Goal: Task Accomplishment & Management: Manage account settings

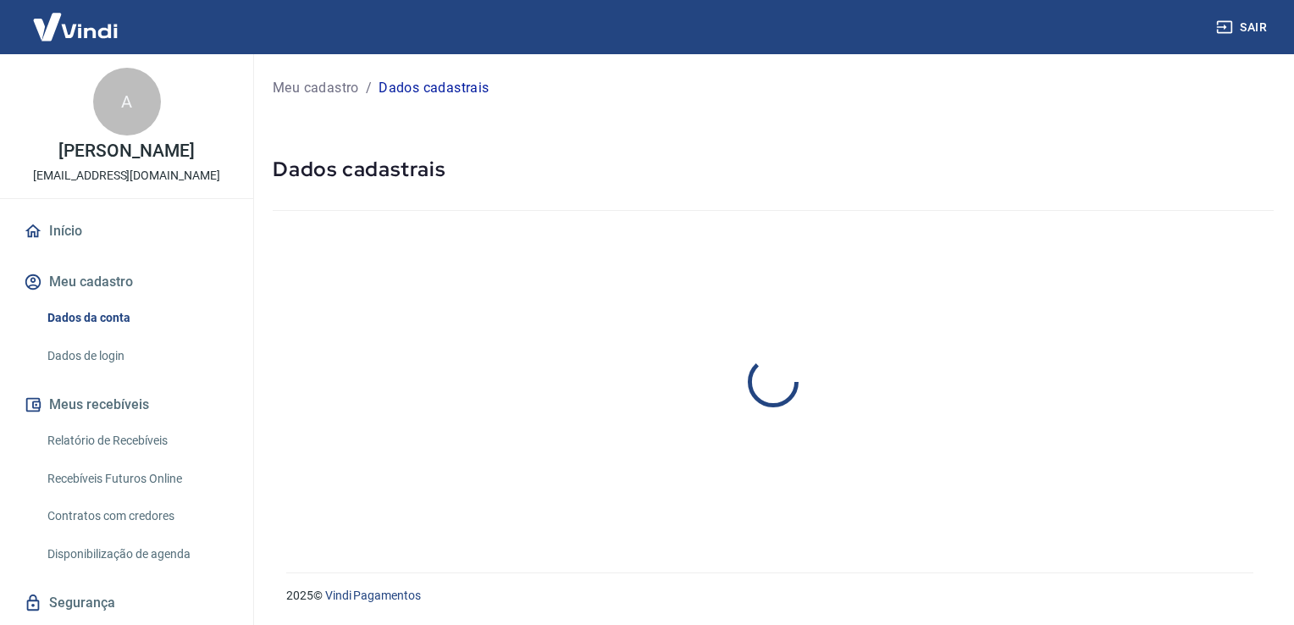
select select "SP"
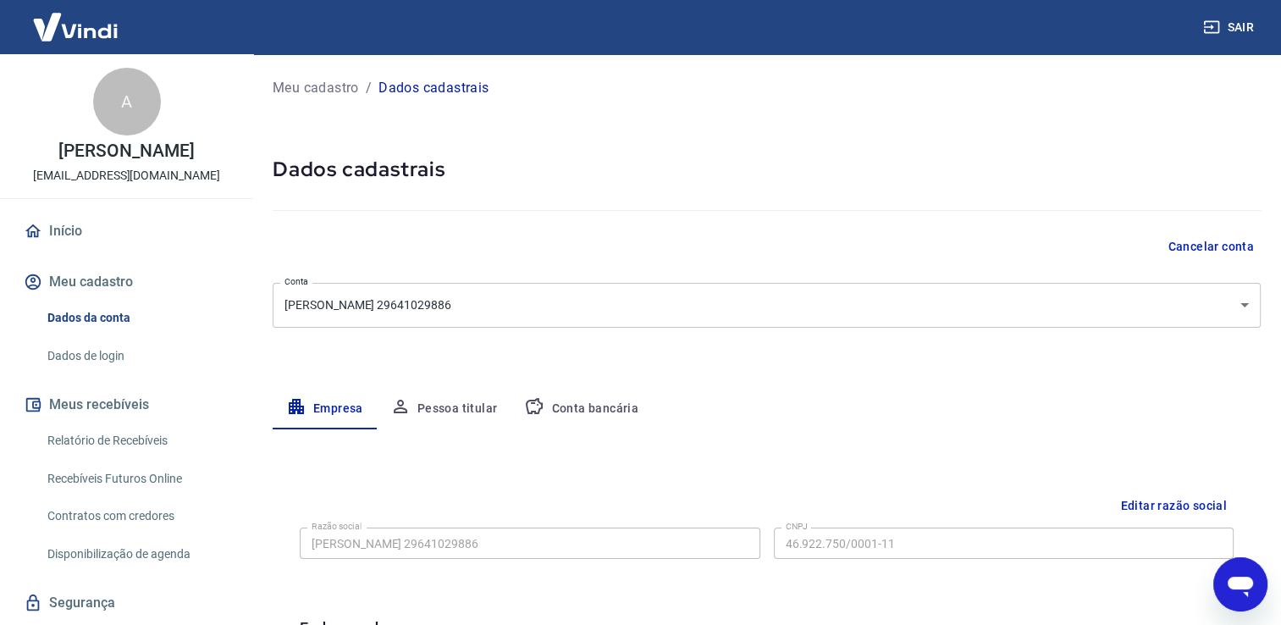
click at [1240, 572] on icon "Abrir janela de mensagens" at bounding box center [1240, 584] width 30 height 30
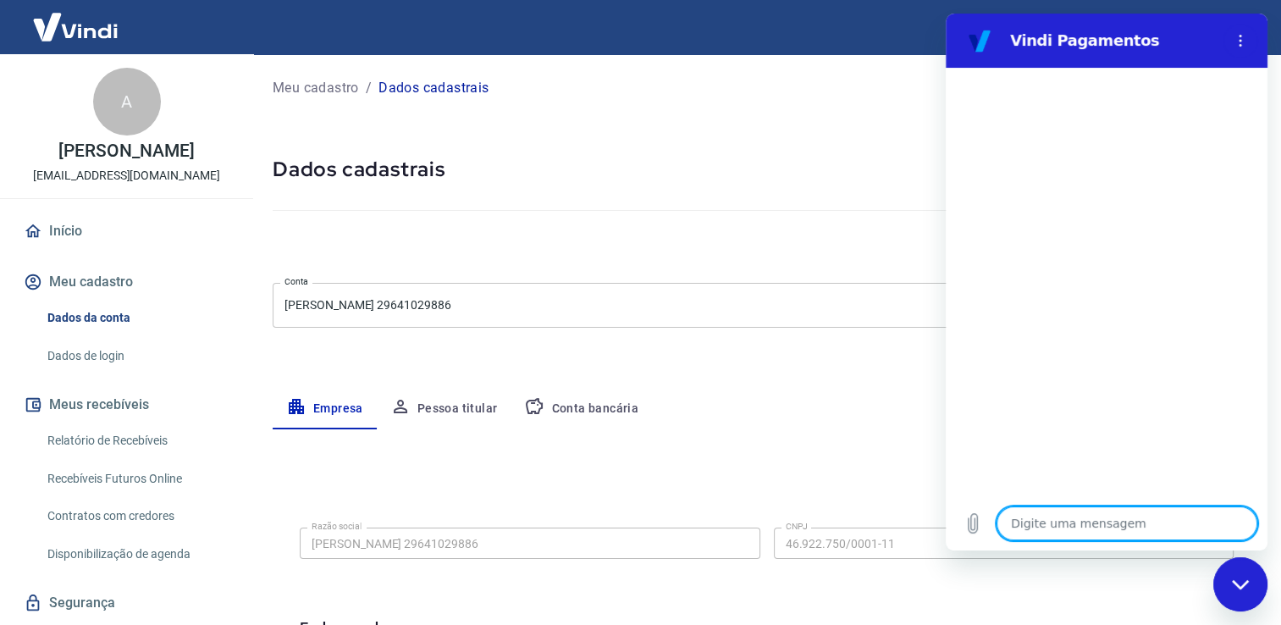
type textarea "O"
type textarea "x"
type textarea "Ol"
type textarea "x"
type textarea "Olá"
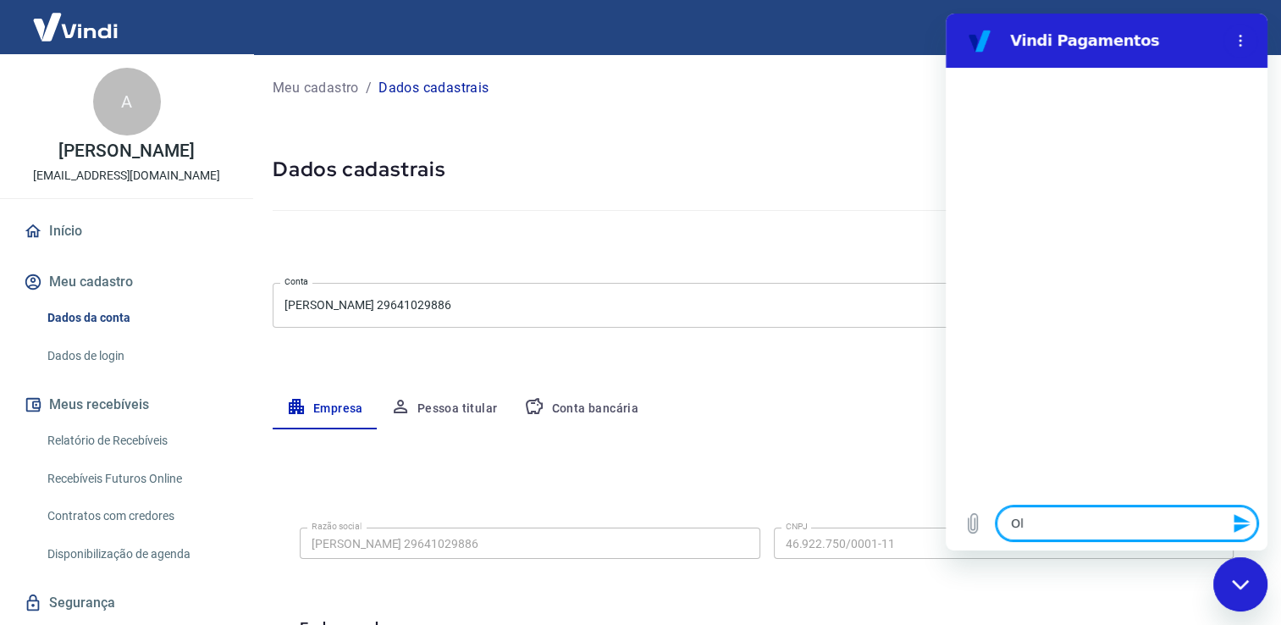
type textarea "x"
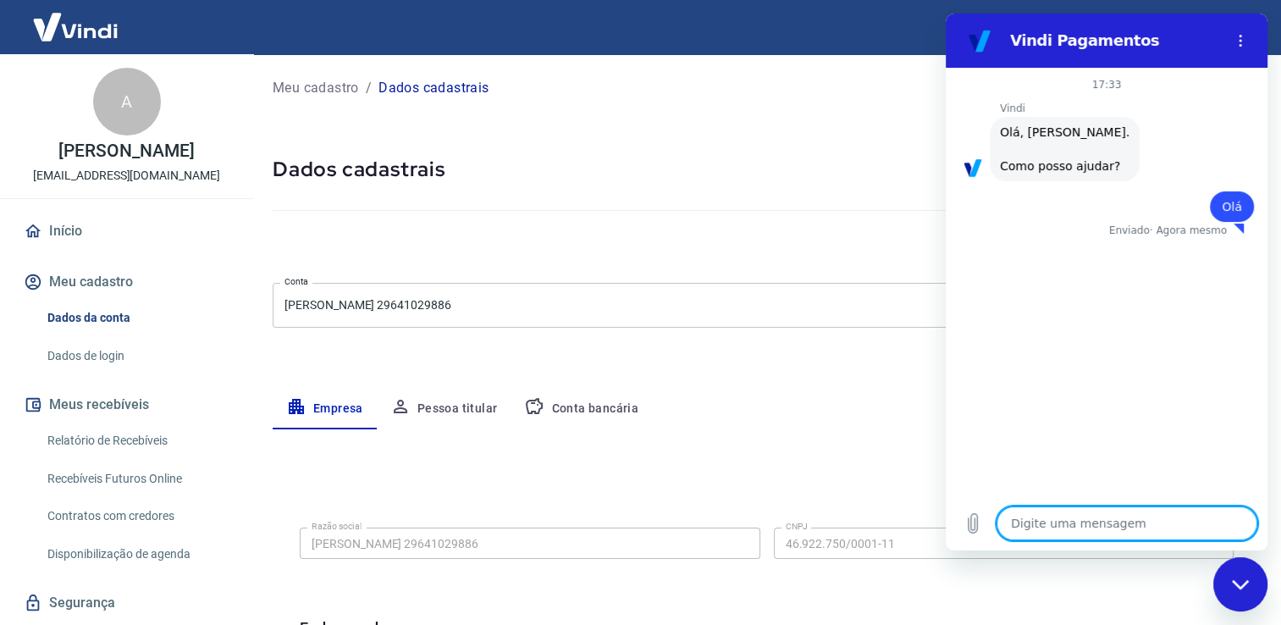
click at [1112, 516] on textarea at bounding box center [1126, 523] width 261 height 34
type textarea "E"
type textarea "x"
type textarea "Eu"
type textarea "x"
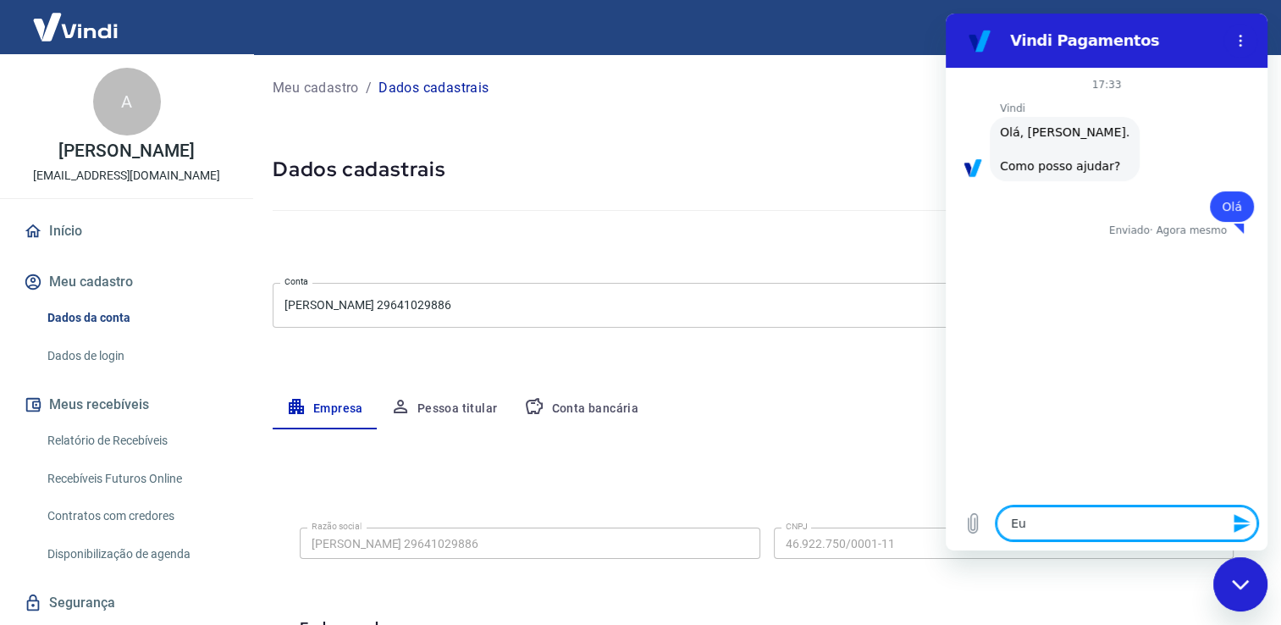
type textarea "Eu"
type textarea "x"
type textarea "Eu t"
type textarea "x"
type textarea "Eu te"
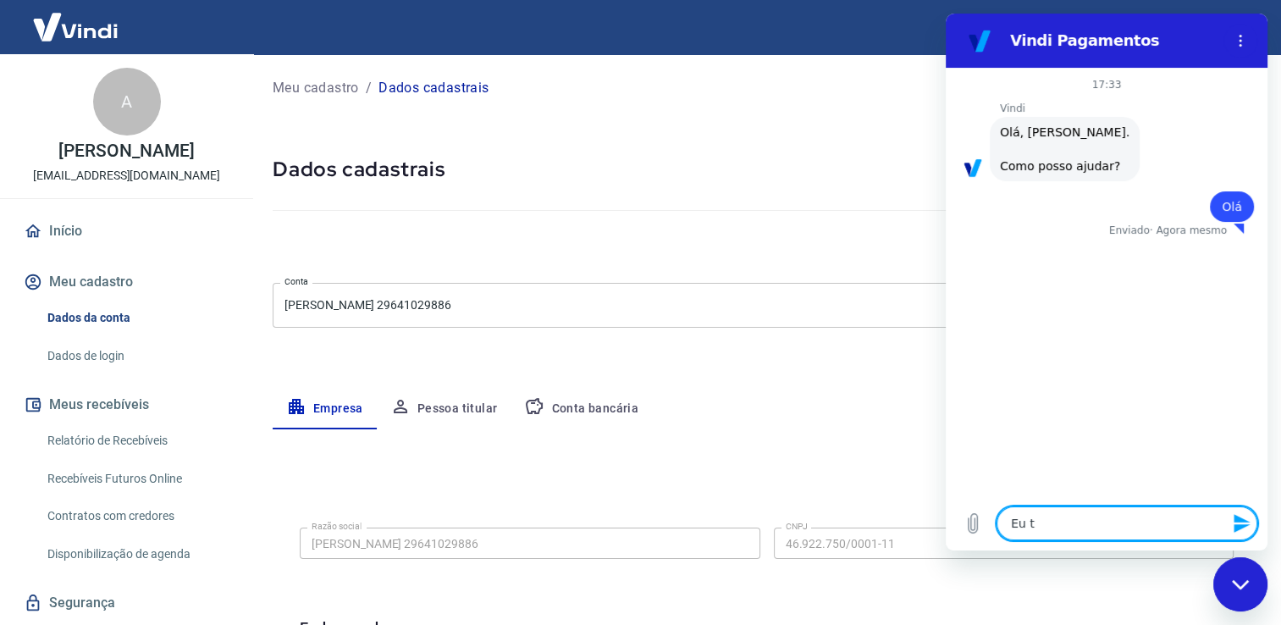
type textarea "x"
type textarea "Eu ten"
type textarea "x"
type textarea "Eu tenh"
type textarea "x"
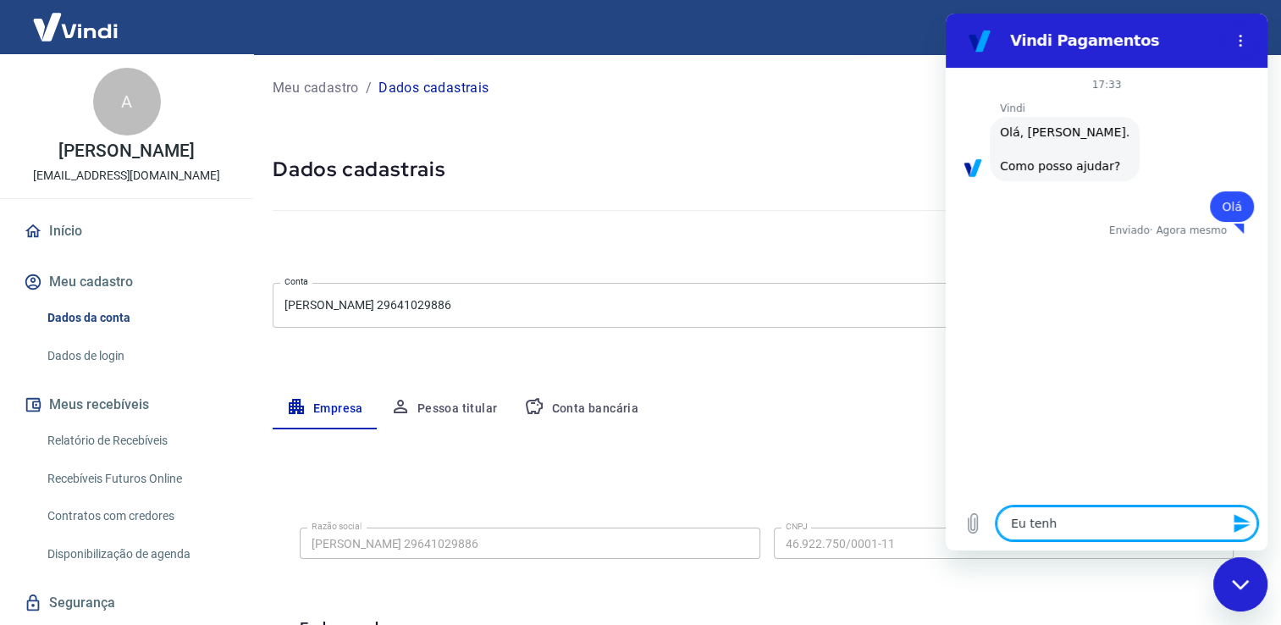
type textarea "Eu tenho"
type textarea "x"
type textarea "Eu tenho"
type textarea "x"
type textarea "Eu tenho u"
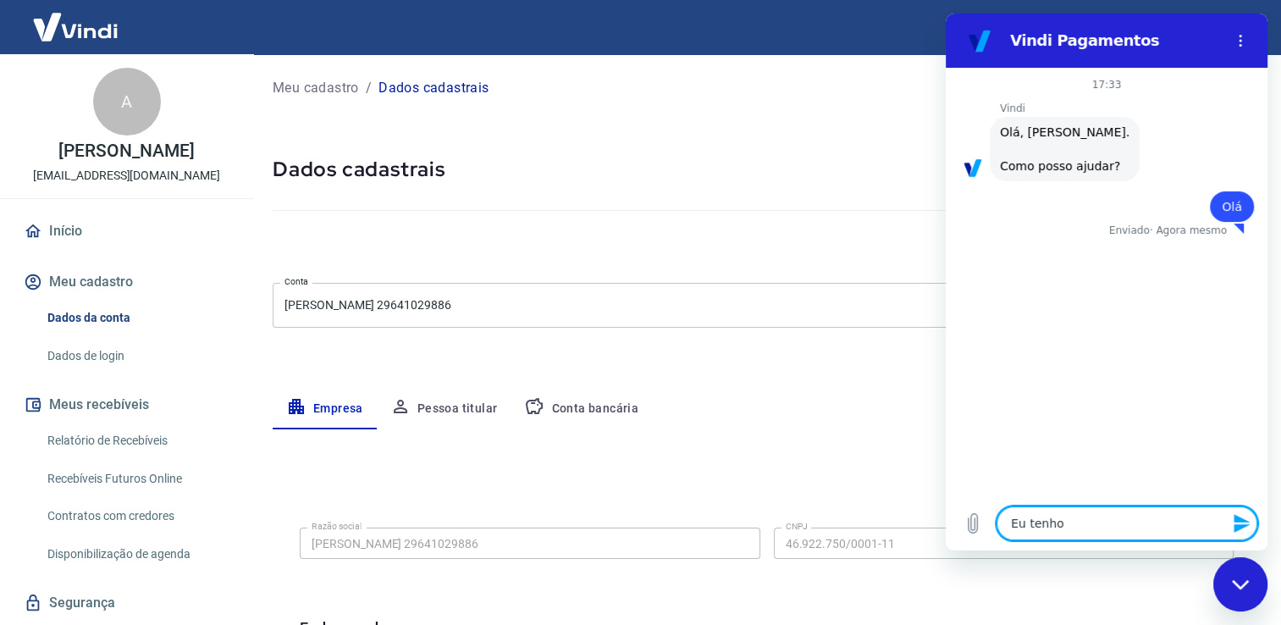
type textarea "x"
type textarea "Eu tenho um"
type textarea "x"
type textarea "Eu tenho uma"
type textarea "x"
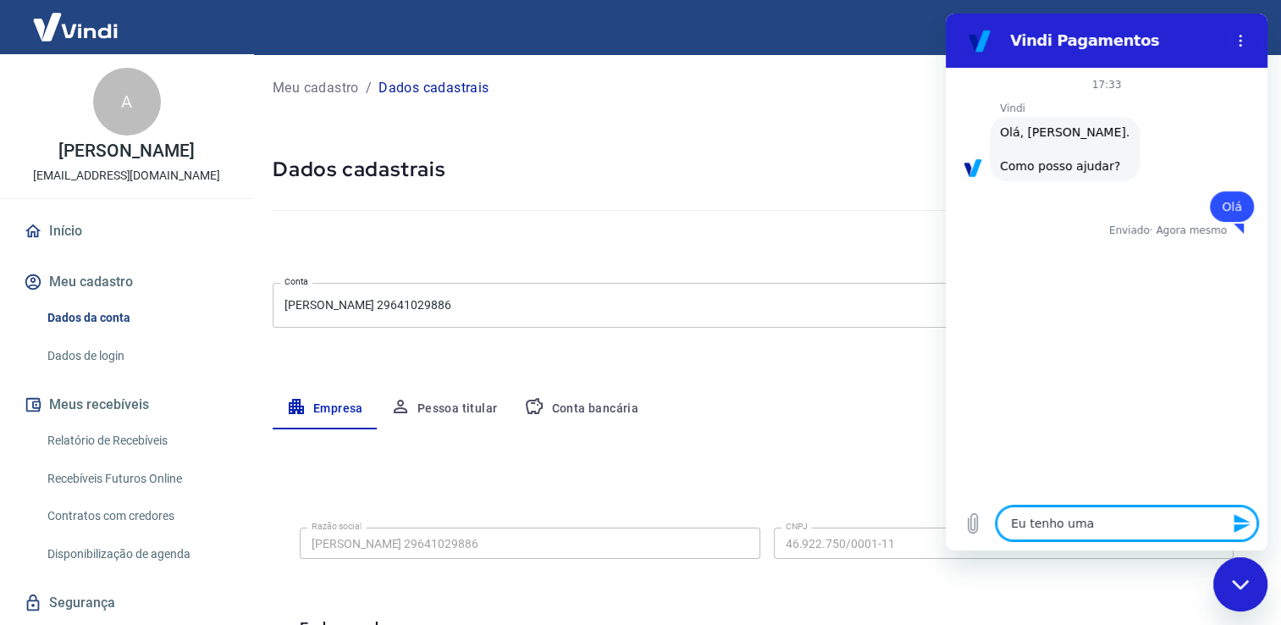
type textarea "Eu tenho uma"
type textarea "x"
type textarea "Eu tenho uma d"
type textarea "x"
type textarea "Eu tenho uma dú"
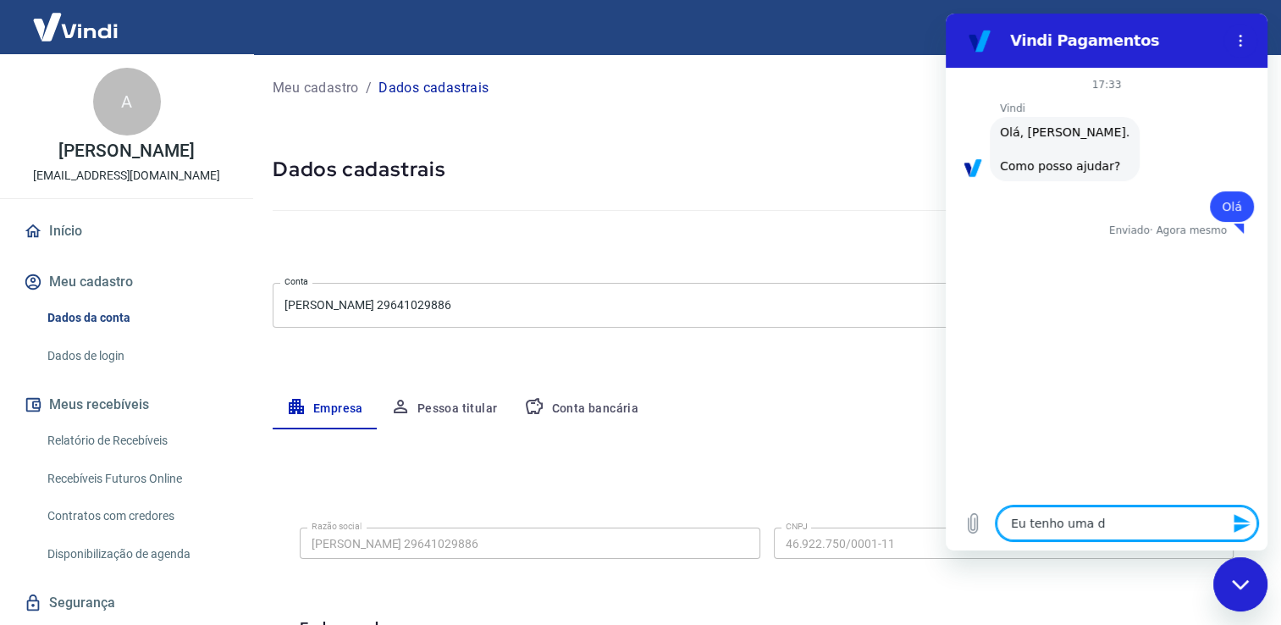
type textarea "x"
type textarea "Eu tenho uma dúv"
type textarea "x"
type textarea "Eu tenho uma dúvi"
type textarea "x"
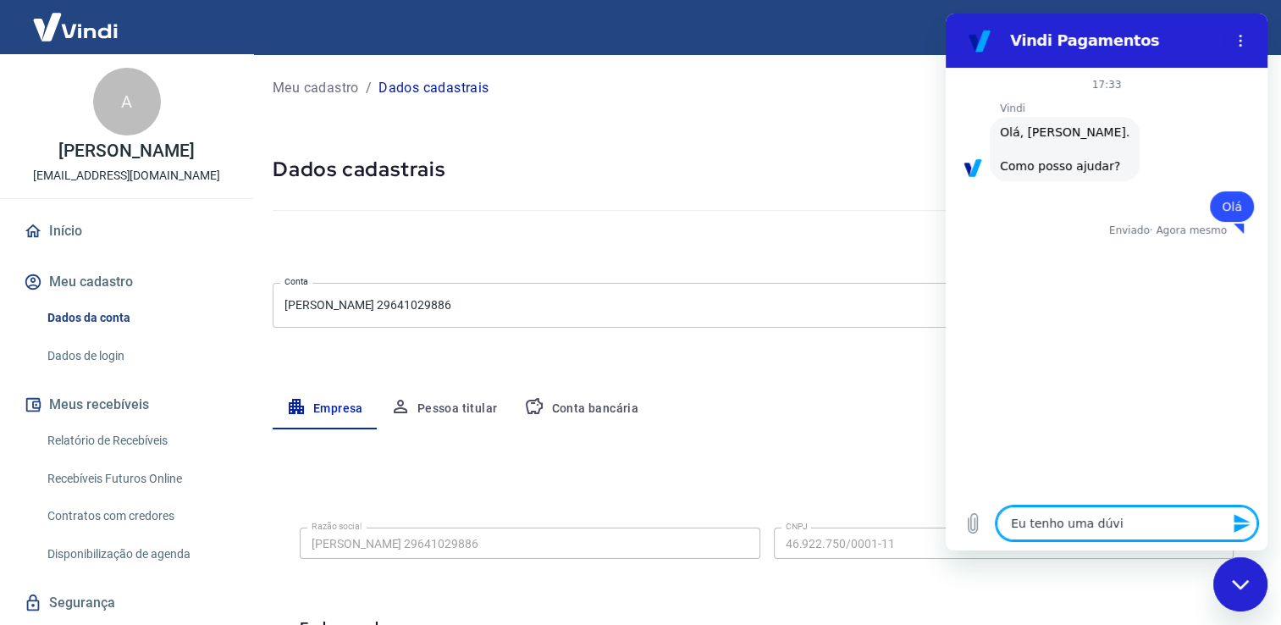
type textarea "Eu tenho uma dúvid"
type textarea "x"
type textarea "Eu tenho uma dúvida"
type textarea "x"
type textarea "Eu tenho uma dúvida:"
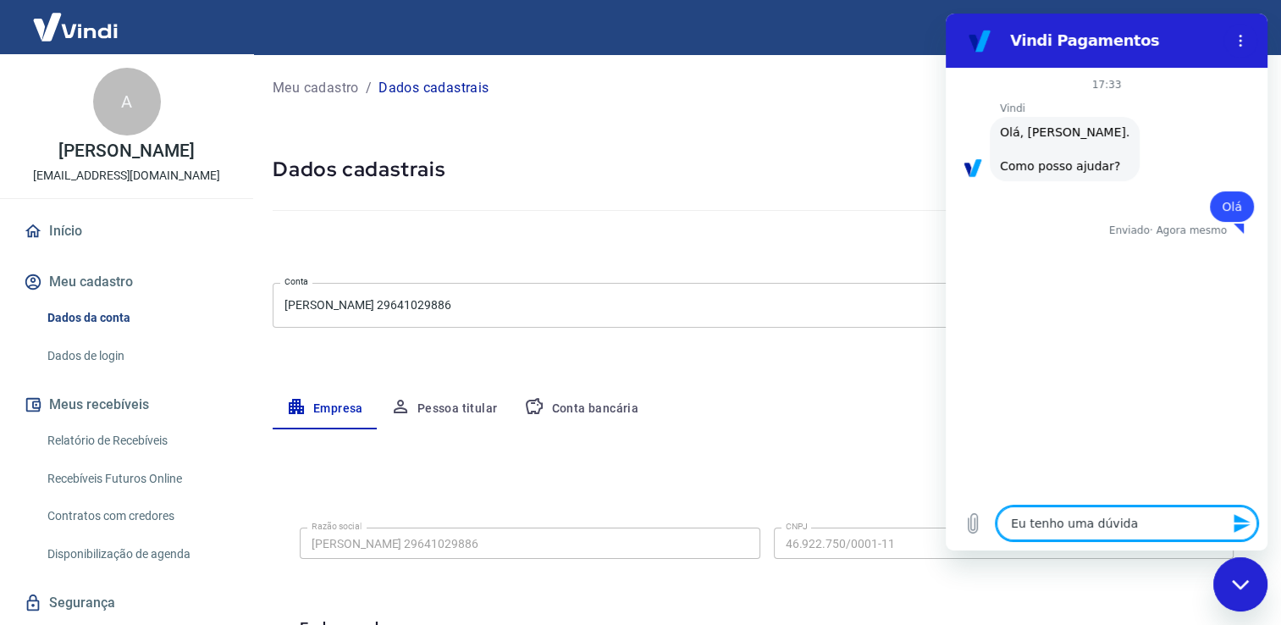
type textarea "x"
type textarea "Eu tenho uma dúvida:"
type textarea "x"
type textarea "Eu tenho uma dúvida: v"
type textarea "x"
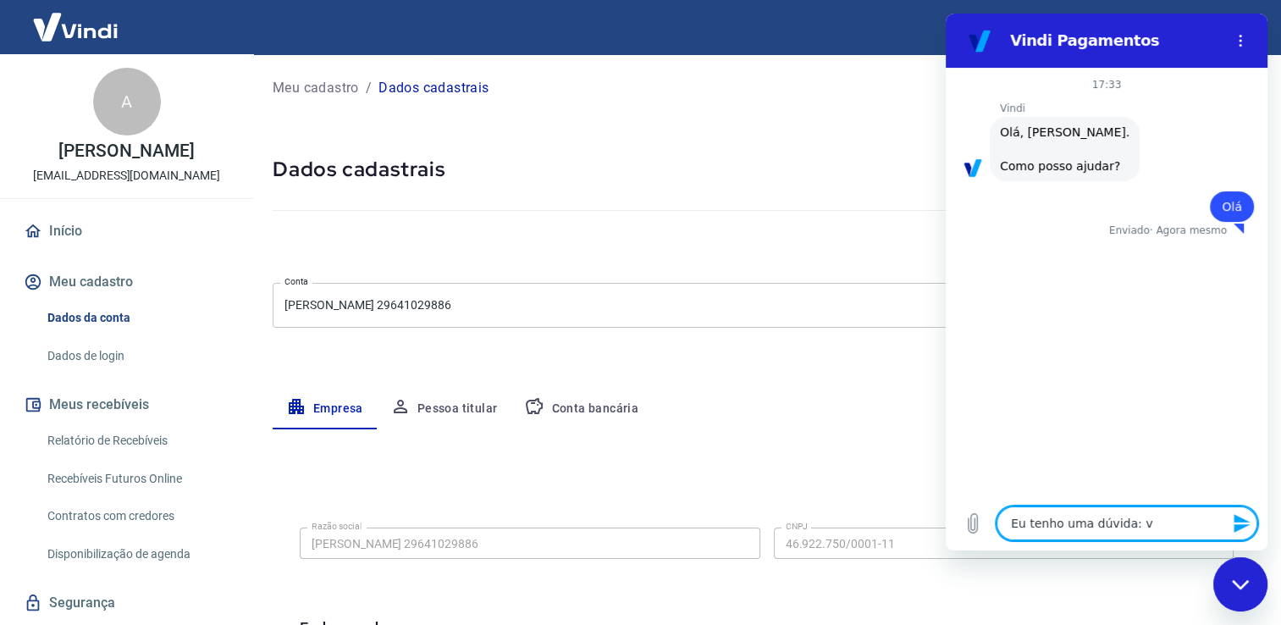
type textarea "Eu tenho uma dúvida: vo"
type textarea "x"
type textarea "Eu tenho uma dúvida: vou"
type textarea "x"
type textarea "Eu tenho uma dúvida: vou"
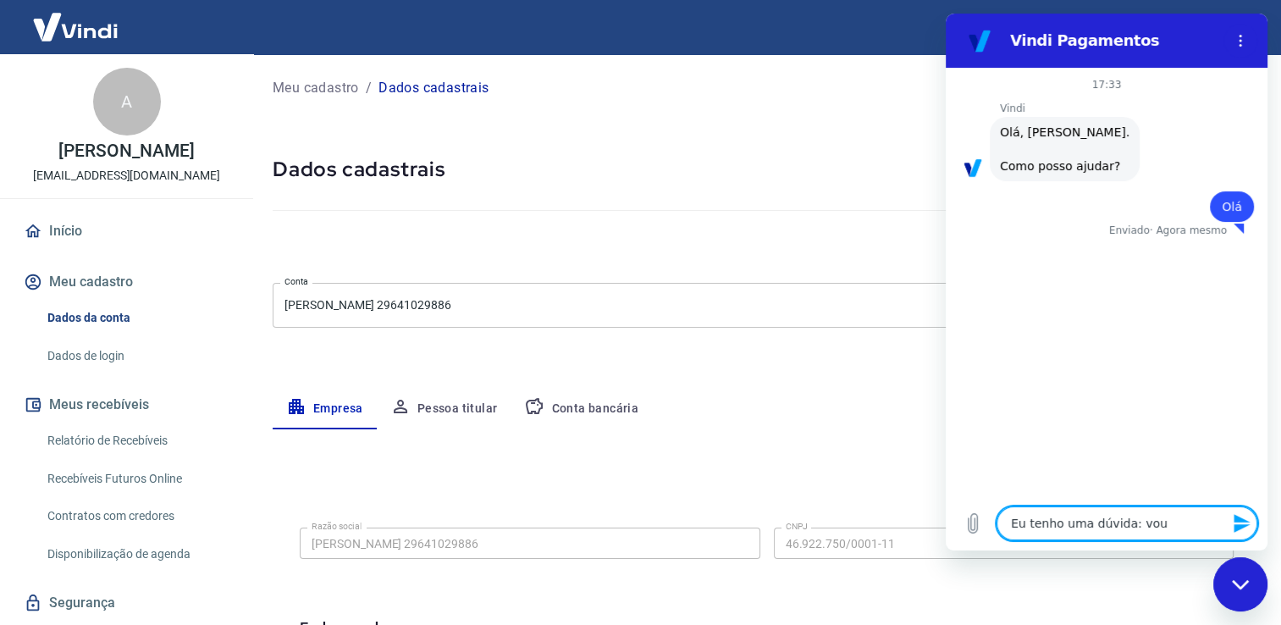
type textarea "x"
type textarea "Eu tenho uma dúvida: vou f"
type textarea "x"
type textarea "Eu tenho uma dúvida: vou fe"
type textarea "x"
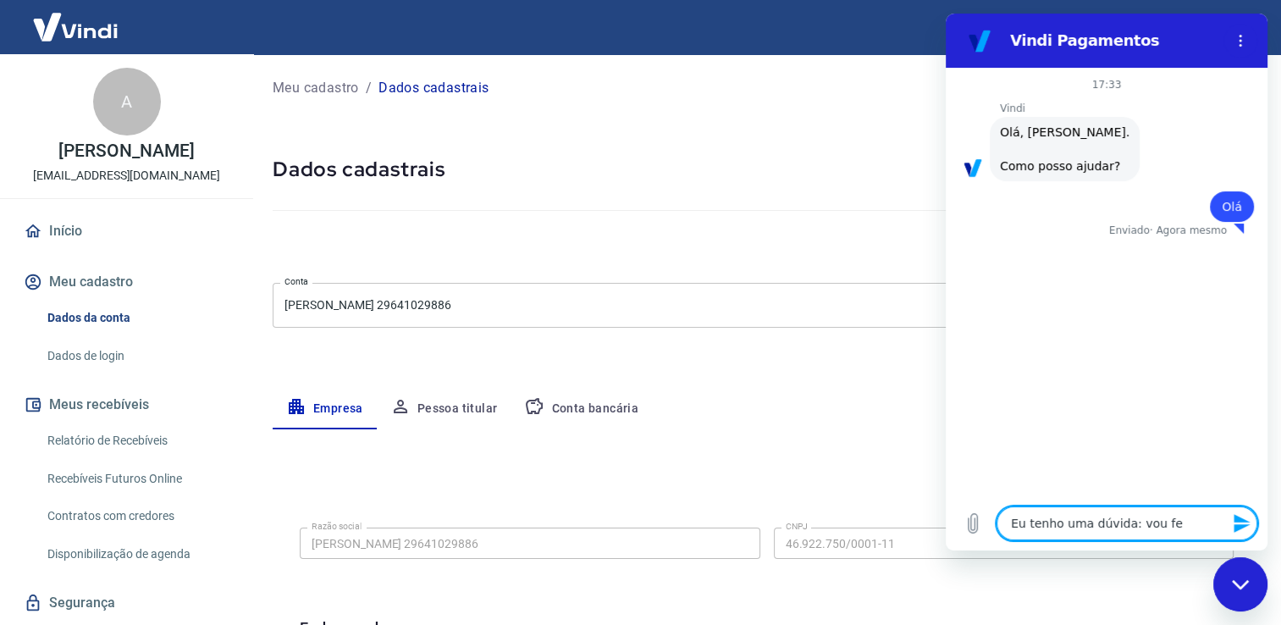
type textarea "Eu tenho uma dúvida: vou fec"
type textarea "x"
type textarea "Eu tenho uma dúvida: vou fech"
type textarea "x"
type textarea "Eu tenho uma dúvida: vou fecha"
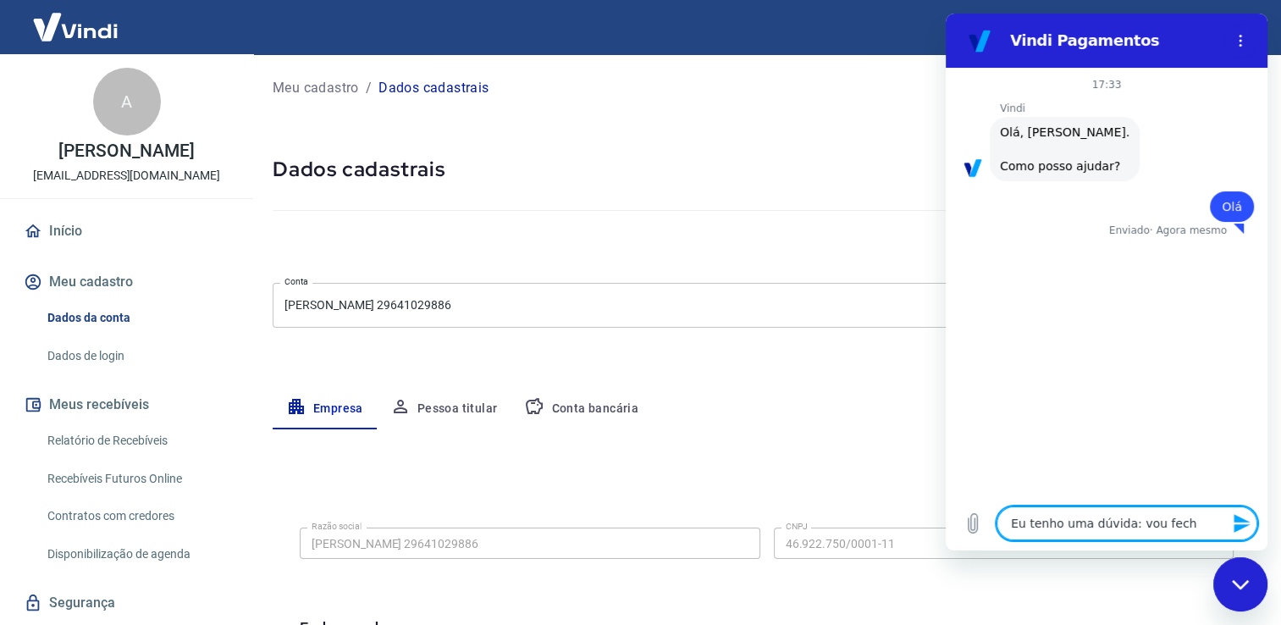
type textarea "x"
type textarea "Eu tenho uma dúvida: vou fechar"
type textarea "x"
type textarea "Eu tenho uma dúvida: vou fechar"
type textarea "x"
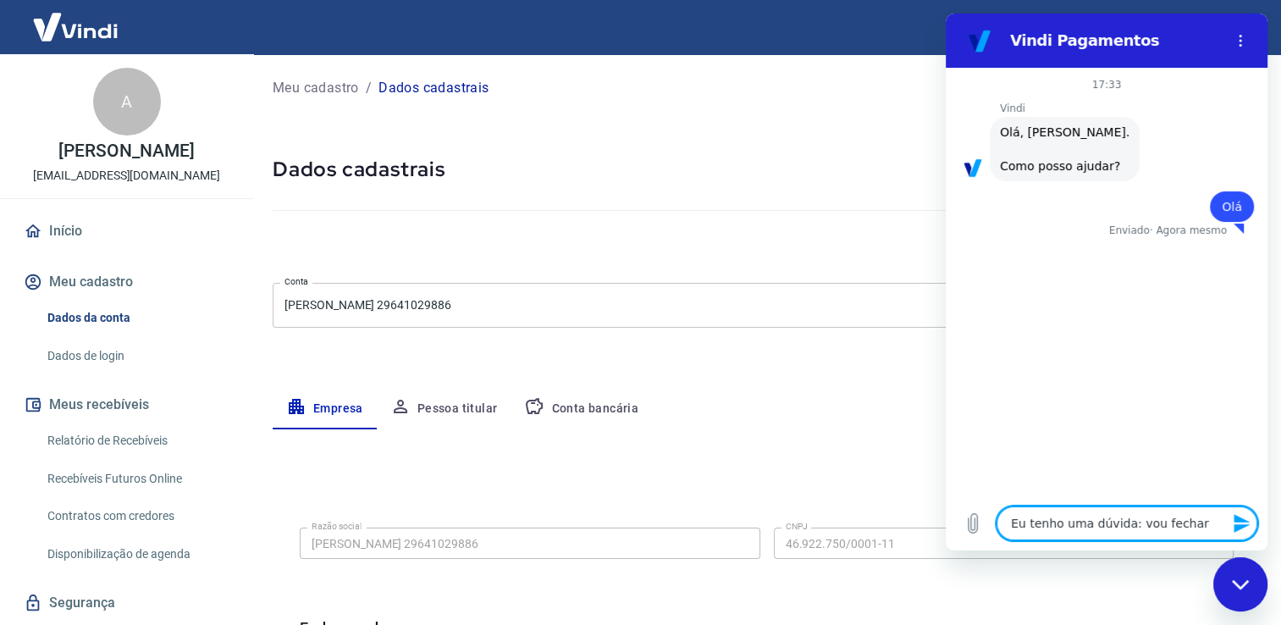
type textarea "Eu tenho uma dúvida: vou fechar"
type textarea "x"
type textarea "Eu tenho uma dúvida: vou fecha"
type textarea "x"
type textarea "Eu tenho uma dúvida: vou fech"
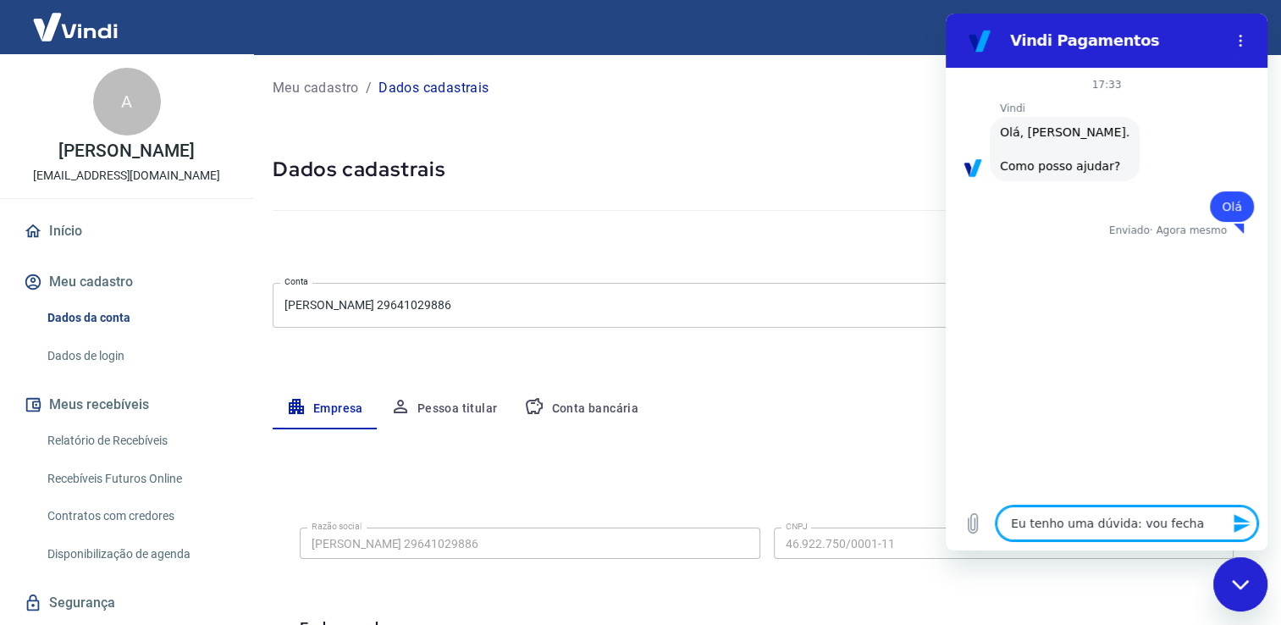
type textarea "x"
type textarea "Eu tenho uma dúvida: vou fec"
type textarea "x"
type textarea "Eu tenho uma dúvida: vou fe"
type textarea "x"
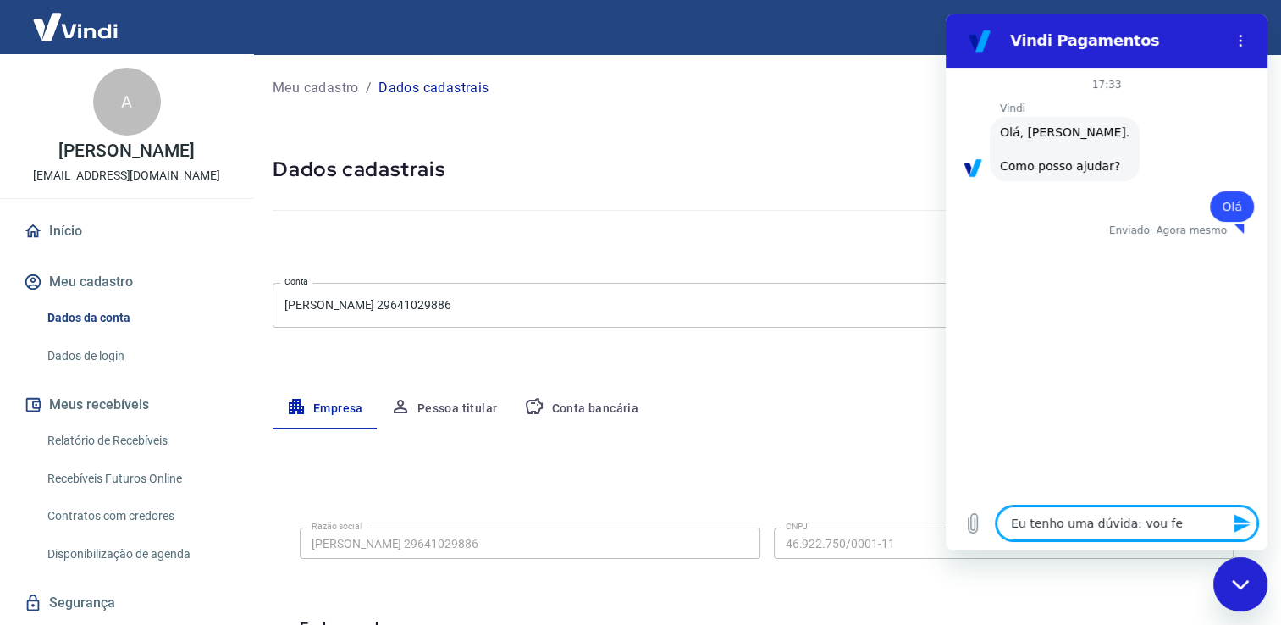
type textarea "Eu tenho uma dúvida: vou f"
type textarea "x"
type textarea "Eu tenho uma dúvida: vou"
type textarea "x"
type textarea "Eu tenho uma dúvida: vou e"
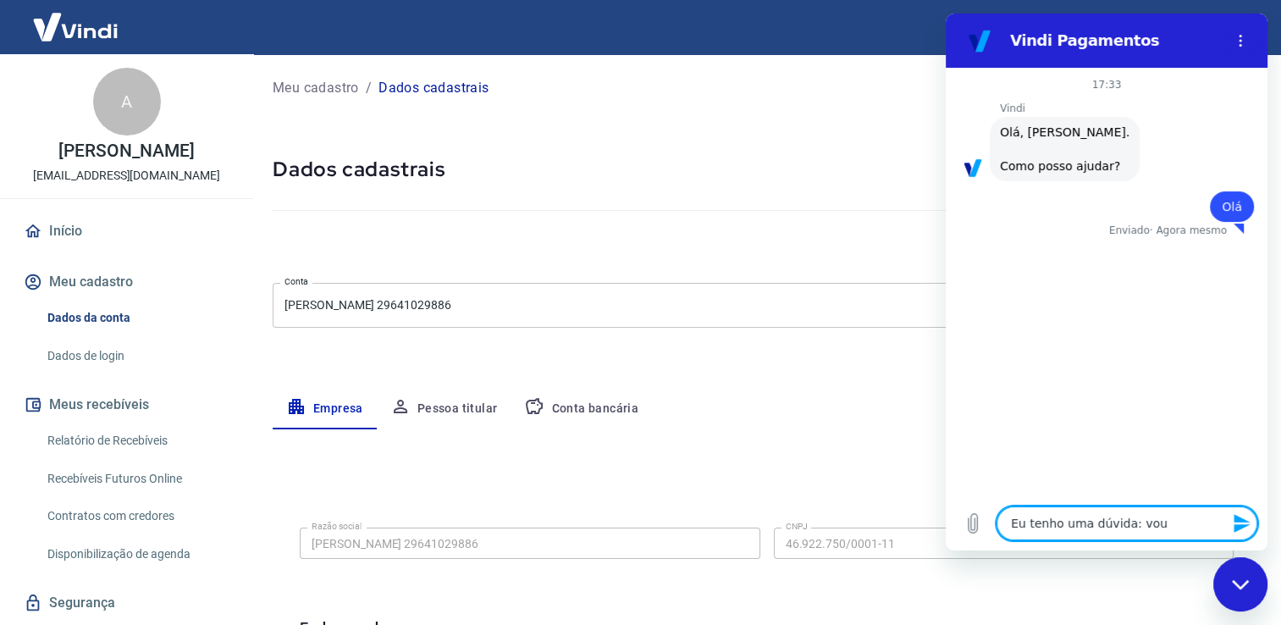
type textarea "x"
type textarea "Eu tenho uma dúvida: vou en"
type textarea "x"
type textarea "Eu tenho uma dúvida: vou enc"
type textarea "x"
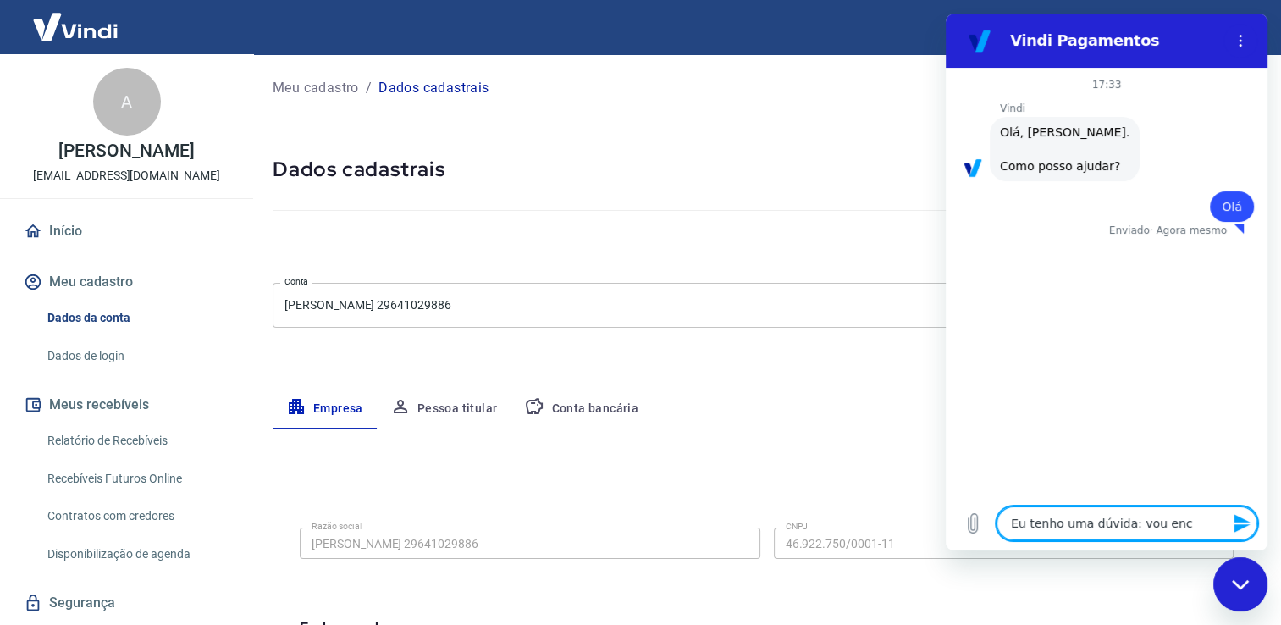
type textarea "Eu tenho uma dúvida: vou ence"
type textarea "x"
type textarea "Eu tenho uma dúvida: vou encer"
type textarea "x"
type textarea "Eu tenho uma dúvida: vou encerr"
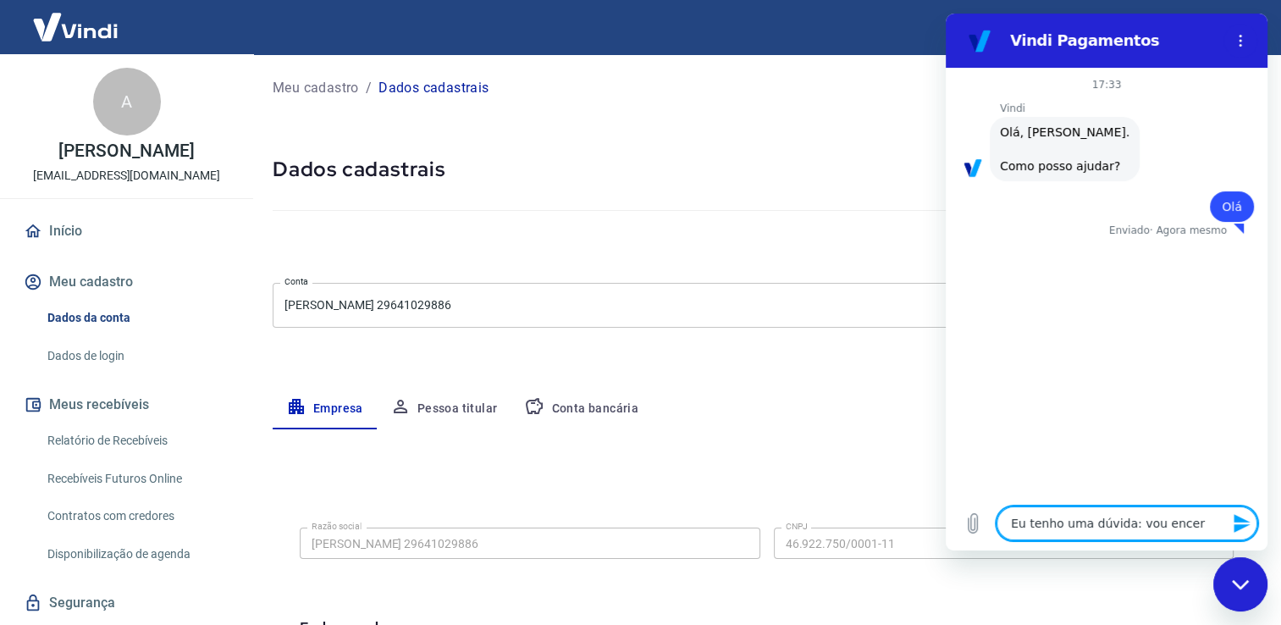
type textarea "x"
type textarea "Eu tenho uma dúvida: vou encerra"
type textarea "x"
type textarea "Eu tenho uma dúvida: vou encerrar"
type textarea "x"
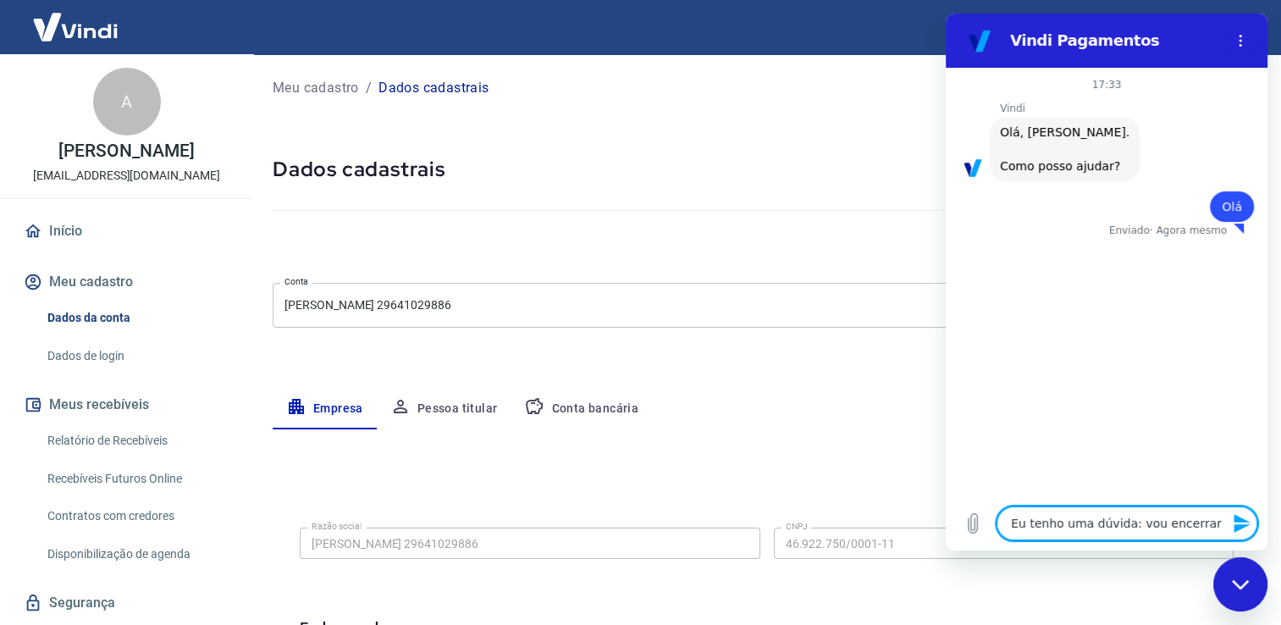
type textarea "Eu tenho uma dúvida: vou encerrar"
type textarea "x"
type textarea "Eu tenho uma dúvida: vou encerrar u"
type textarea "x"
type textarea "Eu tenho uma dúvida: vou encerrar um"
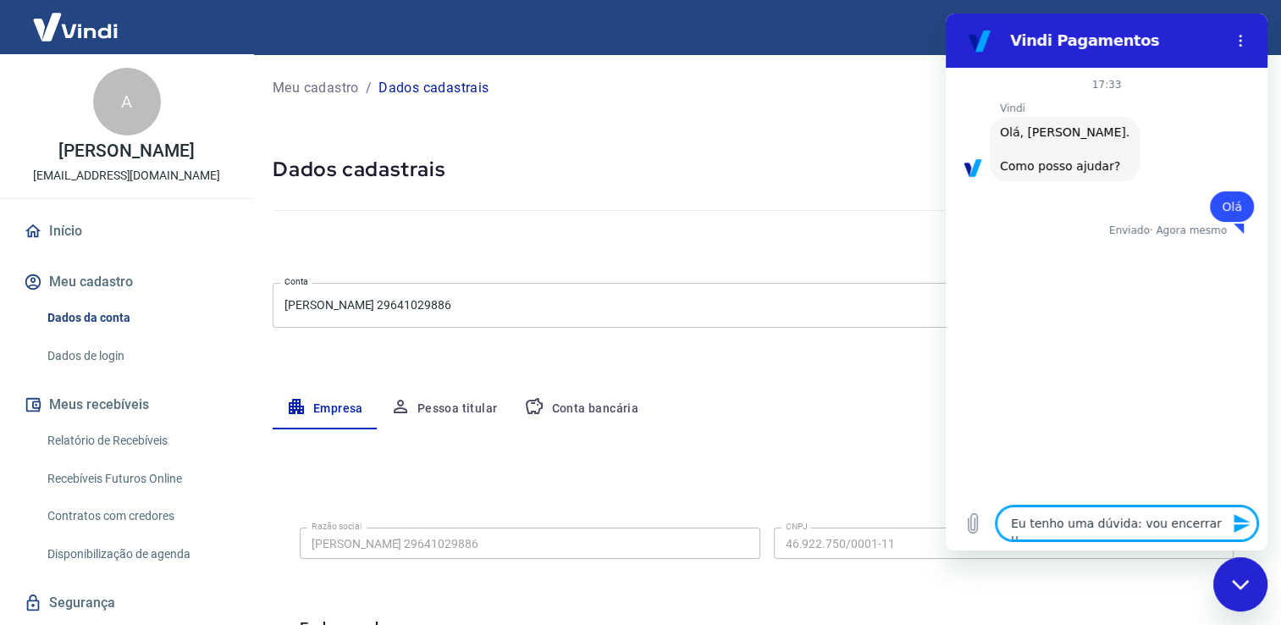
type textarea "x"
type textarea "Eu tenho uma dúvida: vou encerrar uma"
type textarea "x"
type textarea "Eu tenho uma dúvida: vou encerrar uma"
type textarea "x"
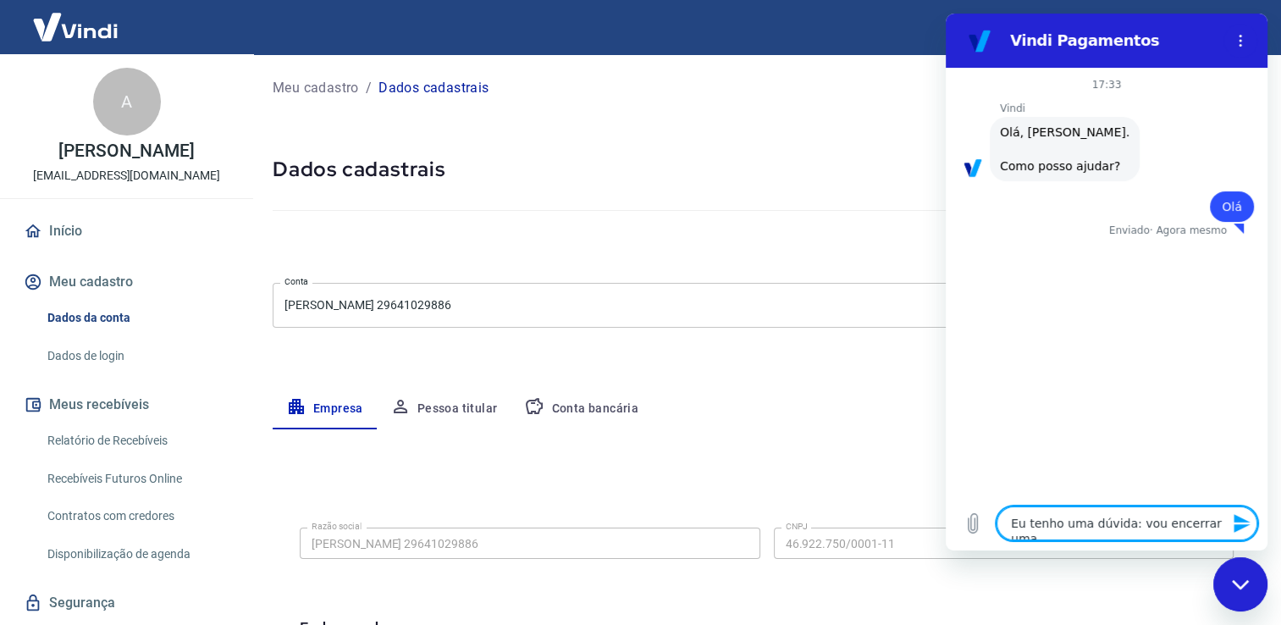
type textarea "Eu tenho uma dúvida: vou encerrar uma c"
type textarea "x"
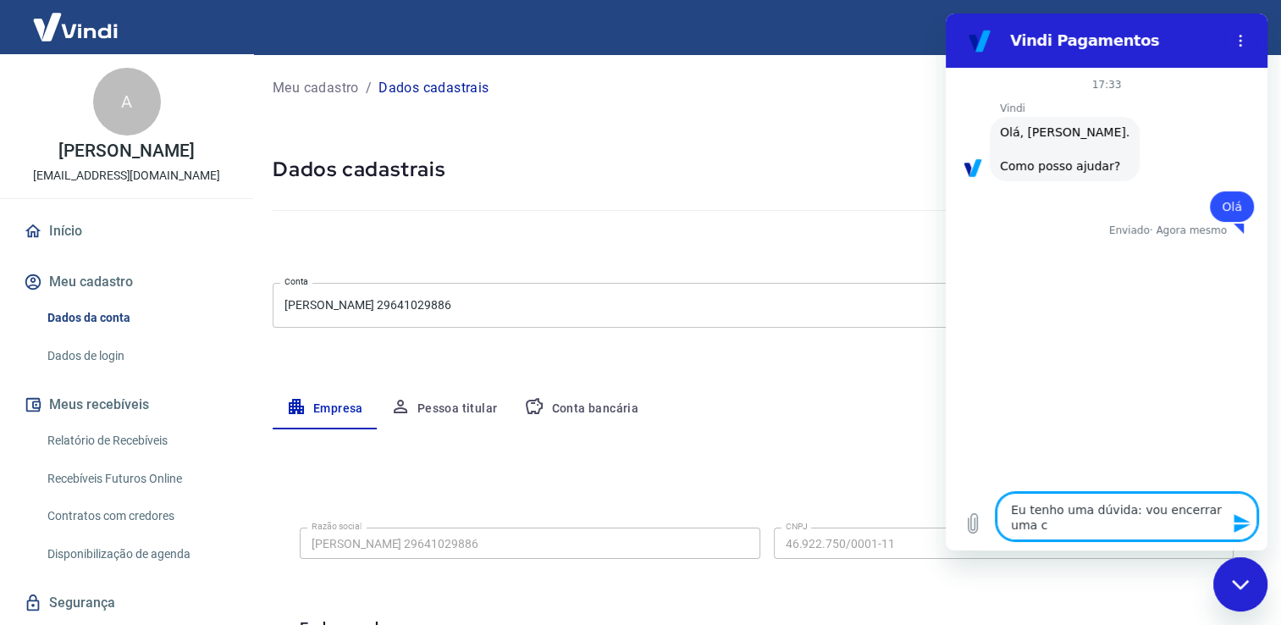
type textarea "Eu tenho uma dúvida: vou encerrar uma co"
type textarea "x"
type textarea "Eu tenho uma dúvida: vou encerrar uma con"
type textarea "x"
type textarea "Eu tenho uma dúvida: vou encerrar uma cont"
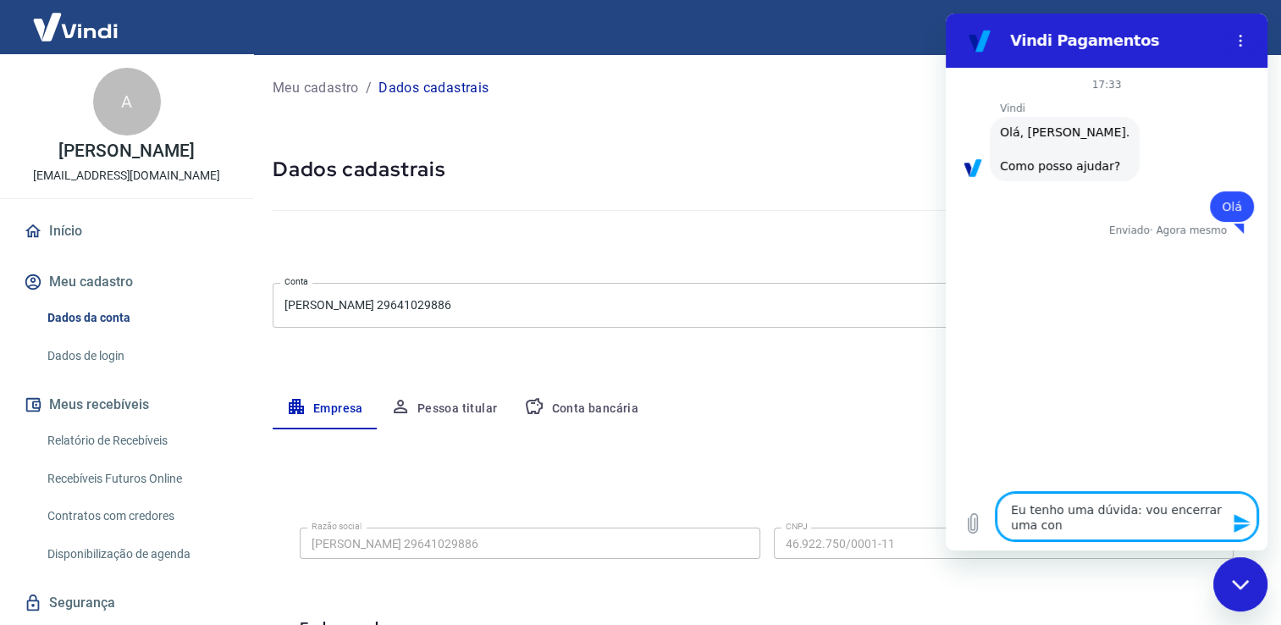
type textarea "x"
type textarea "Eu tenho uma dúvida: vou encerrar uma conta"
type textarea "x"
type textarea "Eu tenho uma dúvida: vou encerrar uma conta"
type textarea "x"
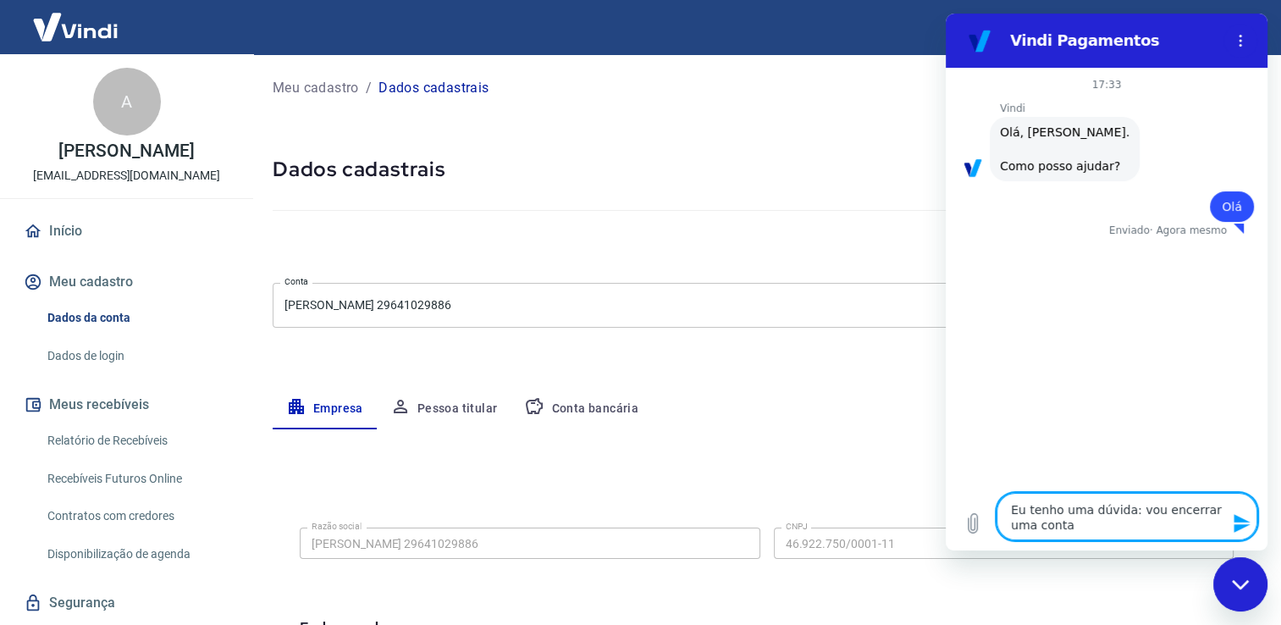
type textarea "Eu tenho uma dúvida: vou encerrar uma conta b"
type textarea "x"
type textarea "Eu tenho uma dúvida: vou encerrar uma conta ba"
type textarea "x"
type textarea "Eu tenho uma dúvida: vou encerrar uma conta ban"
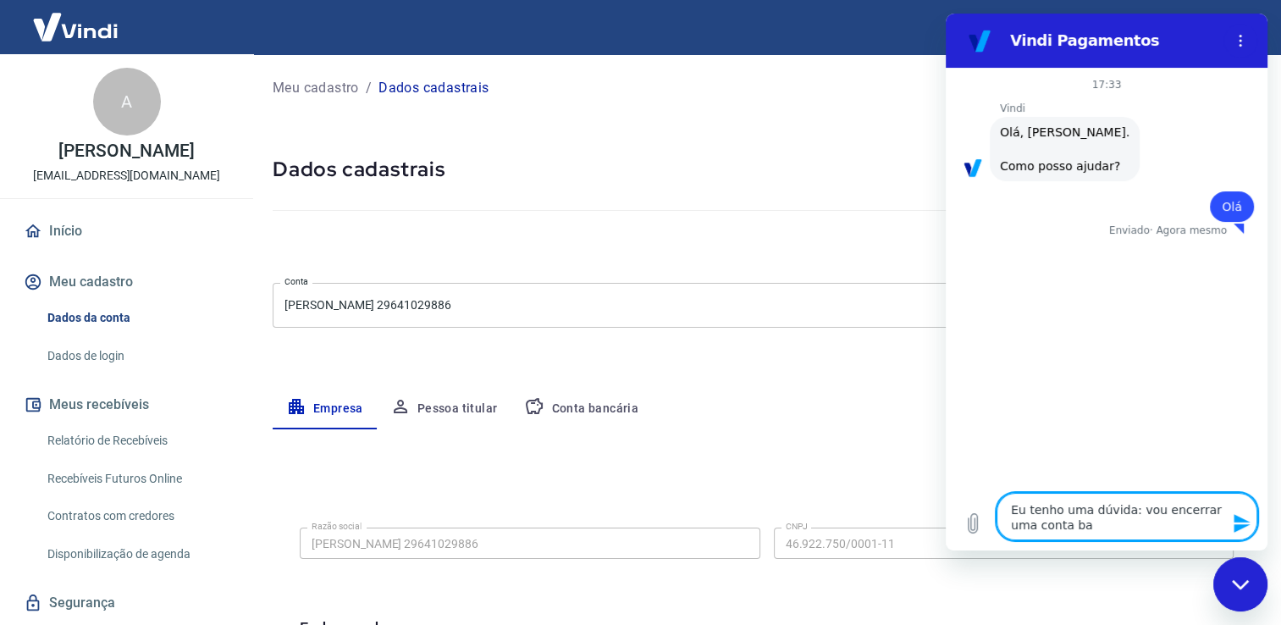
type textarea "x"
type textarea "Eu tenho uma dúvida: vou encerrar uma conta banc"
type textarea "x"
type textarea "Eu tenho uma dúvida: vou encerrar uma conta banca"
type textarea "x"
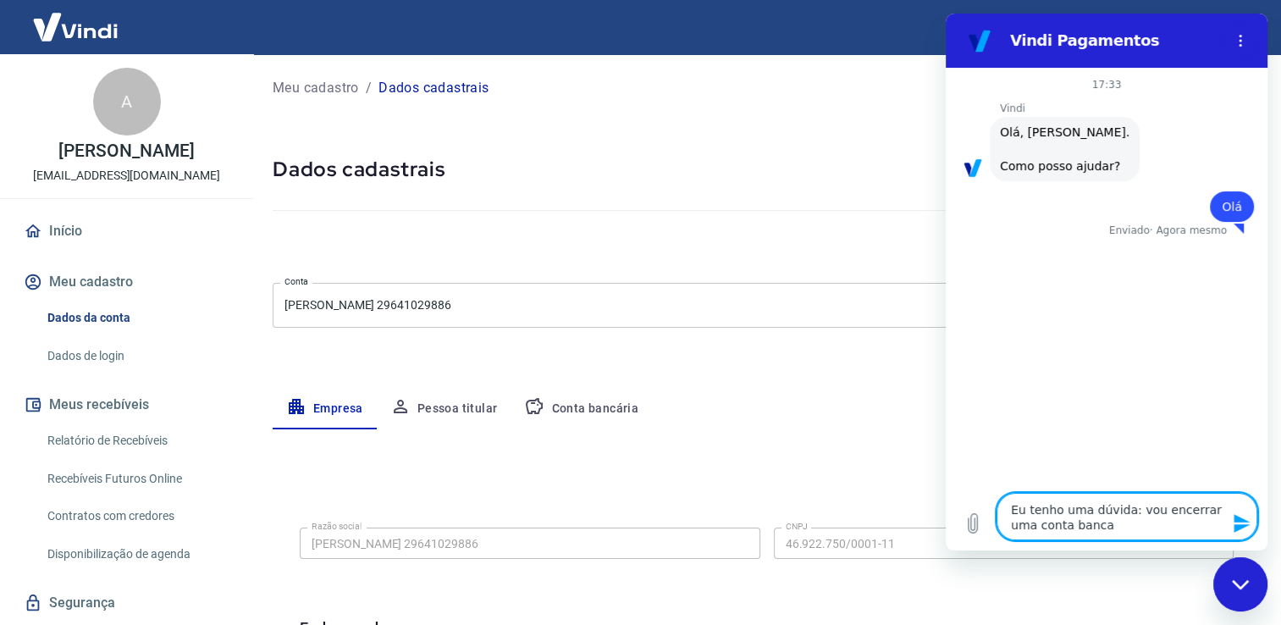
type textarea "Eu tenho uma dúvida: vou encerrar uma conta banc"
type textarea "x"
type textarea "Eu tenho uma dúvida: vou encerrar uma conta bancr"
type textarea "x"
type textarea "Eu tenho uma dúvida: vou encerrar uma conta banc"
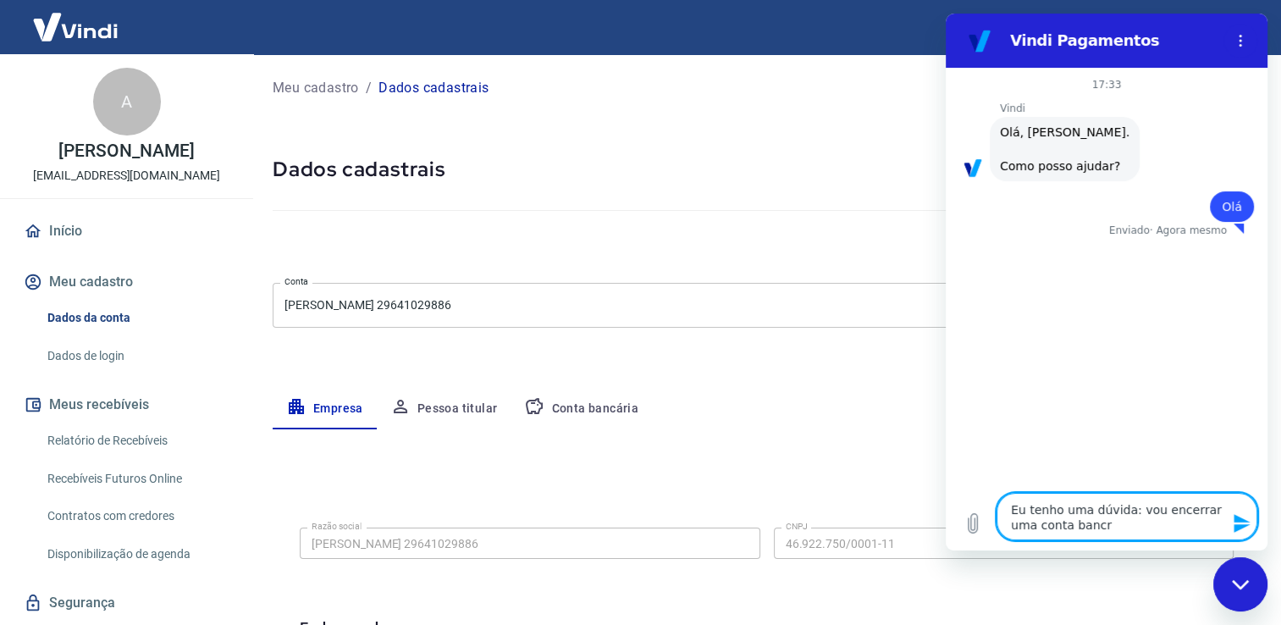
type textarea "x"
type textarea "Eu tenho uma dúvida: vou encerrar uma conta banc´r"
type textarea "x"
type textarea "Eu tenho uma dúvida: vou encerrar uma conta banc´ri"
type textarea "x"
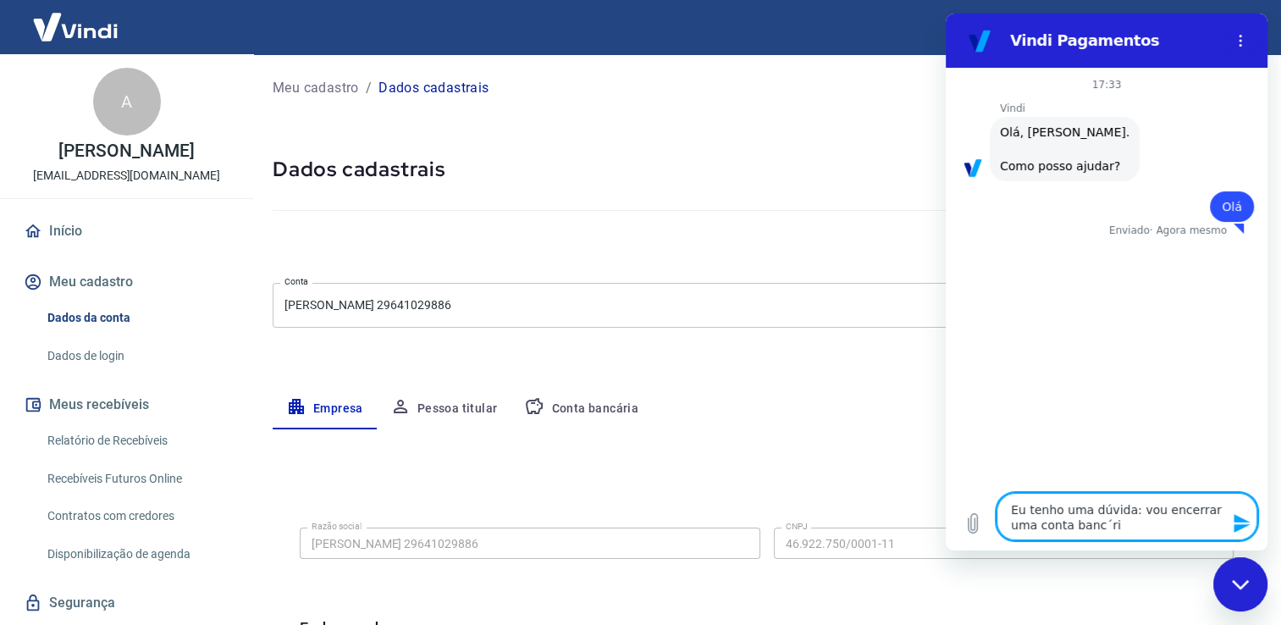
type textarea "Eu tenho uma dúvida: vou encerrar uma conta banc´ria"
type textarea "x"
type textarea "Eu tenho uma dúvida: vou encerrar uma conta banc´ri"
type textarea "x"
type textarea "Eu tenho uma dúvida: vou encerrar uma conta banc´r"
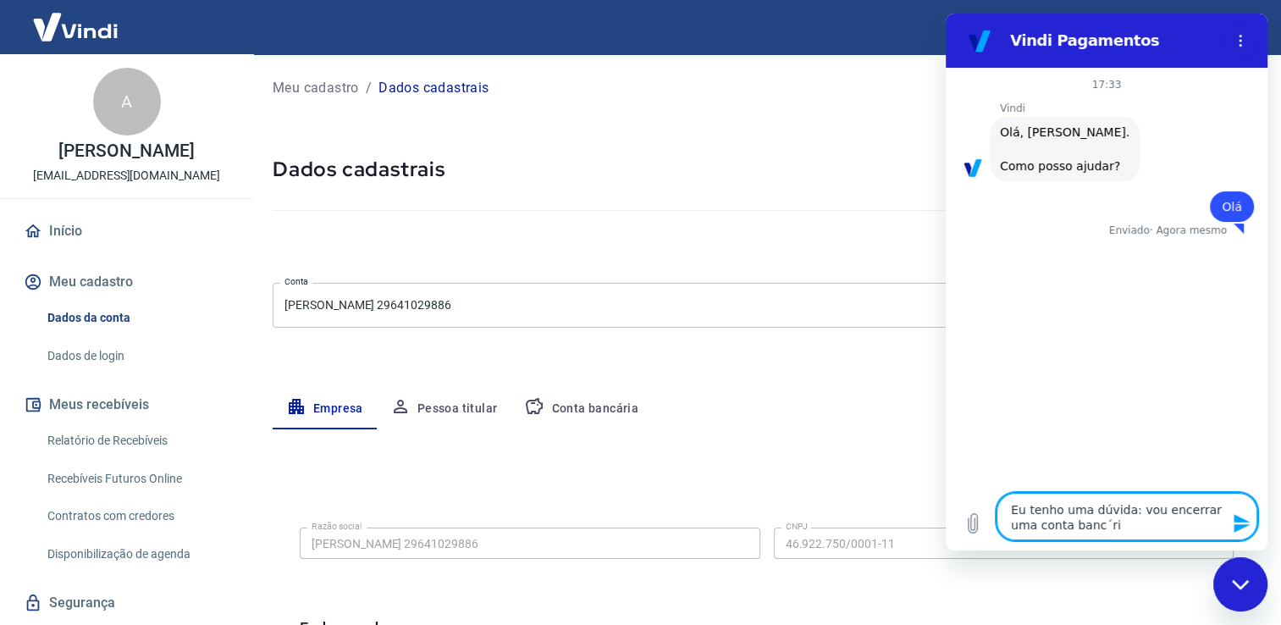
type textarea "x"
type textarea "Eu tenho uma dúvida: vou encerrar uma conta banc´"
type textarea "x"
type textarea "Eu tenho uma dúvida: vou encerrar uma conta banc"
type textarea "x"
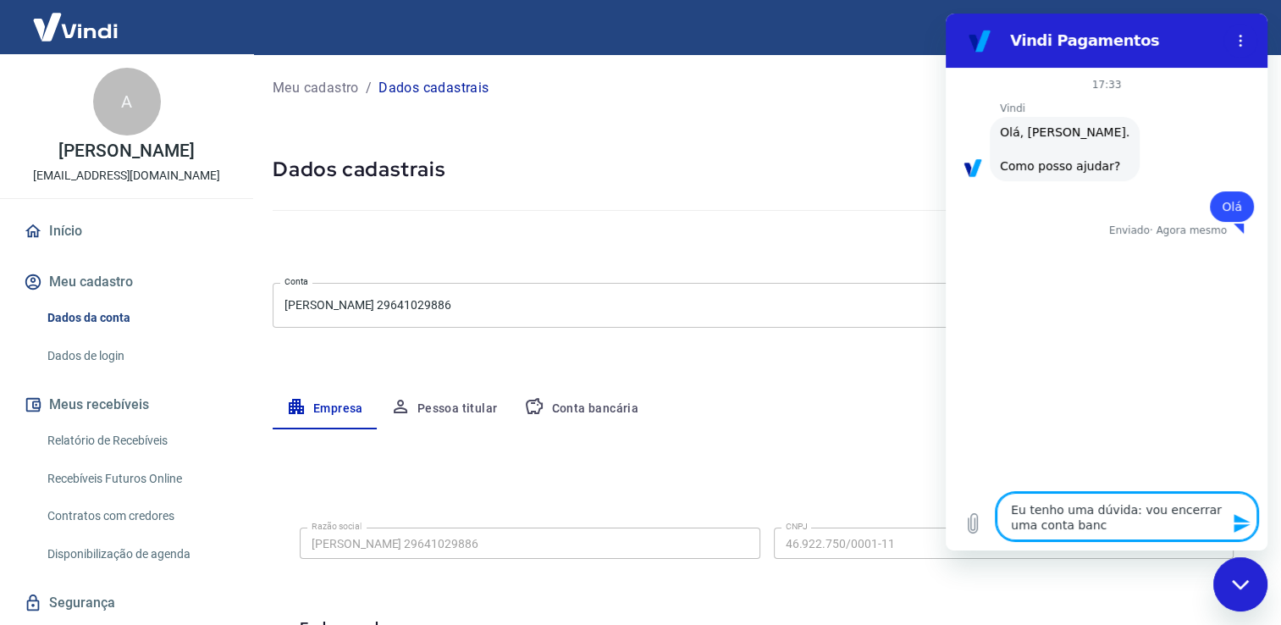
type textarea "Eu tenho uma dúvida: vou encerrar uma conta bancá"
type textarea "x"
type textarea "Eu tenho uma dúvida: vou encerrar uma conta bancár"
type textarea "x"
type textarea "Eu tenho uma dúvida: vou encerrar uma conta bancári"
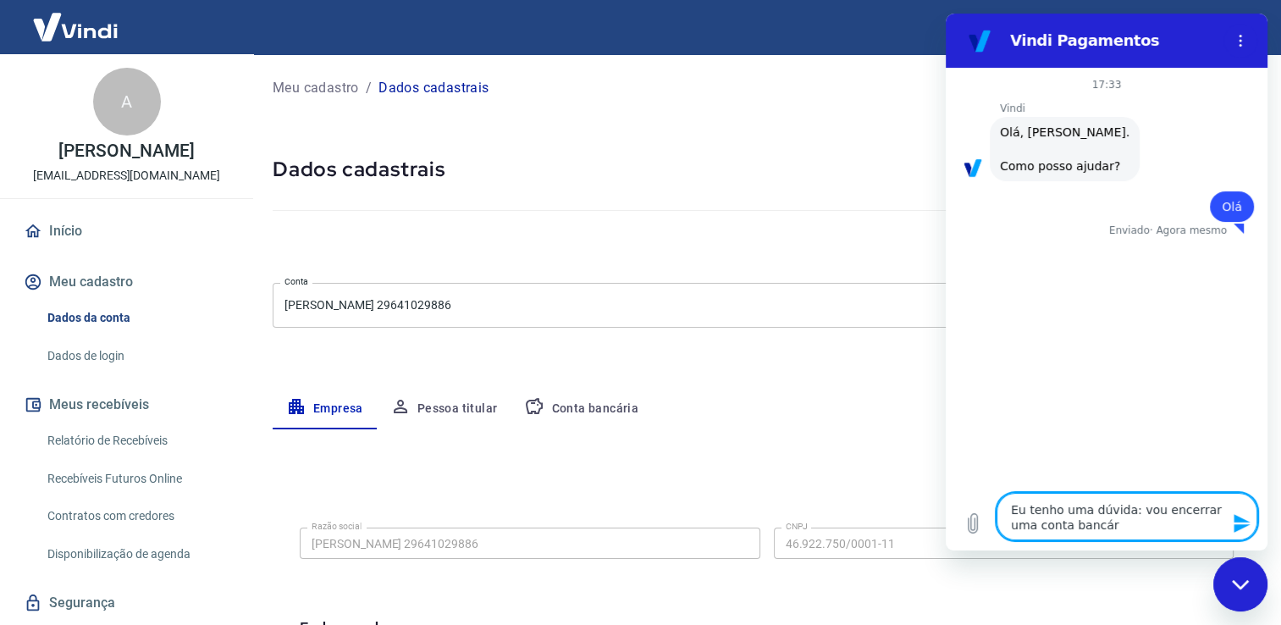
type textarea "x"
type textarea "Eu tenho uma dúvida: vou encerrar uma conta bancária"
type textarea "x"
type textarea "Eu tenho uma dúvida: vou encerrar uma conta bancária"
type textarea "x"
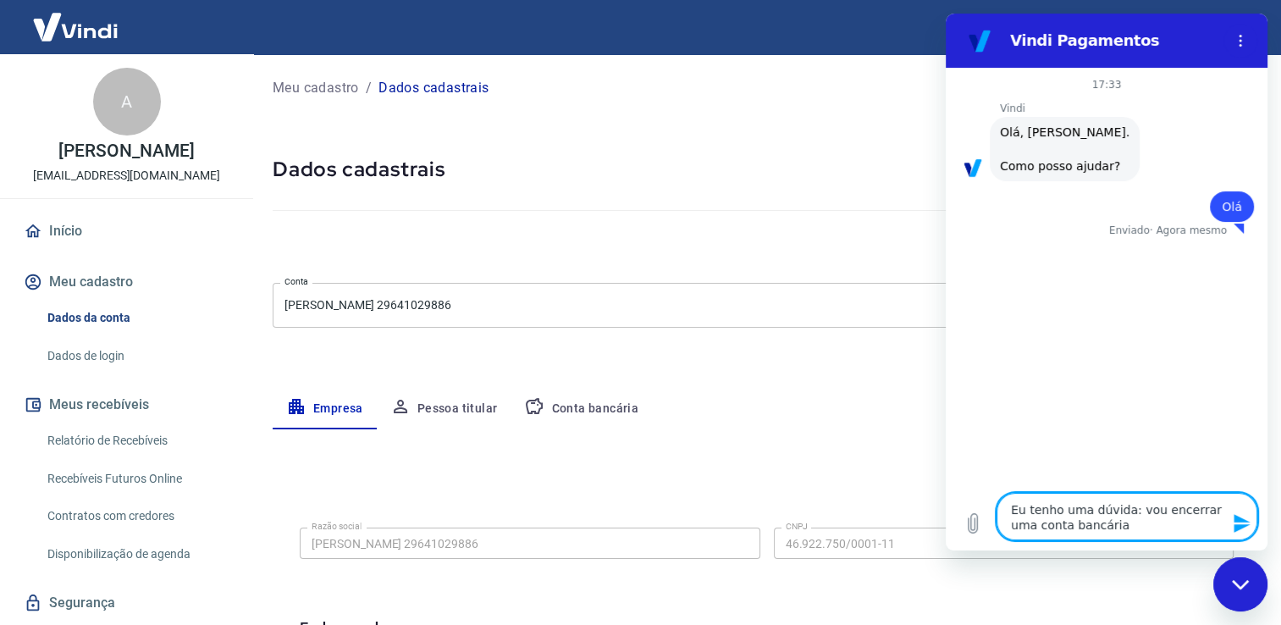
type textarea "Eu tenho uma dúvida: vou encerrar uma conta bancária d"
type textarea "x"
type textarea "Eu tenho uma dúvida: vou encerrar uma conta bancária do"
type textarea "x"
type textarea "Eu tenho uma dúvida: vou encerrar uma conta bancária do"
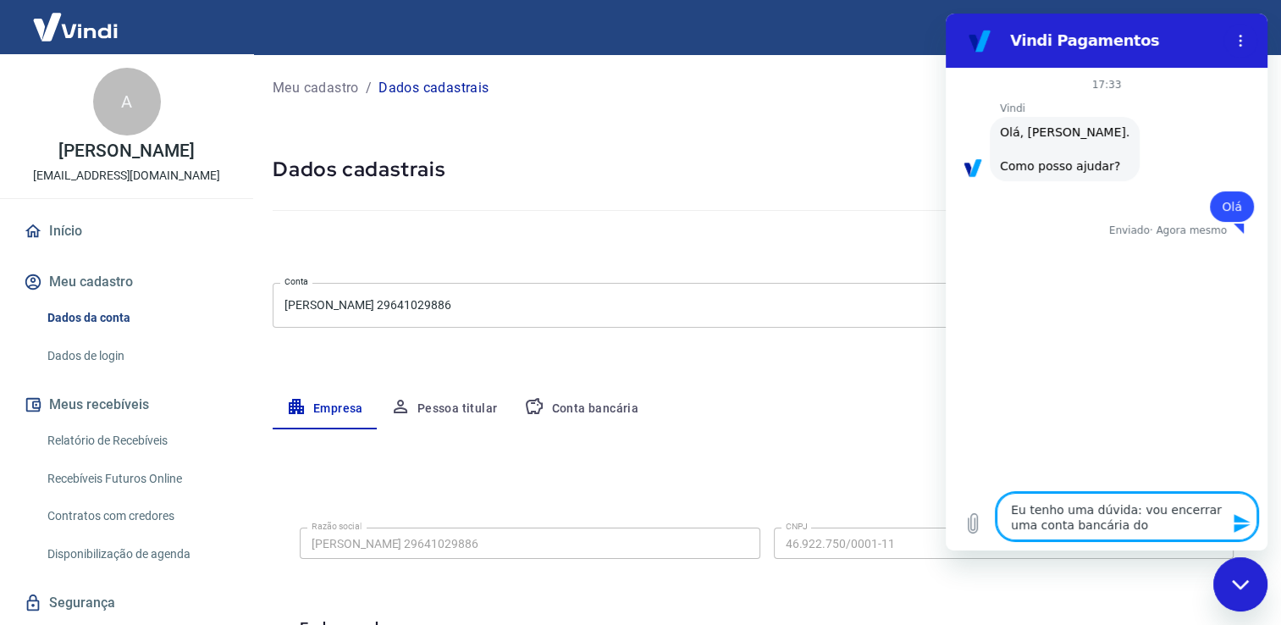
type textarea "x"
type textarea "Eu tenho uma dúvida: vou encerrar uma conta bancária do"
type textarea "x"
type textarea "Eu tenho uma dúvida: vou encerrar uma conta bancária d"
type textarea "x"
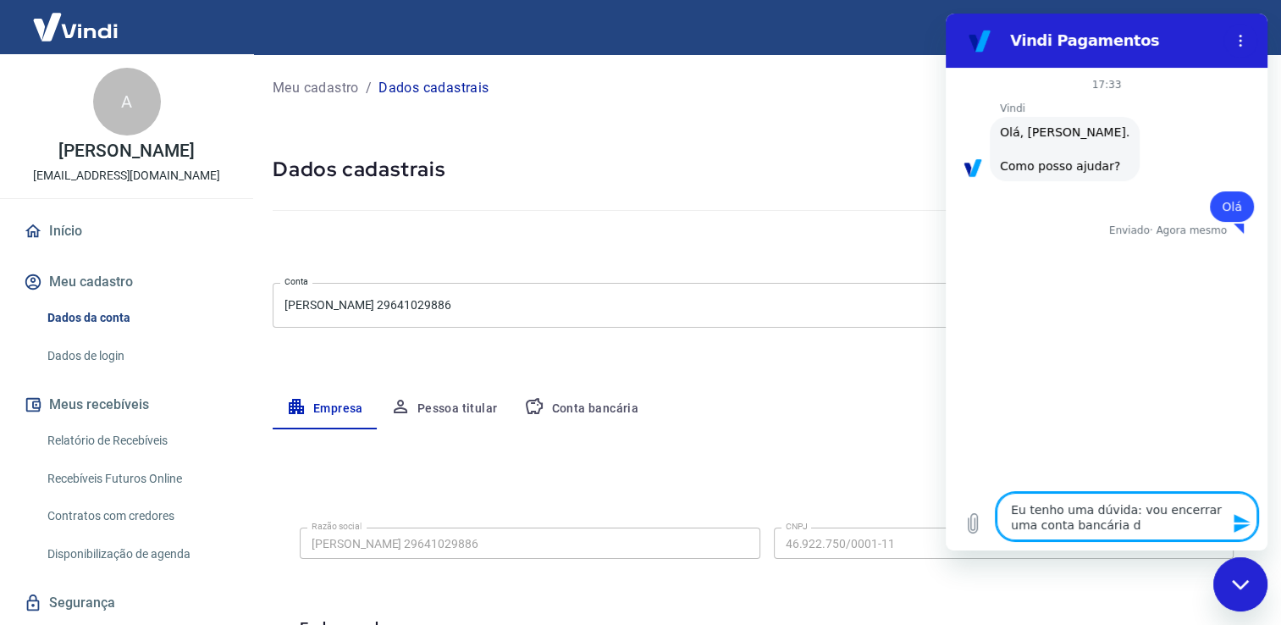
type textarea "Eu tenho uma dúvida: vou encerrar uma conta bancária"
type textarea "x"
type textarea "Eu tenho uma dúvida: vou encerrar uma conta bancária -"
type textarea "x"
type textarea "Eu tenho uma dúvida: vou encerrar uma conta bancária -"
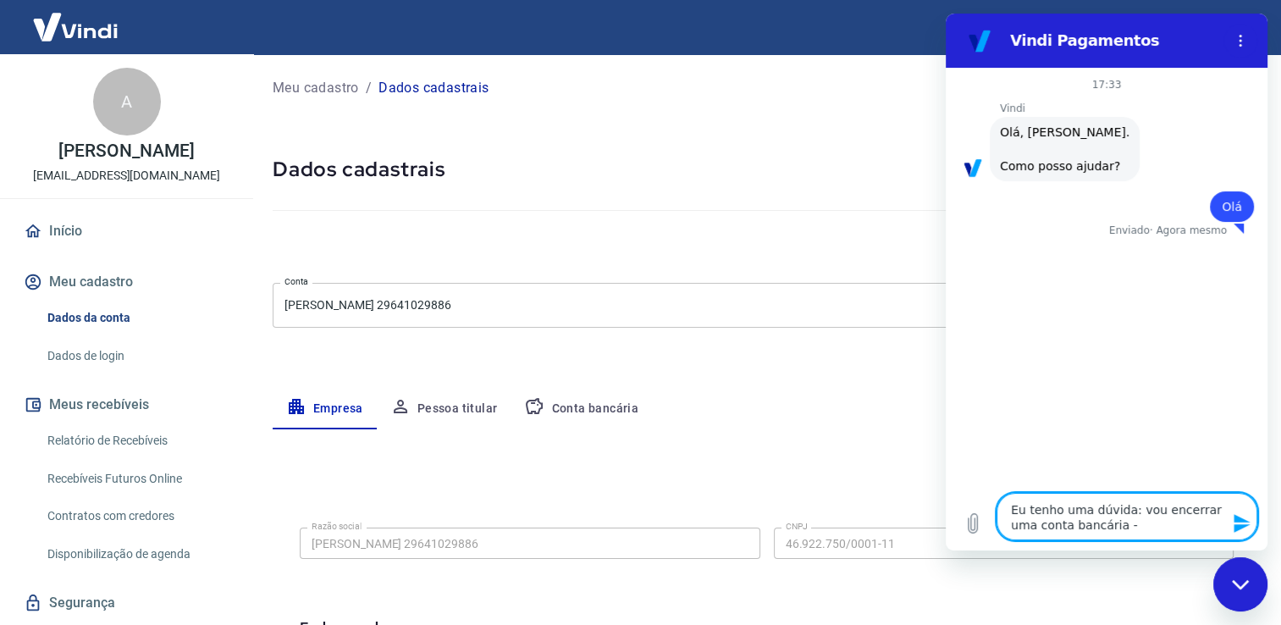
type textarea "x"
type textarea "Eu tenho uma dúvida: vou encerrar uma conta bancária - e"
type textarea "x"
type textarea "Eu tenho uma dúvida: vou encerrar uma conta bancária - e"
type textarea "x"
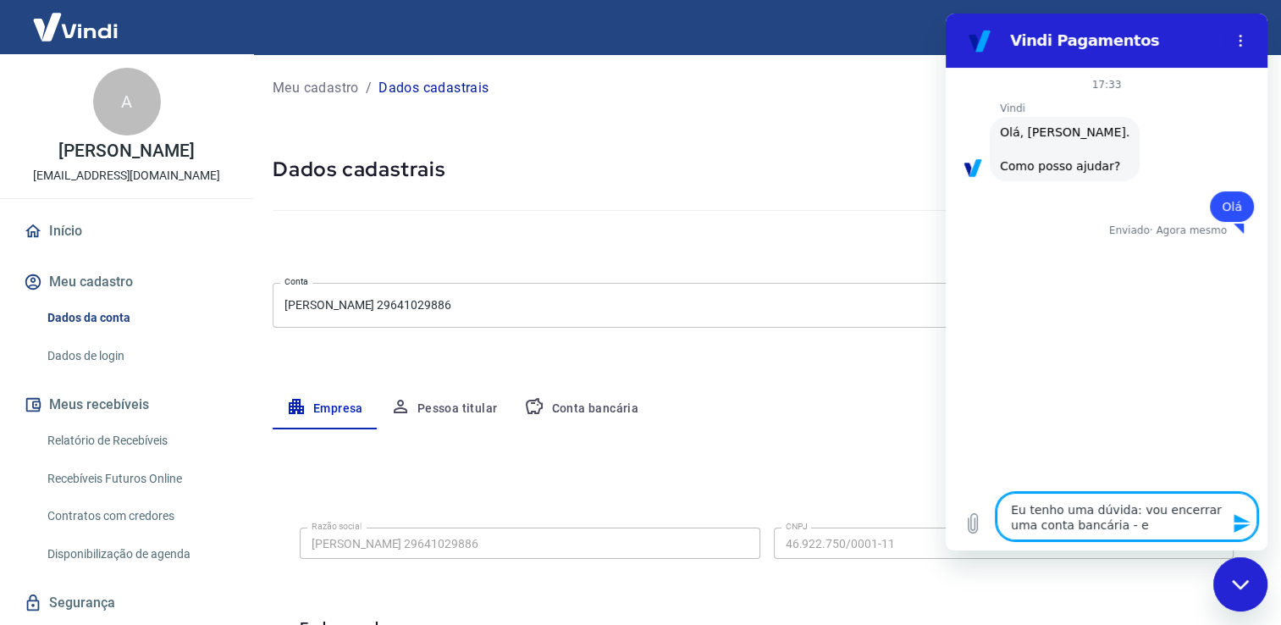
type textarea "Eu tenho uma dúvida: vou encerrar uma conta bancária - e é"
type textarea "x"
type textarea "Eu tenho uma dúvida: vou encerrar uma conta bancária - e é"
type textarea "x"
type textarea "Eu tenho uma dúvida: vou encerrar uma conta bancária - e é a"
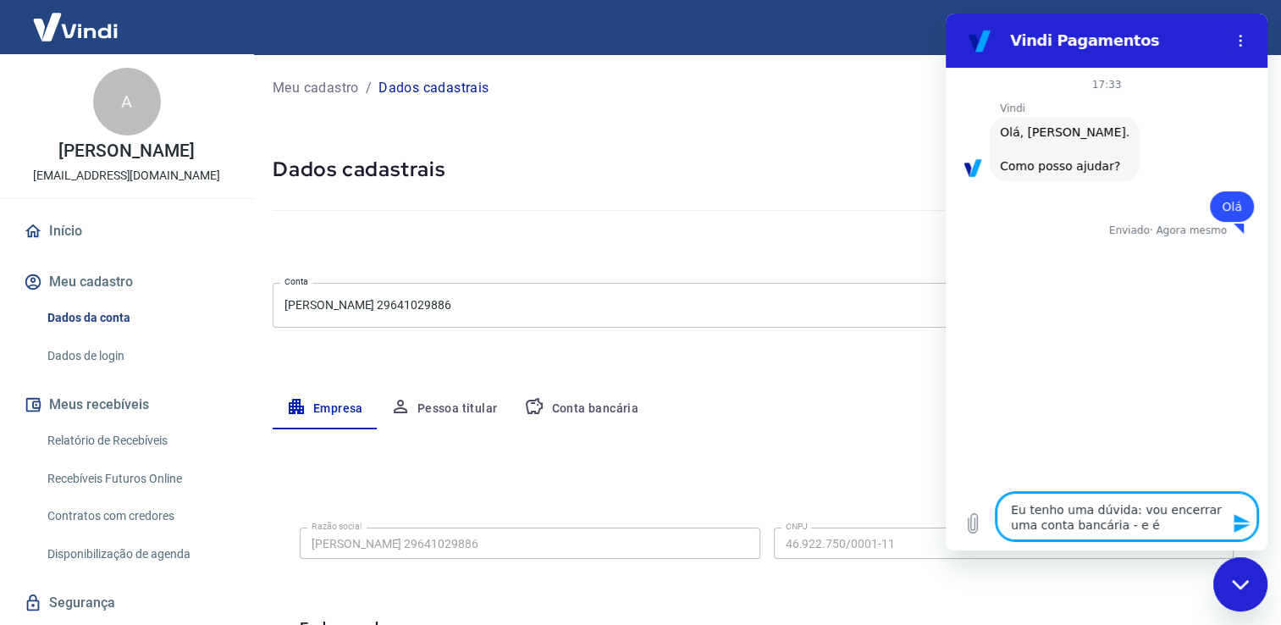
type textarea "x"
type textarea "Eu tenho uma dúvida: vou encerrar uma conta bancária - e é a"
type textarea "x"
type textarea "Eu tenho uma dúvida: vou encerrar uma conta bancária - e é a c"
type textarea "x"
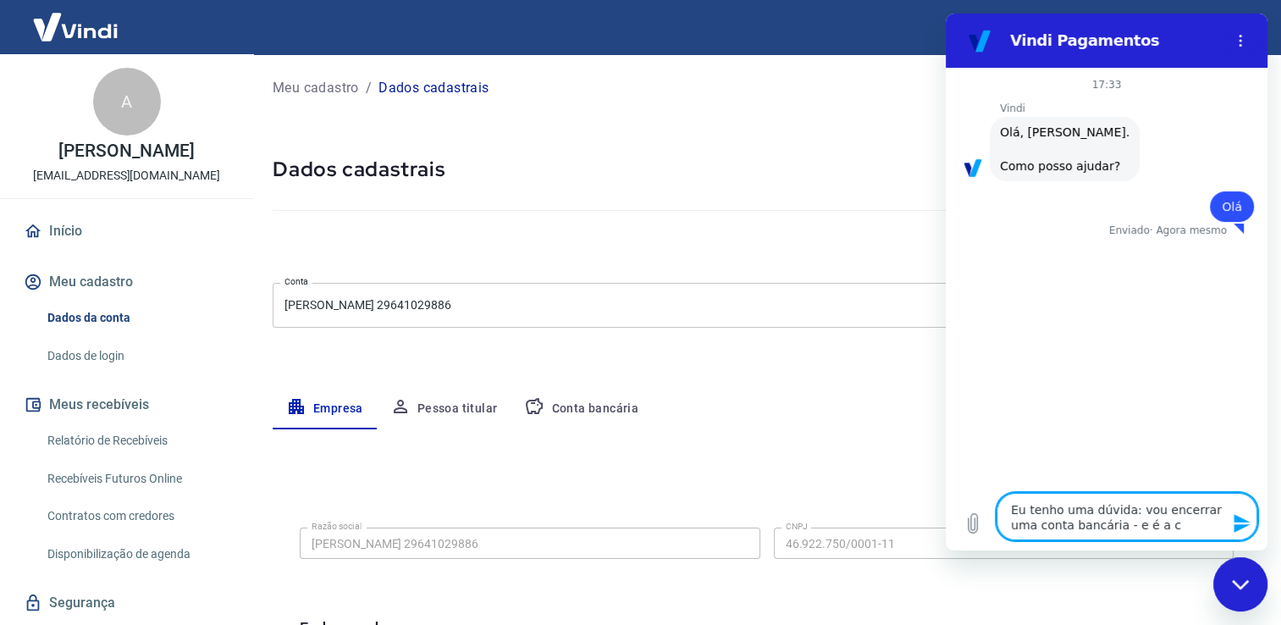
type textarea "Eu tenho uma dúvida: vou encerrar uma conta bancária - e é a co"
type textarea "x"
type textarea "Eu tenho uma dúvida: vou encerrar uma conta bancária - e é a con"
type textarea "x"
type textarea "Eu tenho uma dúvida: vou encerrar uma conta bancária - e é a cont"
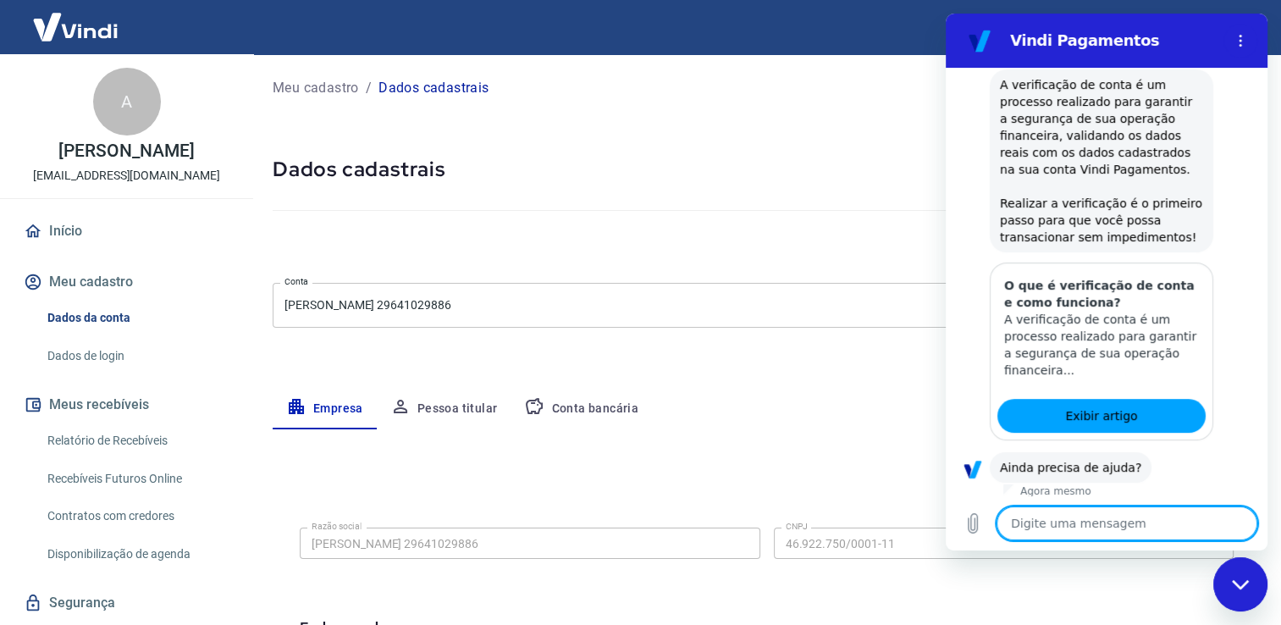
scroll to position [322, 0]
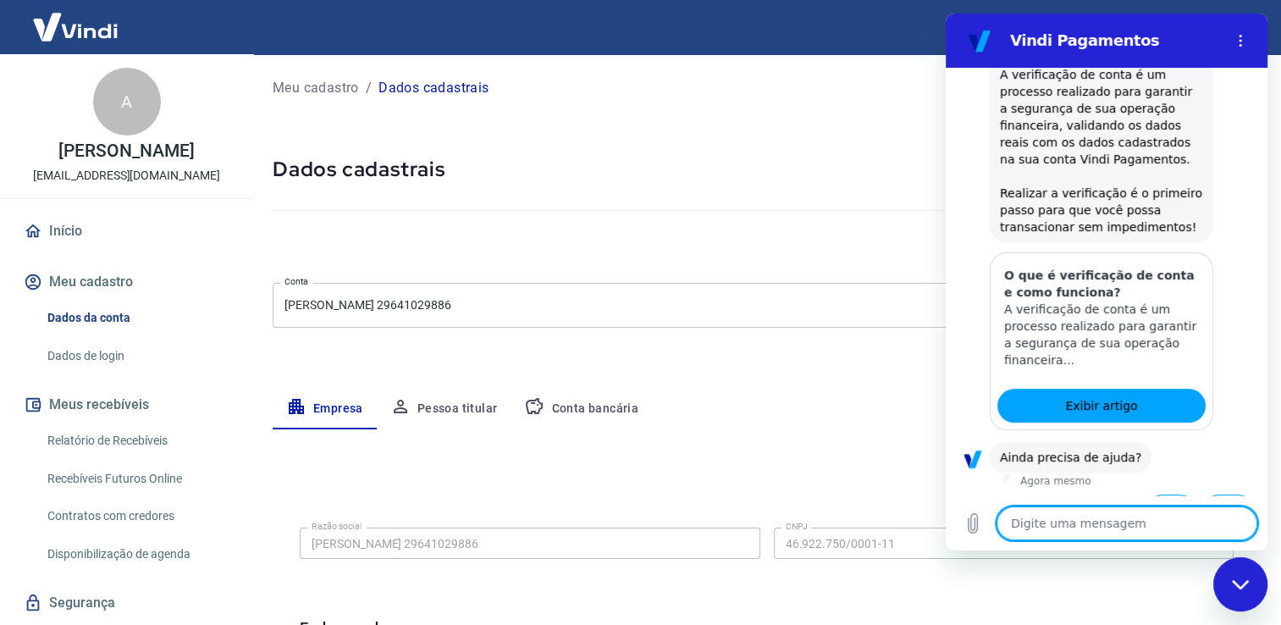
click at [1166, 494] on button "Sim" at bounding box center [1170, 510] width 49 height 32
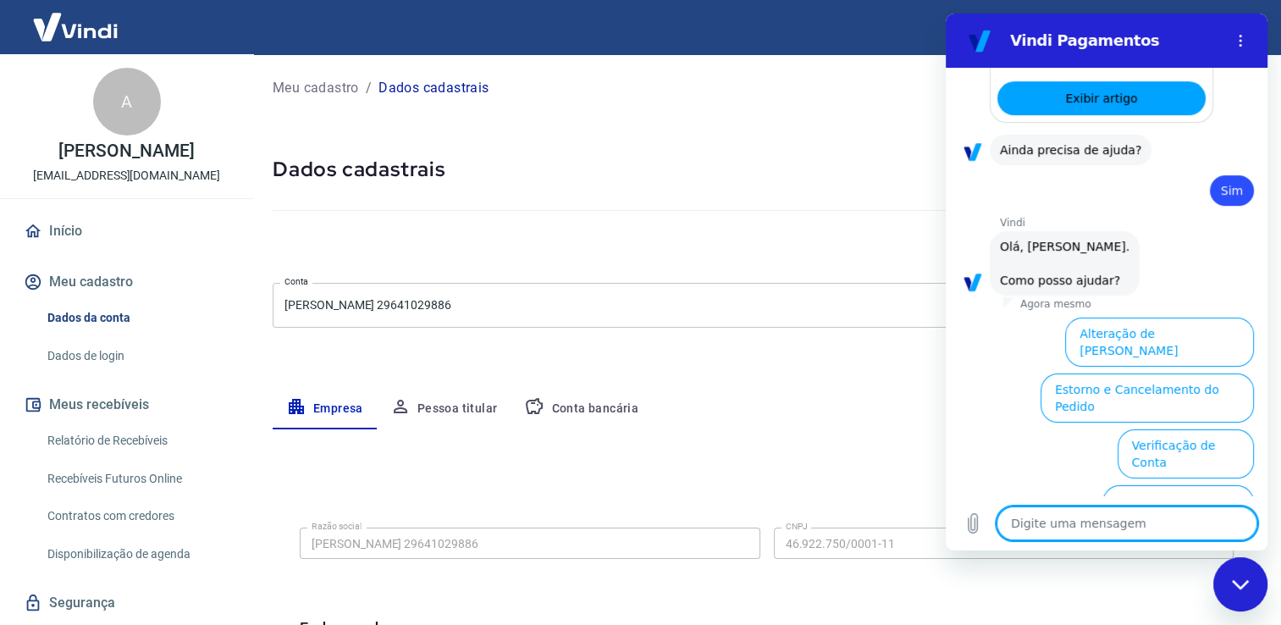
scroll to position [760, 0]
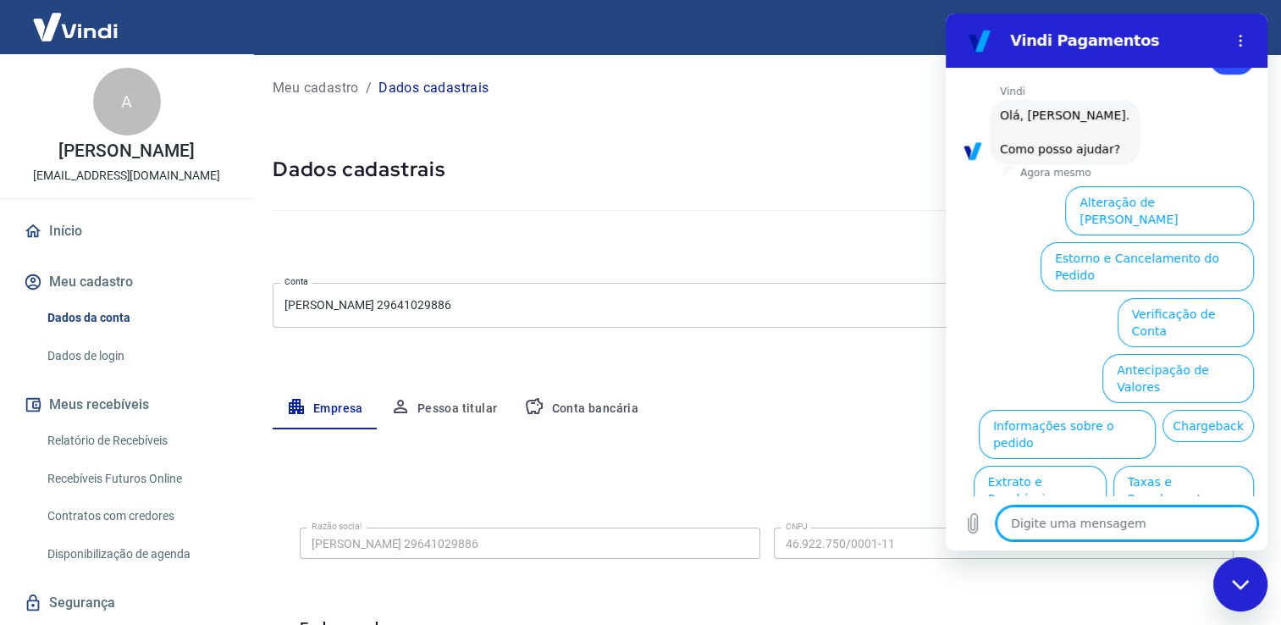
click at [1078, 523] on textarea at bounding box center [1126, 523] width 261 height 34
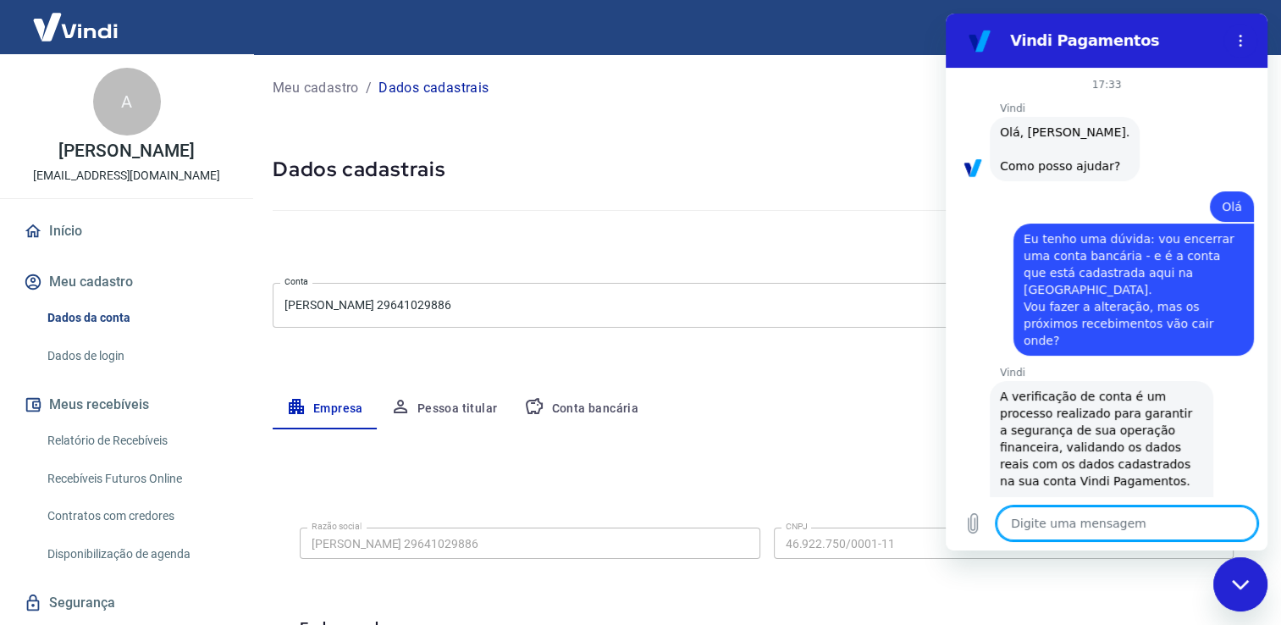
scroll to position [544, 0]
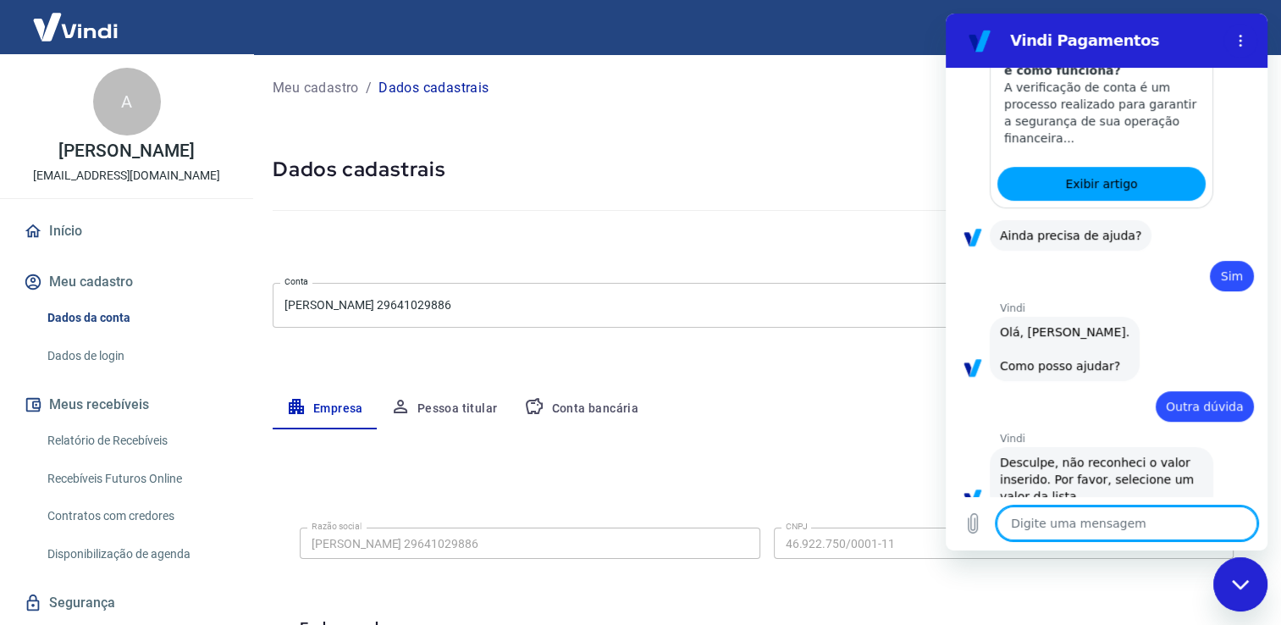
click at [1157, 538] on textarea at bounding box center [1126, 523] width 261 height 34
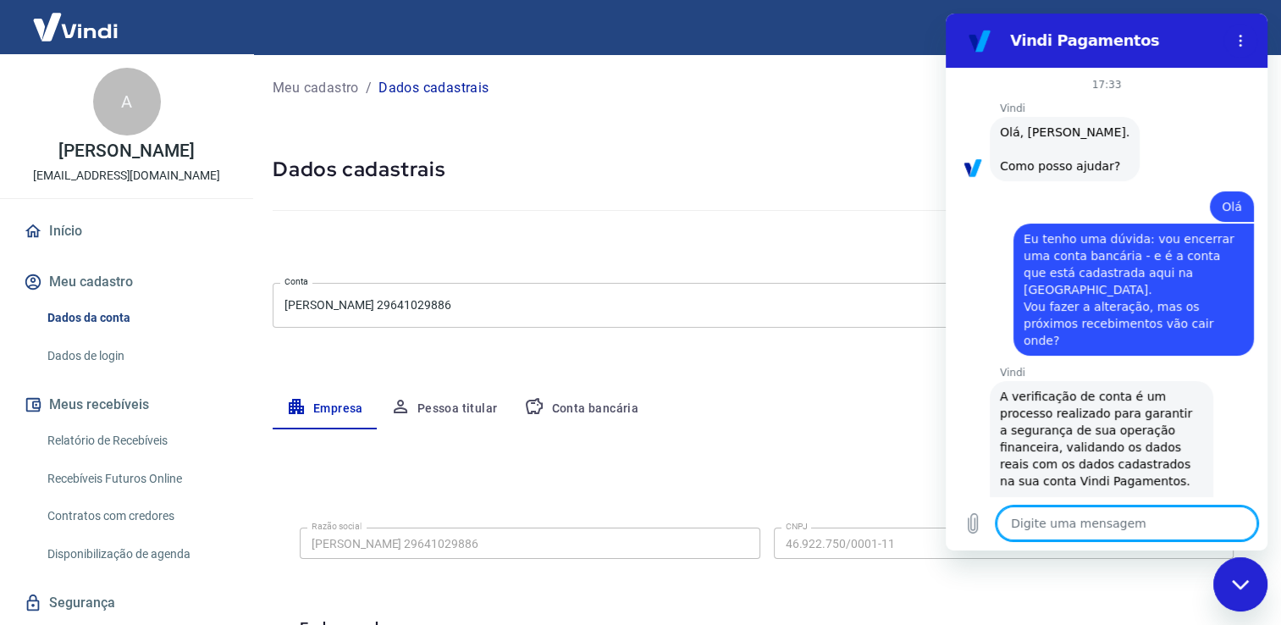
scroll to position [674, 0]
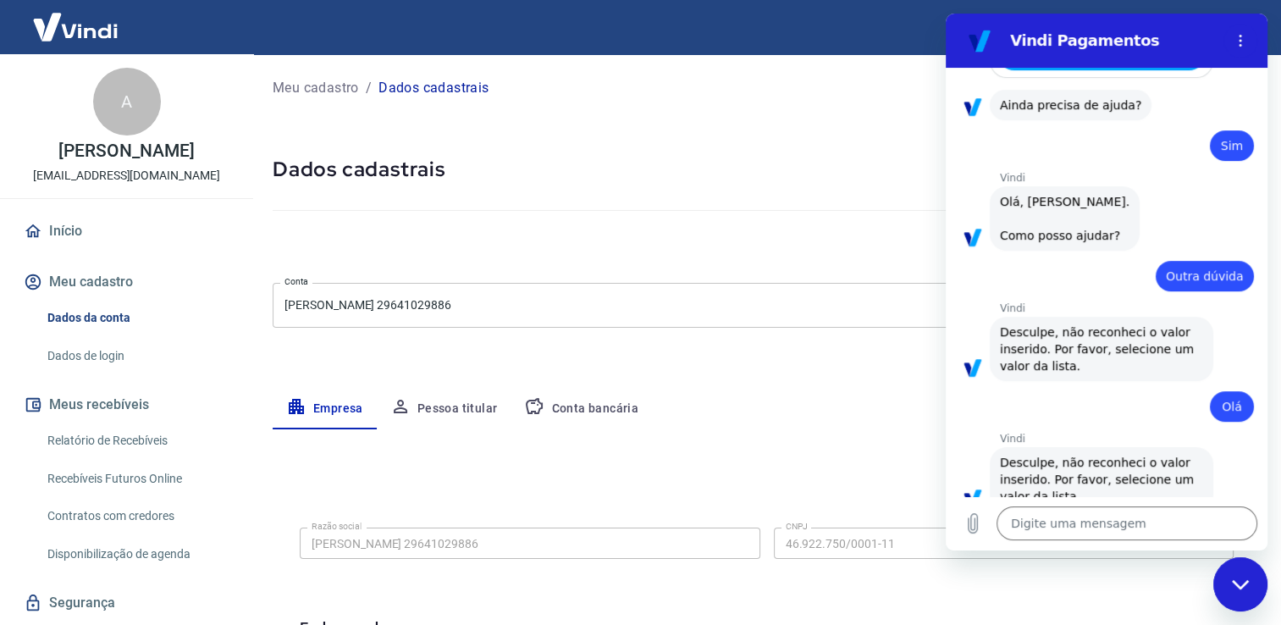
click at [1251, 574] on div "Fechar janela de mensagens" at bounding box center [1240, 584] width 51 height 51
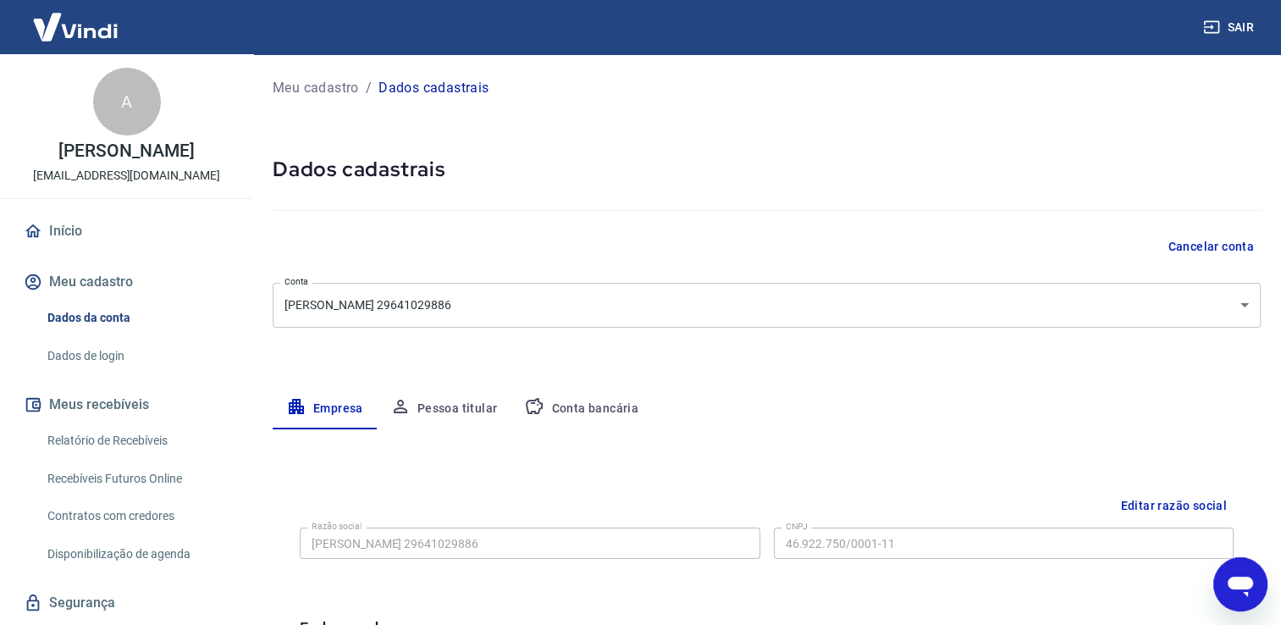
click at [1251, 574] on icon "Abrir janela de mensagens" at bounding box center [1240, 584] width 30 height 30
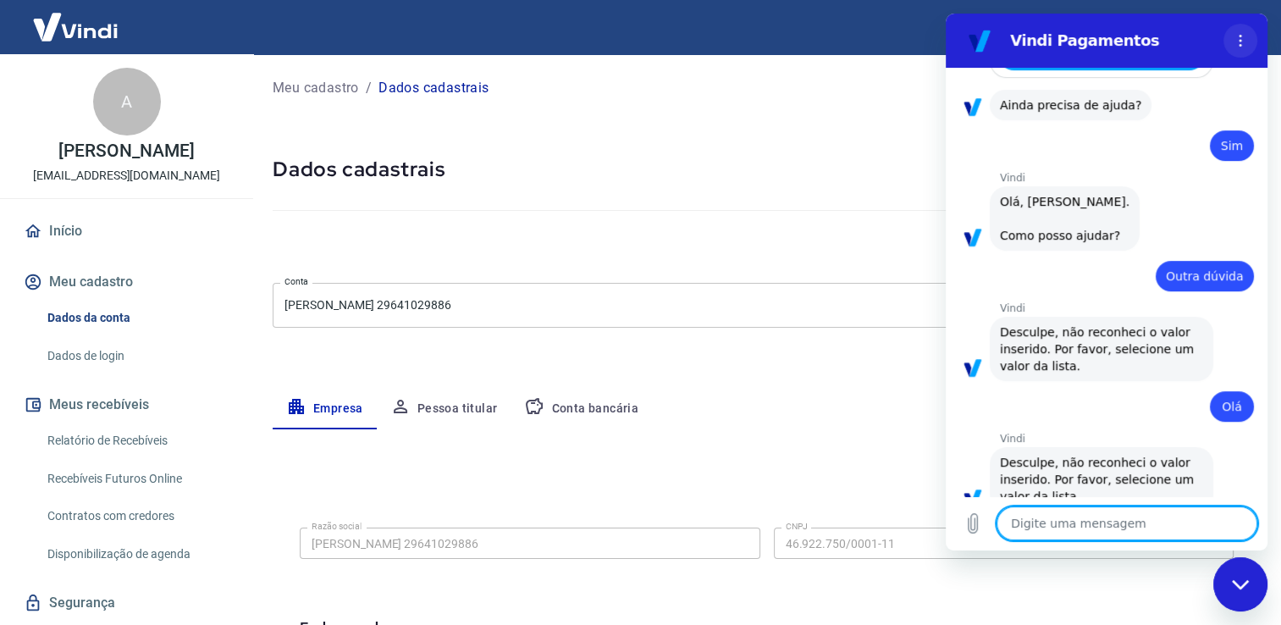
click at [1244, 41] on icon "Menu de opções" at bounding box center [1241, 41] width 14 height 14
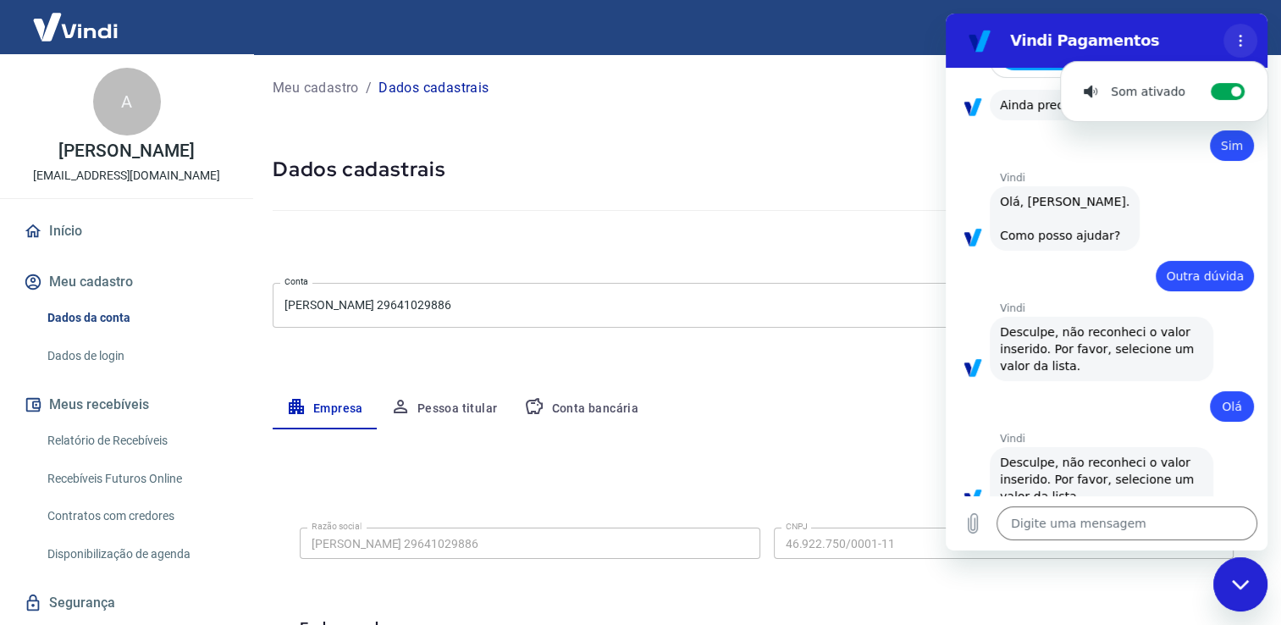
click at [1244, 41] on icon "Menu de opções" at bounding box center [1241, 41] width 14 height 14
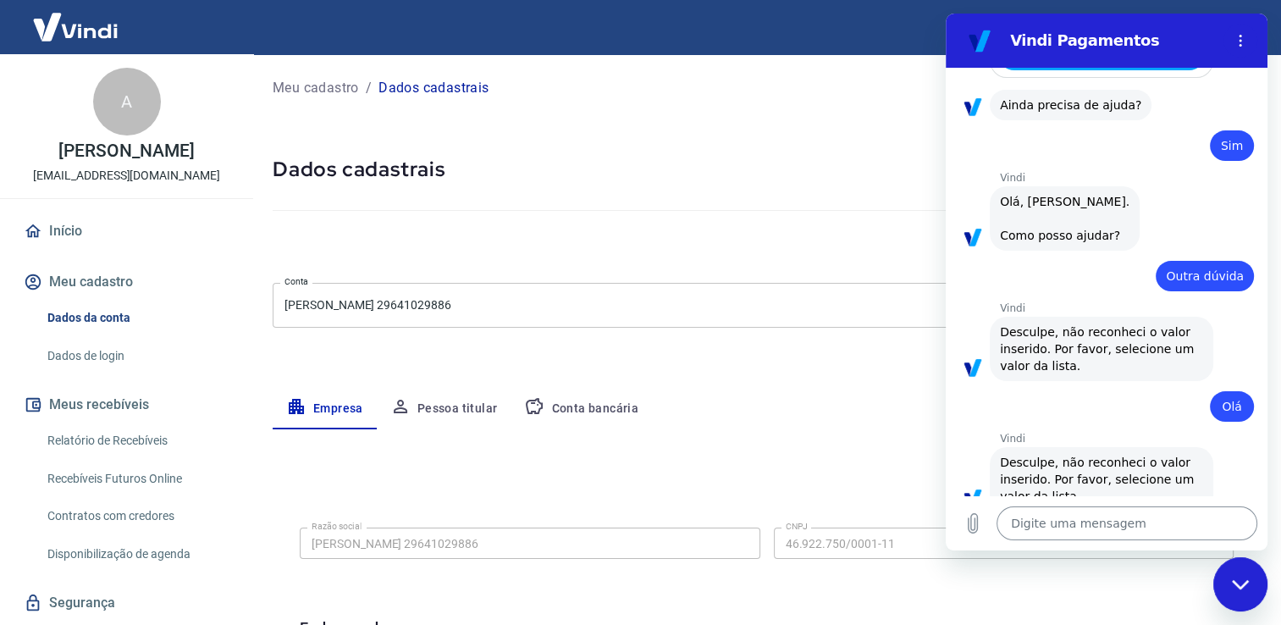
click at [1074, 515] on textarea at bounding box center [1126, 523] width 261 height 34
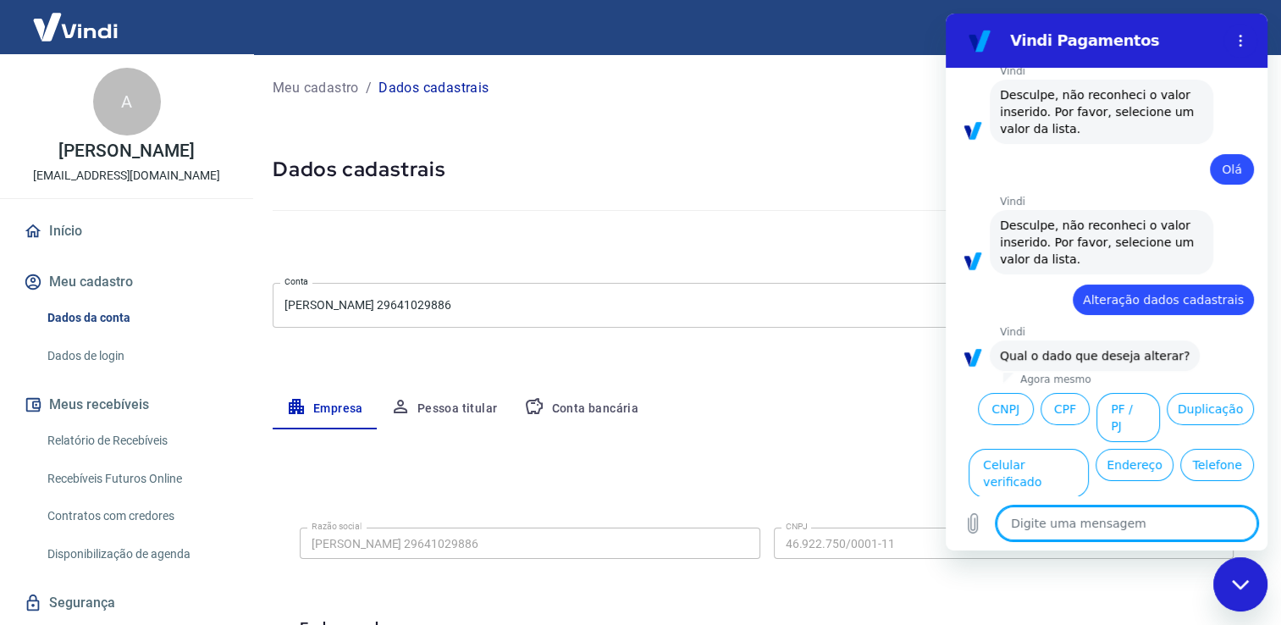
scroll to position [925, 0]
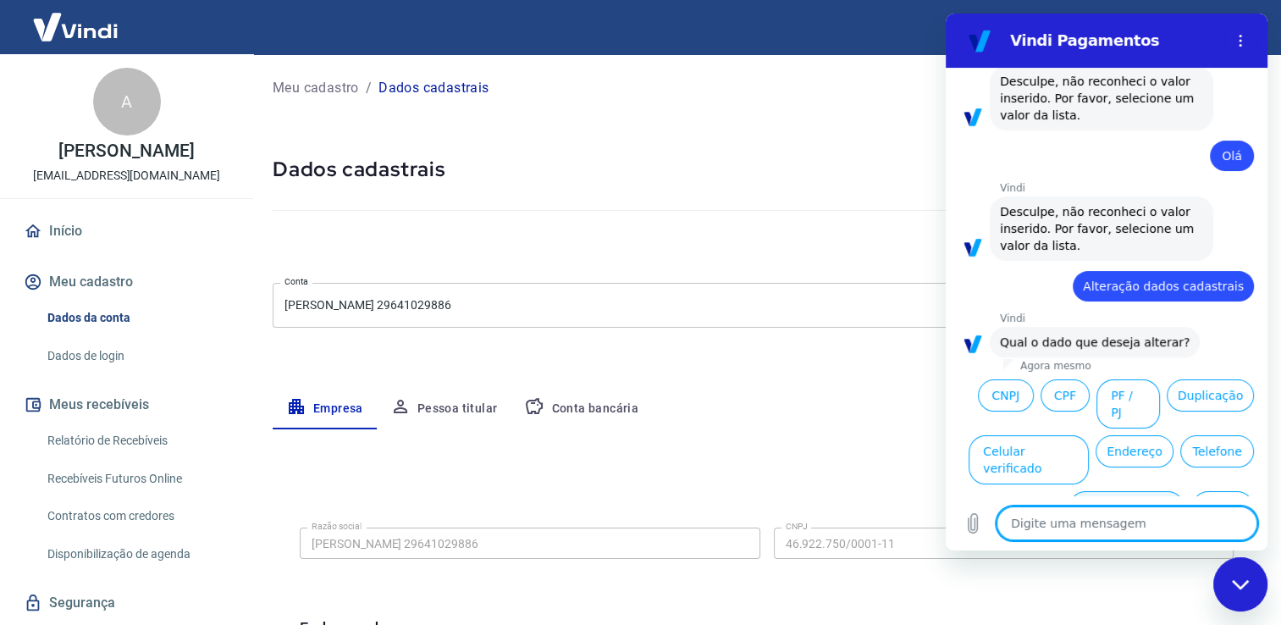
click at [1107, 491] on button "Dados bancários" at bounding box center [1126, 515] width 116 height 49
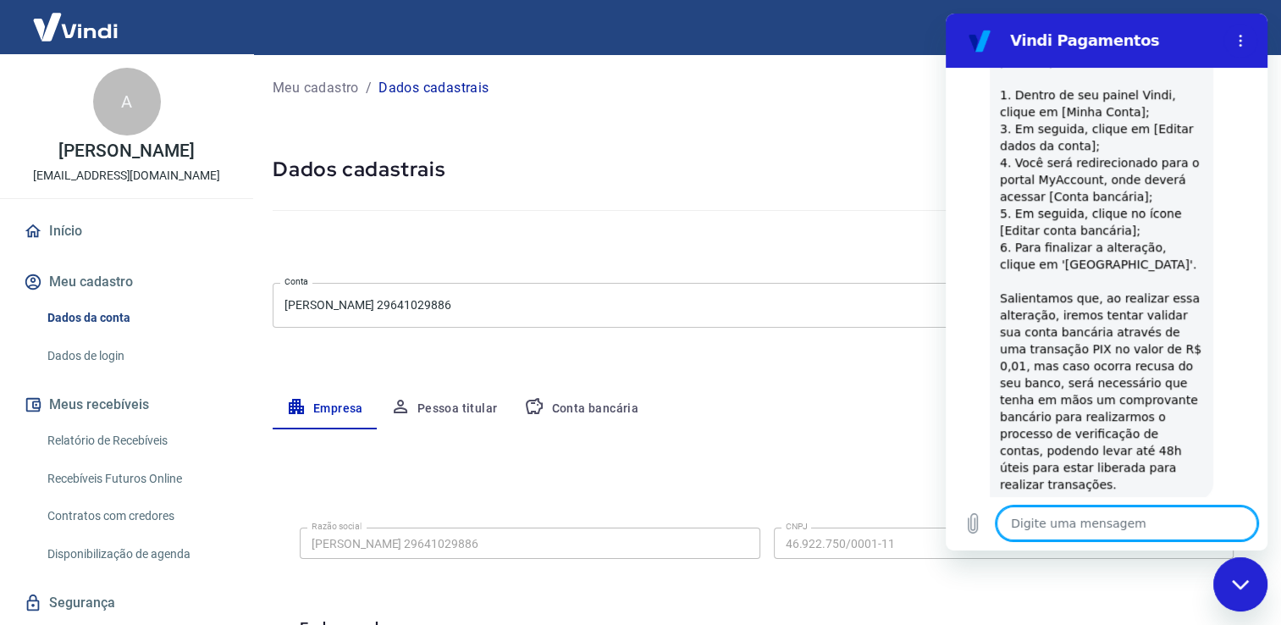
scroll to position [1395, 0]
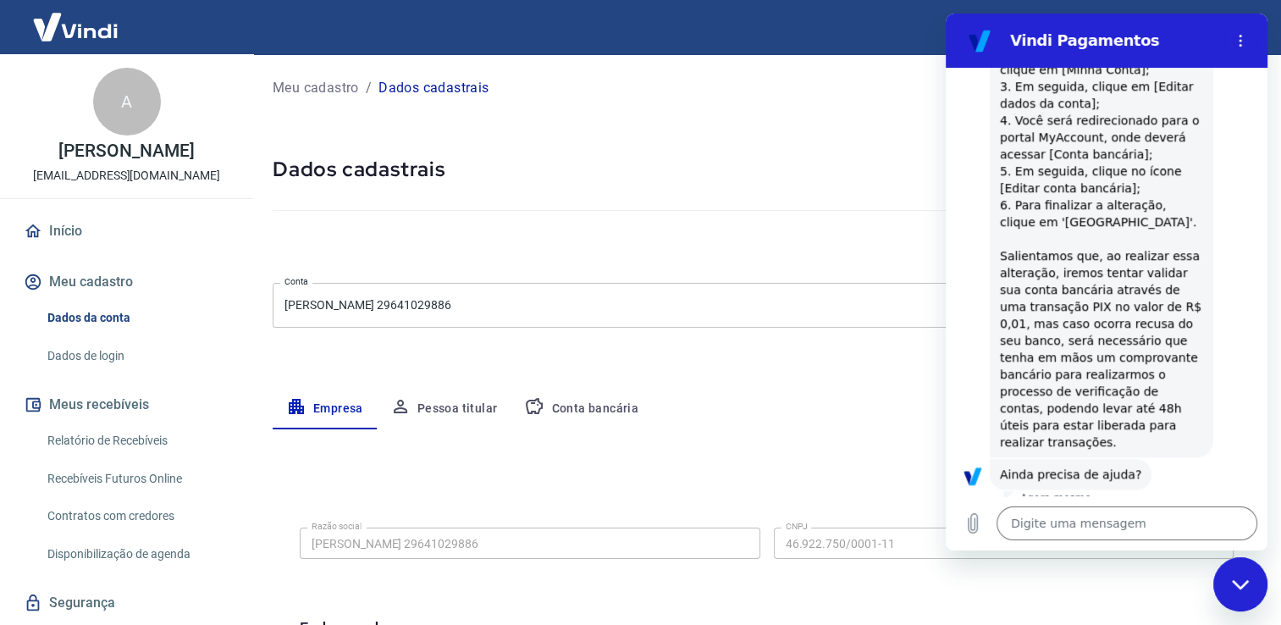
click at [1167, 511] on button "Sim" at bounding box center [1170, 527] width 49 height 32
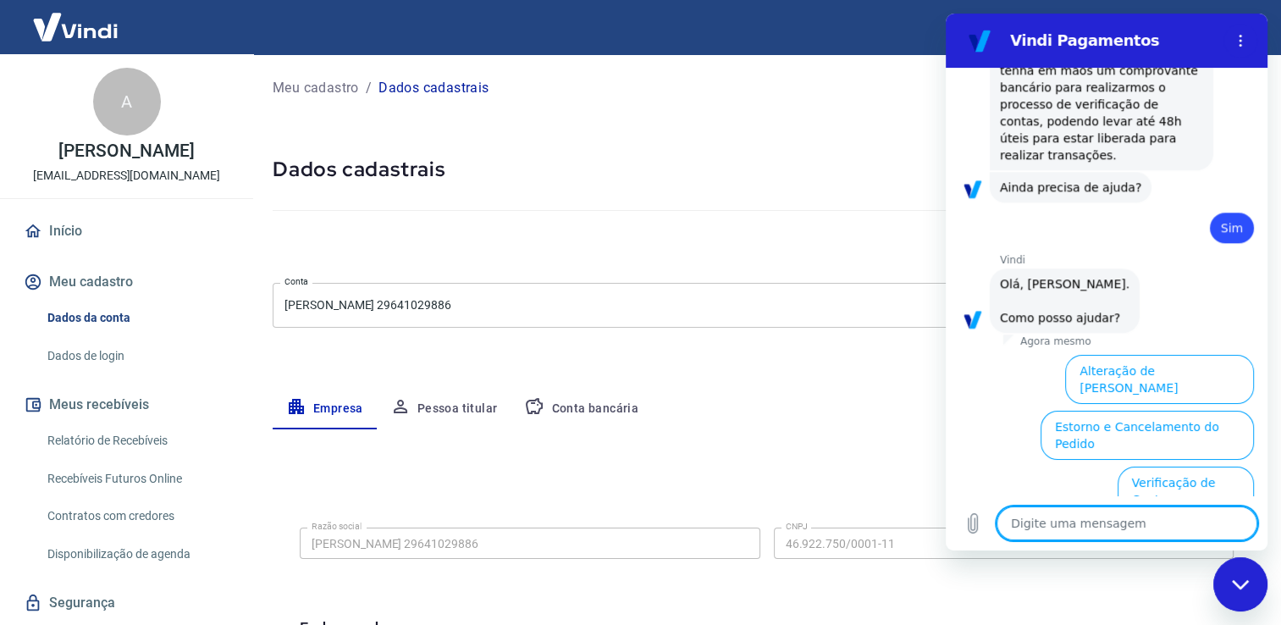
scroll to position [1834, 0]
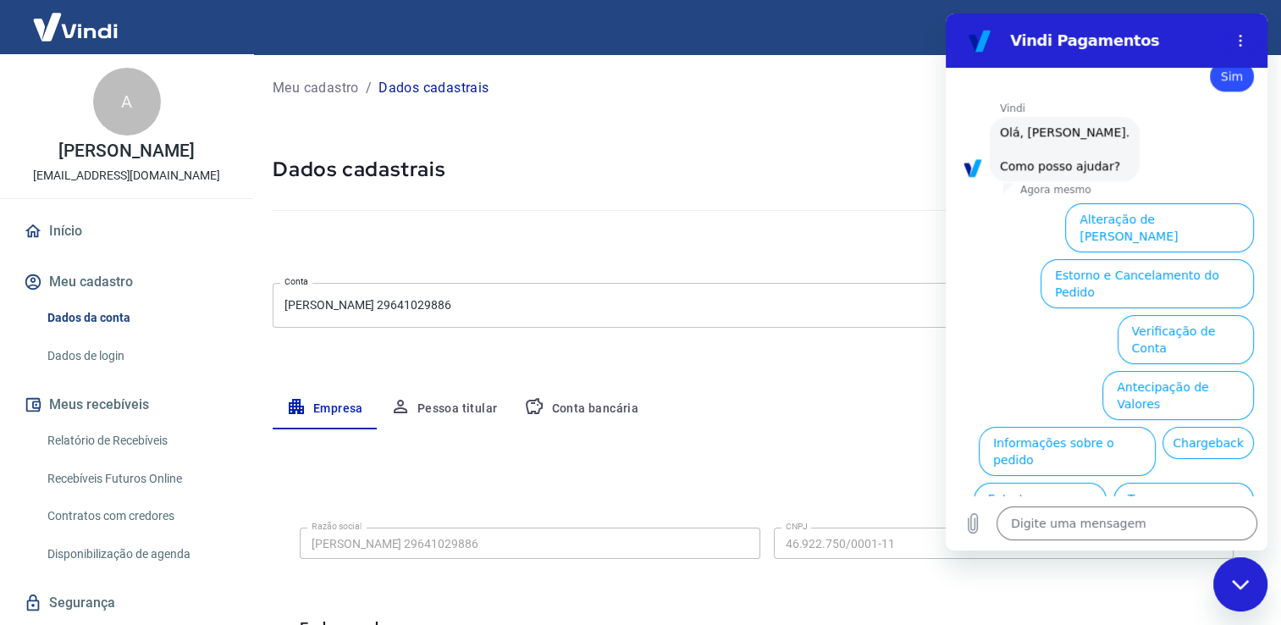
click at [1242, 577] on div "Fechar janela de mensagens" at bounding box center [1240, 584] width 51 height 51
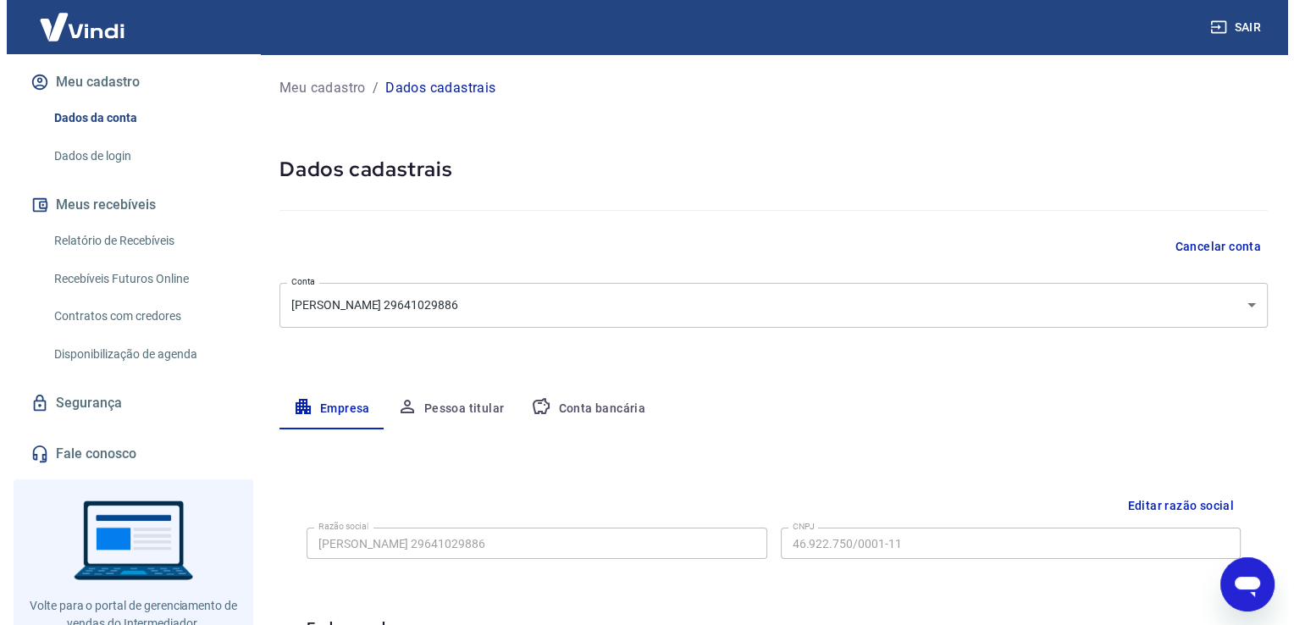
scroll to position [251, 0]
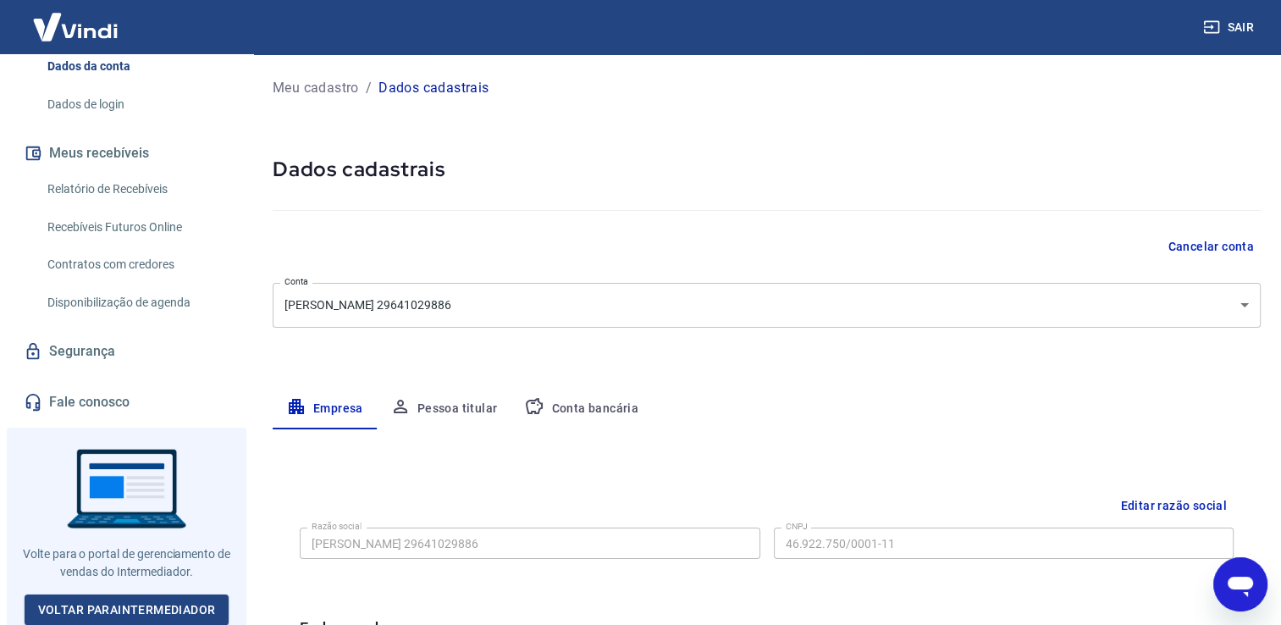
click at [105, 401] on link "Fale conosco" at bounding box center [126, 402] width 213 height 37
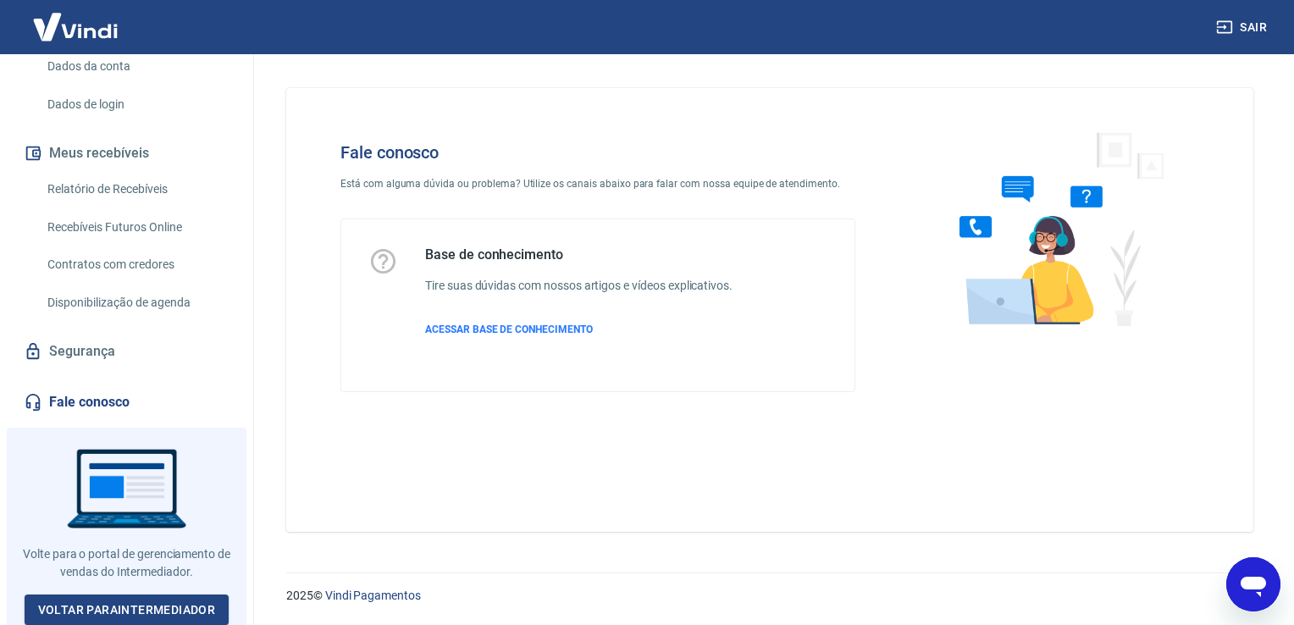
click at [877, 304] on div "Fale conosco Está com alguma dúvida ou problema? Utilize os canais abaixo para …" at bounding box center [597, 267] width 569 height 304
click at [443, 331] on span "ACESSAR BASE DE CONHECIMENTO" at bounding box center [509, 329] width 168 height 12
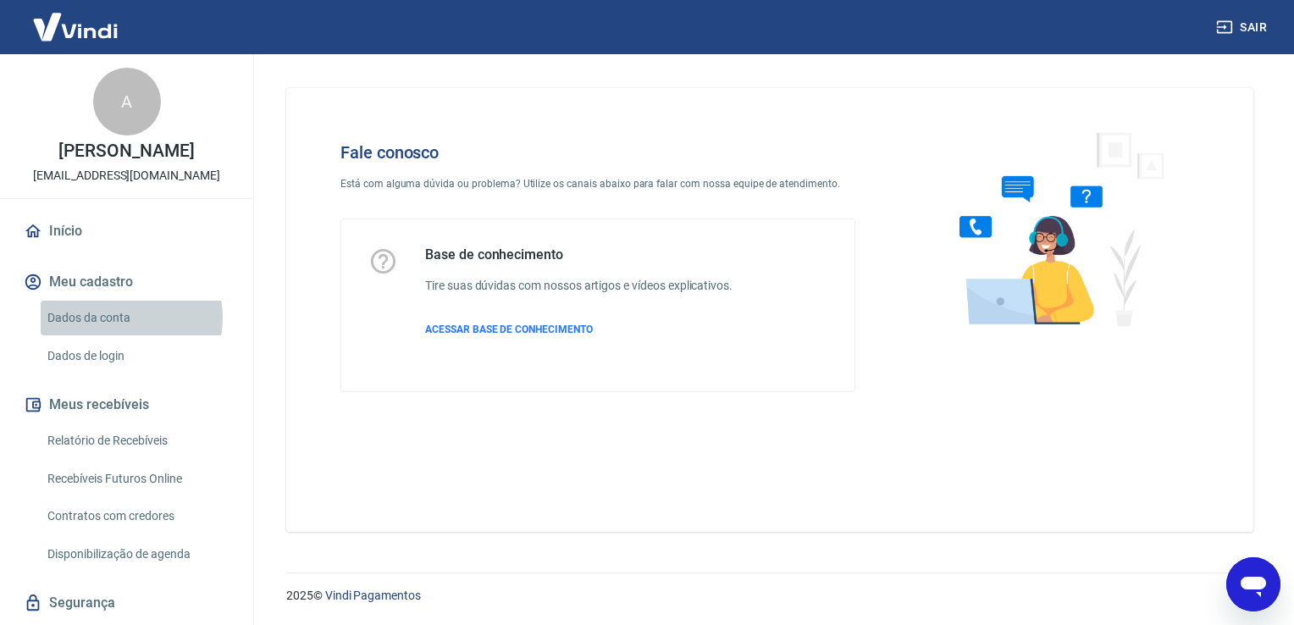
click at [121, 317] on link "Dados da conta" at bounding box center [137, 318] width 192 height 35
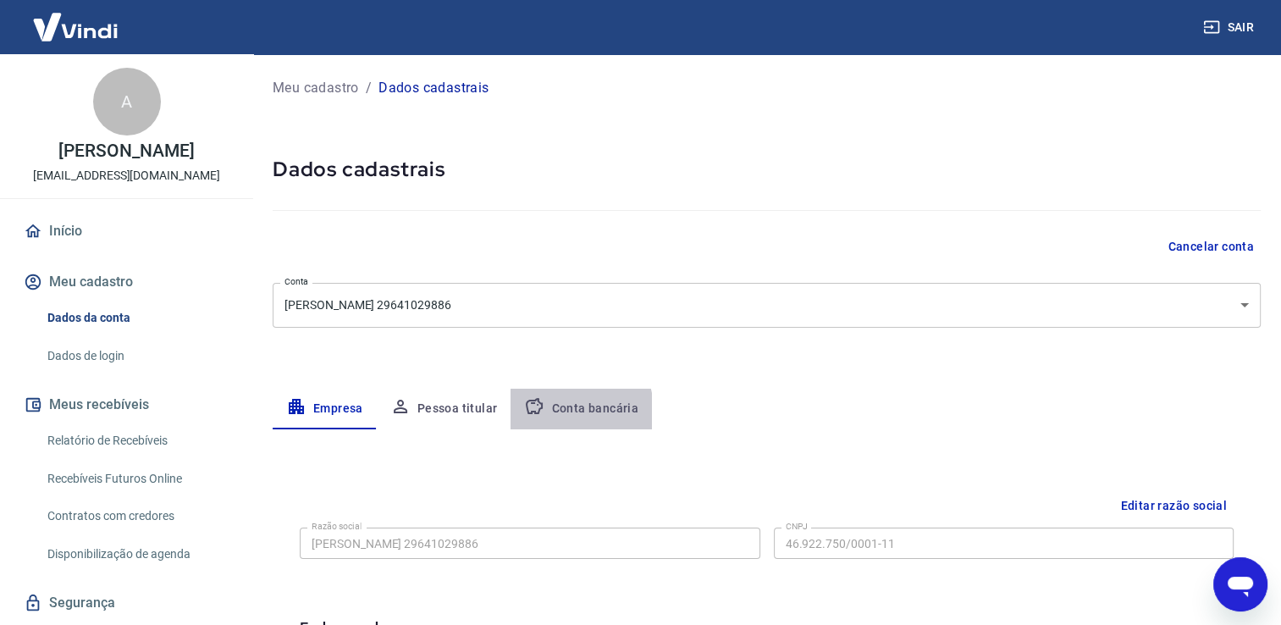
click at [557, 411] on button "Conta bancária" at bounding box center [581, 409] width 141 height 41
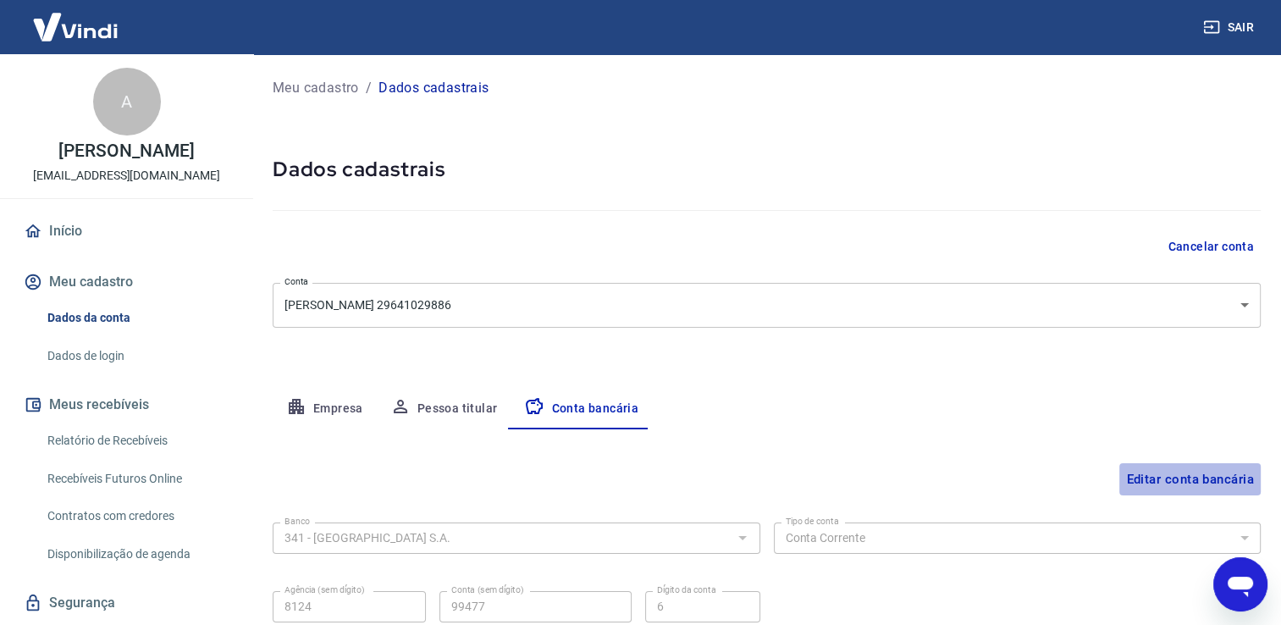
click at [1149, 479] on button "Editar conta bancária" at bounding box center [1189, 479] width 141 height 32
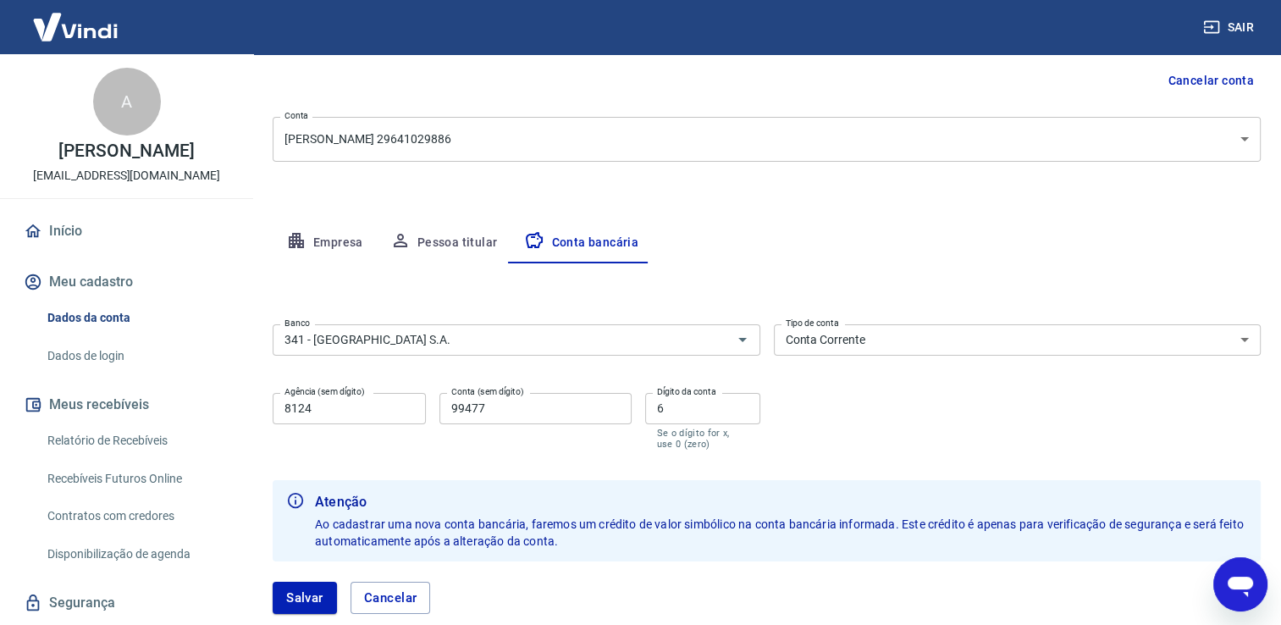
scroll to position [219, 0]
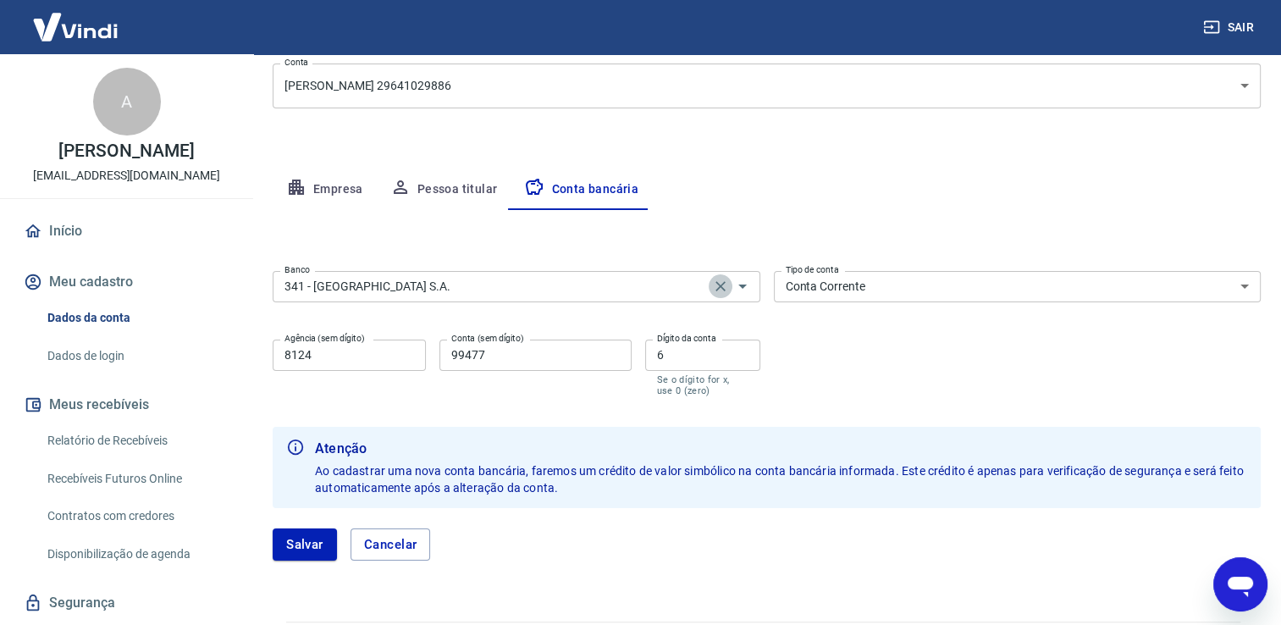
click at [709, 286] on button "Clear" at bounding box center [721, 286] width 24 height 24
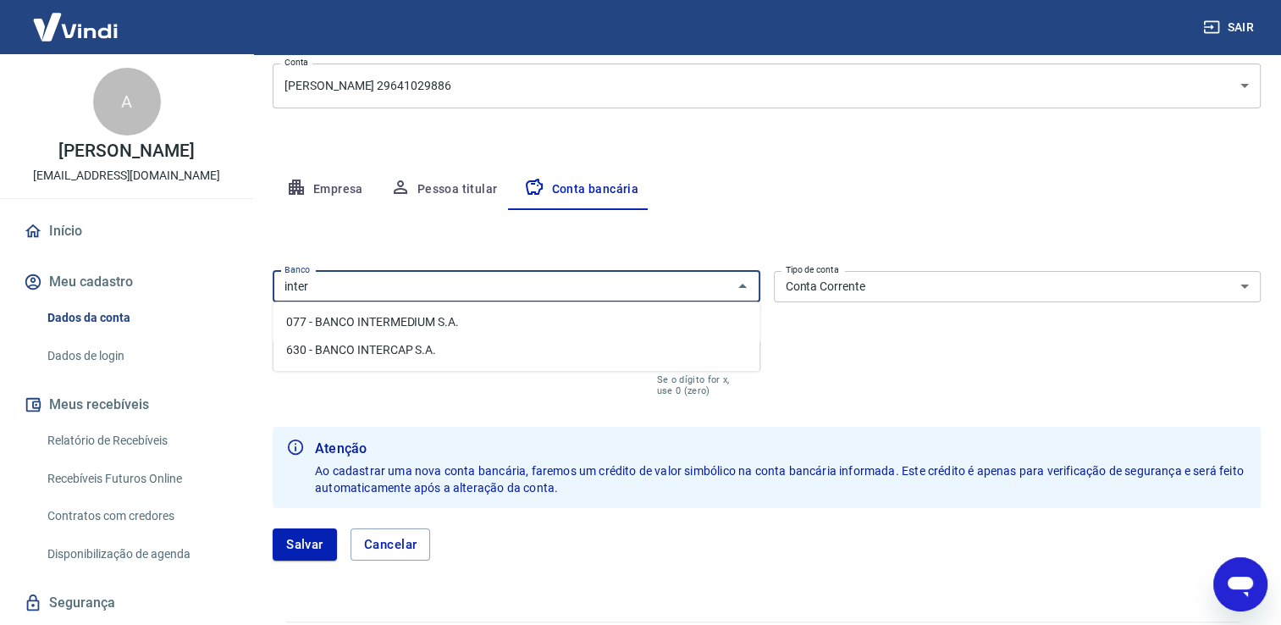
click at [399, 329] on li "077 - BANCO INTERMEDIUM S.A." at bounding box center [516, 322] width 487 height 28
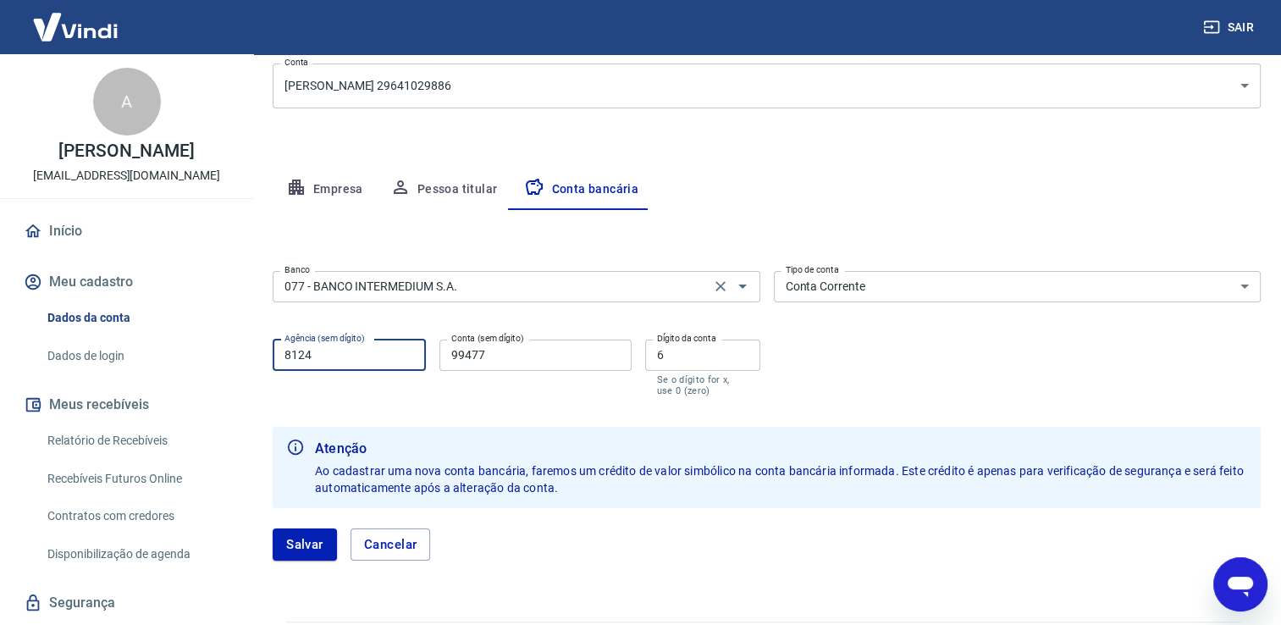
drag, startPoint x: 366, startPoint y: 355, endPoint x: 270, endPoint y: 363, distance: 96.0
click at [270, 363] on div "Meu cadastro / Dados cadastrais Dados cadastrais Cancelar conta Conta ANDRE RAN…" at bounding box center [766, 218] width 1029 height 766
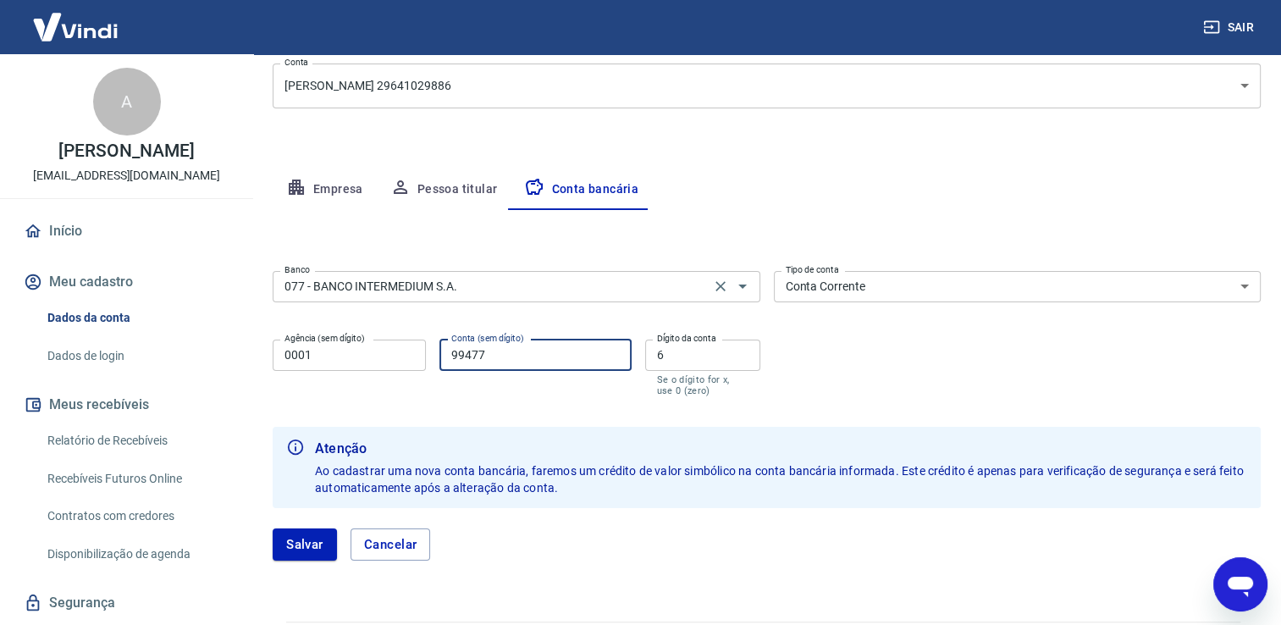
drag, startPoint x: 494, startPoint y: 364, endPoint x: 438, endPoint y: 367, distance: 56.8
click at [438, 367] on div "Agência (sem dígito) 0001 Agência (sem dígito) Conta (sem dígito) 99477 Conta (…" at bounding box center [517, 366] width 488 height 67
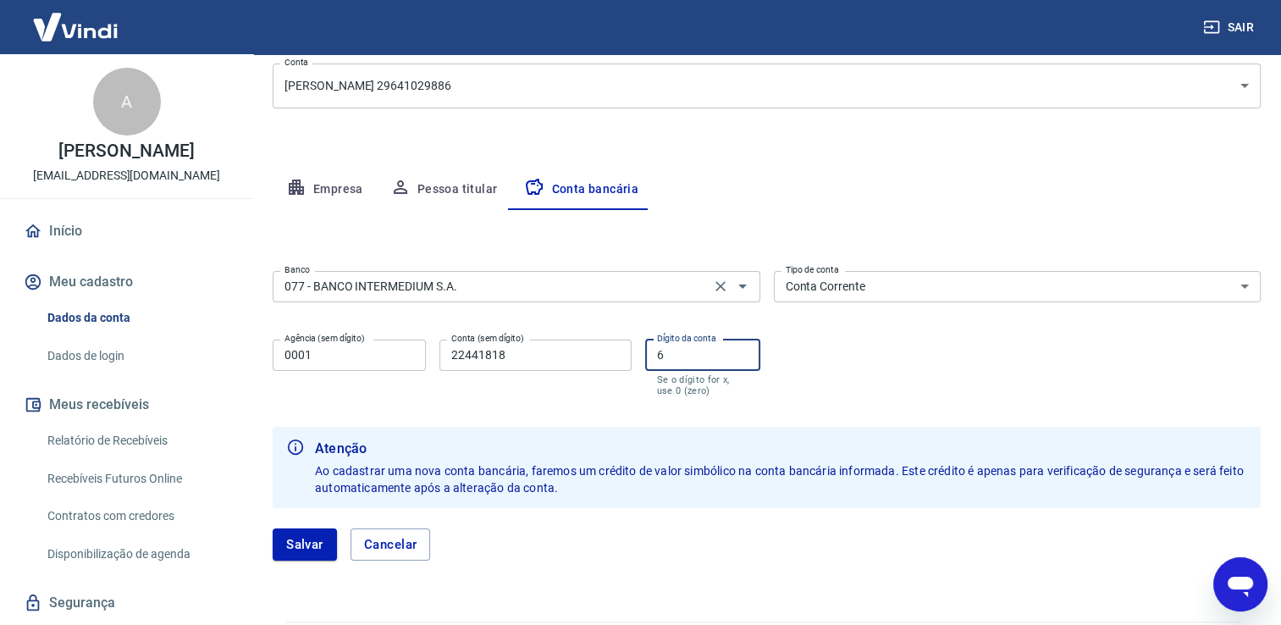
drag, startPoint x: 679, startPoint y: 360, endPoint x: 650, endPoint y: 360, distance: 28.8
click at [650, 360] on input "6" at bounding box center [702, 354] width 115 height 31
click at [318, 540] on button "Salvar" at bounding box center [305, 544] width 64 height 32
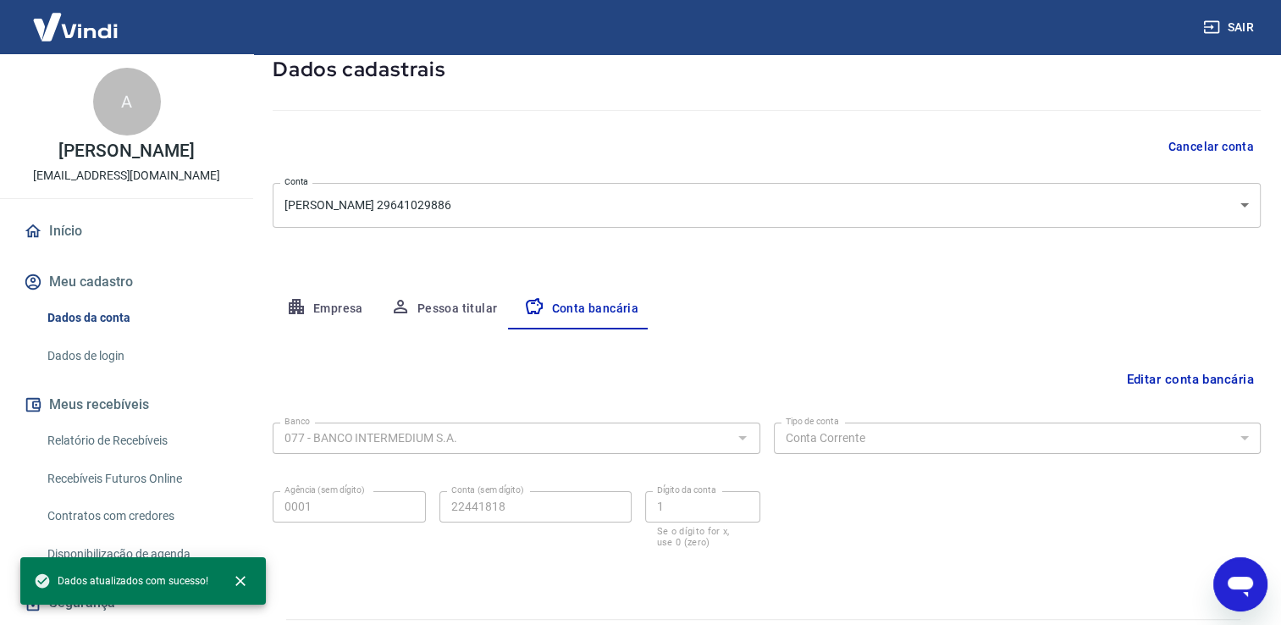
scroll to position [146, 0]
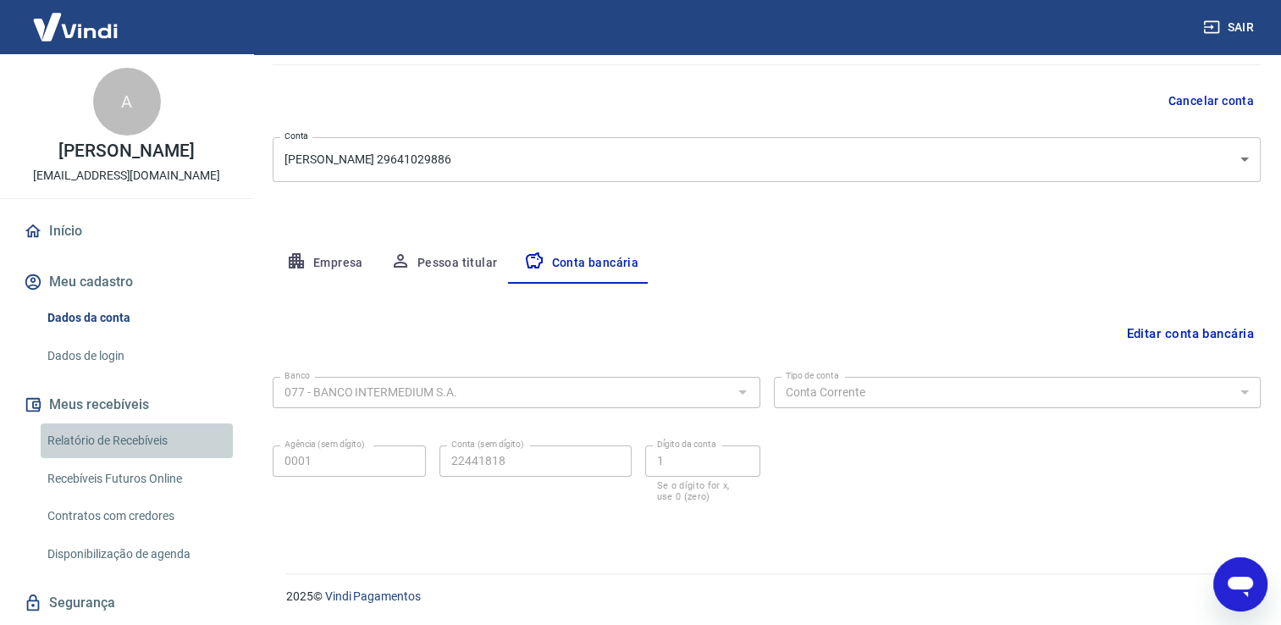
click at [143, 443] on link "Relatório de Recebíveis" at bounding box center [137, 440] width 192 height 35
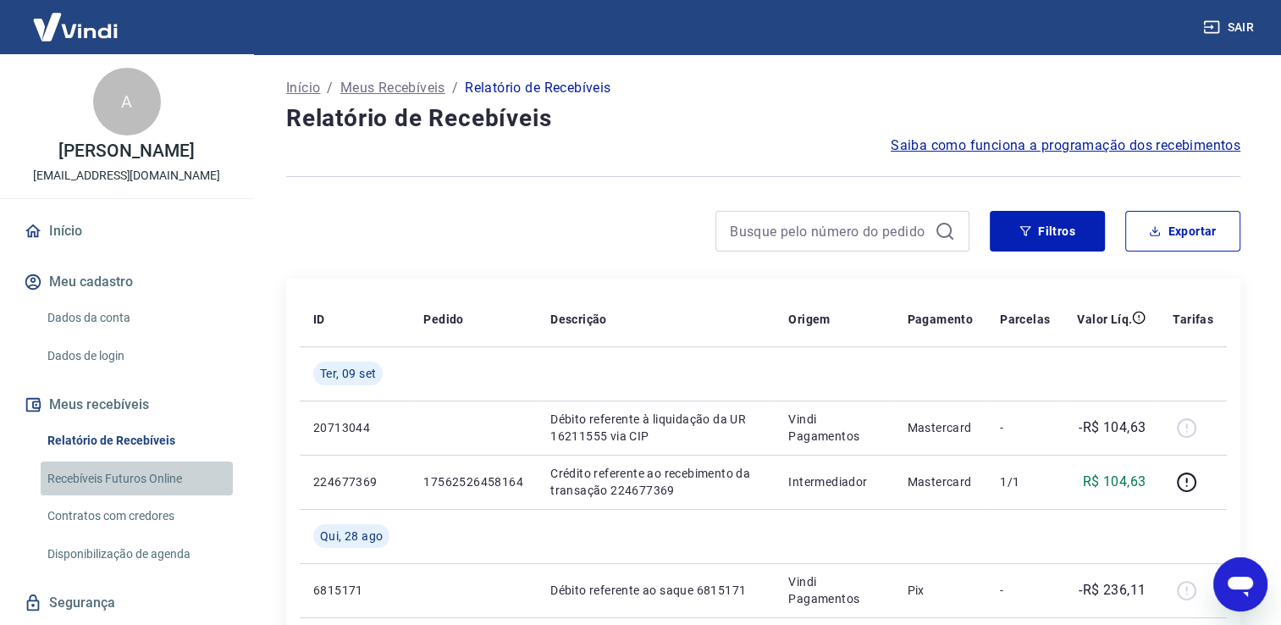
click at [163, 470] on link "Recebíveis Futuros Online" at bounding box center [137, 478] width 192 height 35
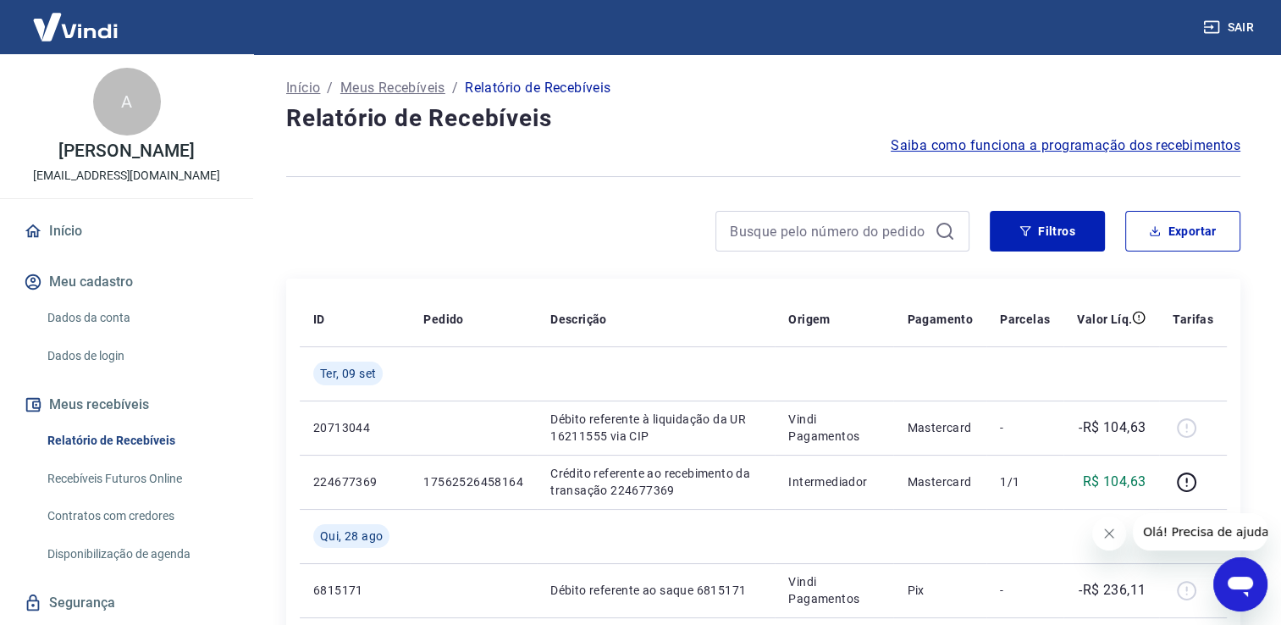
scroll to position [47, 0]
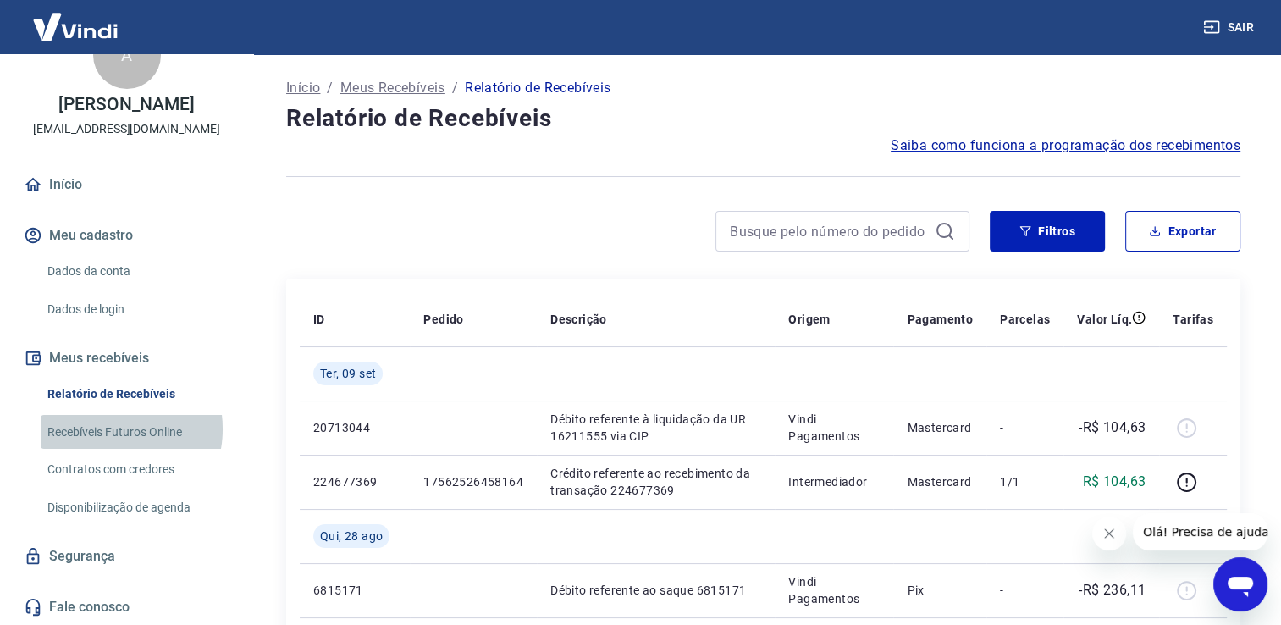
click at [113, 428] on link "Recebíveis Futuros Online" at bounding box center [137, 432] width 192 height 35
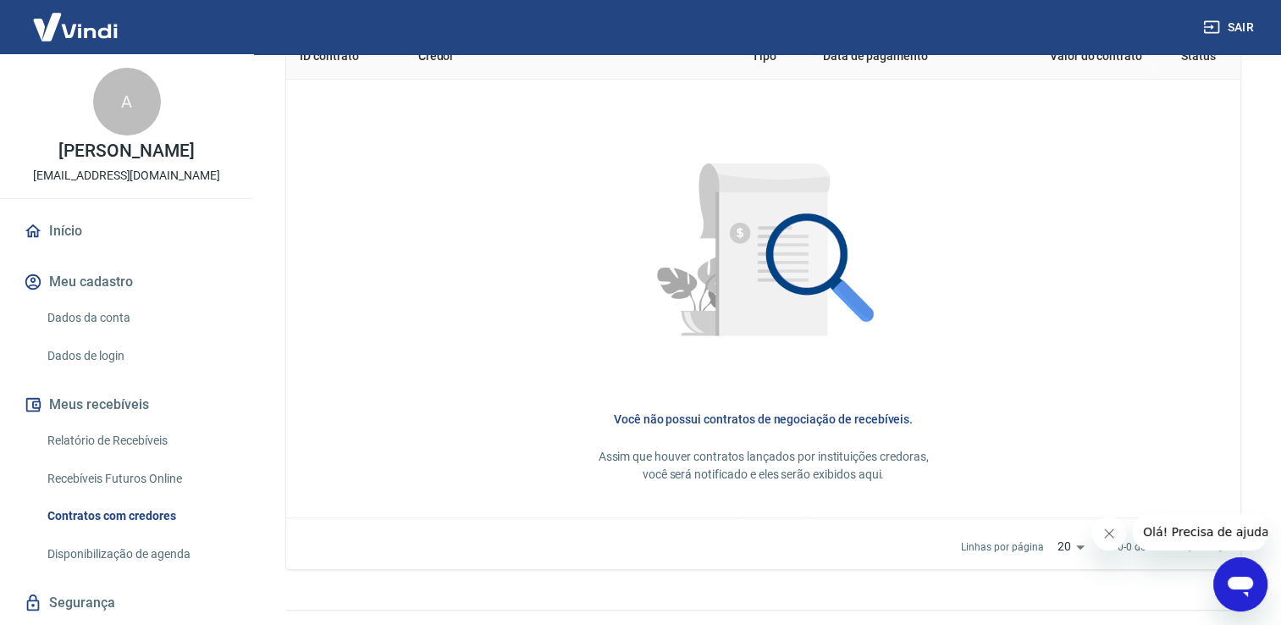
scroll to position [752, 0]
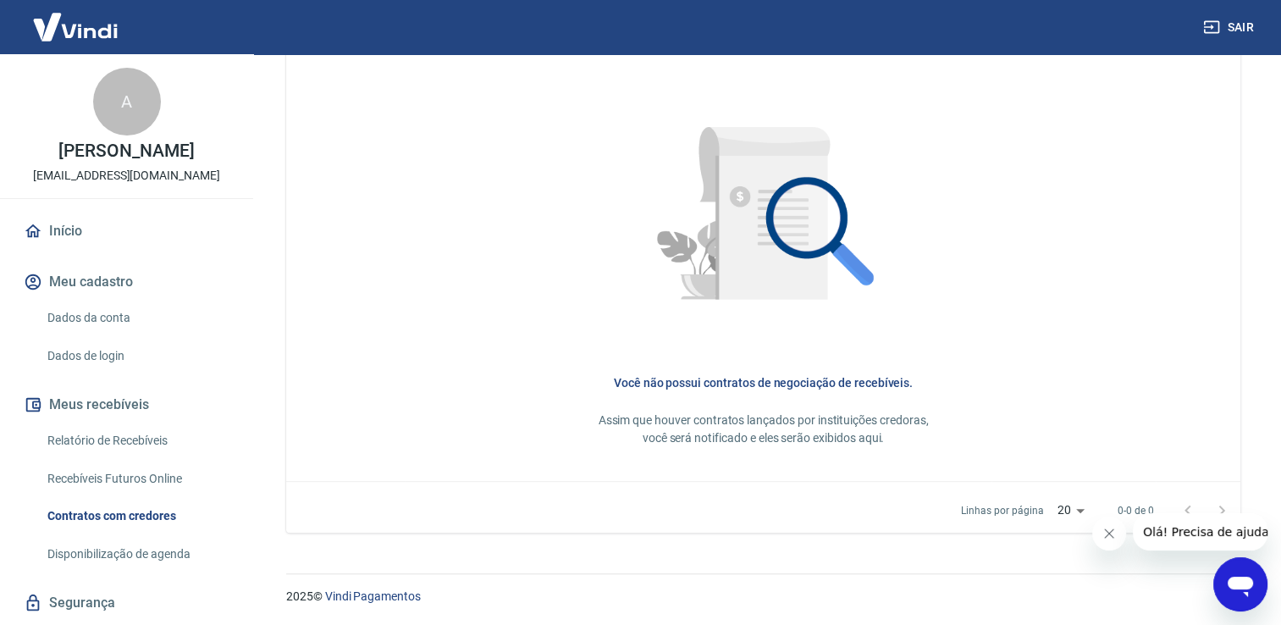
click at [1235, 577] on icon "Abrir janela de mensagens" at bounding box center [1240, 587] width 25 height 20
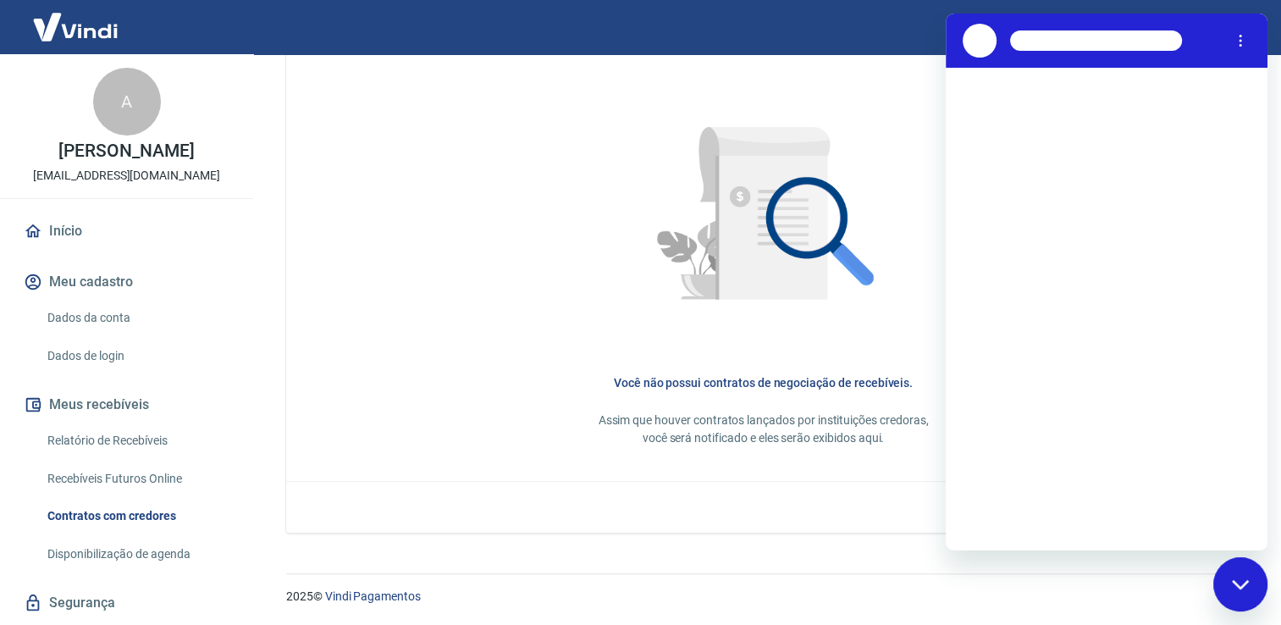
scroll to position [0, 0]
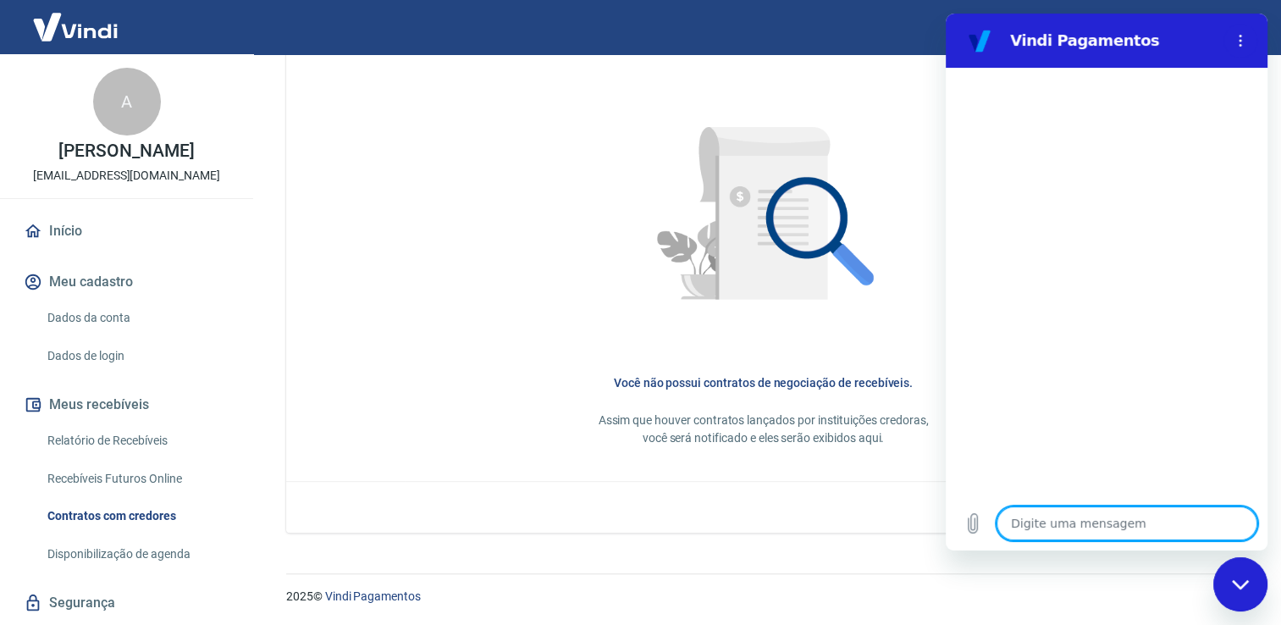
type textarea "O"
type textarea "x"
type textarea "Ol"
type textarea "x"
type textarea "Olá"
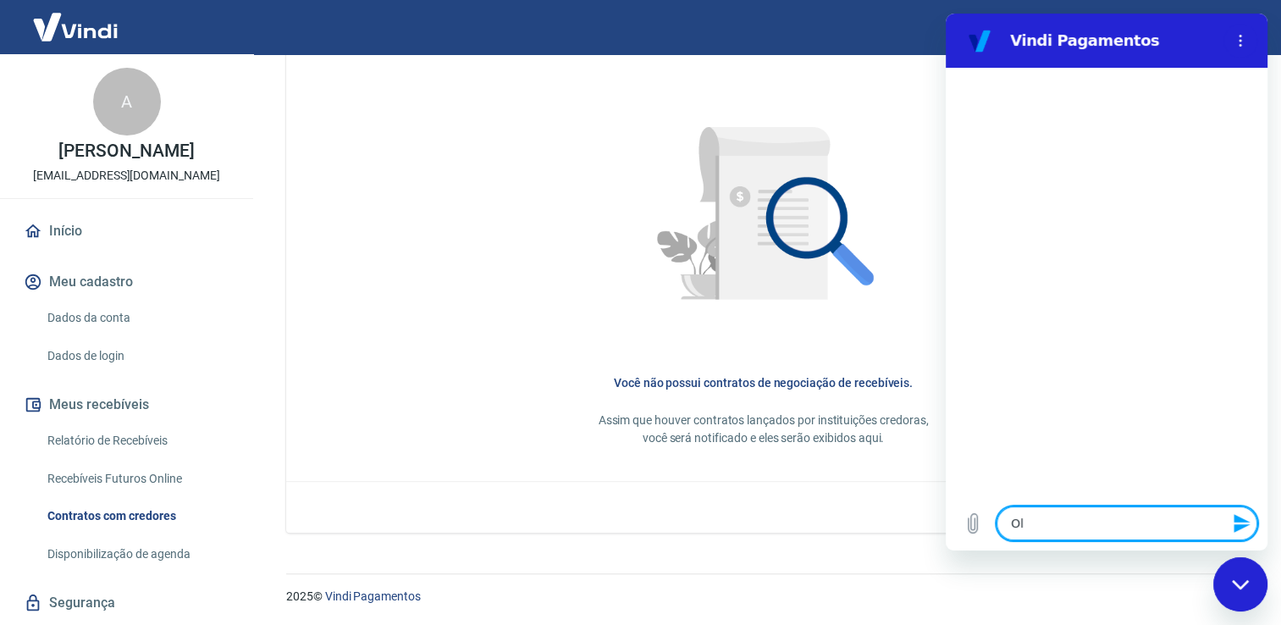
type textarea "x"
type textarea "Olá7"
type textarea "x"
type textarea "Olá"
type textarea "x"
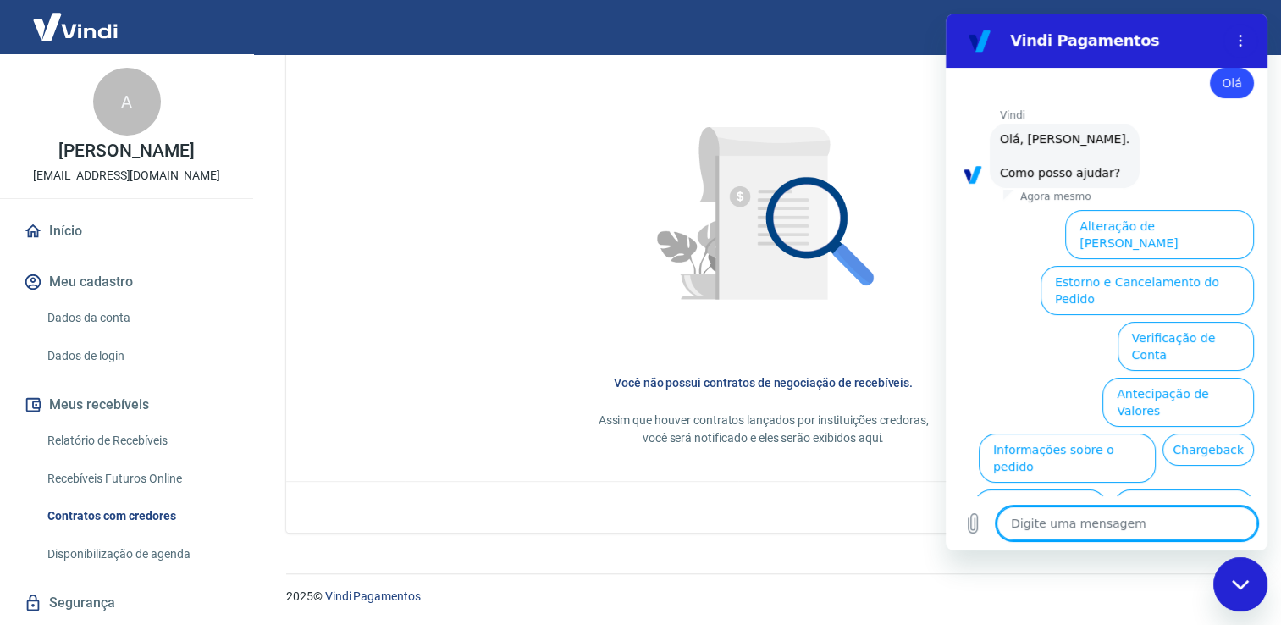
scroll to position [91, 0]
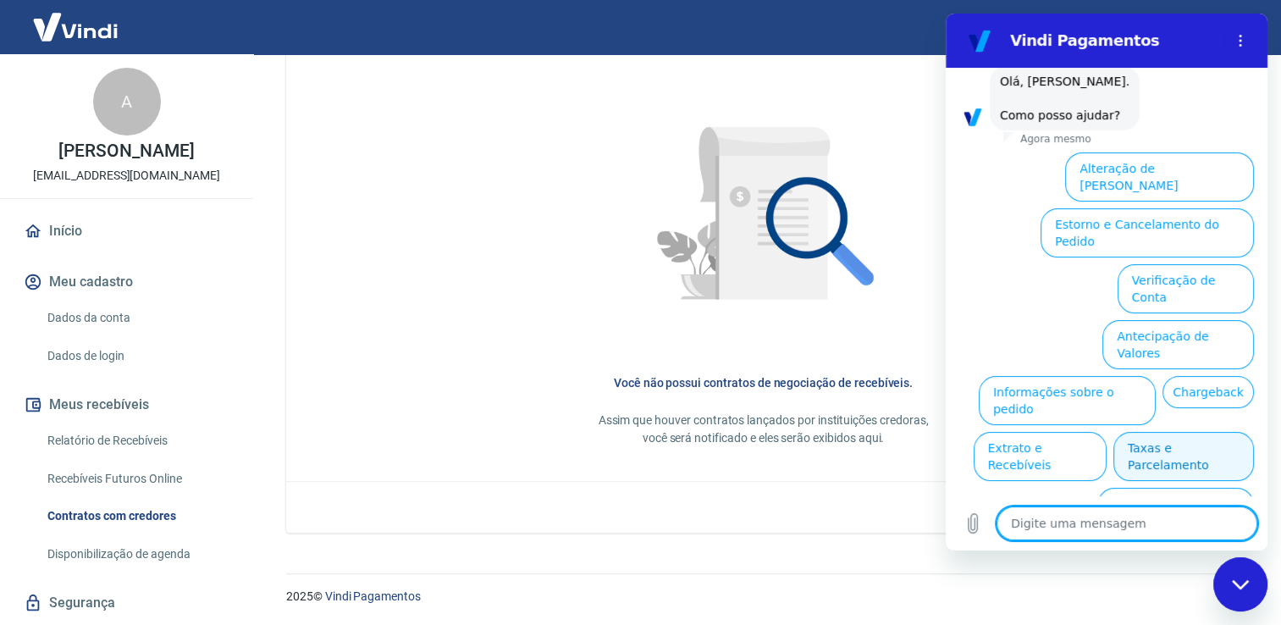
click at [1156, 432] on button "Taxas e Parcelamento" at bounding box center [1183, 456] width 141 height 49
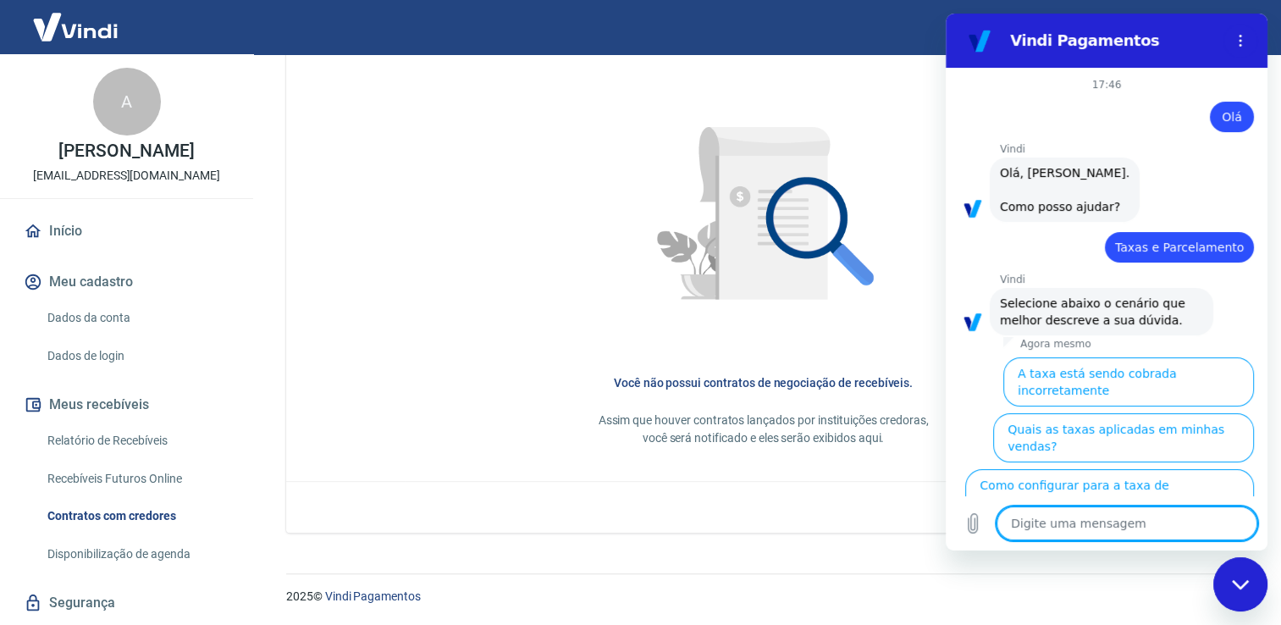
scroll to position [85, 0]
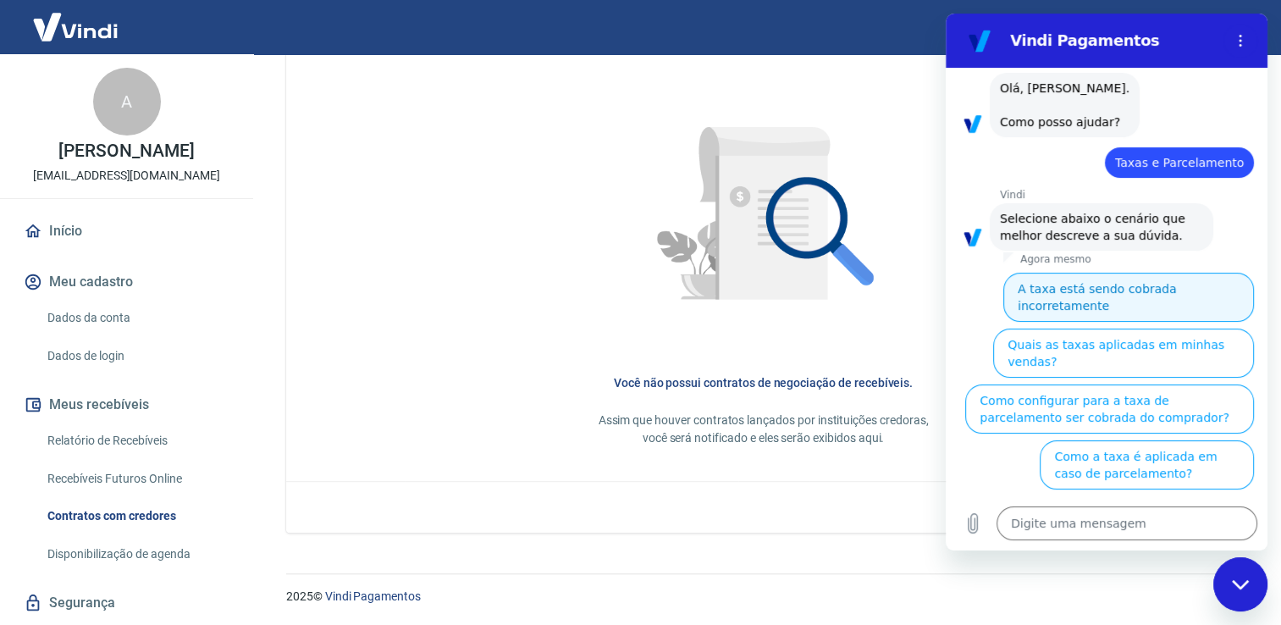
click at [1178, 290] on button "A taxa está sendo cobrada incorretamente" at bounding box center [1128, 297] width 251 height 49
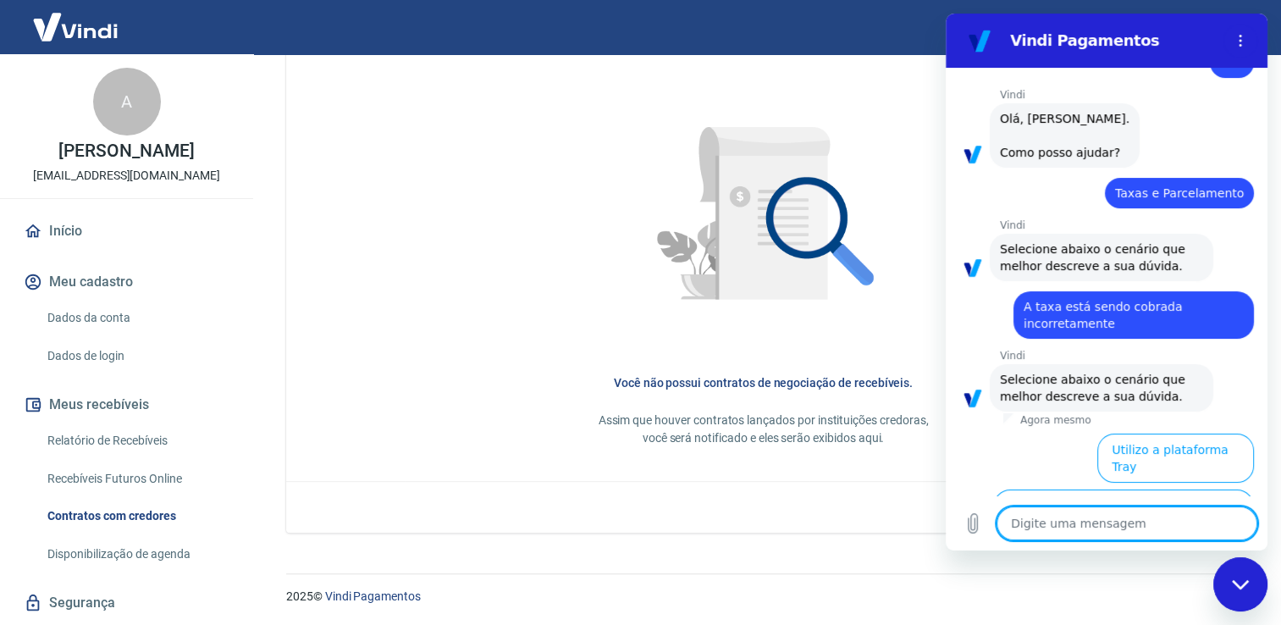
scroll to position [65, 0]
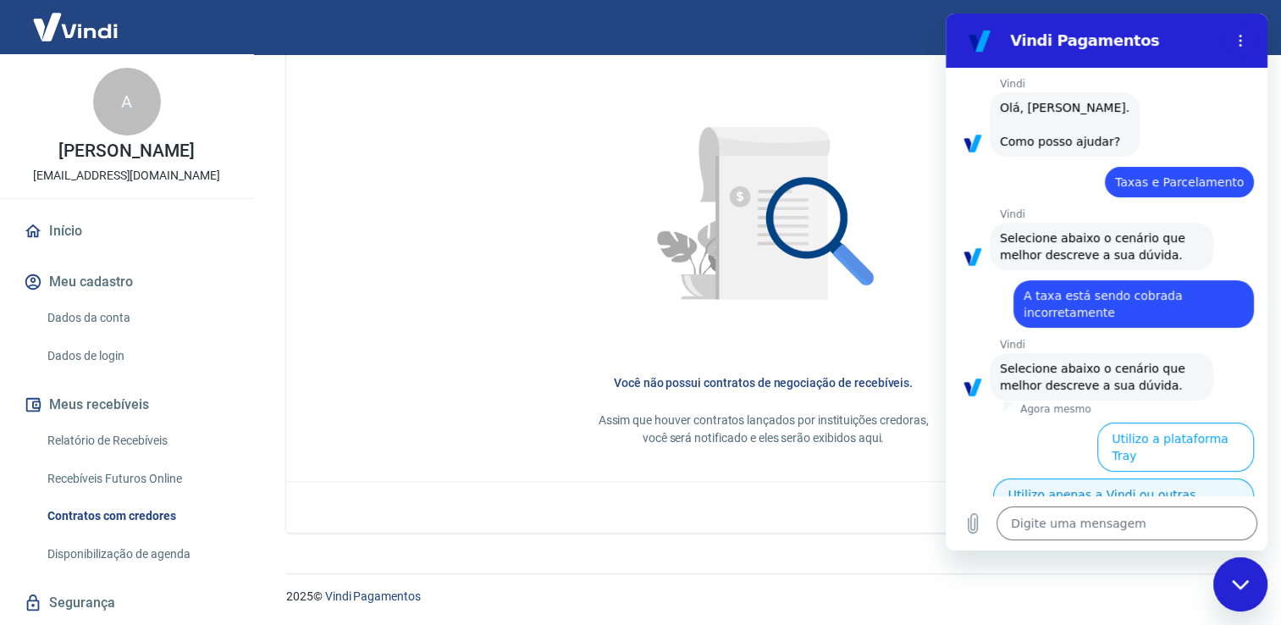
click at [1162, 478] on button "Utilizo apenas a Vindi ou outras plataformas" at bounding box center [1123, 502] width 261 height 49
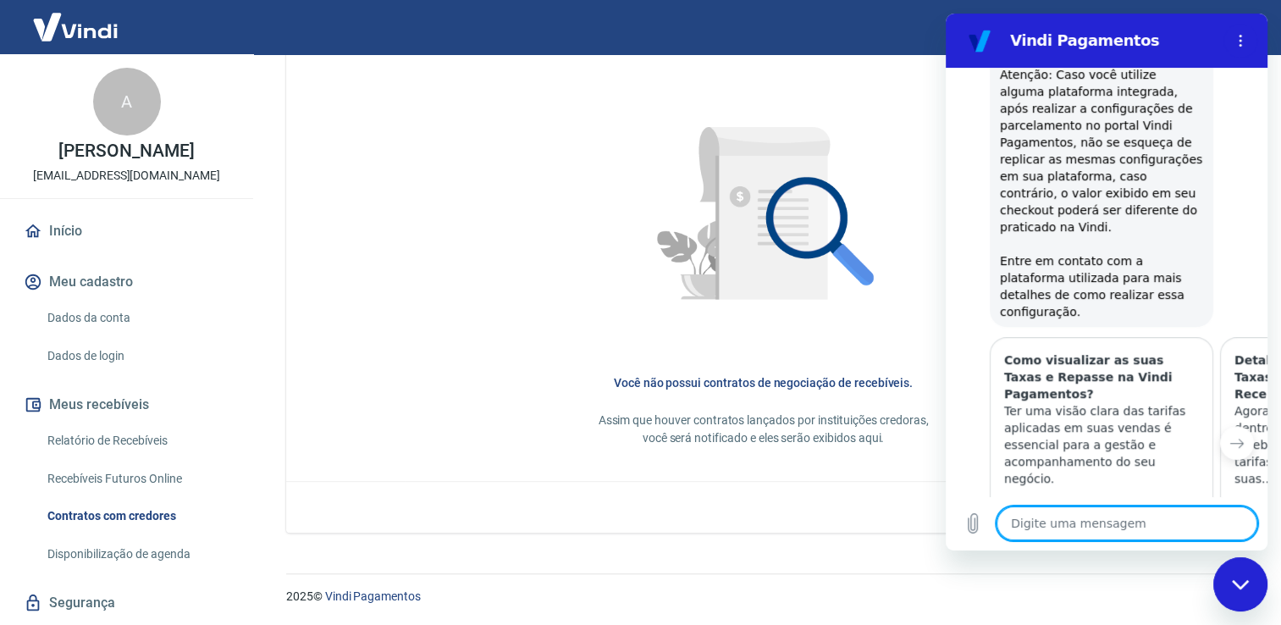
scroll to position [1250, 0]
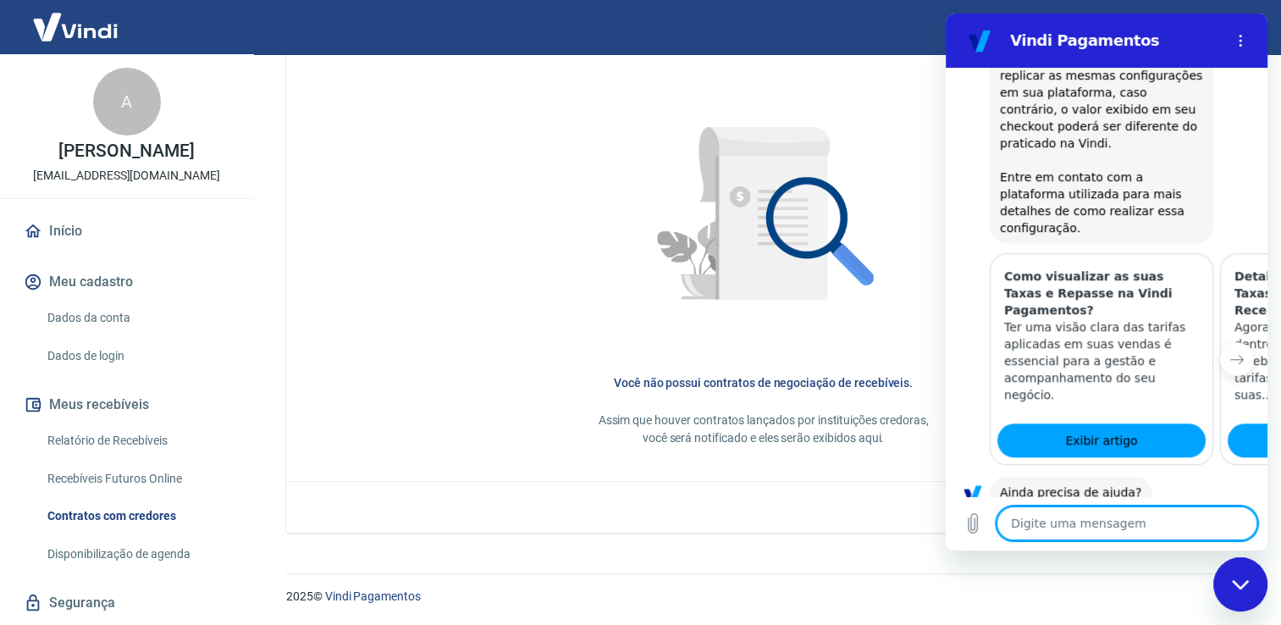
click at [1168, 529] on button "Sim" at bounding box center [1170, 545] width 49 height 32
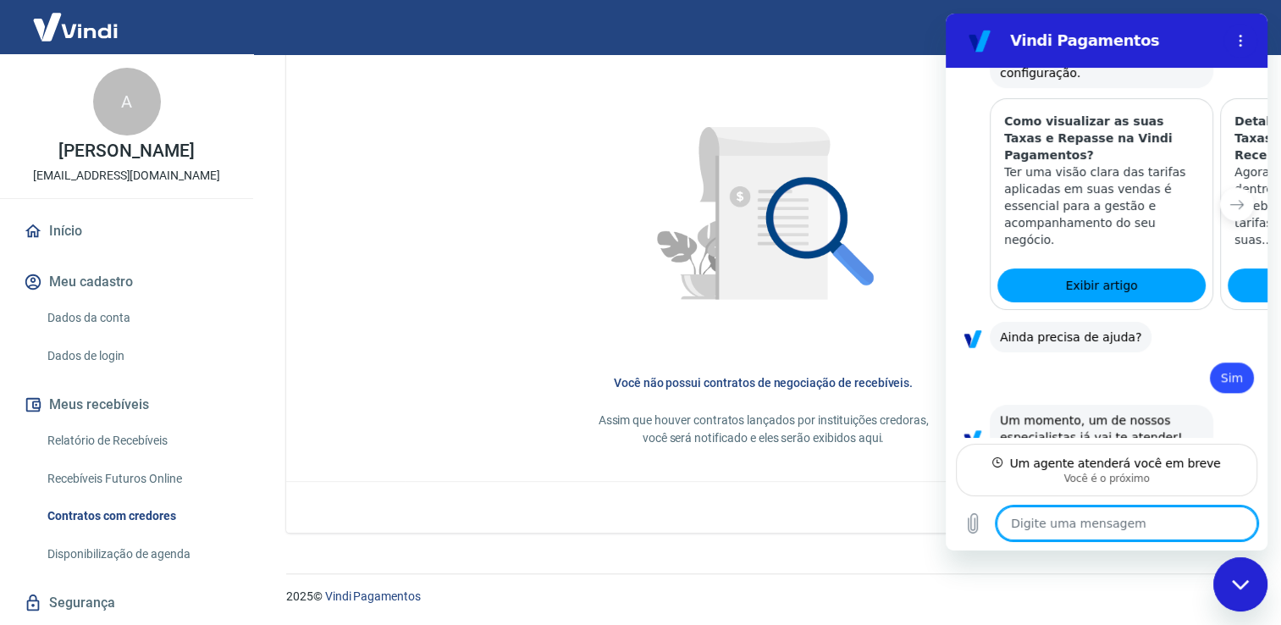
scroll to position [1403, 0]
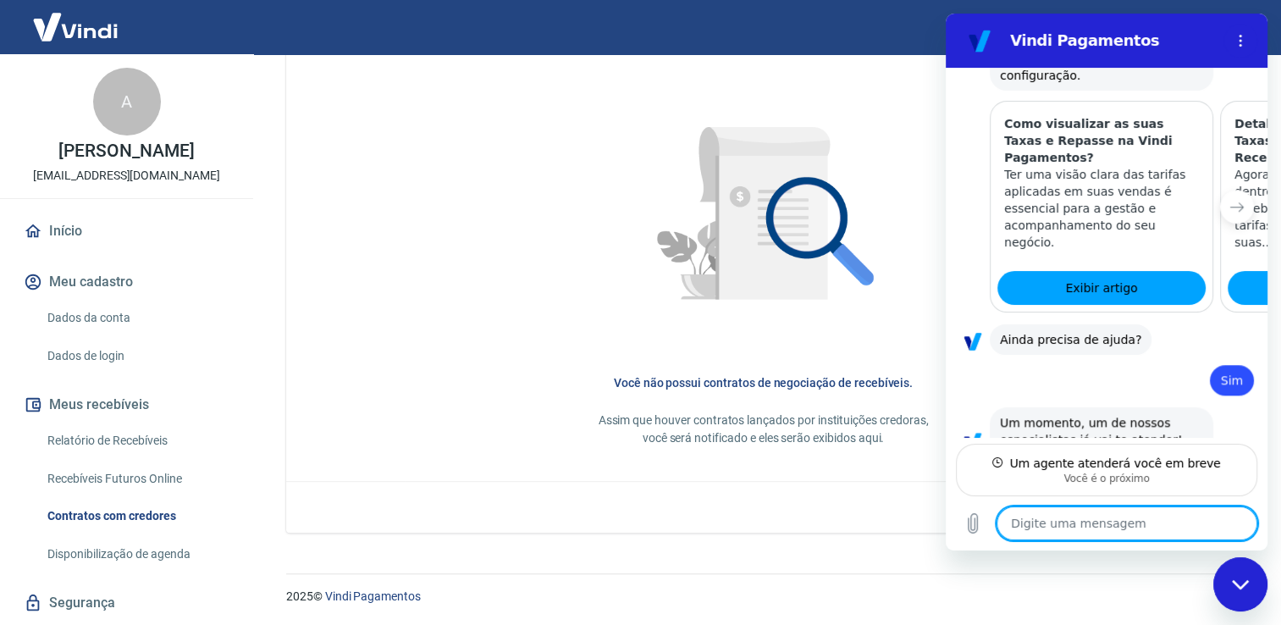
type textarea "x"
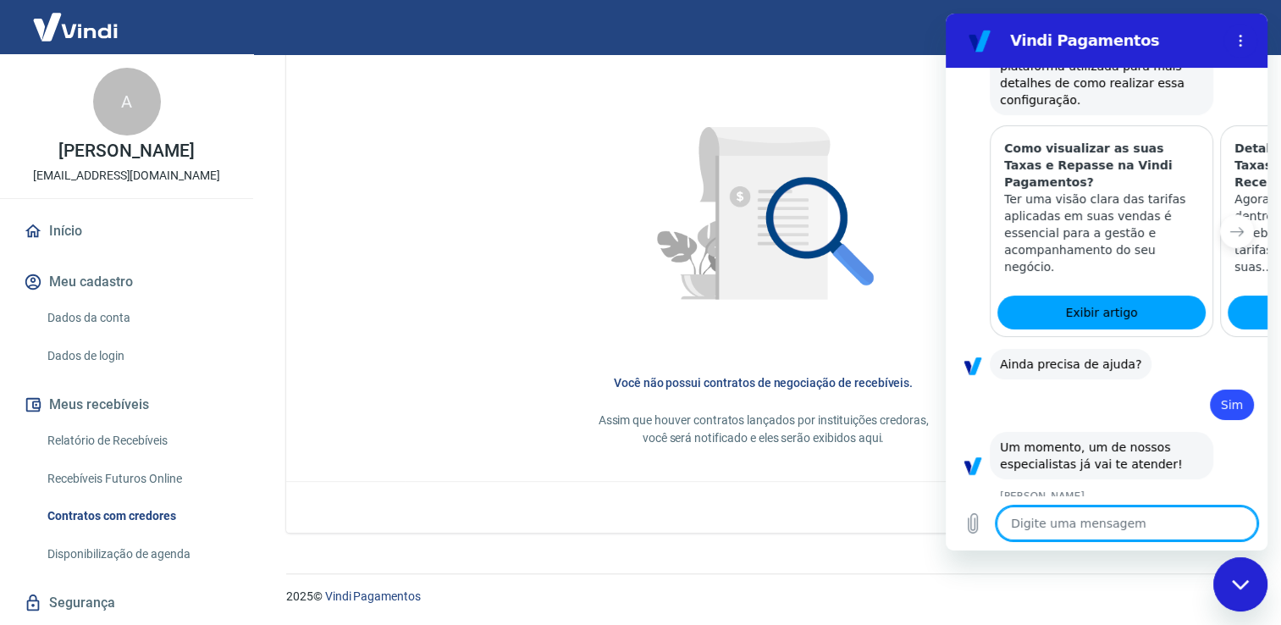
scroll to position [1377, 0]
type textarea "o"
type textarea "x"
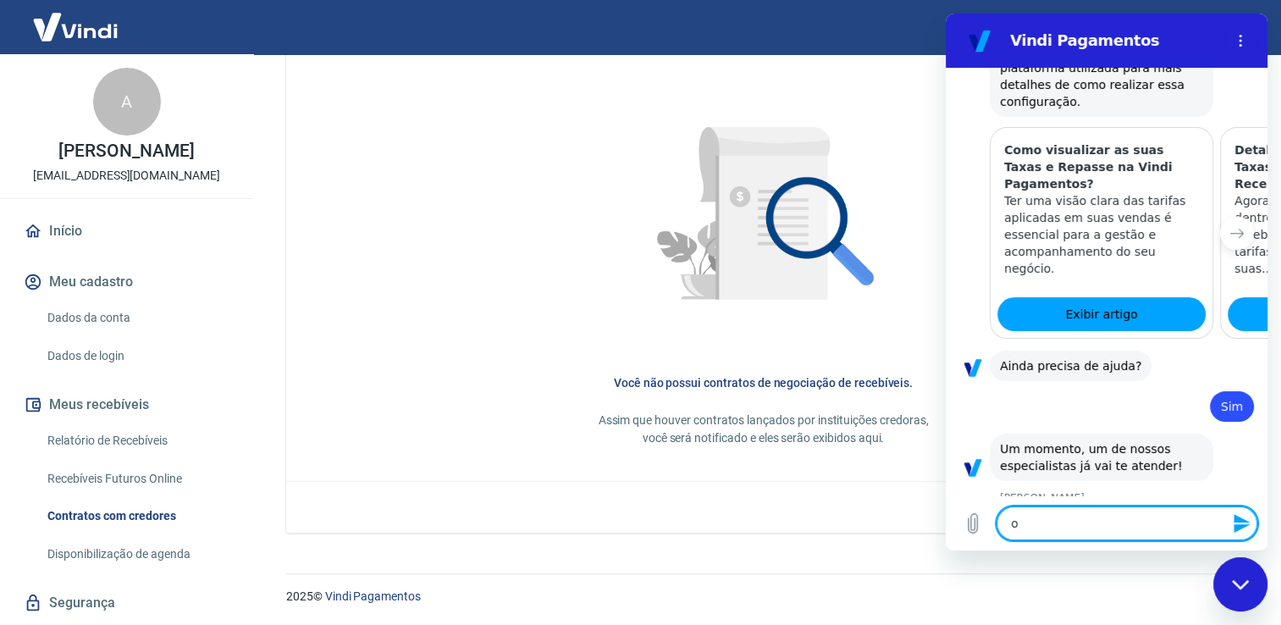
type textarea "oi"
type textarea "x"
type textarea "oi"
type textarea "x"
type textarea "oi L"
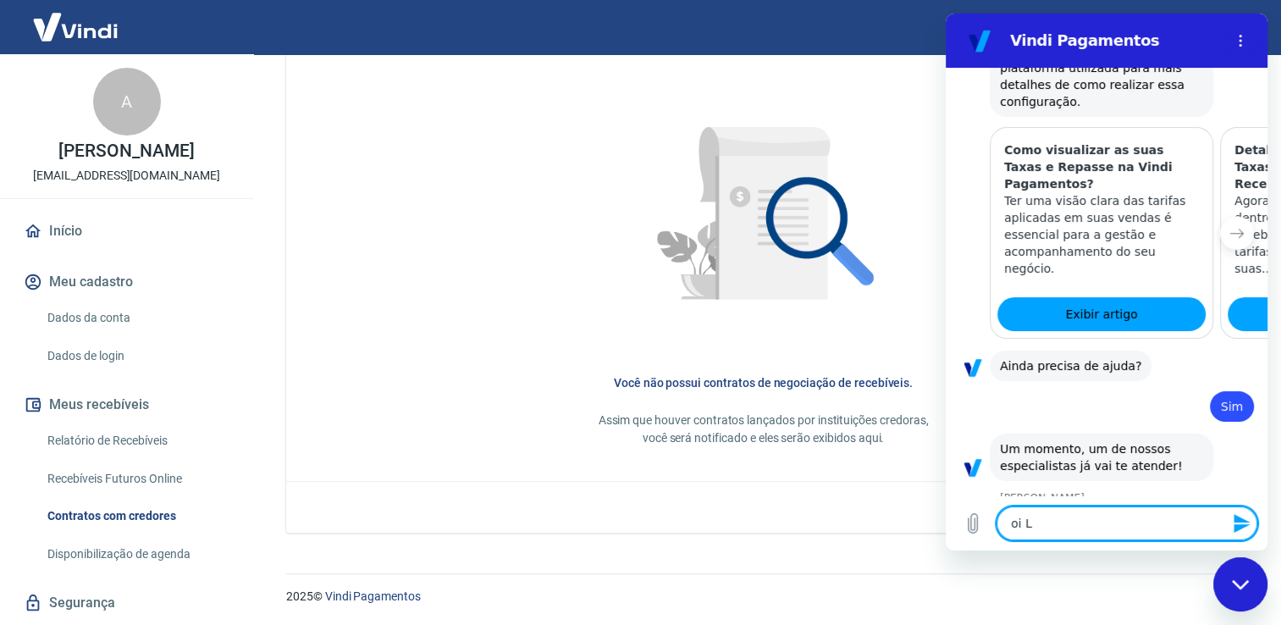
type textarea "x"
type textarea "oi Lu"
type textarea "x"
type textarea "oi Lua"
type textarea "x"
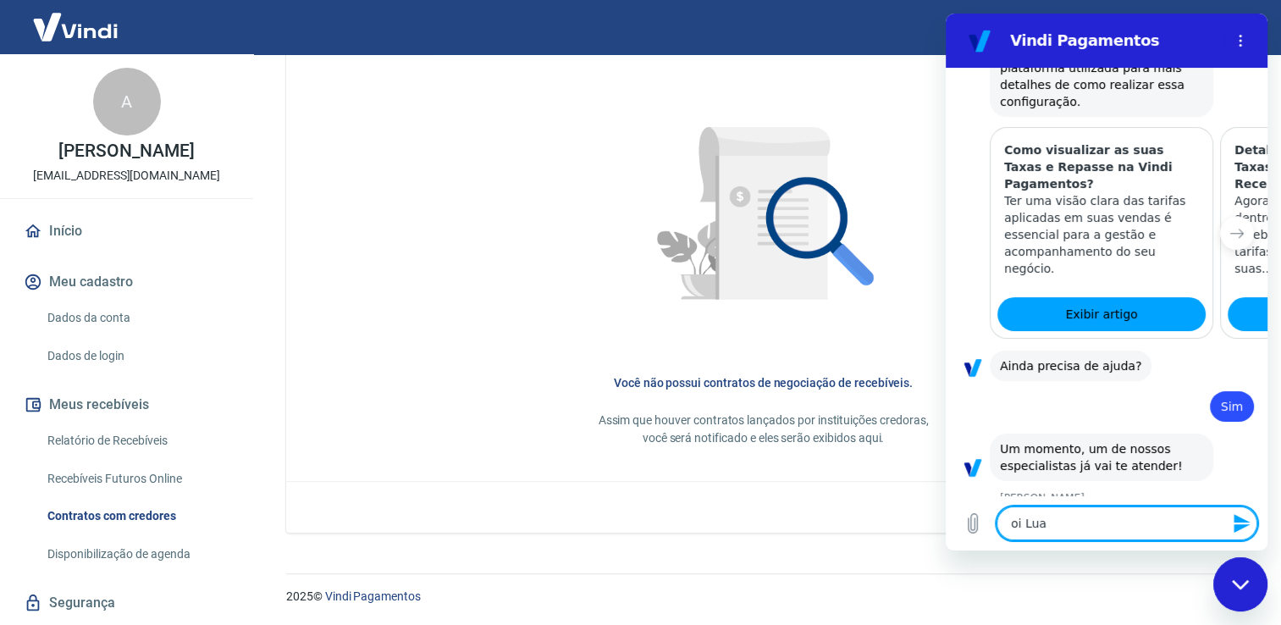
type textarea "oi Luaa"
type textarea "x"
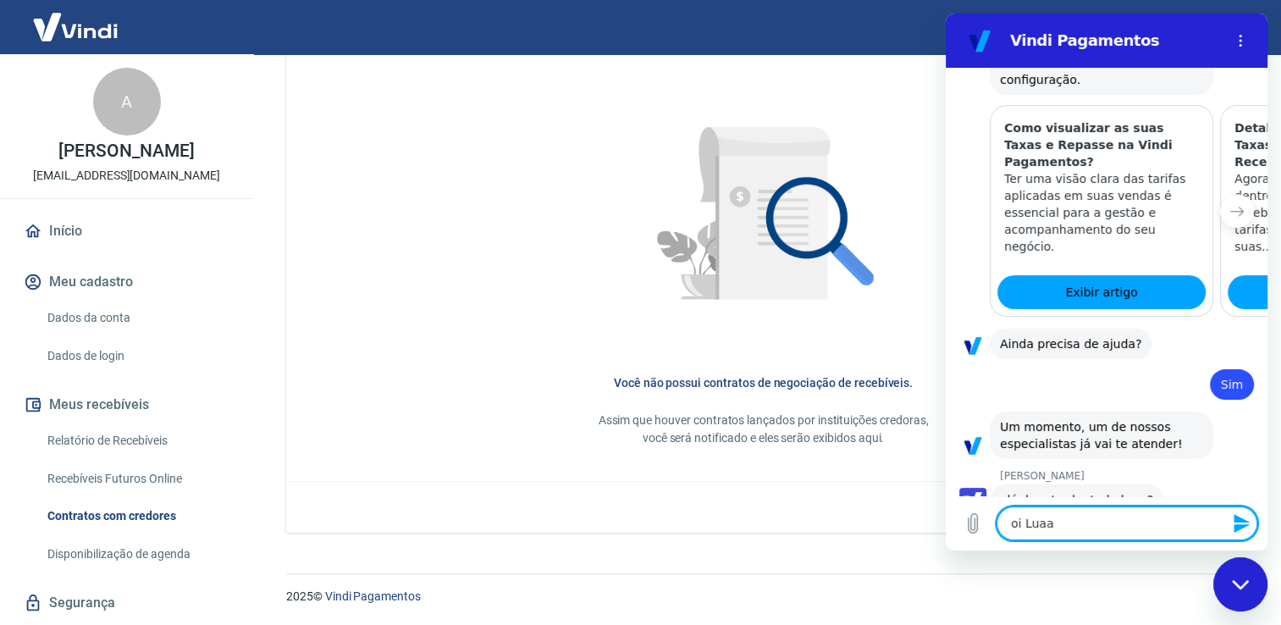
type textarea "oi Lua"
type textarea "x"
type textarea "oi Luan"
type textarea "x"
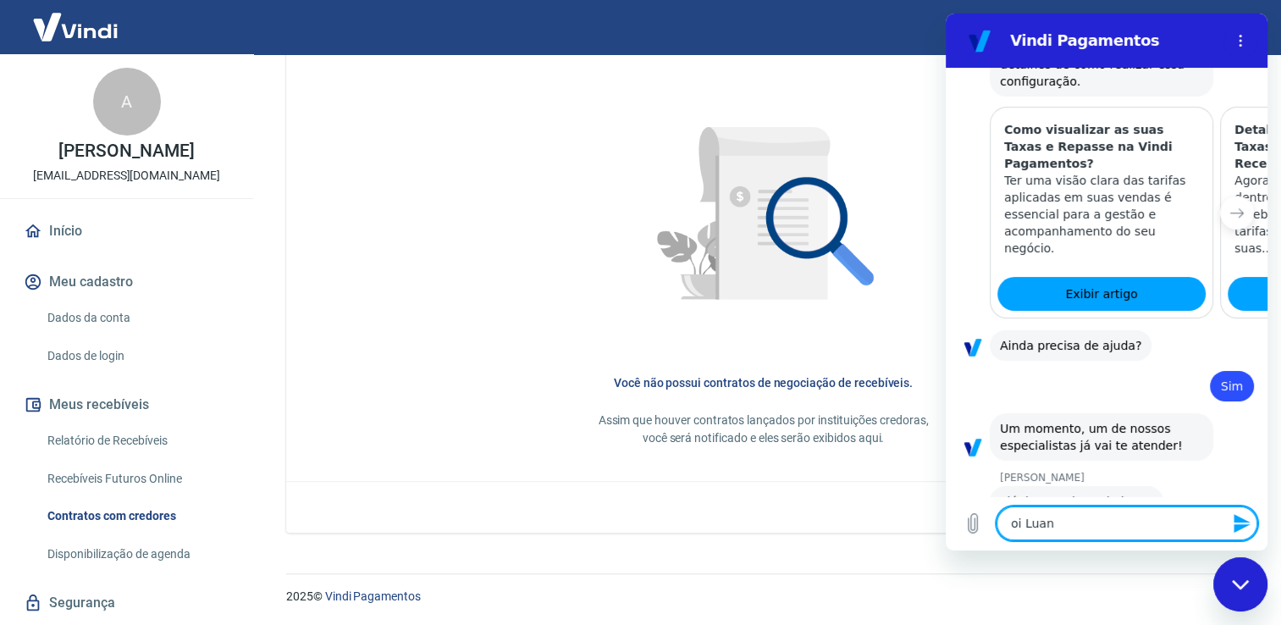
type textarea "oi Luana"
type textarea "x"
type textarea "oi Luana,"
type textarea "x"
type textarea "oi Luana,"
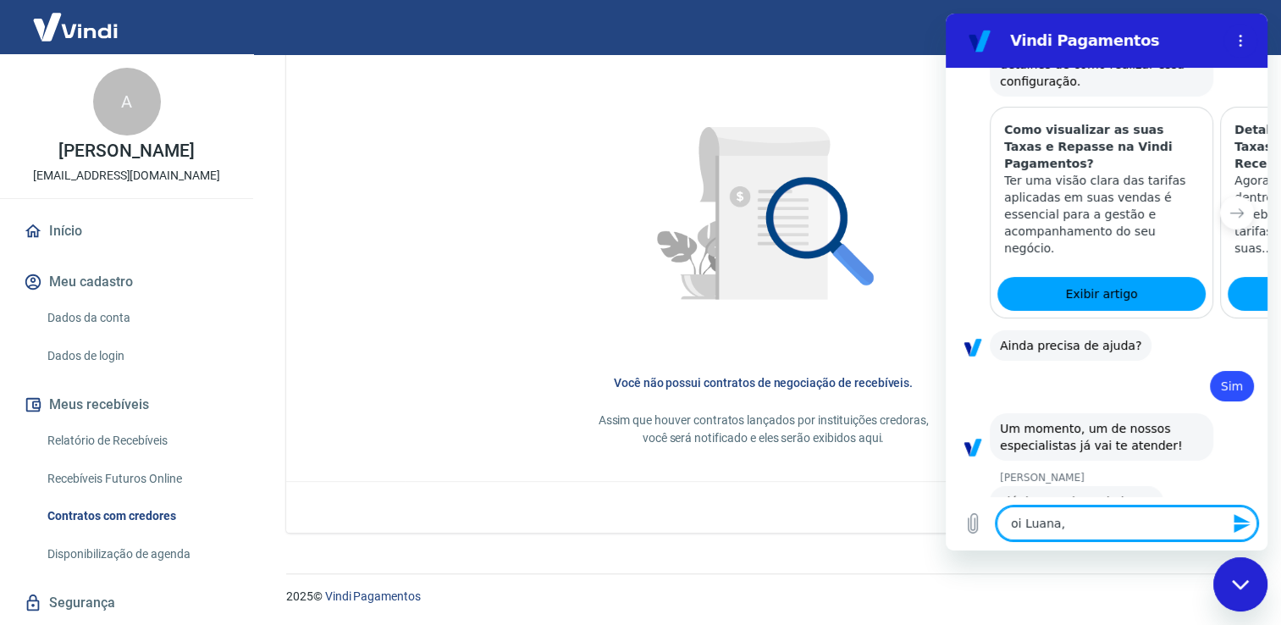
type textarea "x"
type textarea "oi Luana, t"
type textarea "x"
type textarea "oi Luana, tu"
type textarea "x"
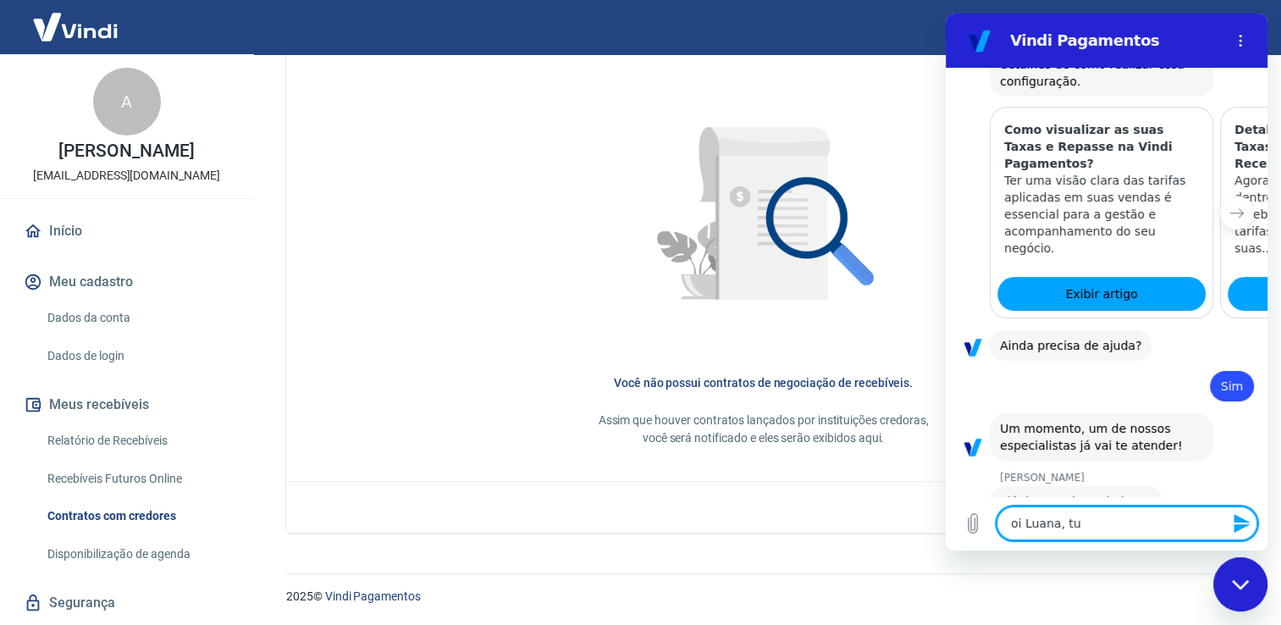
scroll to position [1400, 0]
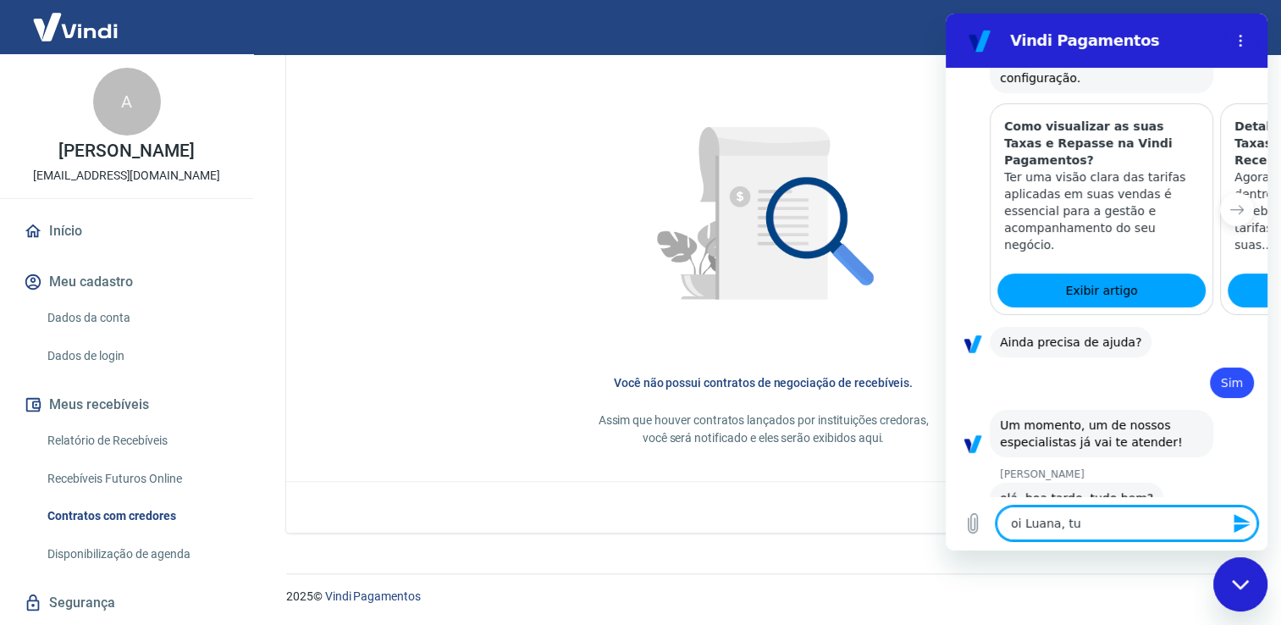
type textarea "oi Luana, tud"
type textarea "x"
type textarea "oi Luana, tudo"
type textarea "x"
type textarea "oi Luana, tudo"
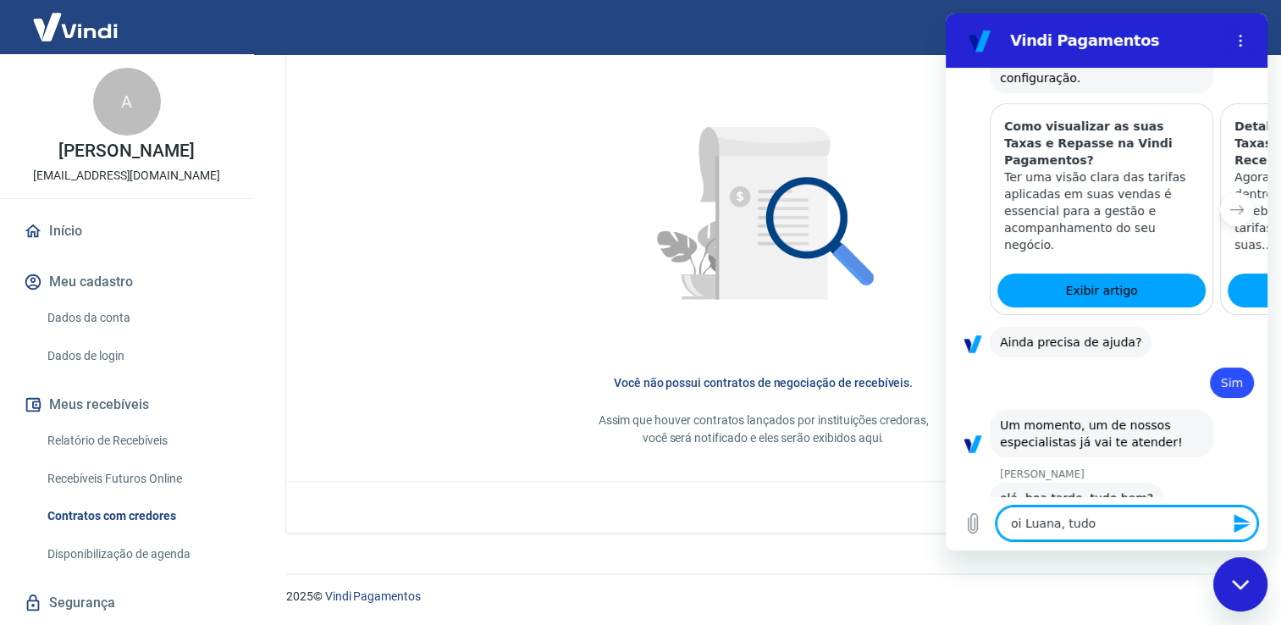
type textarea "x"
type textarea "oi Luana, tudo b"
type textarea "x"
type textarea "oi Luana, tudo be"
type textarea "x"
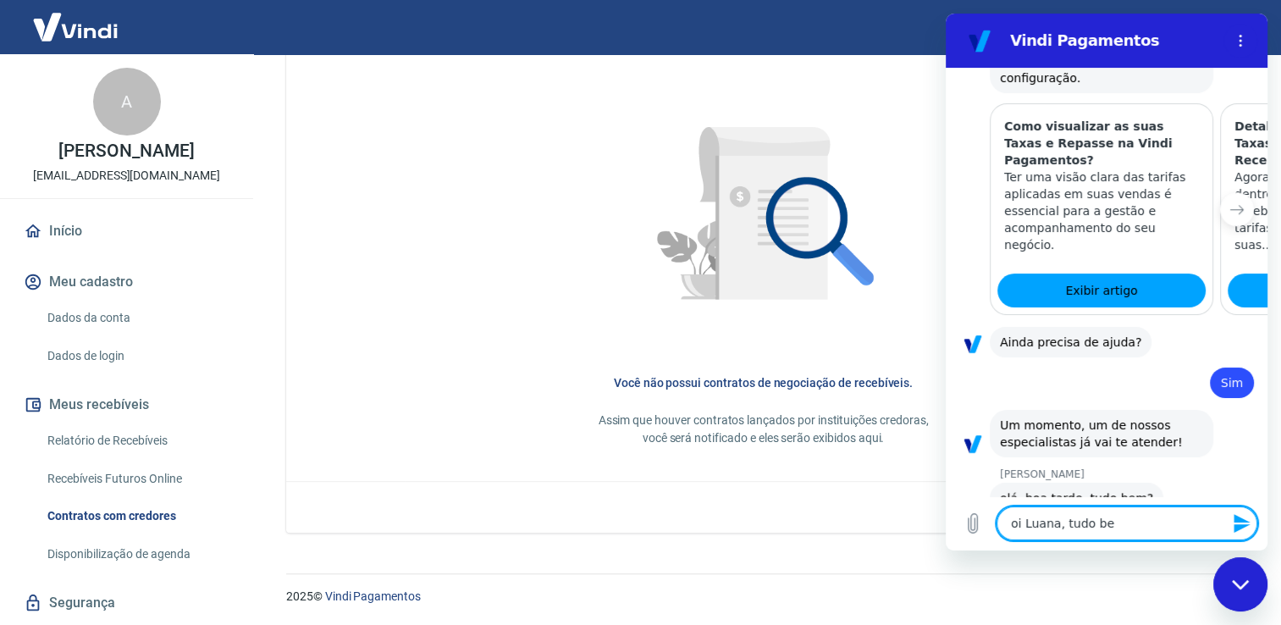
type textarea "oi Luana, tudo bem"
type textarea "x"
type textarea "oi Luana, tudo bem"
type textarea "x"
type textarea "oi Luana, tudo bem e"
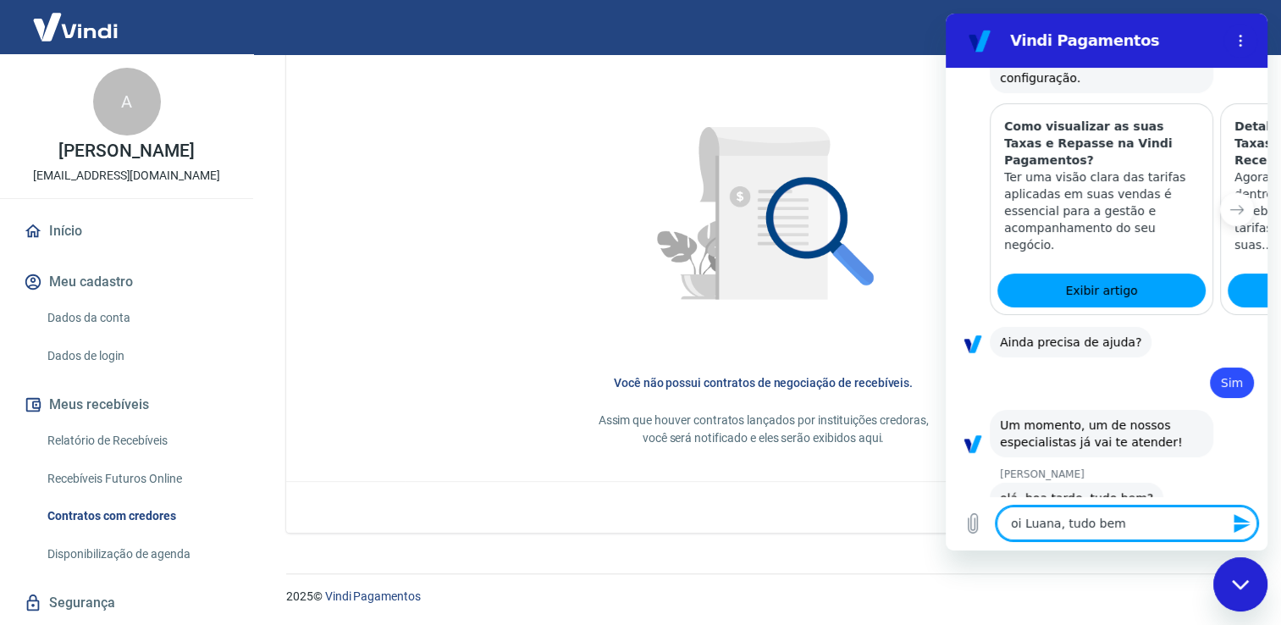
type textarea "x"
type textarea "oi Luana, tudo bem e"
type textarea "x"
type textarea "oi Luana, tudo bem e v"
type textarea "x"
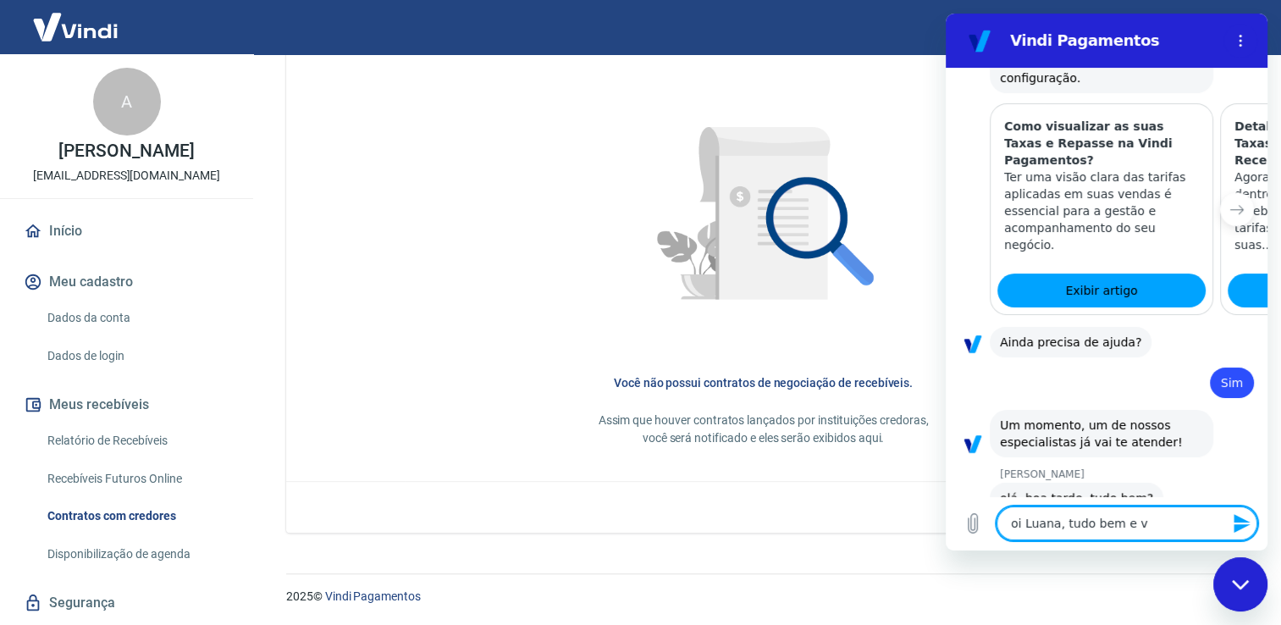
type textarea "oi Luana, tudo bem e vc"
type textarea "x"
type textarea "oi Luana, tudo bem e vc?"
type textarea "x"
type textarea "oi Luana, tudo bem e vc?"
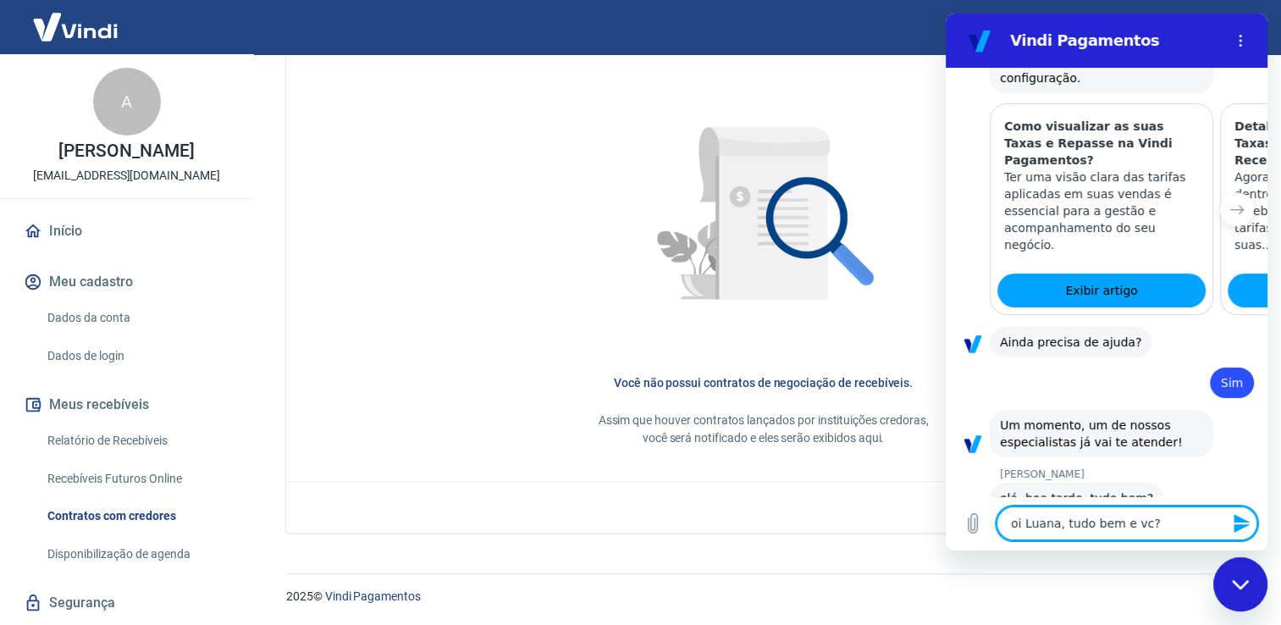
type textarea "x"
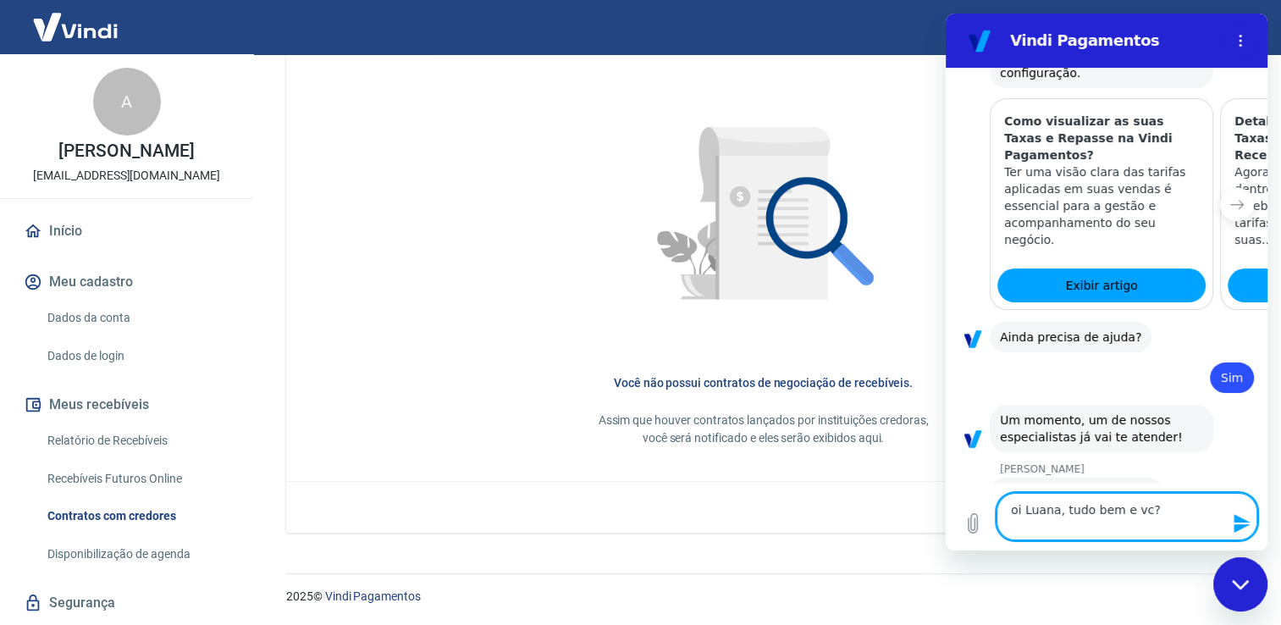
type textarea "oi Luana, tudo bem e vc? t"
type textarea "x"
type textarea "oi Luana, tudo bem e vc? te"
type textarea "x"
type textarea "oi Luana, tudo bem e vc? ten"
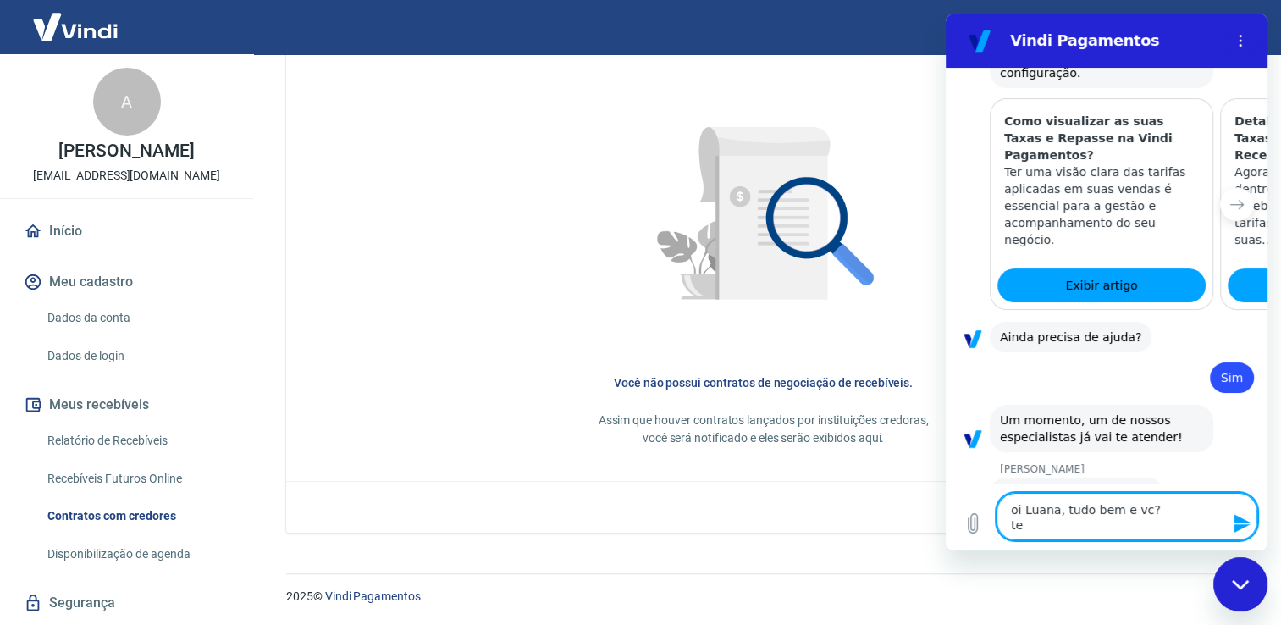
type textarea "x"
type textarea "oi Luana, tudo bem e vc? tenh"
type textarea "x"
type textarea "oi Luana, tudo bem e vc? tenho"
type textarea "x"
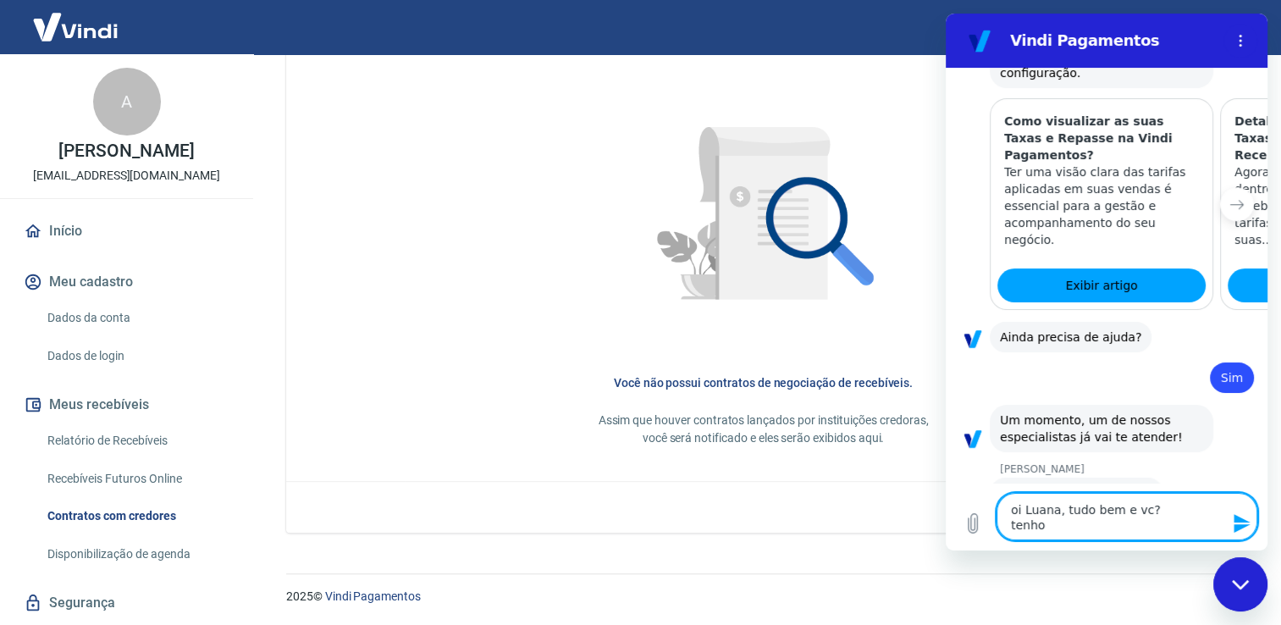
type textarea "oi Luana, tudo bem e vc? tenho"
type textarea "x"
type textarea "oi Luana, tudo bem e vc? tenho d"
type textarea "x"
type textarea "oi Luana, tudo bem e vc? tenho du"
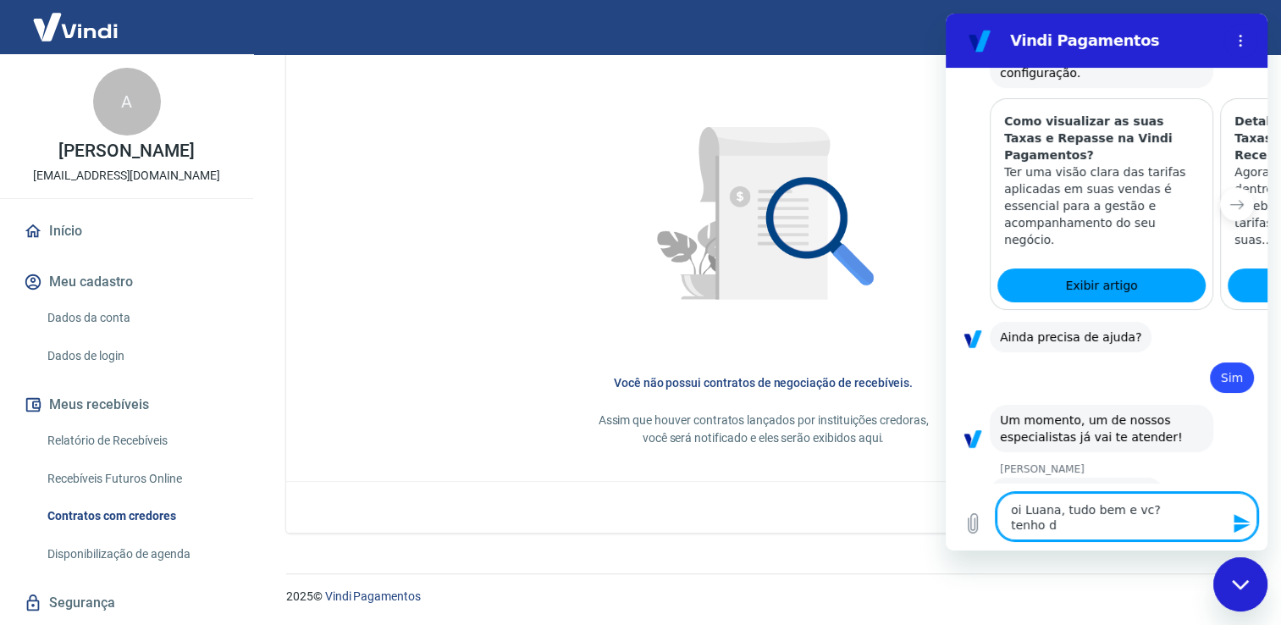
type textarea "x"
type textarea "oi Luana, tudo bem e vc? tenho dua"
type textarea "x"
type textarea "oi Luana, tudo bem e vc? tenho duas"
type textarea "x"
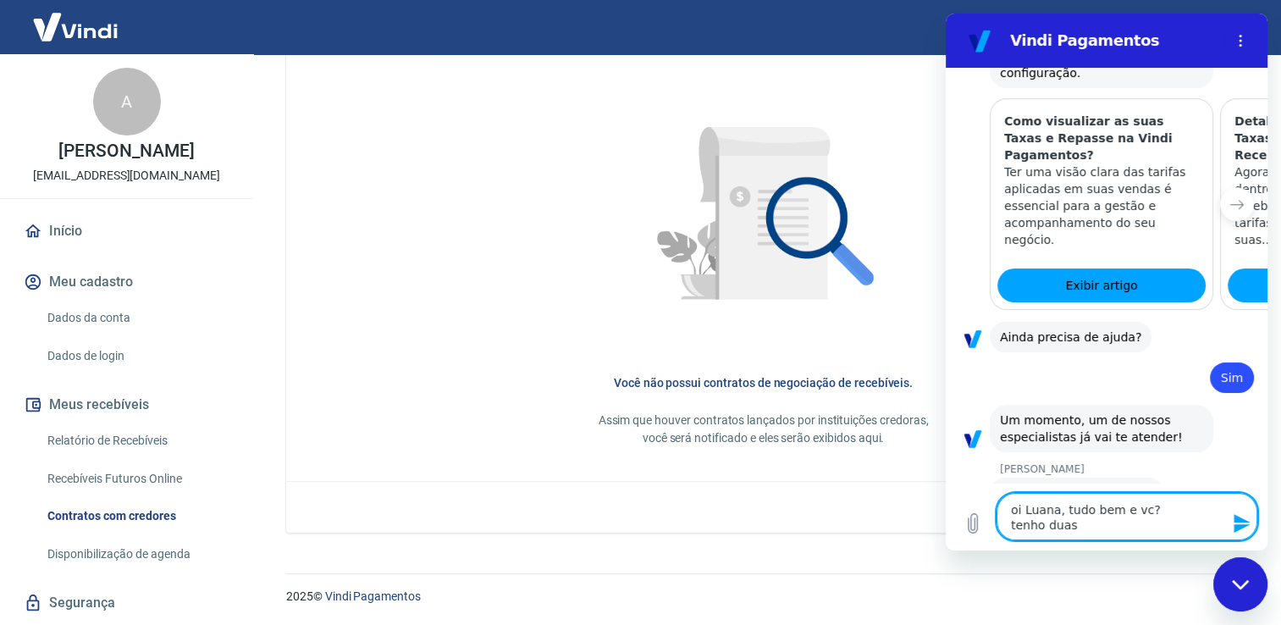
type textarea "oi Luana, tudo bem e vc? tenho duas"
type textarea "x"
type textarea "oi Luana, tudo bem e vc? tenho duas d"
type textarea "x"
type textarea "oi Luana, tudo bem e vc? tenho duas du"
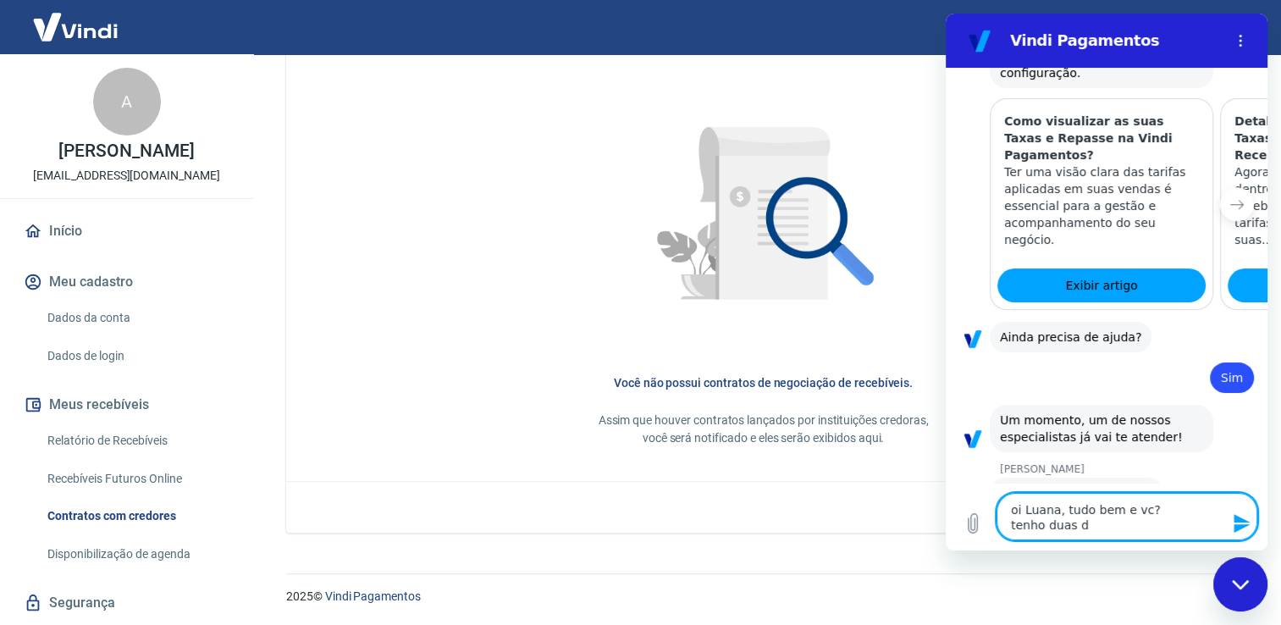
type textarea "x"
type textarea "oi Luana, tudo bem e vc? tenho duas d"
type textarea "x"
type textarea "oi Luana, tudo bem e vc? tenho duas dú"
type textarea "x"
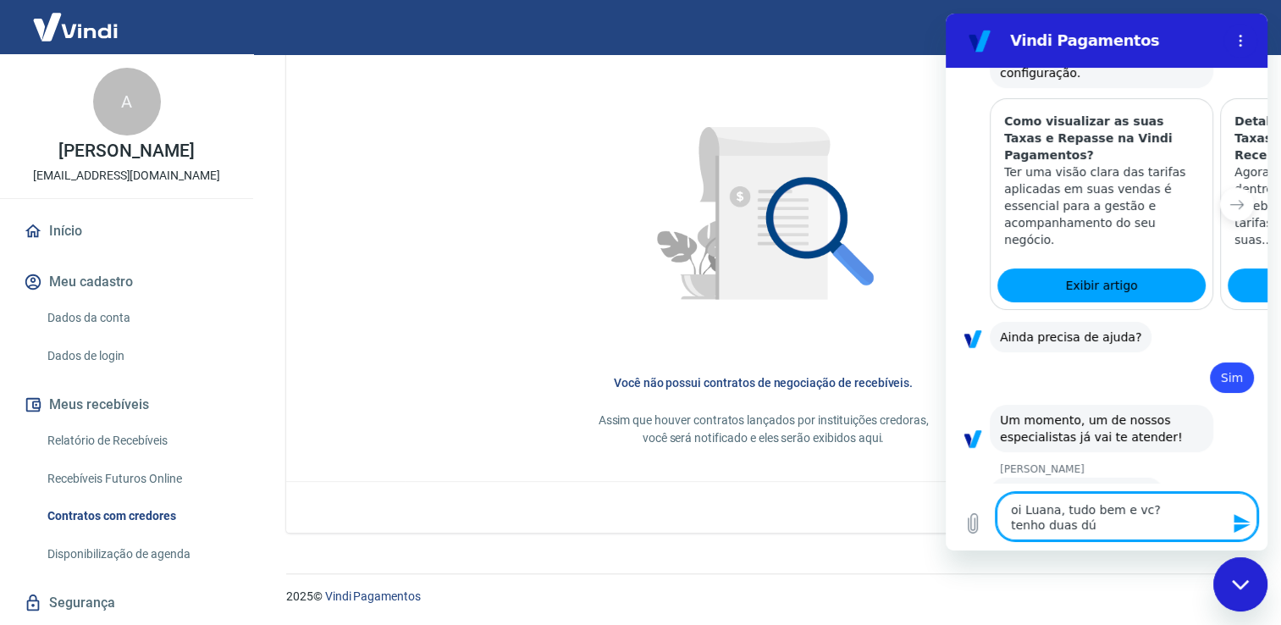
type textarea "oi Luana, tudo bem e vc? tenho duas dúv"
type textarea "x"
type textarea "oi Luana, tudo bem e vc? tenho duas dúvi"
type textarea "x"
type textarea "oi Luana, tudo bem e vc? tenho duas dúvid"
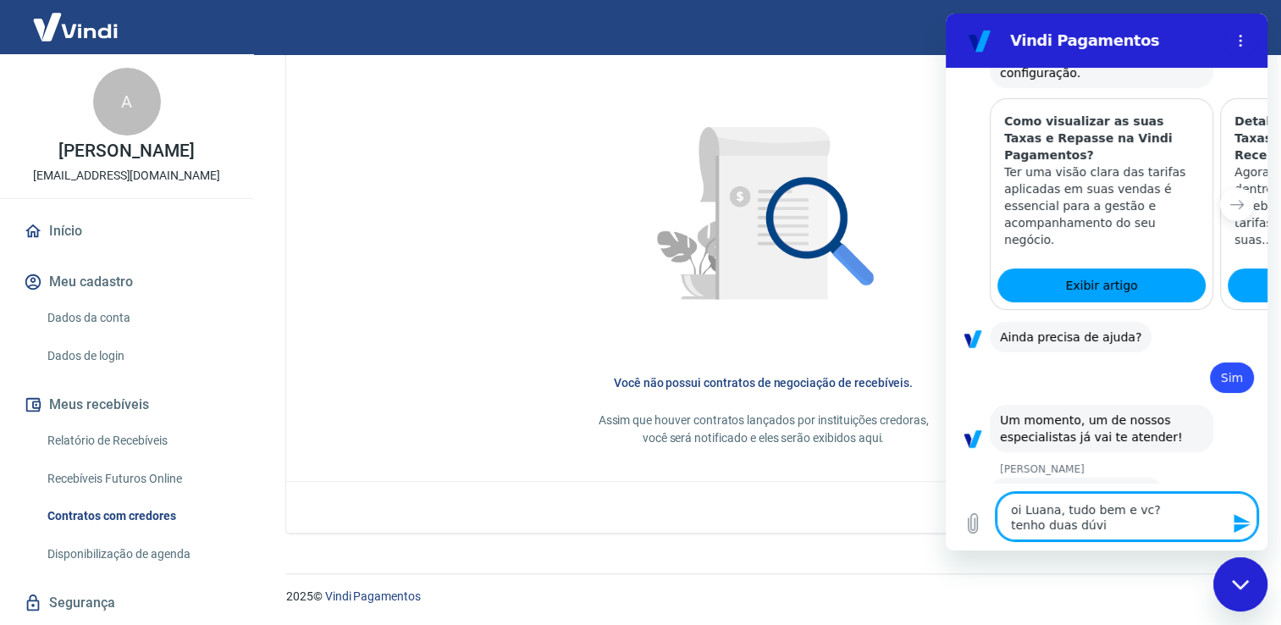
type textarea "x"
type textarea "oi Luana, tudo bem e vc? tenho duas dúvida"
type textarea "x"
type textarea "oi Luana, tudo bem e vc? tenho duas dúvidas"
type textarea "x"
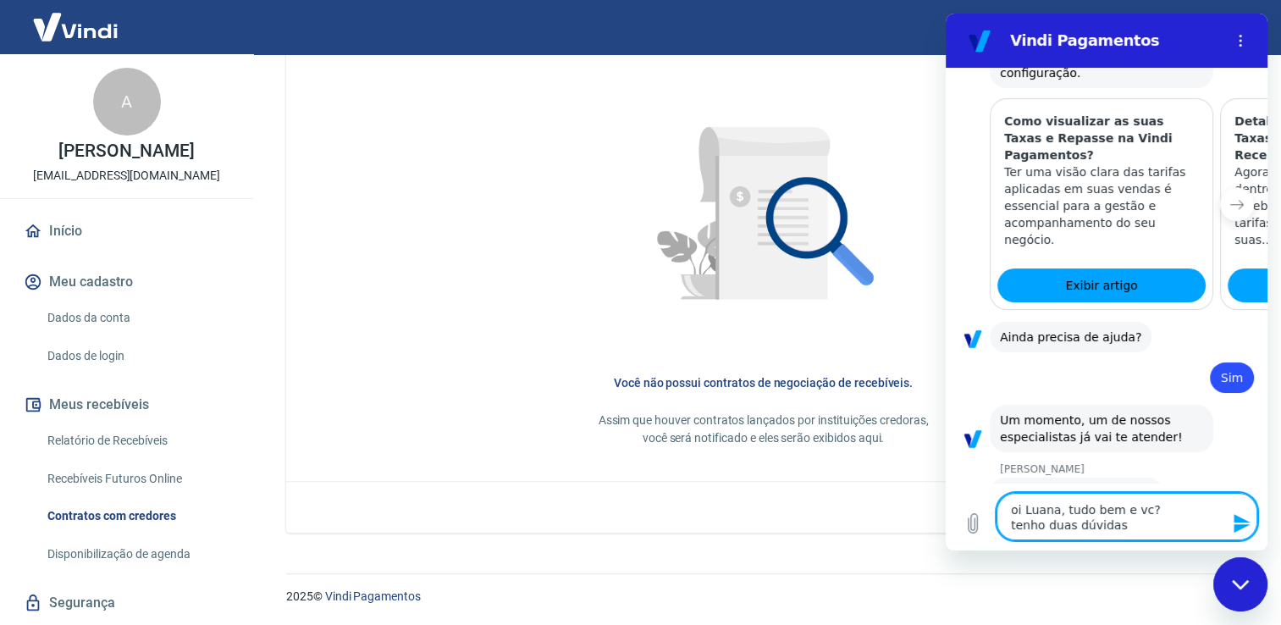
type textarea "oi Luana, tudo bem e vc? tenho duas dúvidas:"
type textarea "x"
type textarea "oi Luana, tudo bem e vc? tenho duas dúvidas:"
type textarea "x"
type textarea "oi Luana, tudo bem e vc? tenho duas dúvidas:"
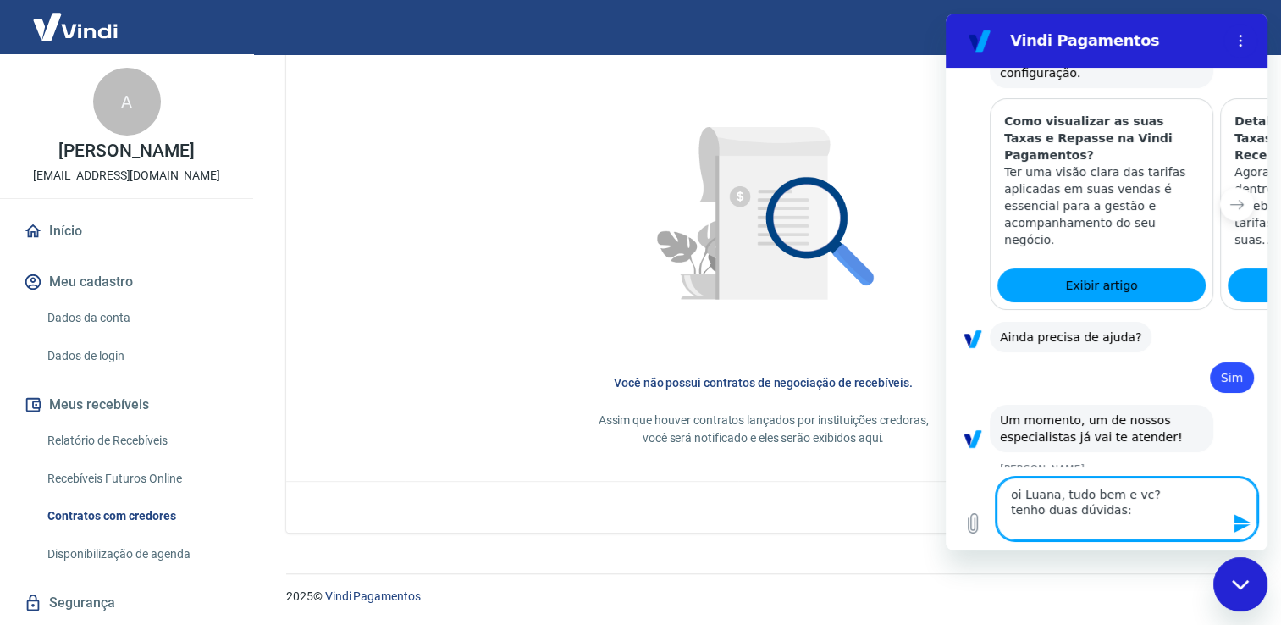
type textarea "x"
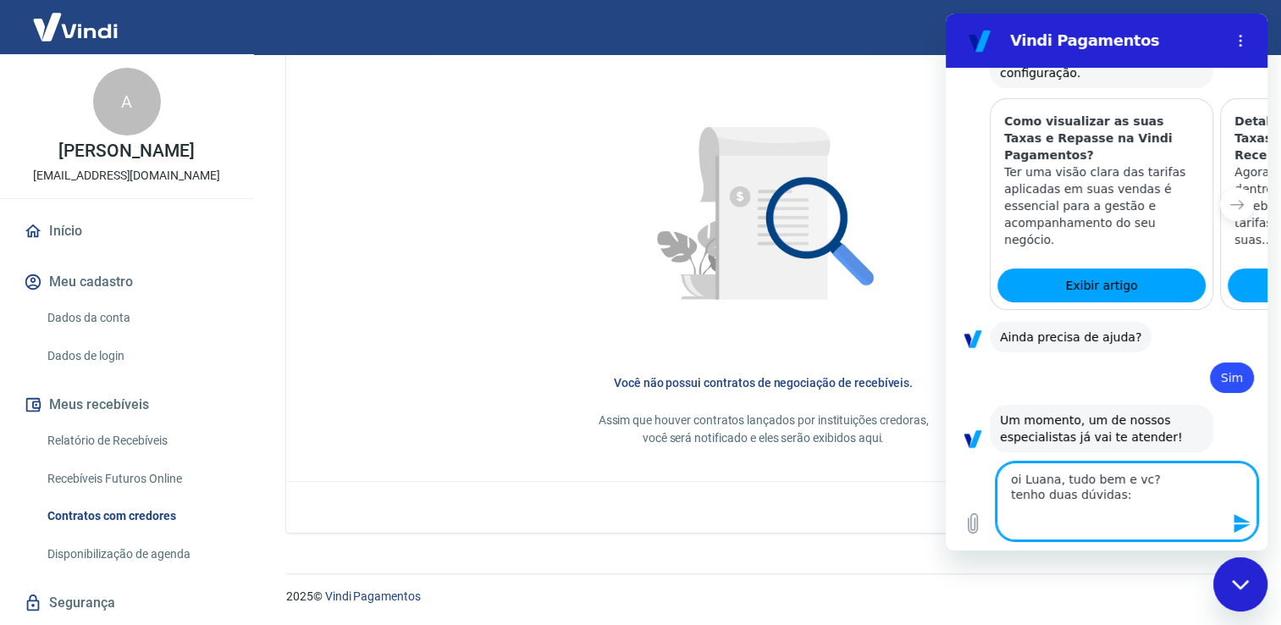
type textarea "oi Luana, tudo bem e vc? tenho duas dúvidas: 1"
type textarea "x"
type textarea "oi Luana, tudo bem e vc? tenho duas dúvidas: 1."
type textarea "x"
type textarea "oi Luana, tudo bem e vc? tenho duas dúvidas: 1."
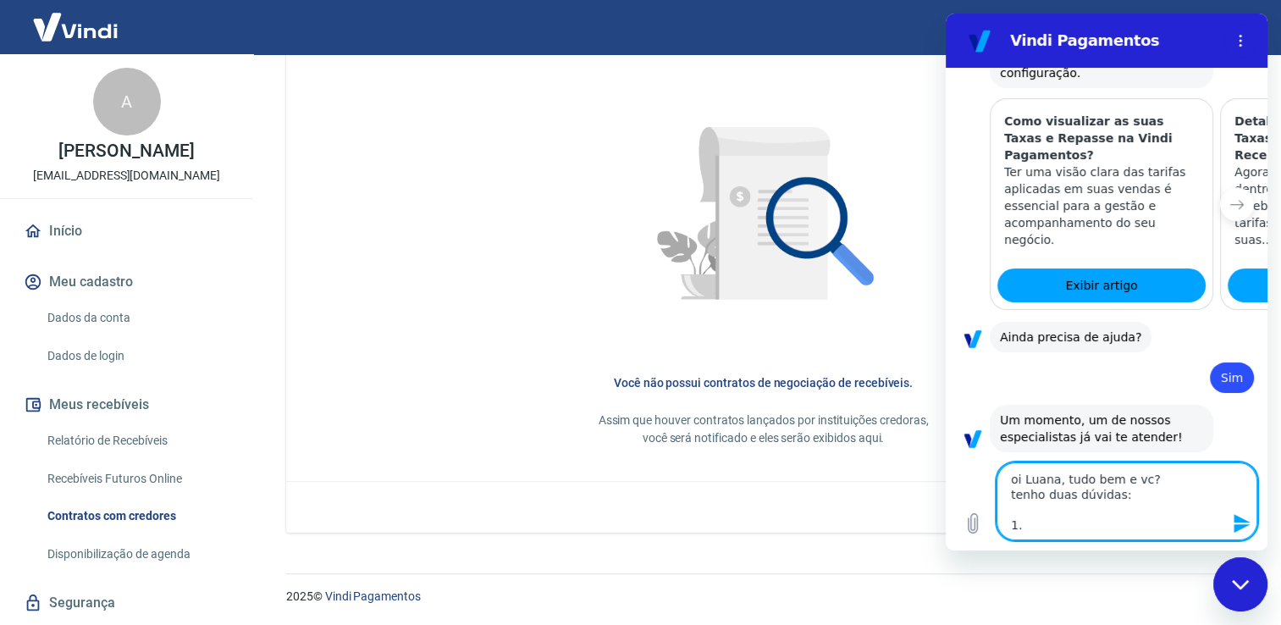
type textarea "x"
type textarea "oi Luana, tudo bem e vc? tenho duas dúvidas: 1. p"
type textarea "x"
type textarea "oi Luana, tudo bem e vc? tenho duas dúvidas: 1. pr"
type textarea "x"
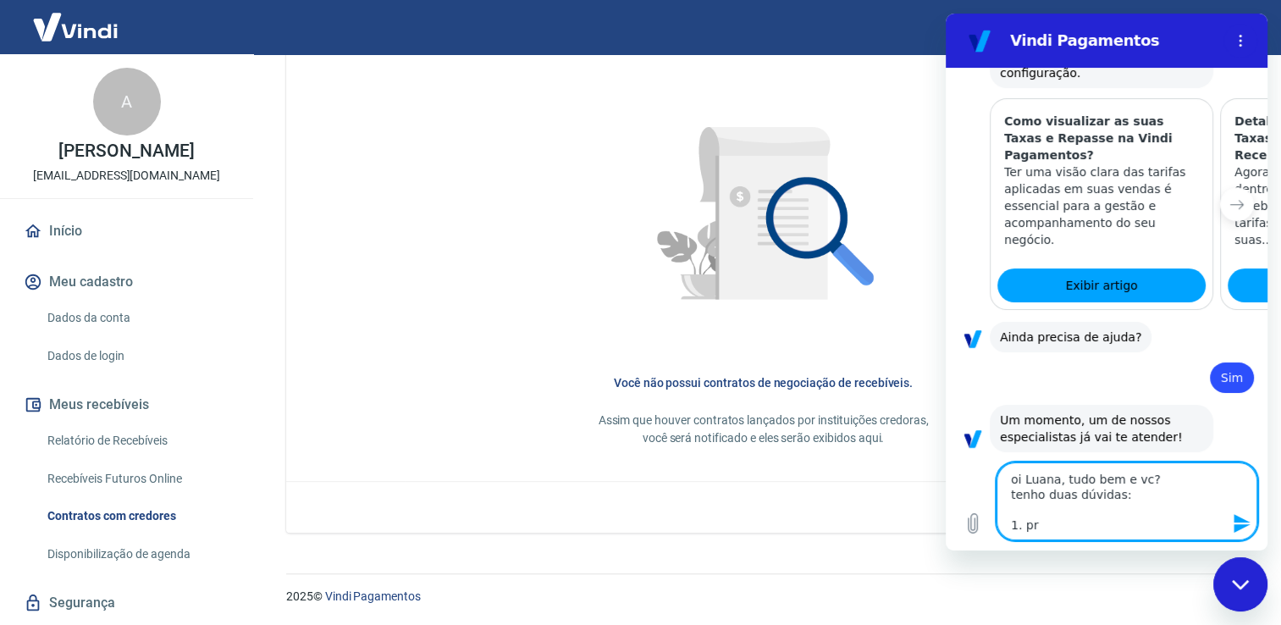
type textarea "oi Luana, tudo bem e vc? tenho duas dúvidas: 1. pre"
type textarea "x"
type textarea "oi Luana, tudo bem e vc? tenho duas dúvidas: 1. prec"
type textarea "x"
type textarea "oi Luana, tudo bem e vc? tenho duas dúvidas: 1. preci"
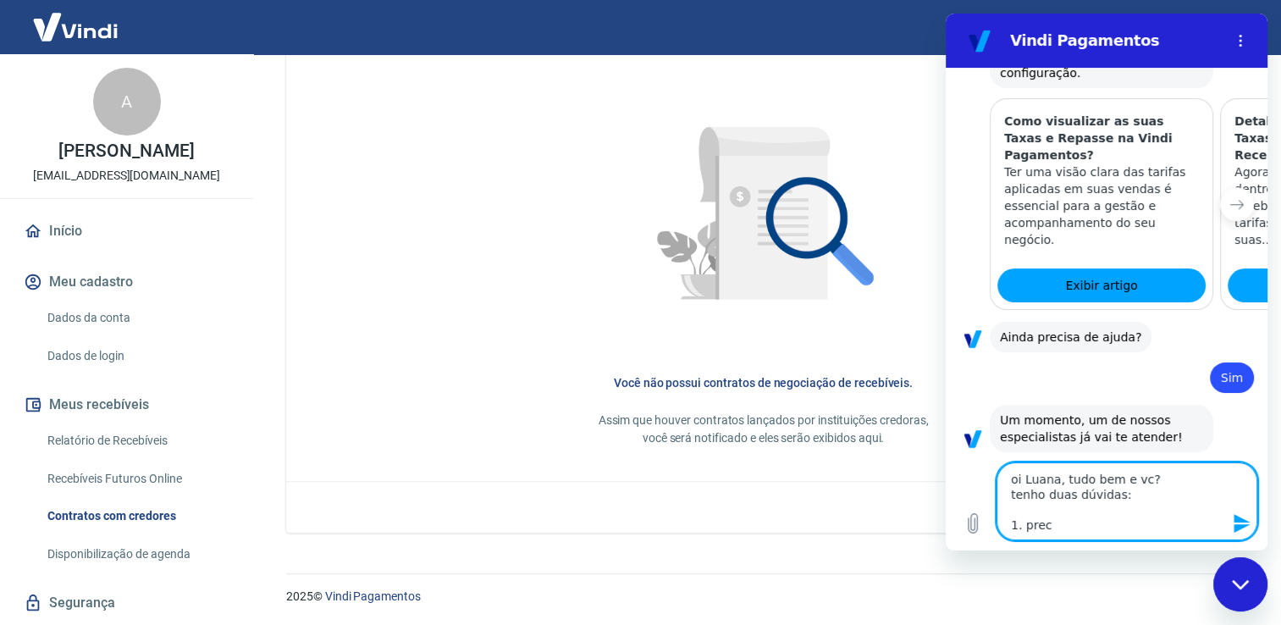
type textarea "x"
type textarea "oi Luana, tudo bem e vc? tenho duas dúvidas: 1. precis"
type textarea "x"
type textarea "oi Luana, tudo bem e vc? tenho duas dúvidas: 1. precise"
type textarea "x"
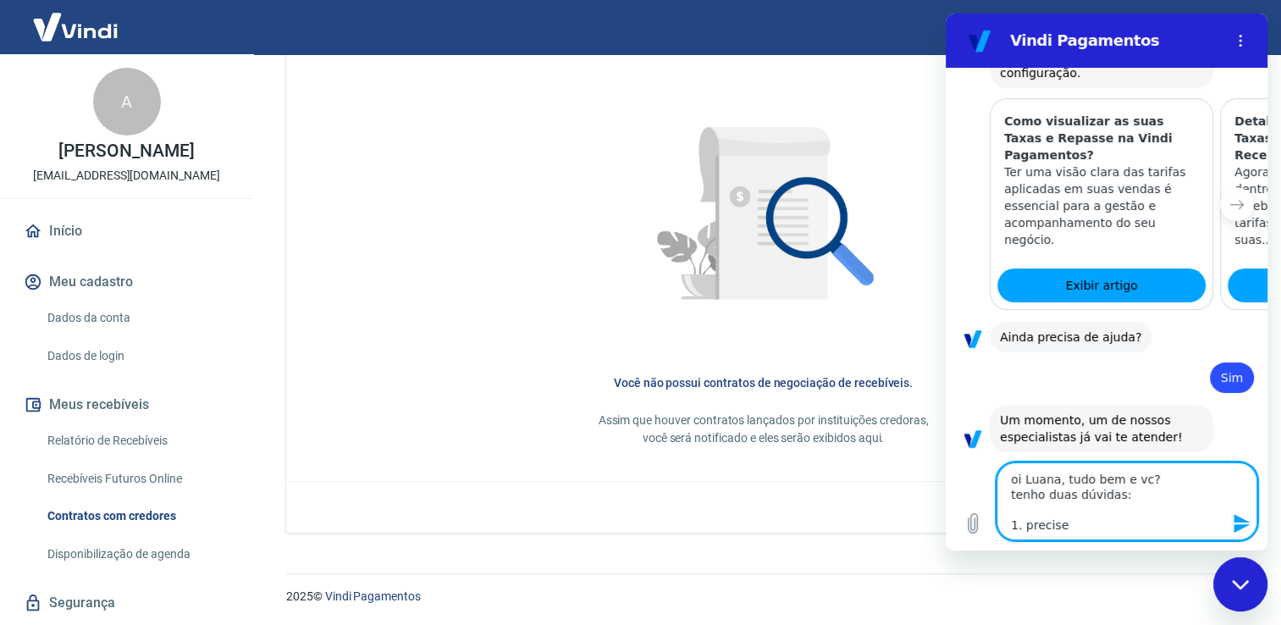
type textarea "oi Luana, tudo bem e vc? tenho duas dúvidas: 1. precisei"
type textarea "x"
type textarea "oi Luana, tudo bem e vc? tenho duas dúvidas: 1. precisei"
type textarea "x"
type textarea "oi Luana, tudo bem e vc? tenho duas dúvidas: 1. precisei a"
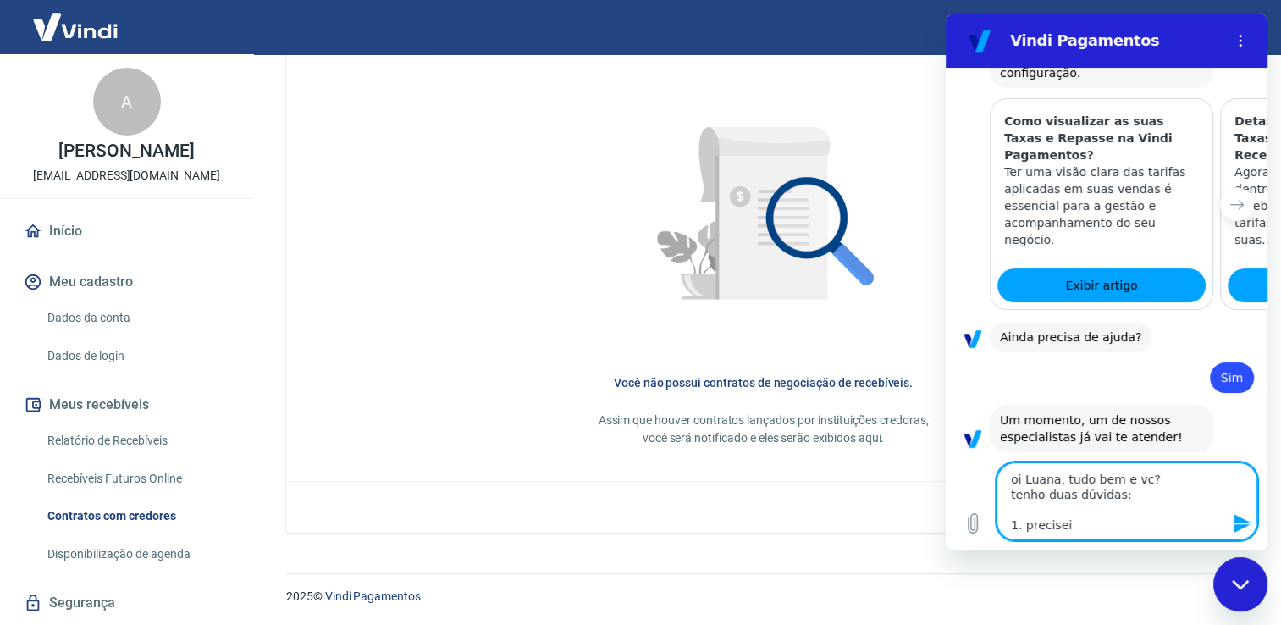
type textarea "x"
type textarea "oi Luana, tudo bem e vc? tenho duas dúvidas: 1. precisei al"
type textarea "x"
type textarea "oi Luana, tudo bem e vc? tenho duas dúvidas: 1. precisei alt"
type textarea "x"
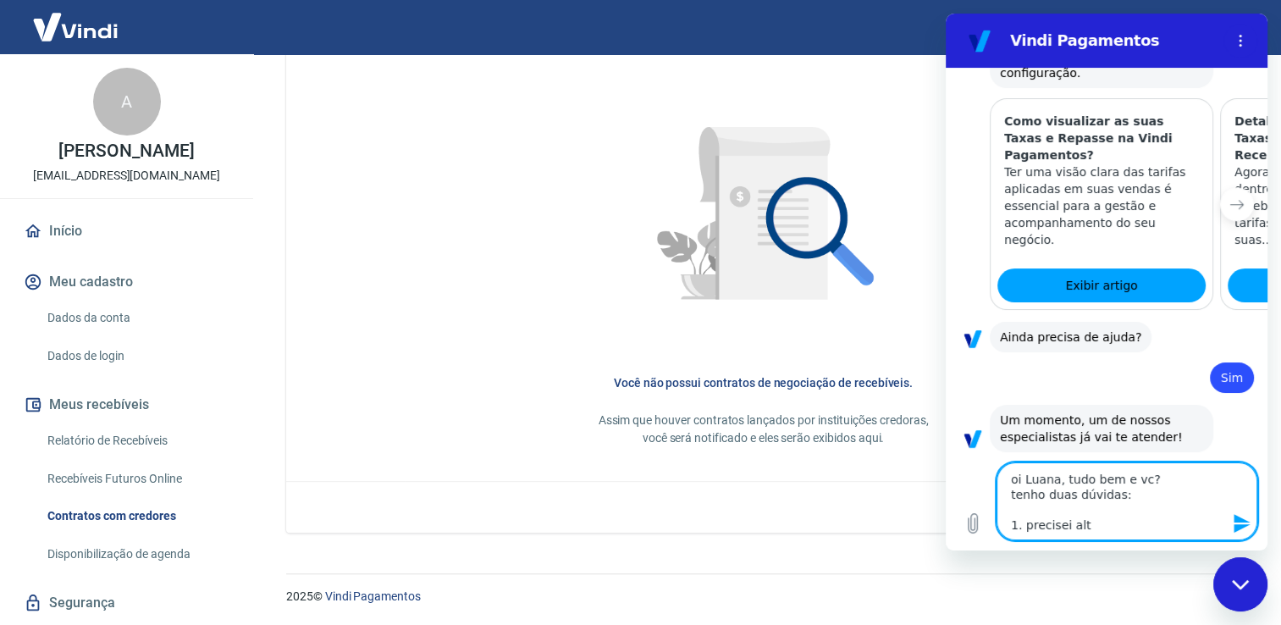
type textarea "oi Luana, tudo bem e vc? tenho duas dúvidas: 1. precisei alte"
type textarea "x"
type textarea "oi Luana, tudo bem e vc? tenho duas dúvidas: 1. precisei alter"
type textarea "x"
type textarea "oi Luana, tudo bem e vc? tenho duas dúvidas: 1. precisei altera"
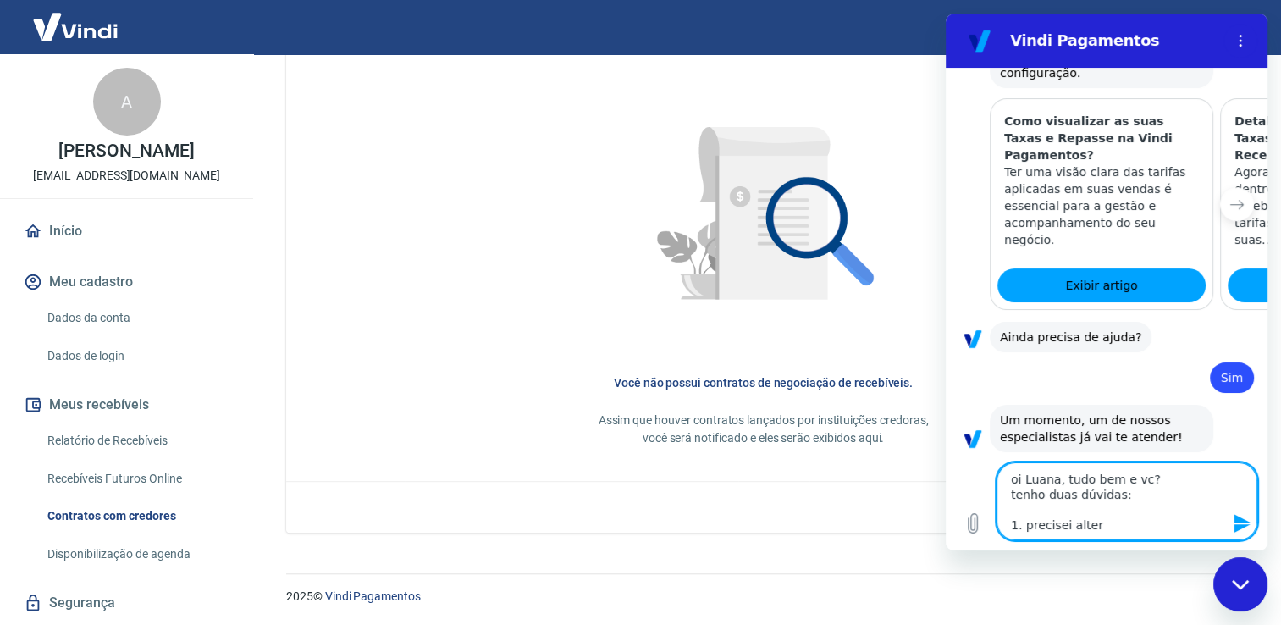
type textarea "x"
type textarea "oi Luana, tudo bem e vc? tenho duas dúvidas: 1. precisei alterar"
type textarea "x"
type textarea "oi Luana, tudo bem e vc? tenho duas dúvidas: 1. precisei alterar"
type textarea "x"
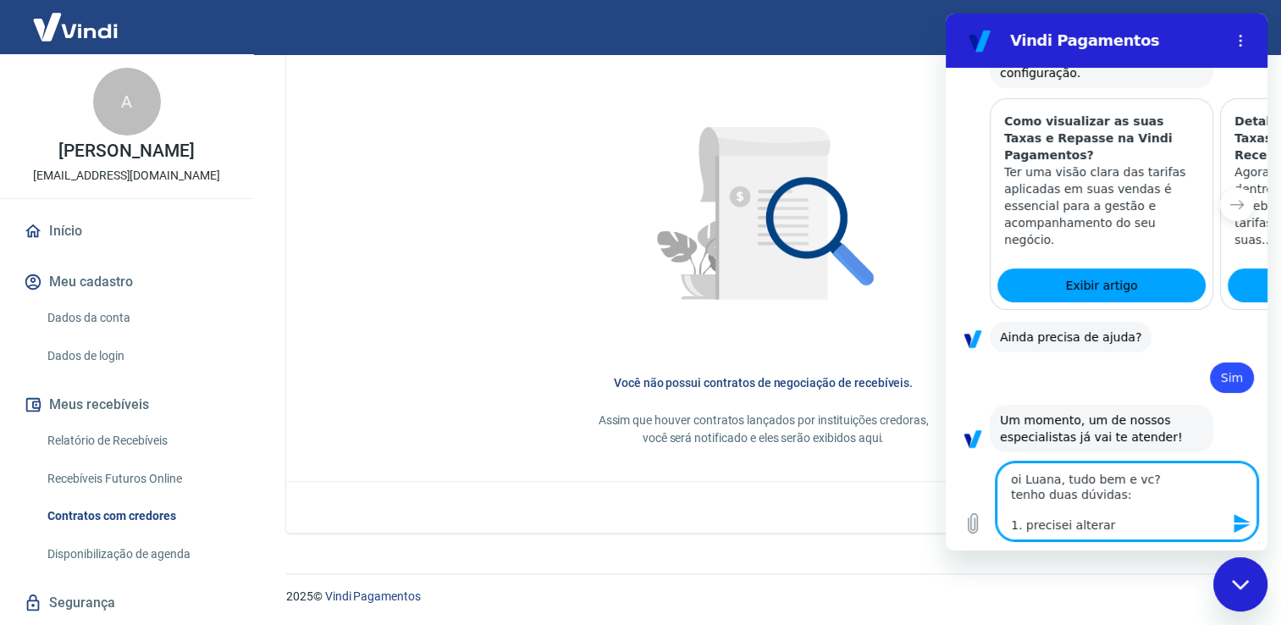
type textarea "oi Luana, tudo bem e vc? tenho duas dúvidas: 1. precisei alterar m"
type textarea "x"
type textarea "oi Luana, tudo bem e vc? tenho duas dúvidas: 1. precisei alterar mi"
type textarea "x"
type textarea "oi Luana, tudo bem e vc? tenho duas dúvidas: 1. precisei alterar min"
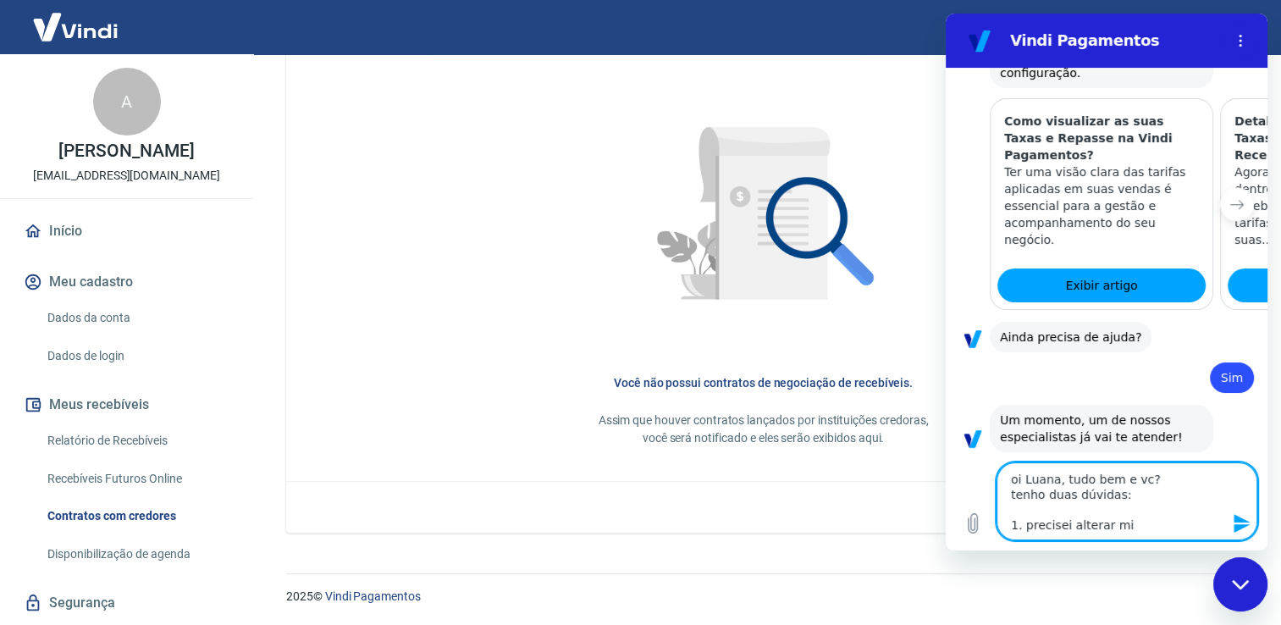
type textarea "x"
type textarea "oi Luana, tudo bem e vc? tenho duas dúvidas: 1. precisei alterar minh"
type textarea "x"
type textarea "oi Luana, tudo bem e vc? tenho duas dúvidas: 1. precisei alterar minha"
type textarea "x"
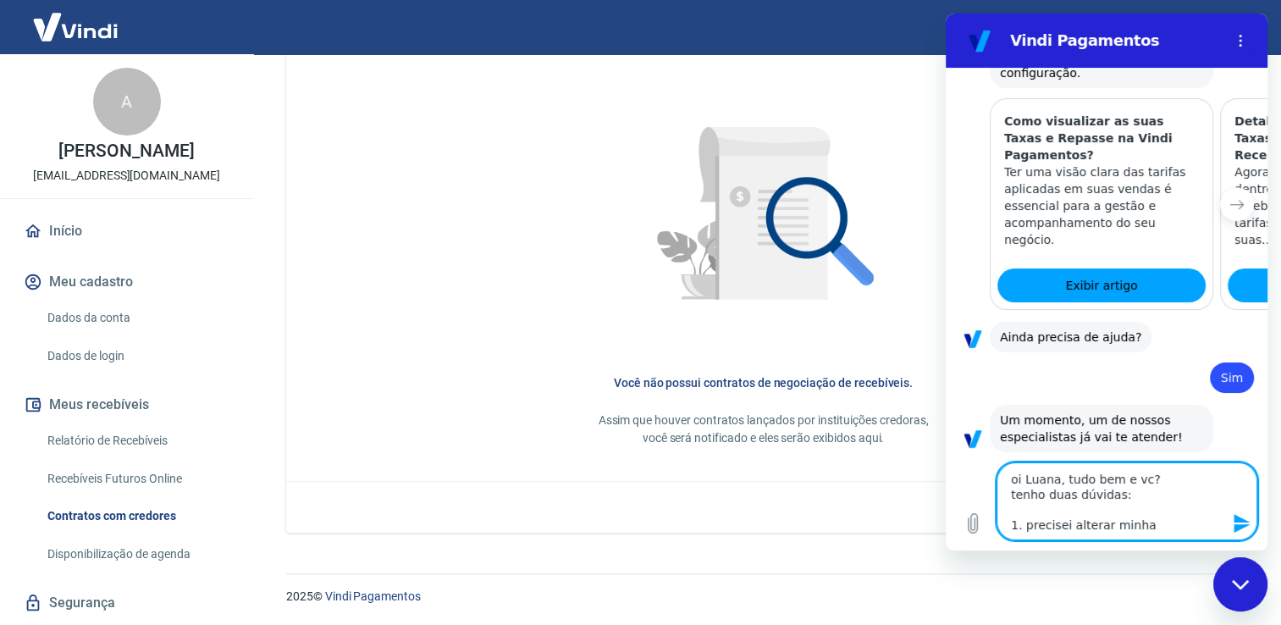
type textarea "oi Luana, tudo bem e vc? tenho duas dúvidas: 1. precisei alterar minha"
type textarea "x"
type textarea "oi Luana, tudo bem e vc? tenho duas dúvidas: 1. precisei alterar minha c"
type textarea "x"
type textarea "oi Luana, tudo bem e vc? tenho duas dúvidas: 1. precisei alterar minha co"
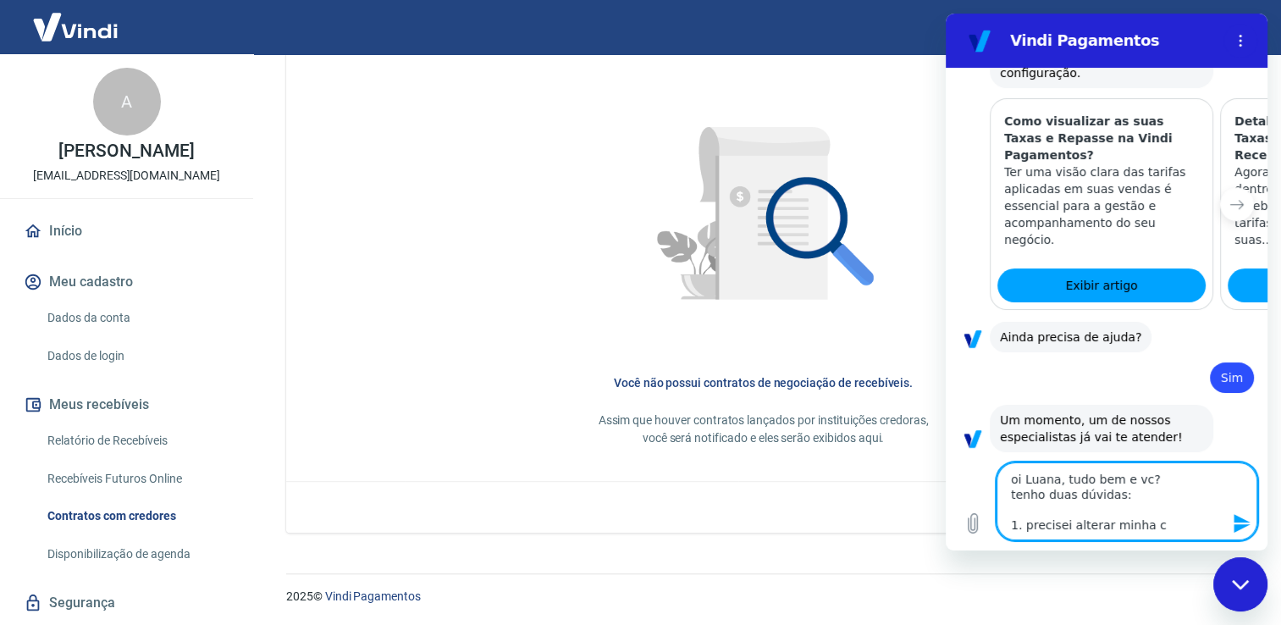
type textarea "x"
type textarea "oi Luana, tudo bem e vc? tenho duas dúvidas: 1. precisei alterar minha con"
type textarea "x"
type textarea "oi Luana, tudo bem e vc? tenho duas dúvidas: 1. precisei alterar minha cont"
type textarea "x"
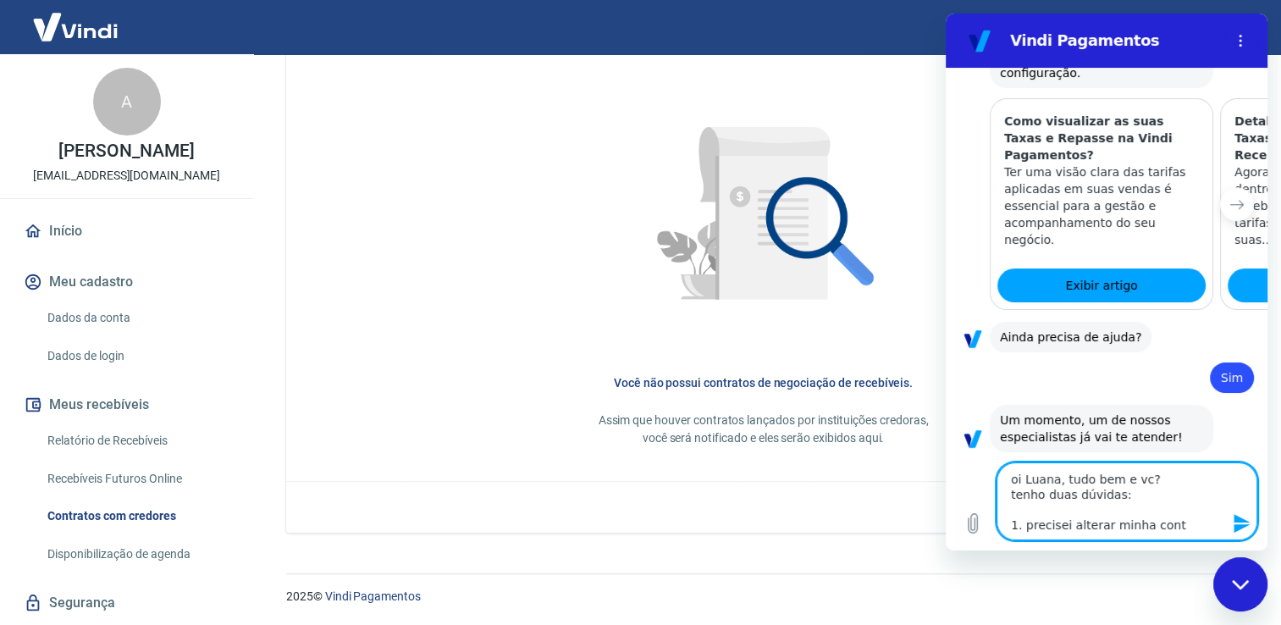
type textarea "oi Luana, tudo bem e vc? tenho duas dúvidas: 1. precisei alterar minha conta"
type textarea "x"
type textarea "oi Luana, tudo bem e vc? tenho duas dúvidas: 1. precisei alterar minha conta"
type textarea "x"
type textarea "oi Luana, tudo bem e vc? tenho duas dúvidas: 1. precisei alterar minha conta b"
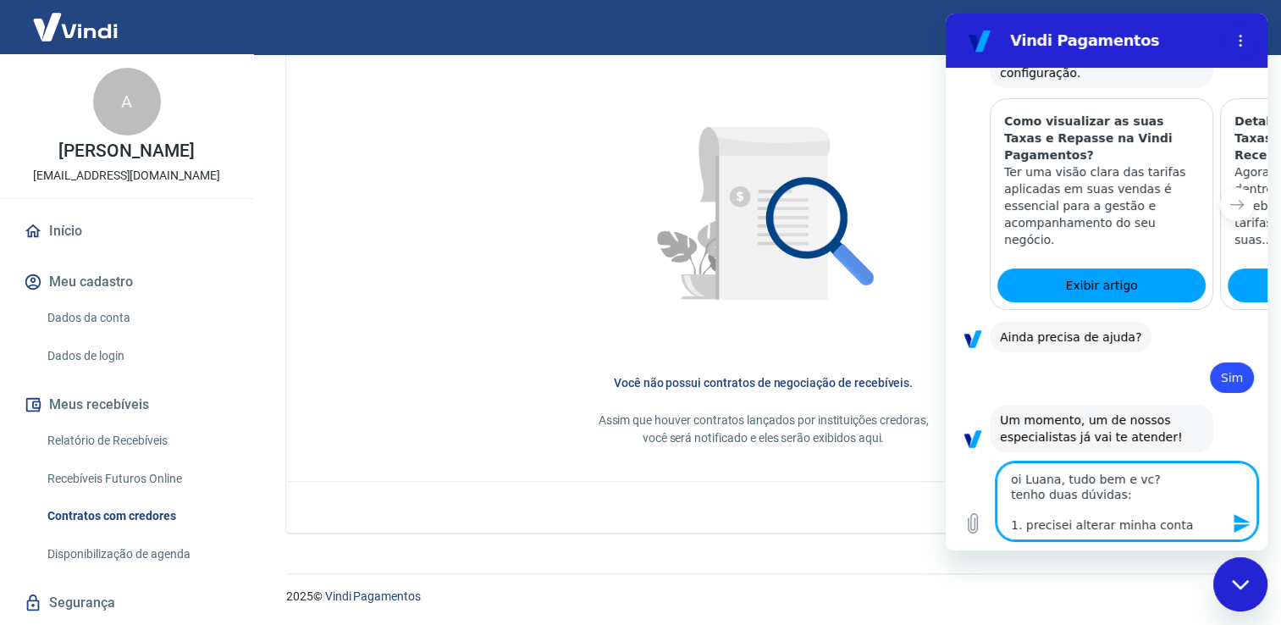
type textarea "x"
type textarea "oi Luana, tudo bem e vc? tenho duas dúvidas: 1. precisei alterar minha conta ba"
type textarea "x"
type textarea "oi Luana, tudo bem e vc? tenho duas dúvidas: 1. precisei alterar minha conta ban"
type textarea "x"
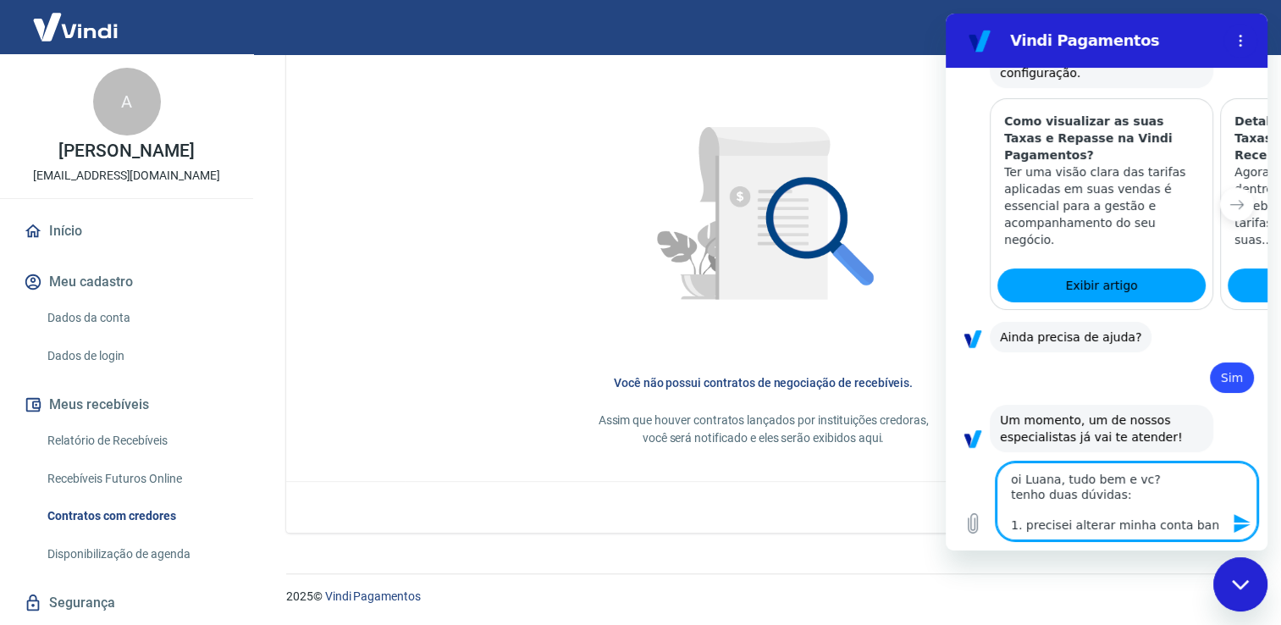
type textarea "oi Luana, tudo bem e vc? tenho duas dúvidas: 1. precisei alterar minha conta ba…"
type textarea "x"
type textarea "oi Luana, tudo bem e vc? tenho duas dúvidas: 1. precisei alterar minha conta ba…"
type textarea "x"
type textarea "oi Luana, tudo bem e vc? tenho duas dúvidas: 1. precisei alterar minha conta ba…"
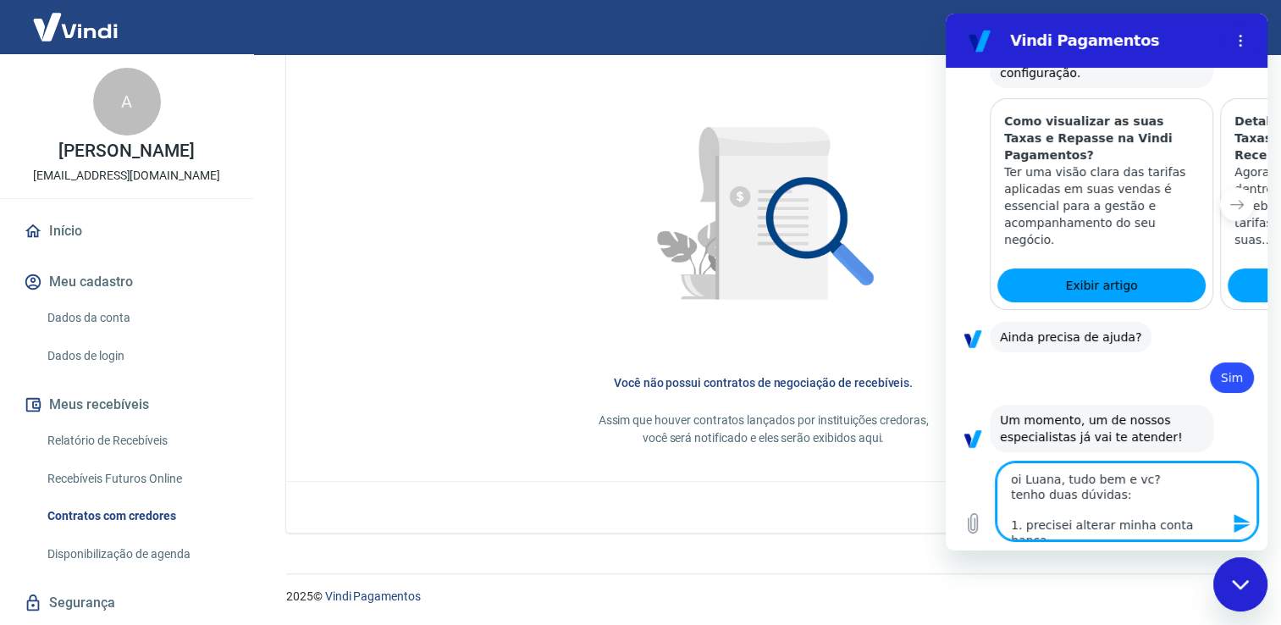
type textarea "x"
type textarea "oi Luana, tudo bem e vc? tenho duas dúvidas: 1. precisei alterar minha conta ba…"
type textarea "x"
type textarea "oi Luana, tudo bem e vc? tenho duas dúvidas: 1. precisei alterar minha conta ba…"
type textarea "x"
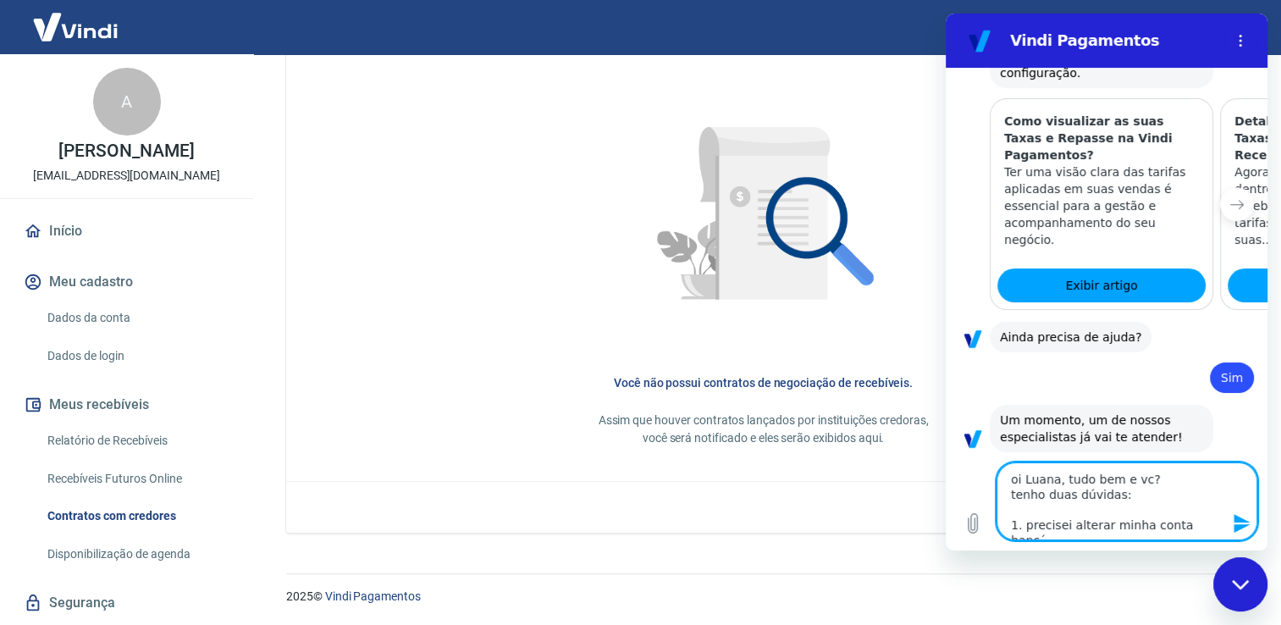
type textarea "oi Luana, tudo bem e vc? tenho duas dúvidas: 1. precisei alterar minha conta ba…"
type textarea "x"
type textarea "oi Luana, tudo bem e vc? tenho duas dúvidas: 1. precisei alterar minha conta ba…"
type textarea "x"
type textarea "oi Luana, tudo bem e vc? tenho duas dúvidas: 1. precisei alterar minha conta ba…"
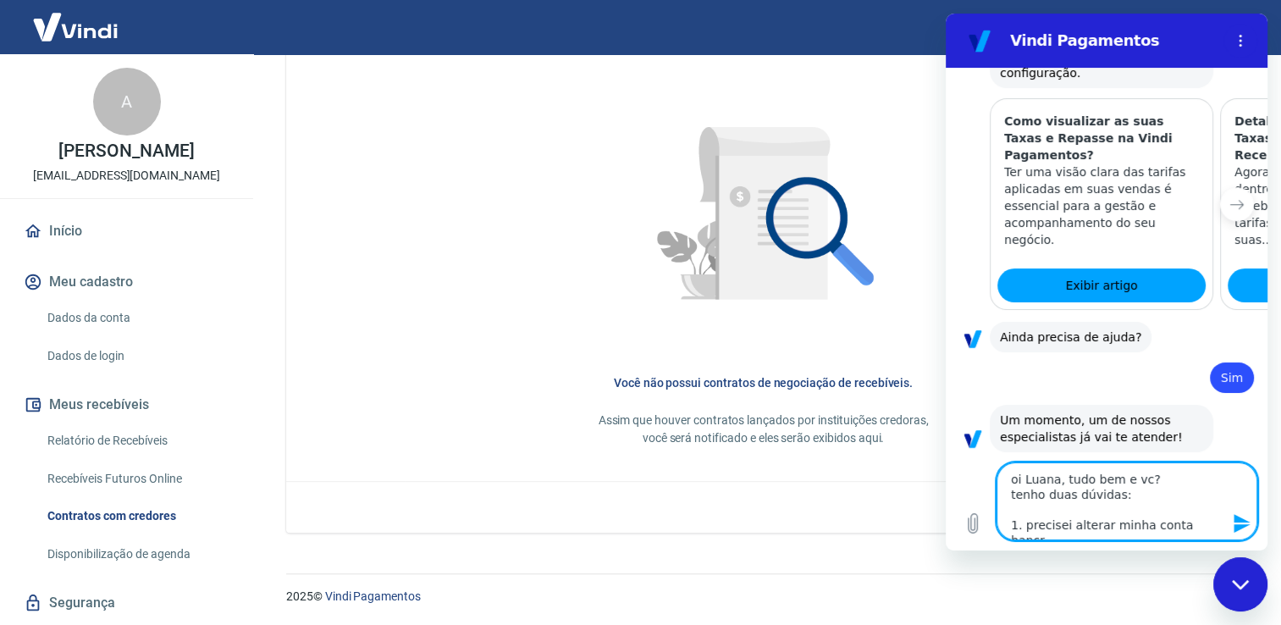
type textarea "x"
type textarea "oi Luana, tudo bem e vc? tenho duas dúvidas: 1. precisei alterar minha conta ba…"
type textarea "x"
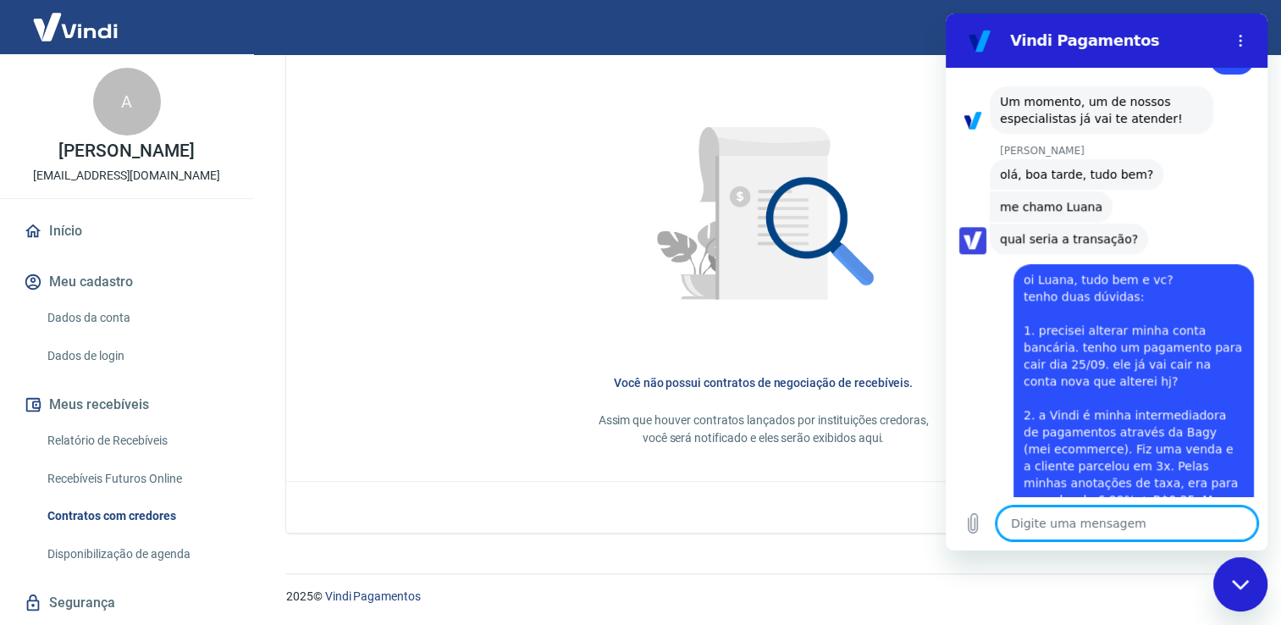
scroll to position [1727, 0]
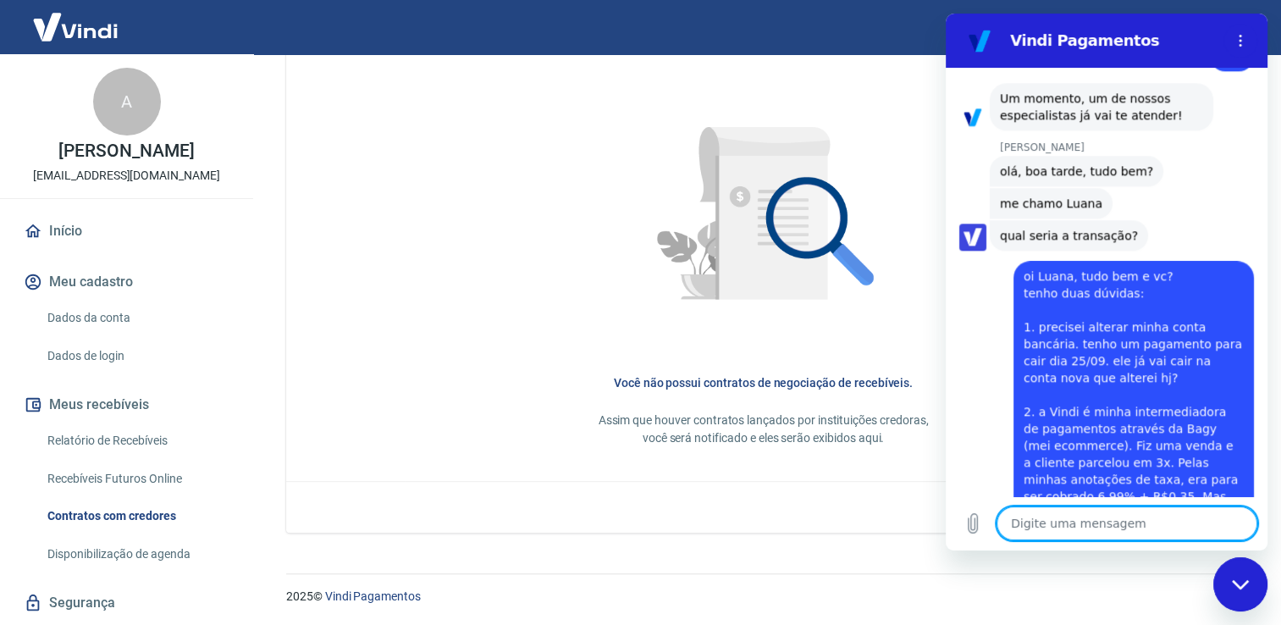
click at [77, 24] on img at bounding box center [75, 27] width 110 height 52
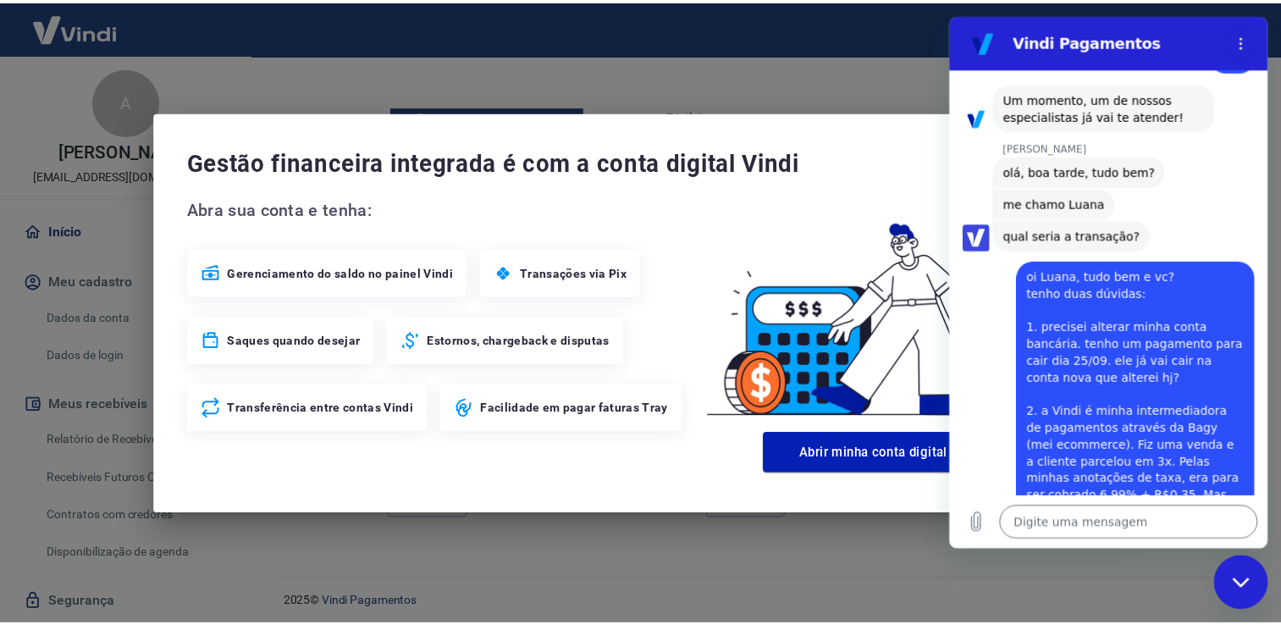
scroll to position [1011, 0]
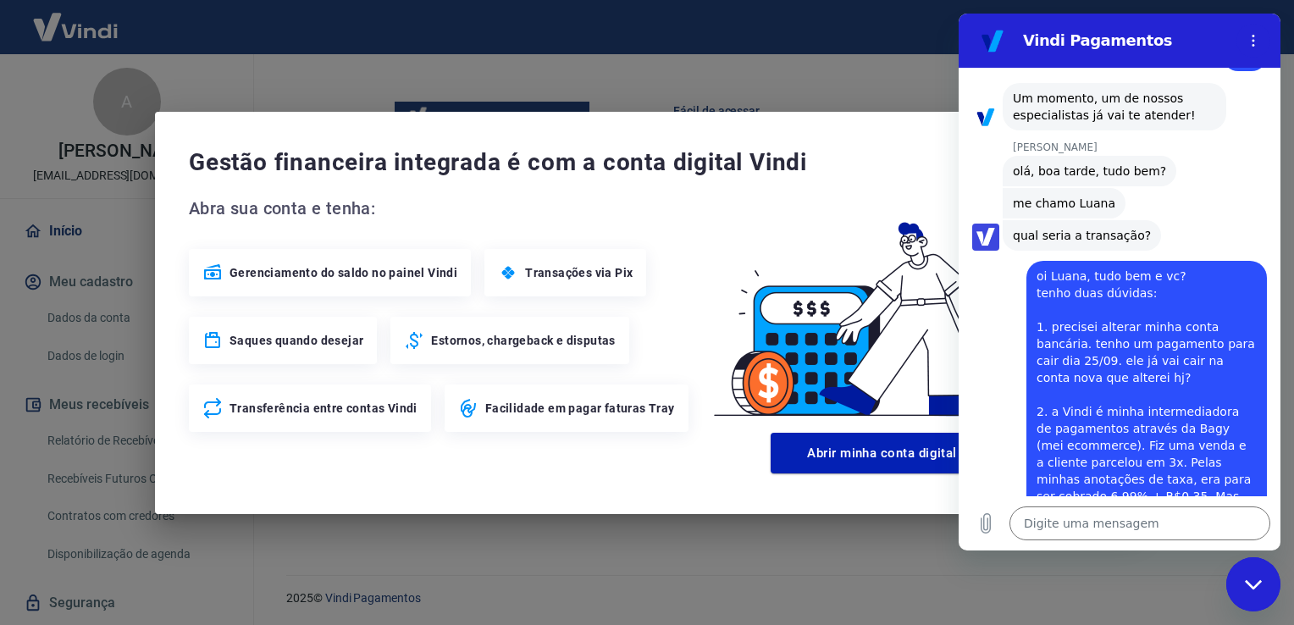
click at [887, 142] on div "Gestão financeira integrada é com a conta digital Vindi Abra sua conta e tenha:…" at bounding box center [647, 313] width 984 height 402
click at [894, 141] on div "Gestão financeira integrada é com a conta digital Vindi Abra sua conta e tenha:…" at bounding box center [647, 313] width 984 height 402
click at [1249, 603] on div "Fechar janela de mensagens" at bounding box center [1253, 584] width 51 height 51
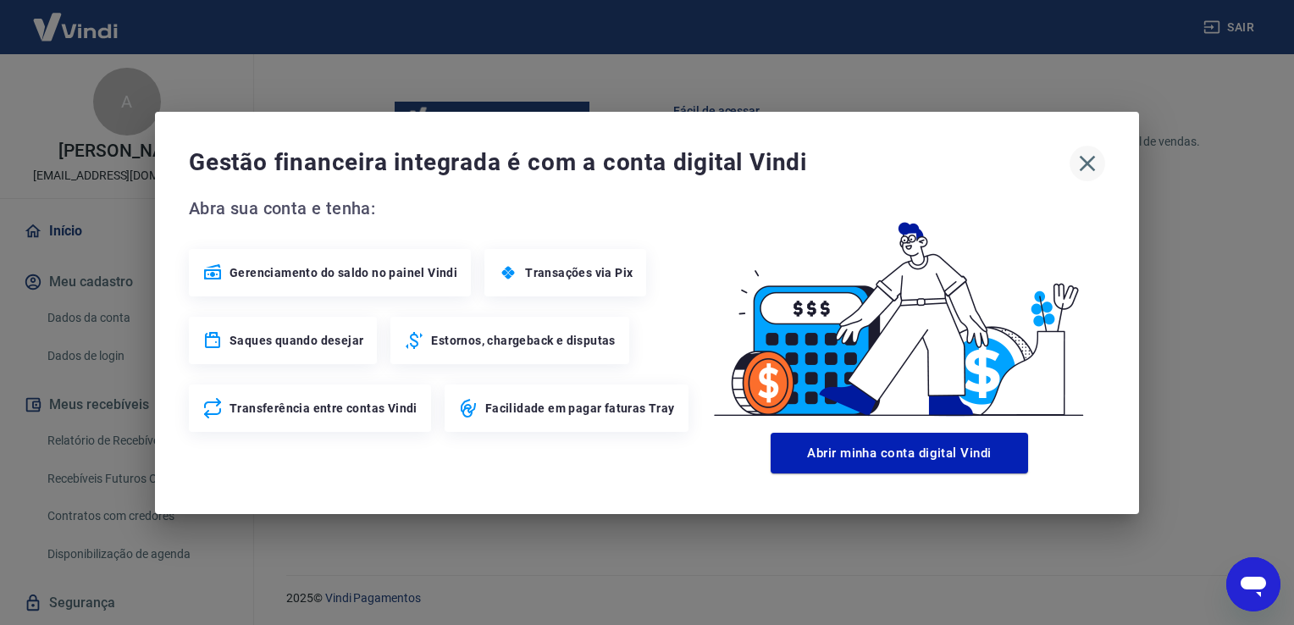
click at [1087, 163] on icon "button" at bounding box center [1087, 163] width 16 height 16
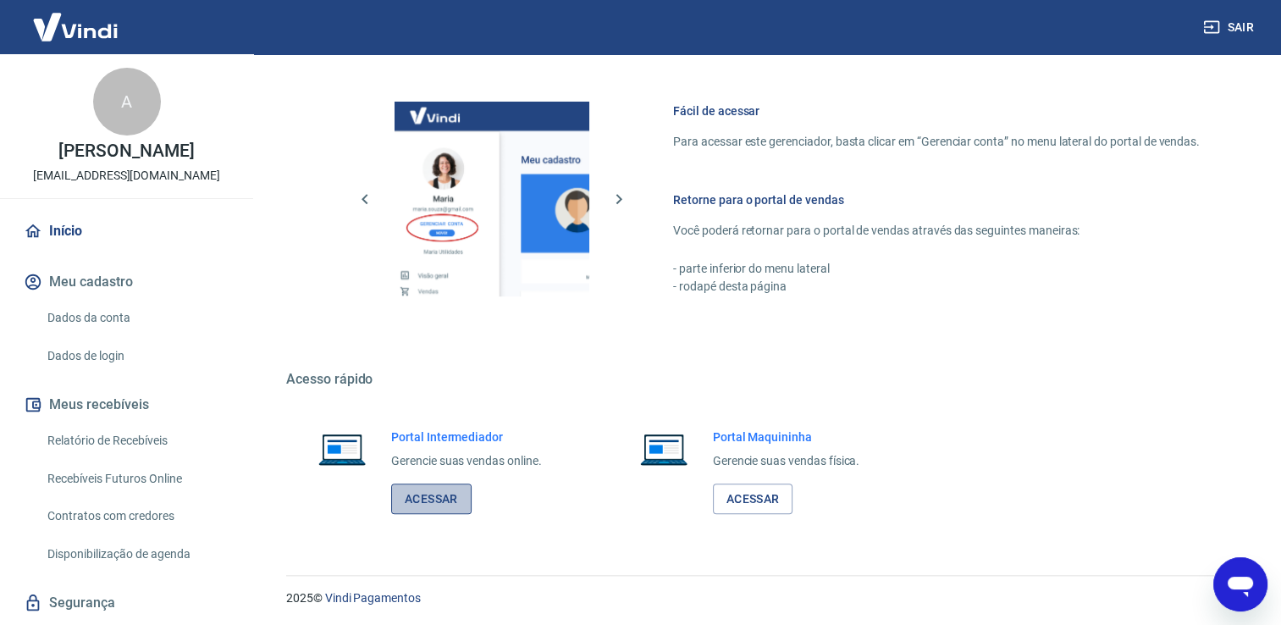
click at [410, 493] on link "Acessar" at bounding box center [431, 498] width 80 height 31
click at [1247, 584] on icon "Abrir janela de mensagens, 1 mensagem não lida" at bounding box center [1240, 587] width 25 height 20
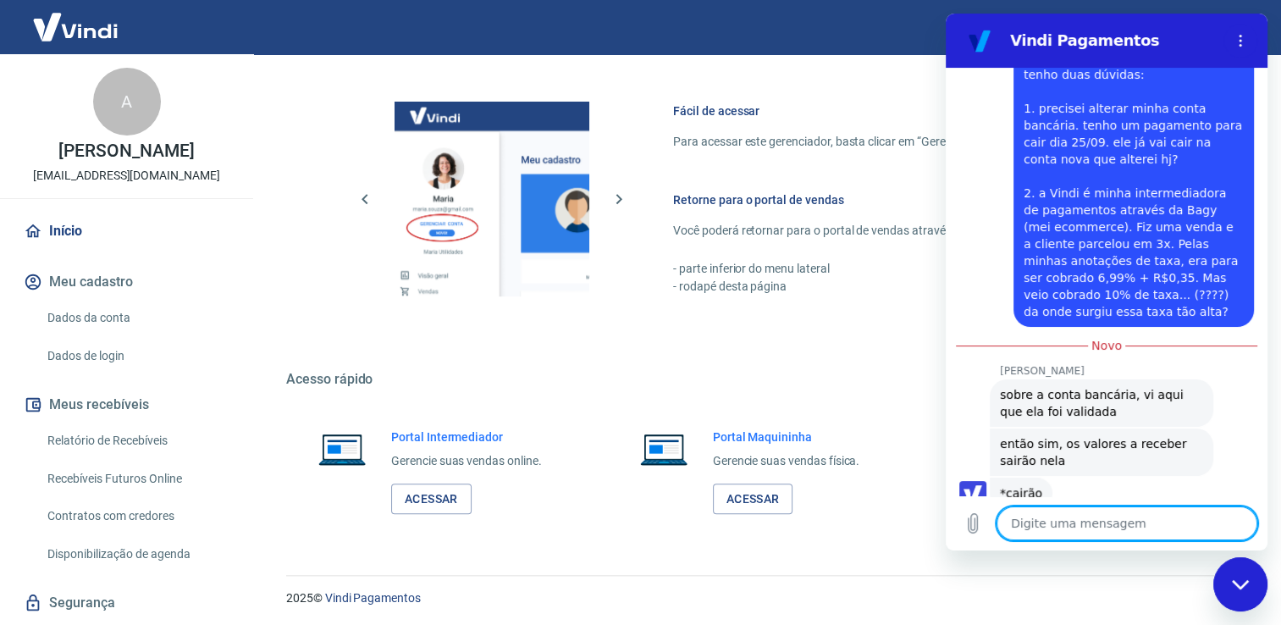
scroll to position [1949, 0]
click at [974, 522] on icon "Carregar arquivo" at bounding box center [973, 523] width 9 height 19
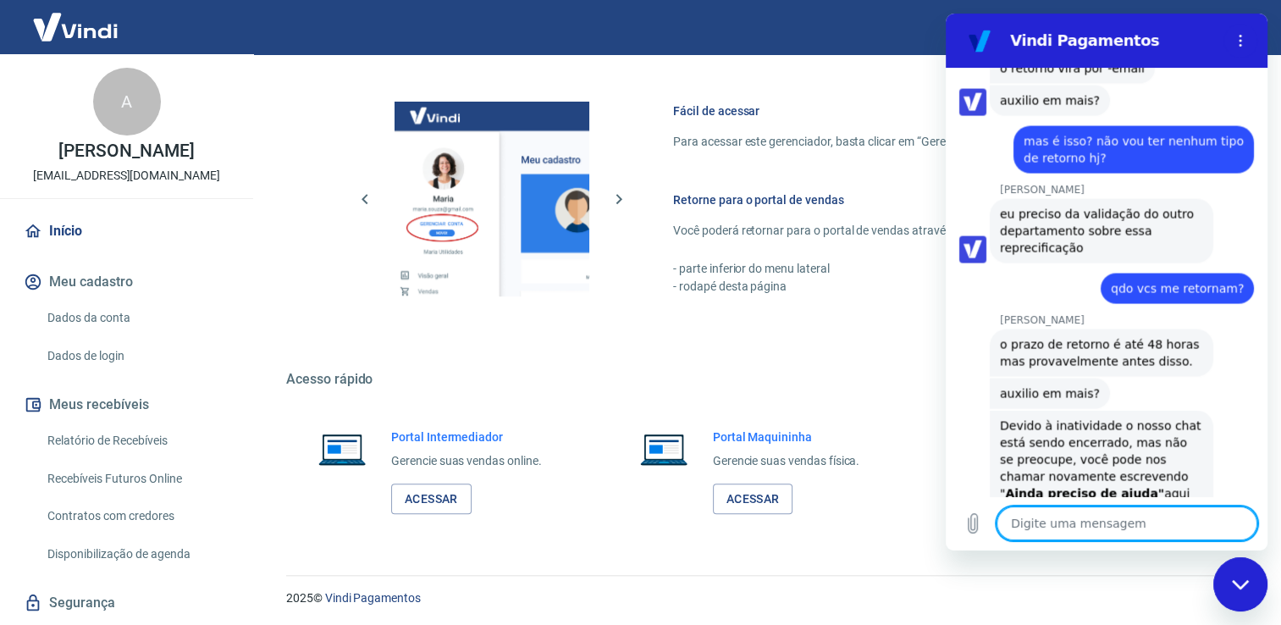
scroll to position [3238, 0]
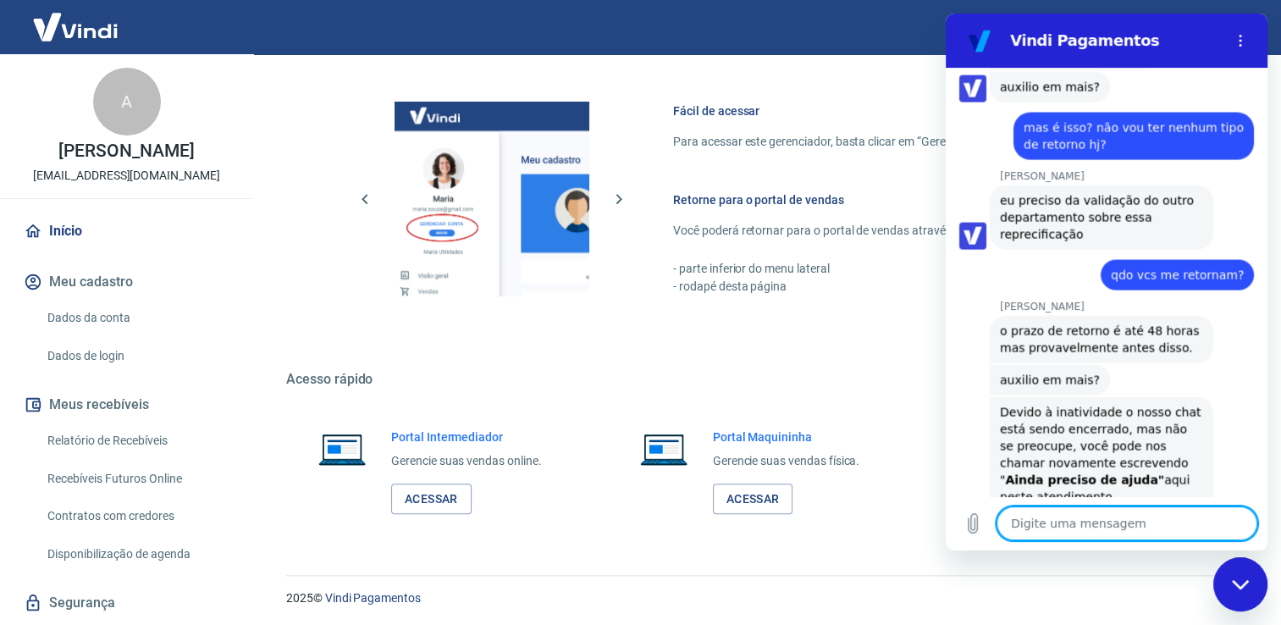
click at [1241, 591] on div "Fechar janela de mensagens" at bounding box center [1240, 584] width 51 height 51
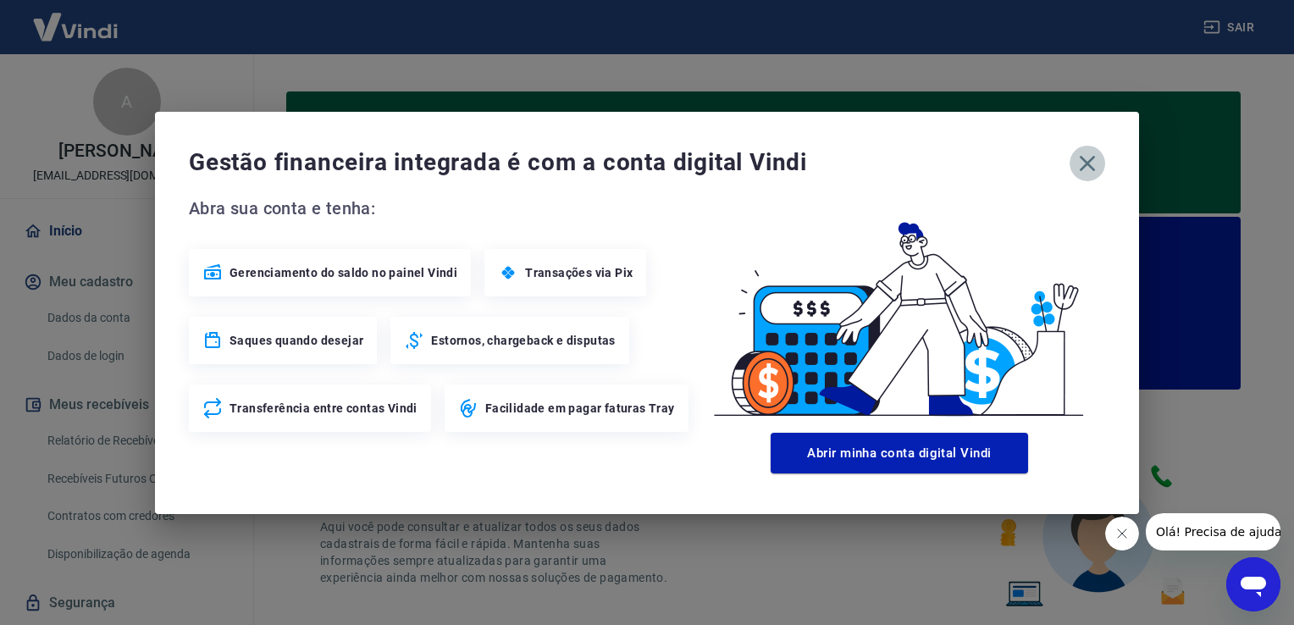
click at [1086, 155] on icon "button" at bounding box center [1087, 163] width 27 height 27
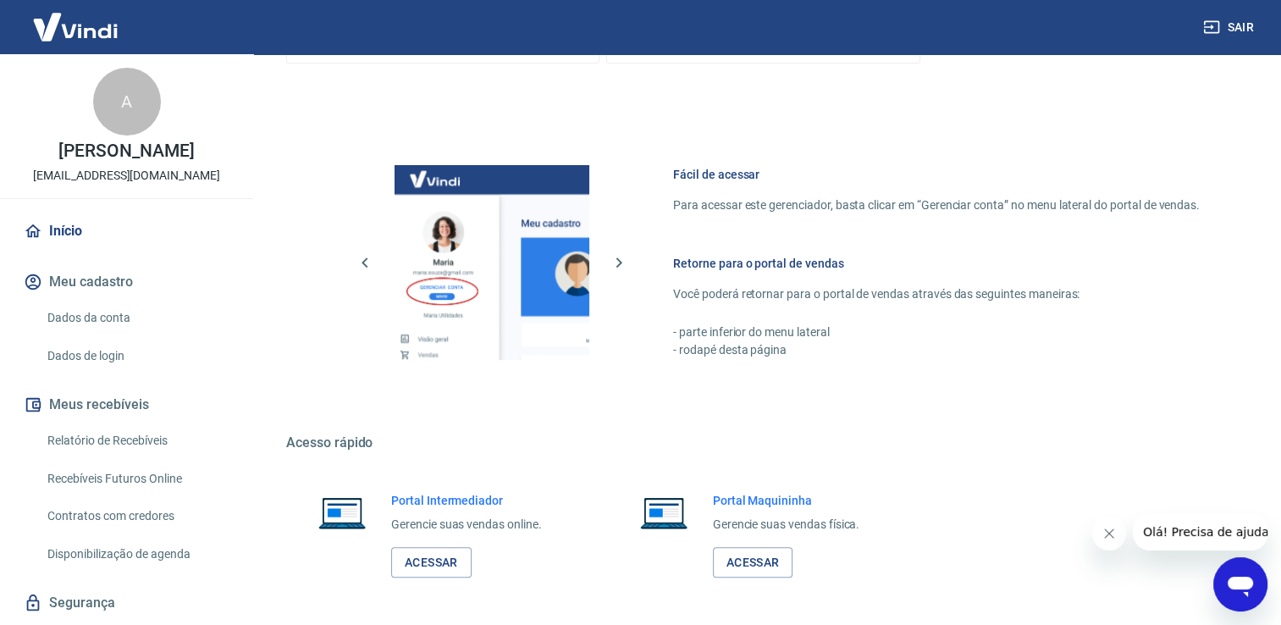
scroll to position [1013, 0]
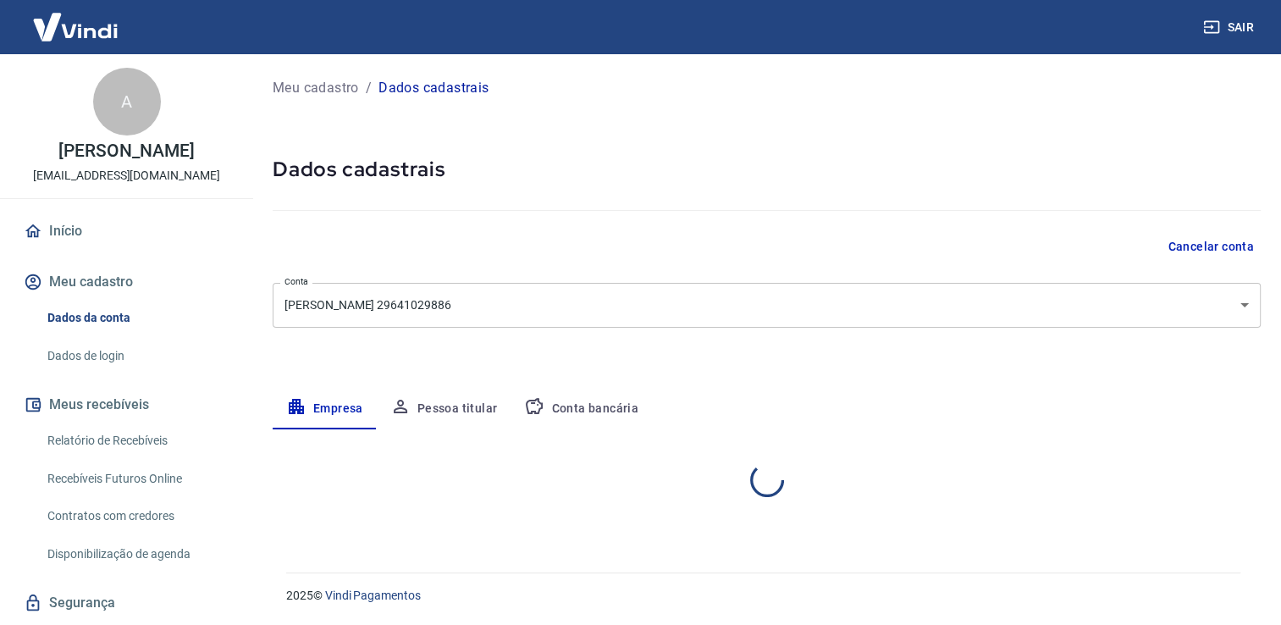
select select "SP"
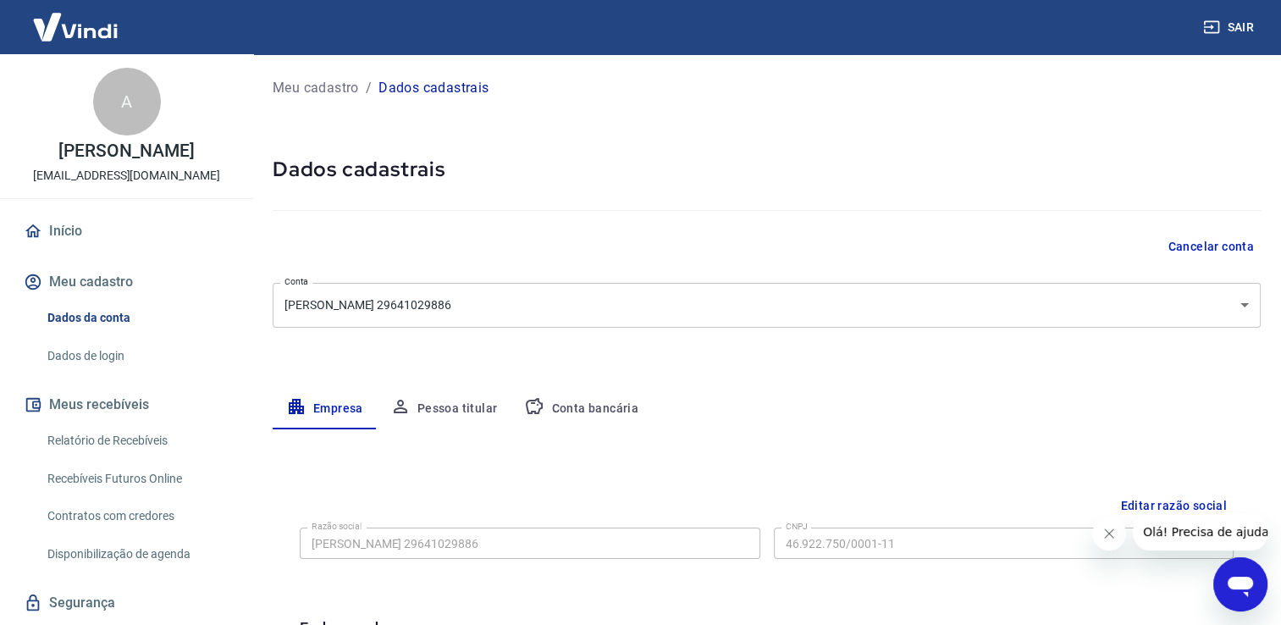
click at [647, 317] on body "Sair A [PERSON_NAME] [EMAIL_ADDRESS][DOMAIN_NAME] Início Meu cadastro Dados da …" at bounding box center [640, 312] width 1281 height 625
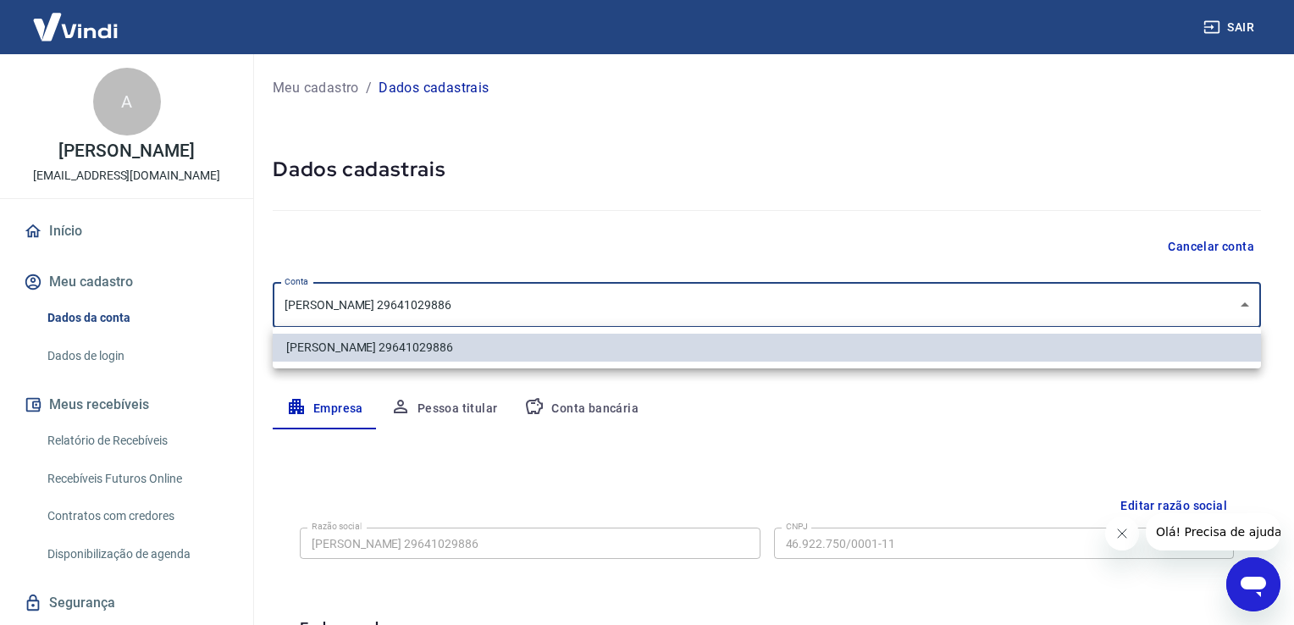
click at [647, 317] on div at bounding box center [647, 312] width 1294 height 625
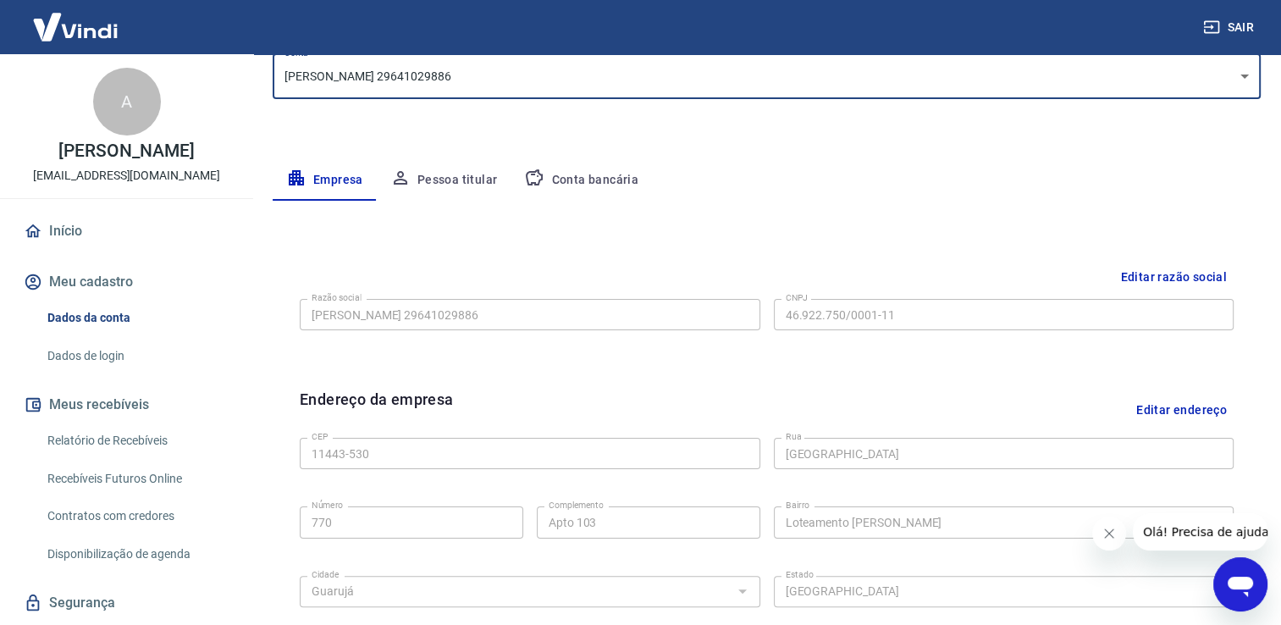
scroll to position [234, 0]
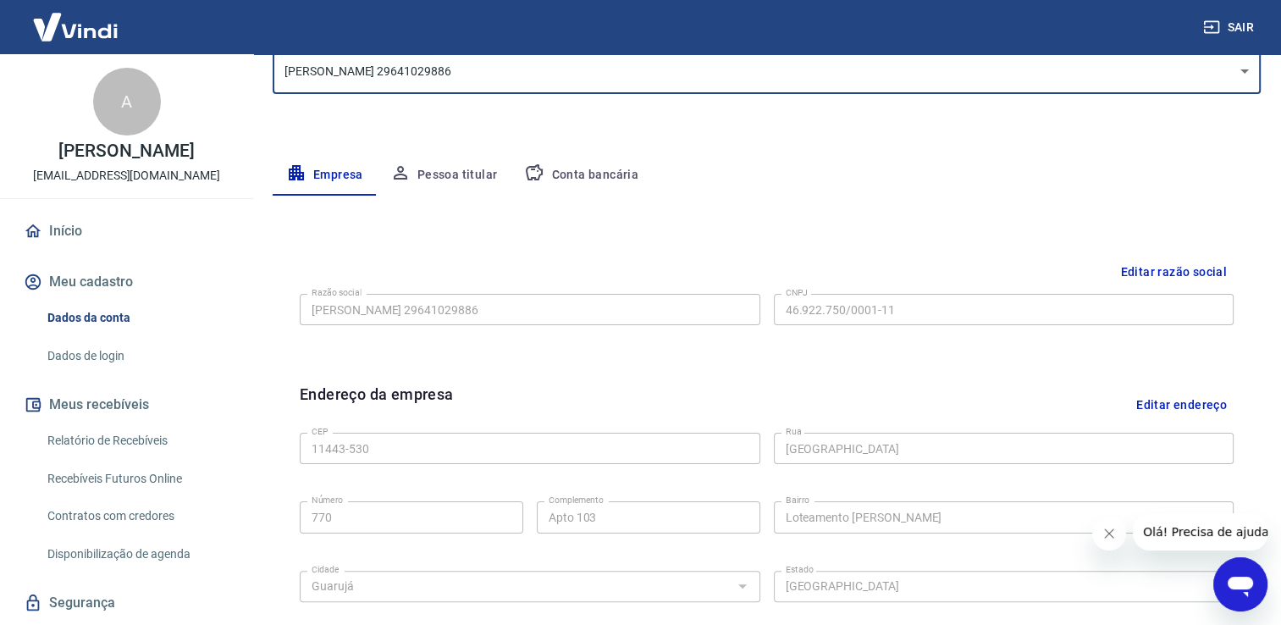
click at [1179, 272] on button "Editar razão social" at bounding box center [1173, 272] width 120 height 31
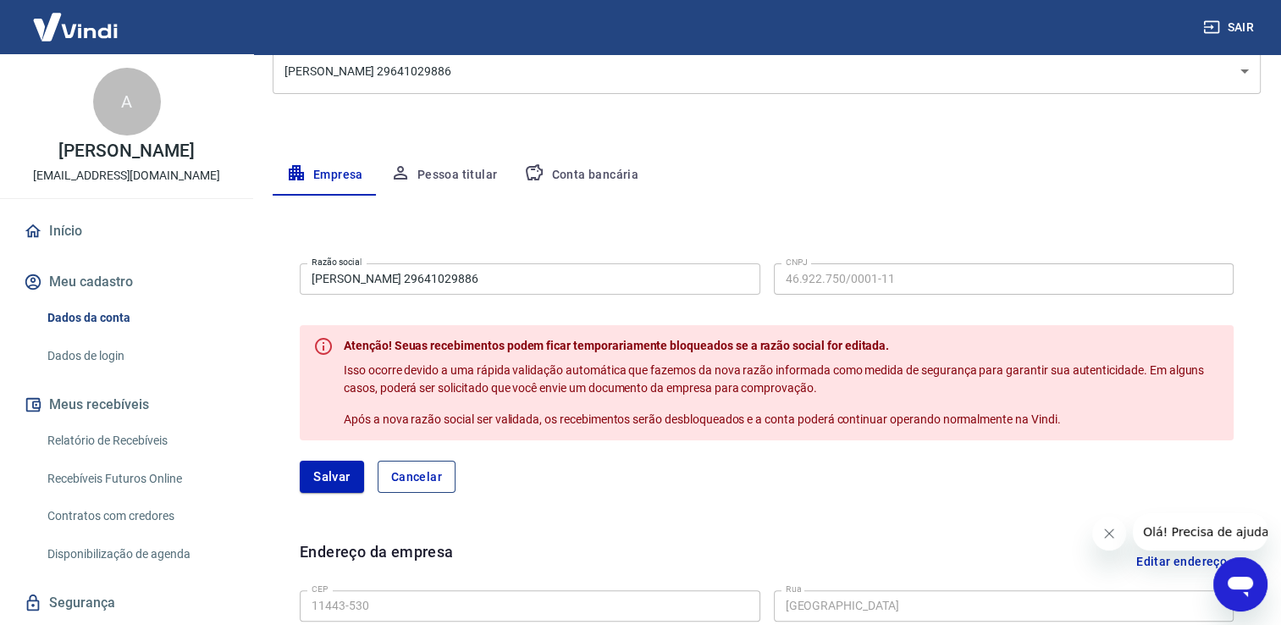
click at [439, 469] on button "Cancelar" at bounding box center [417, 477] width 78 height 32
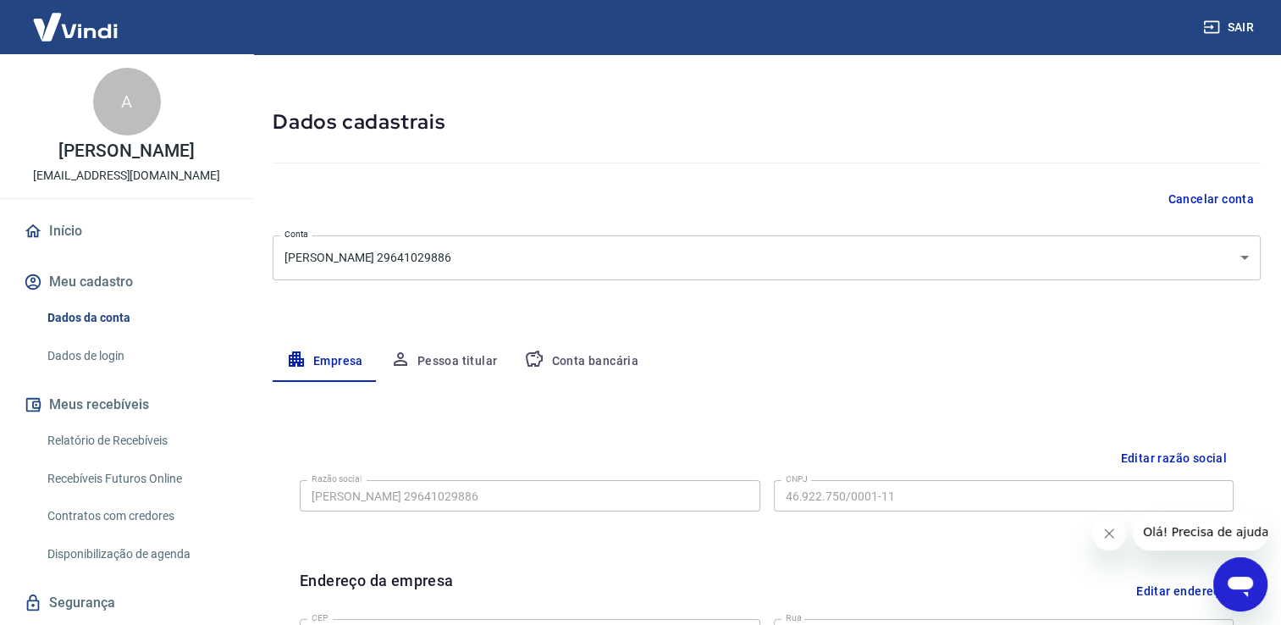
scroll to position [15, 0]
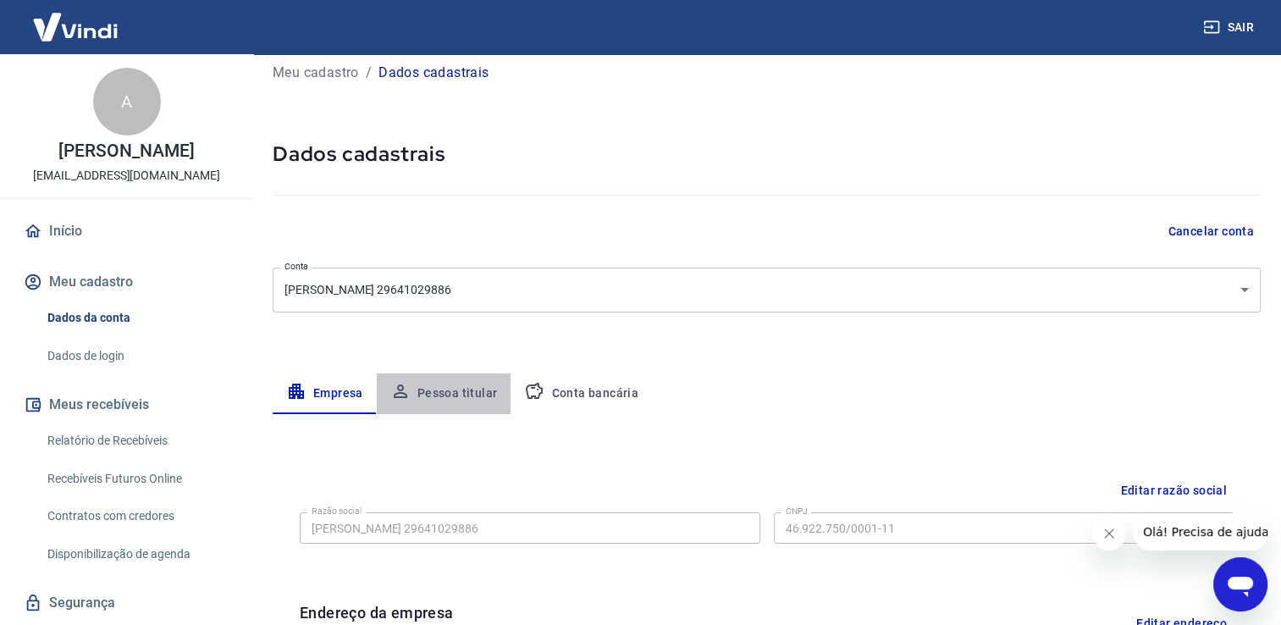
click at [471, 391] on button "Pessoa titular" at bounding box center [444, 393] width 135 height 41
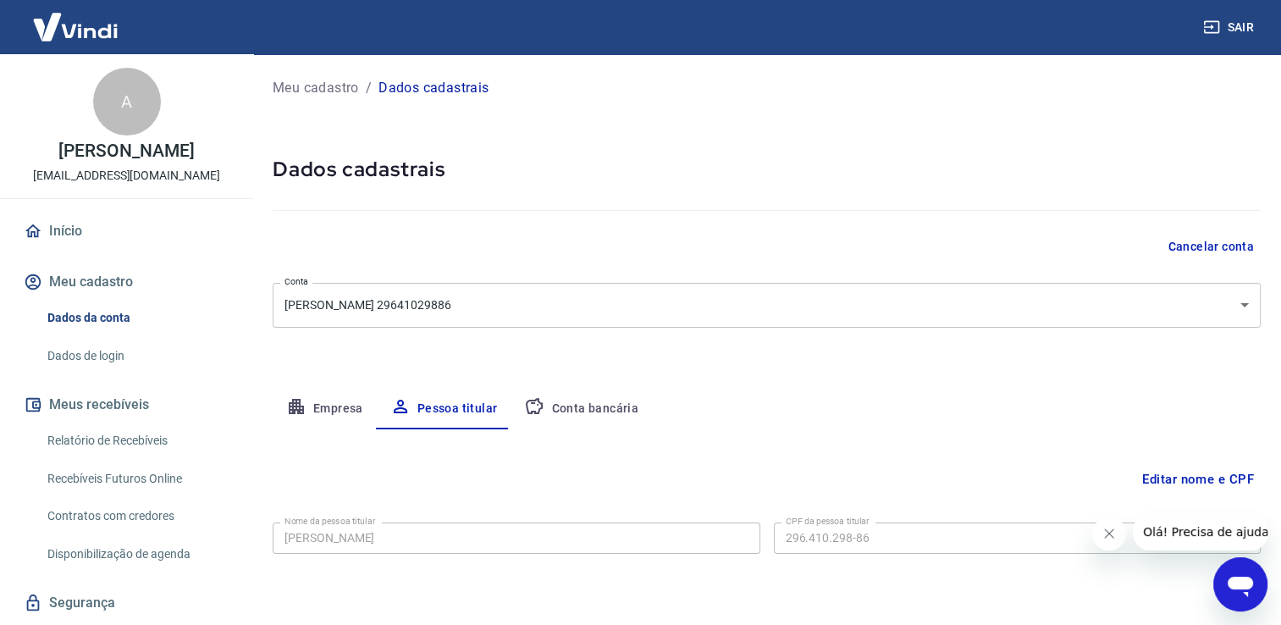
scroll to position [51, 0]
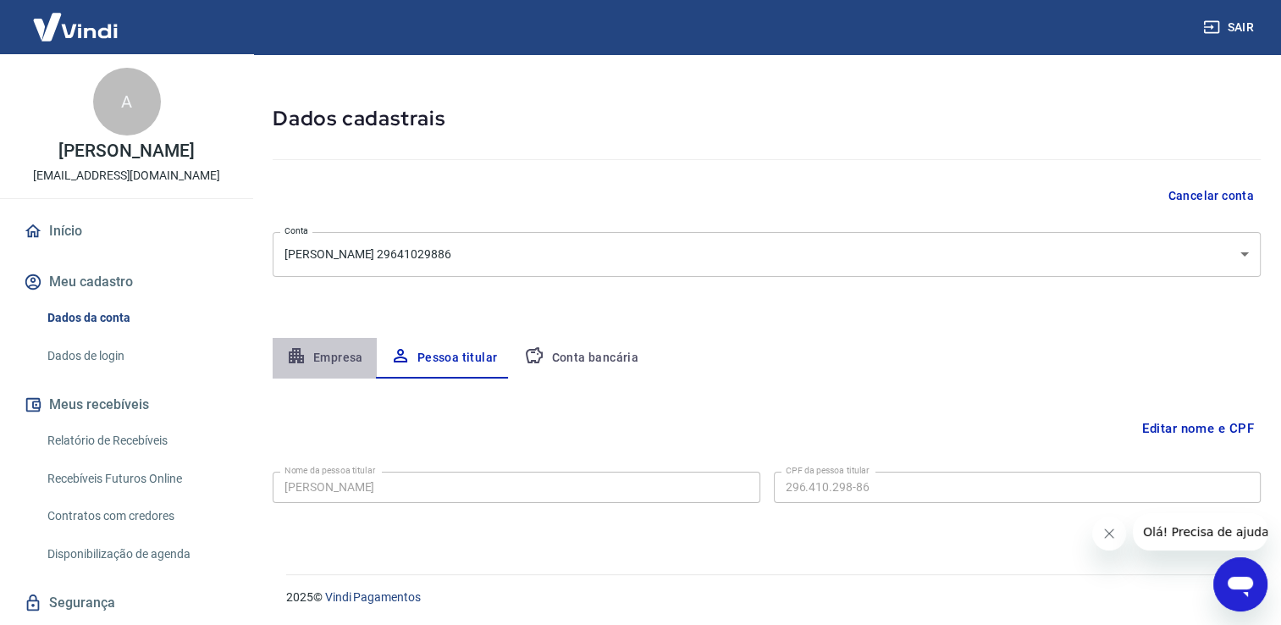
click at [345, 356] on button "Empresa" at bounding box center [325, 358] width 104 height 41
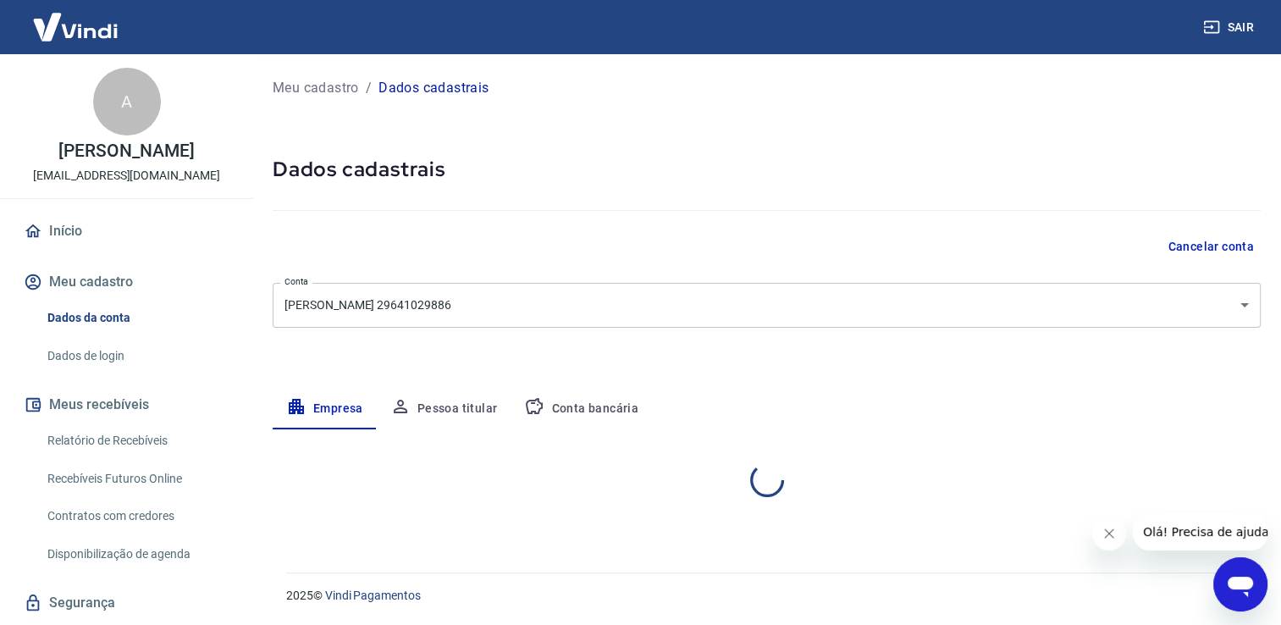
scroll to position [0, 0]
select select "SP"
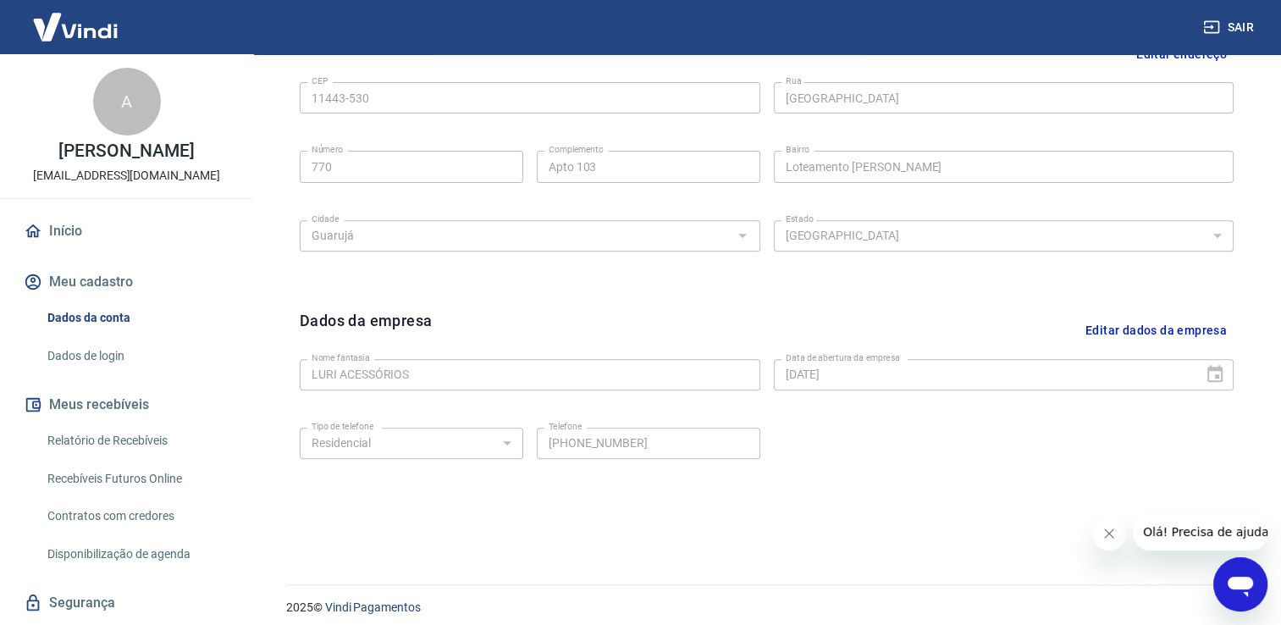
scroll to position [595, 0]
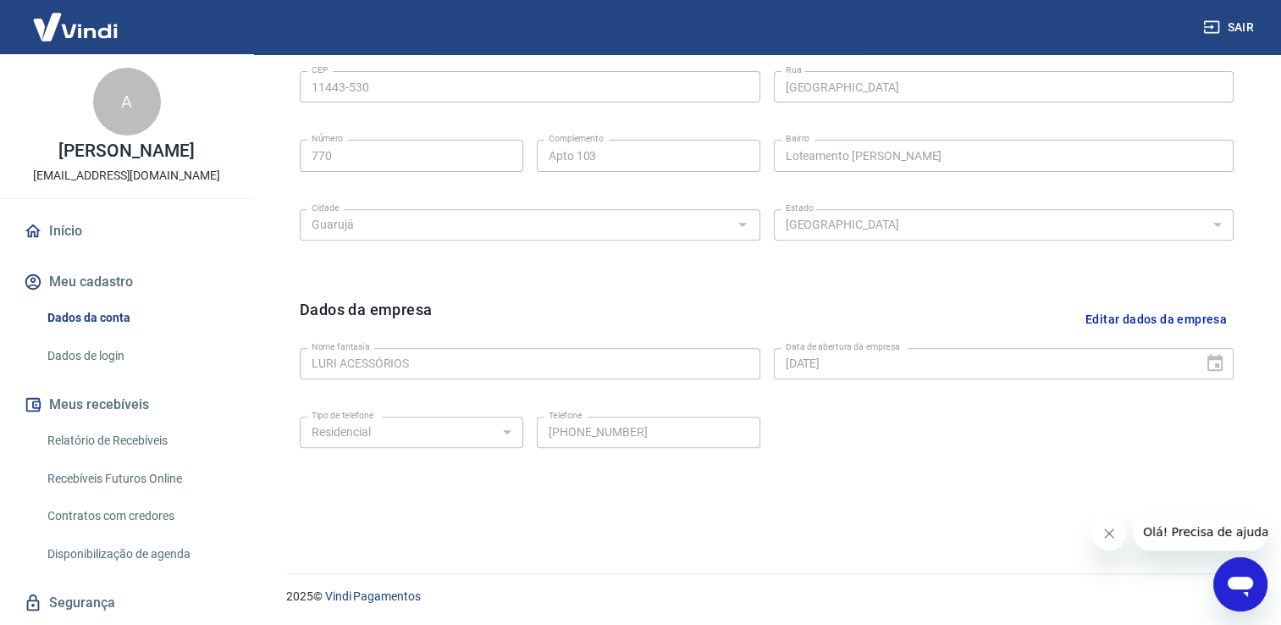
click at [1177, 318] on button "Editar dados da empresa" at bounding box center [1156, 319] width 155 height 43
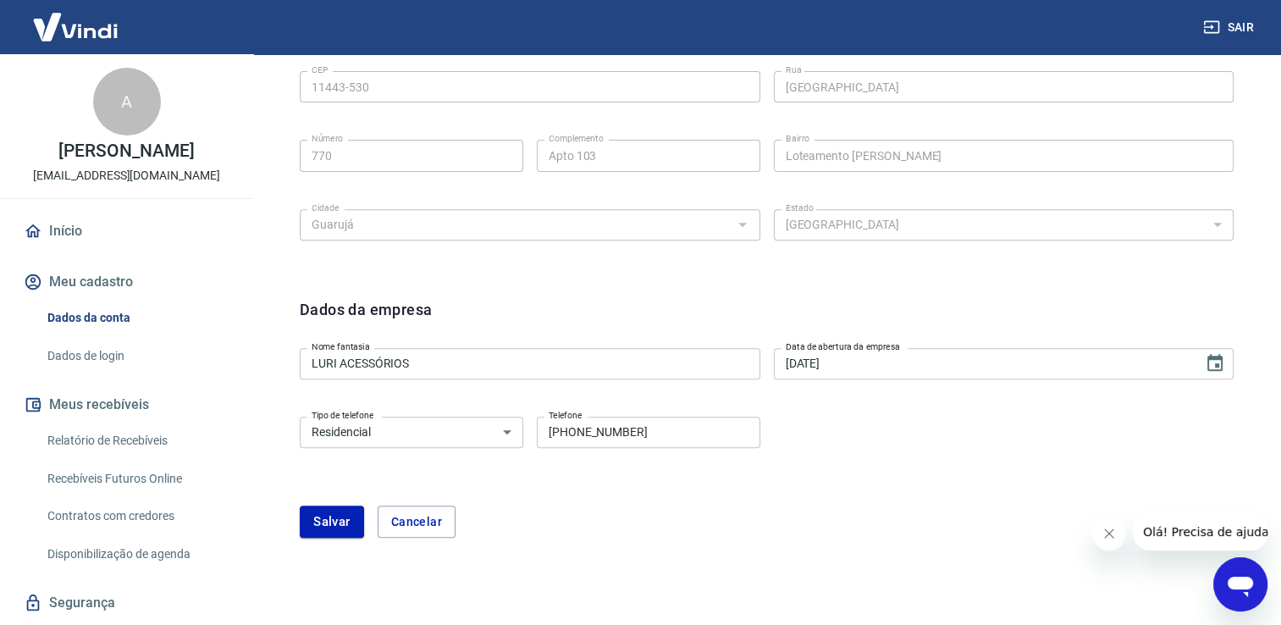
scroll to position [647, 0]
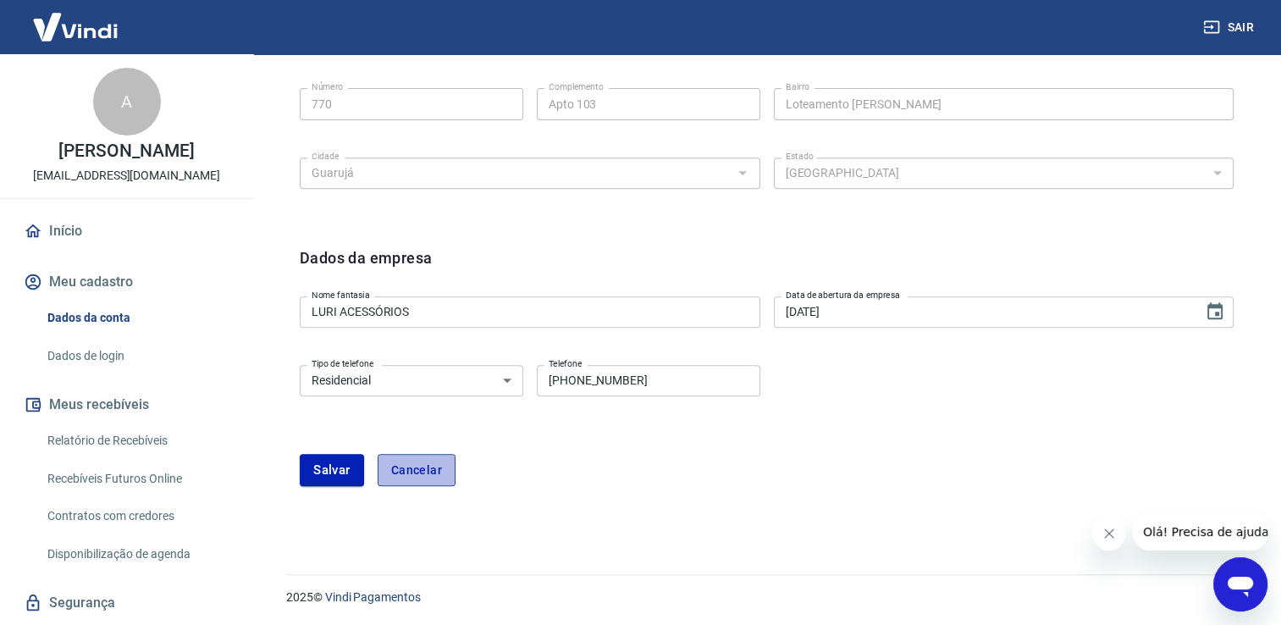
click at [444, 468] on button "Cancelar" at bounding box center [417, 470] width 78 height 32
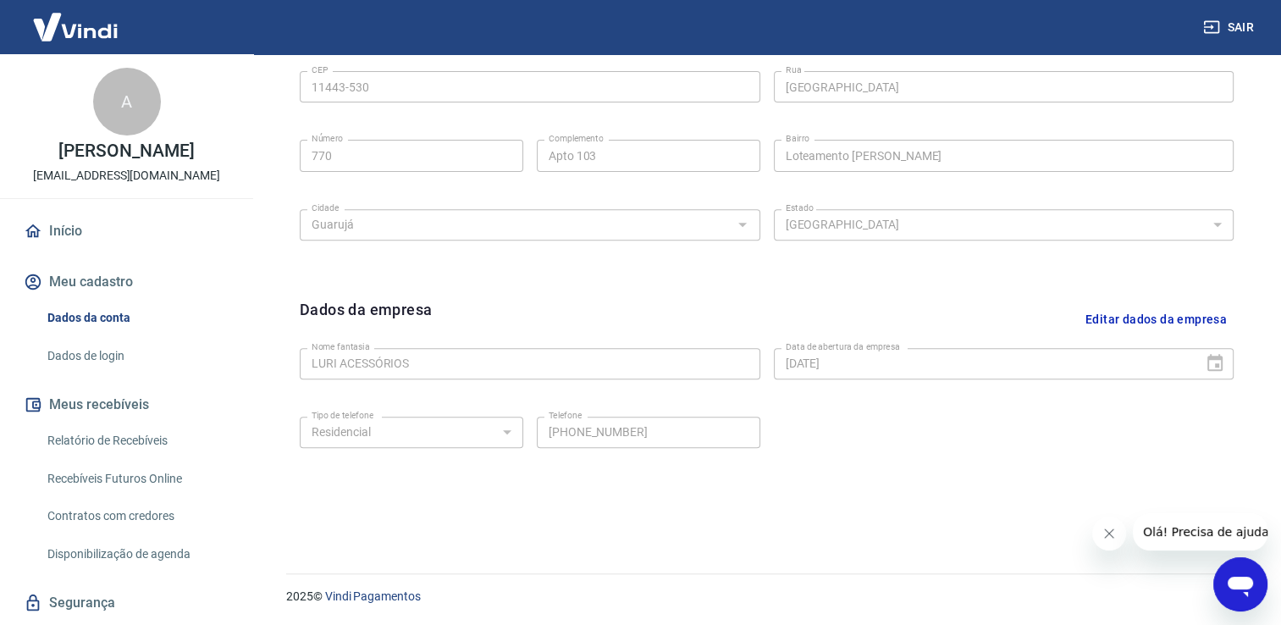
click at [109, 279] on button "Meu cadastro" at bounding box center [126, 281] width 213 height 37
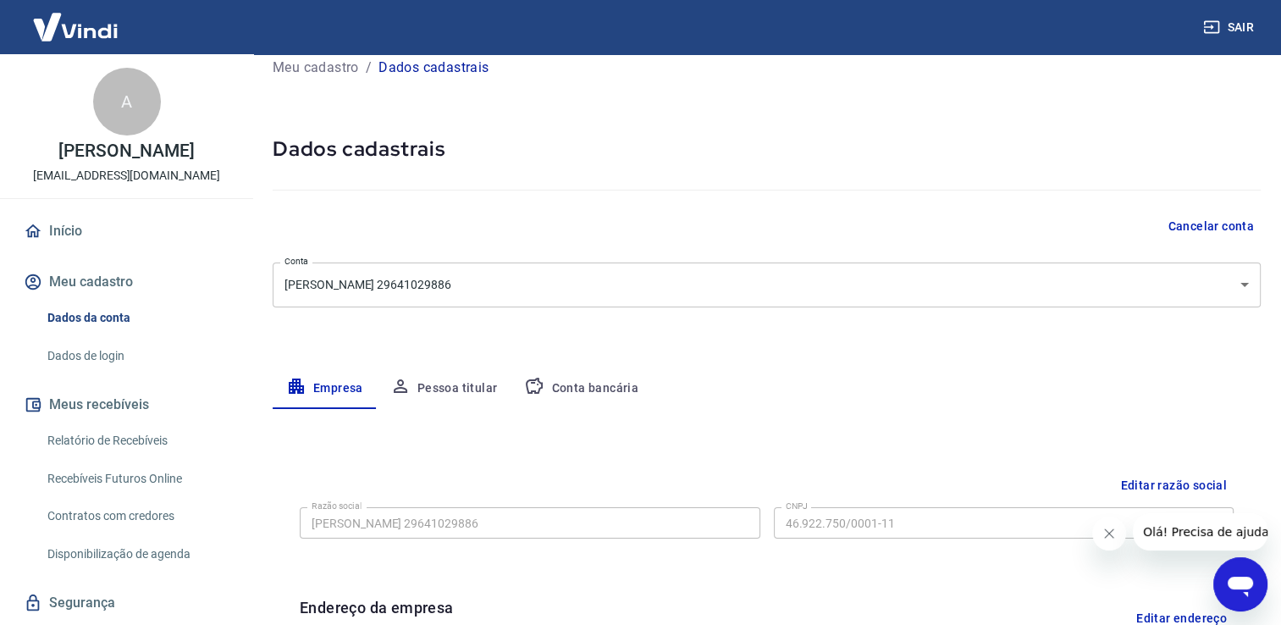
scroll to position [0, 0]
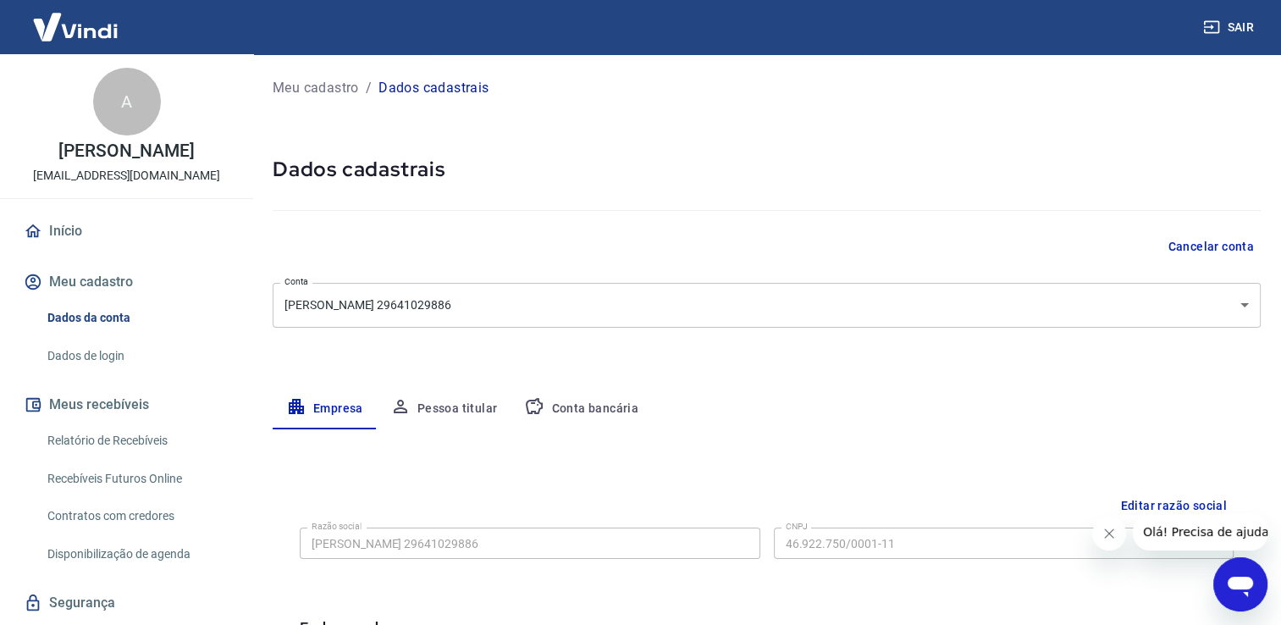
click at [336, 83] on p "Meu cadastro" at bounding box center [316, 88] width 86 height 20
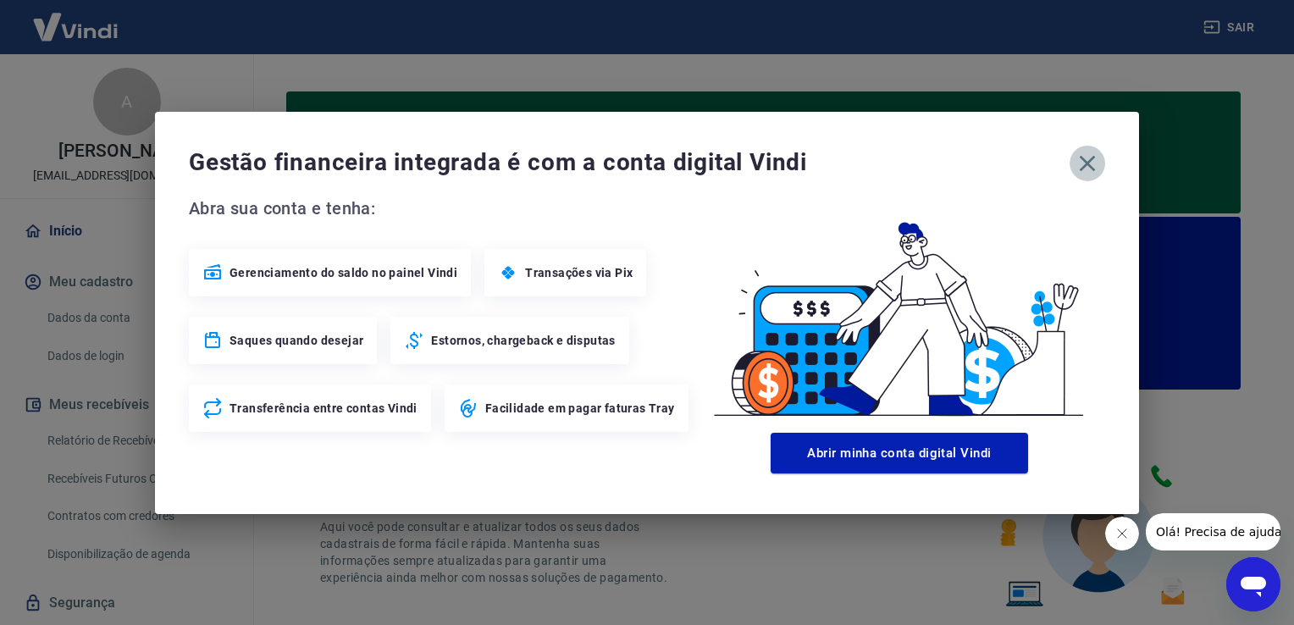
click at [1088, 156] on icon "button" at bounding box center [1087, 163] width 27 height 27
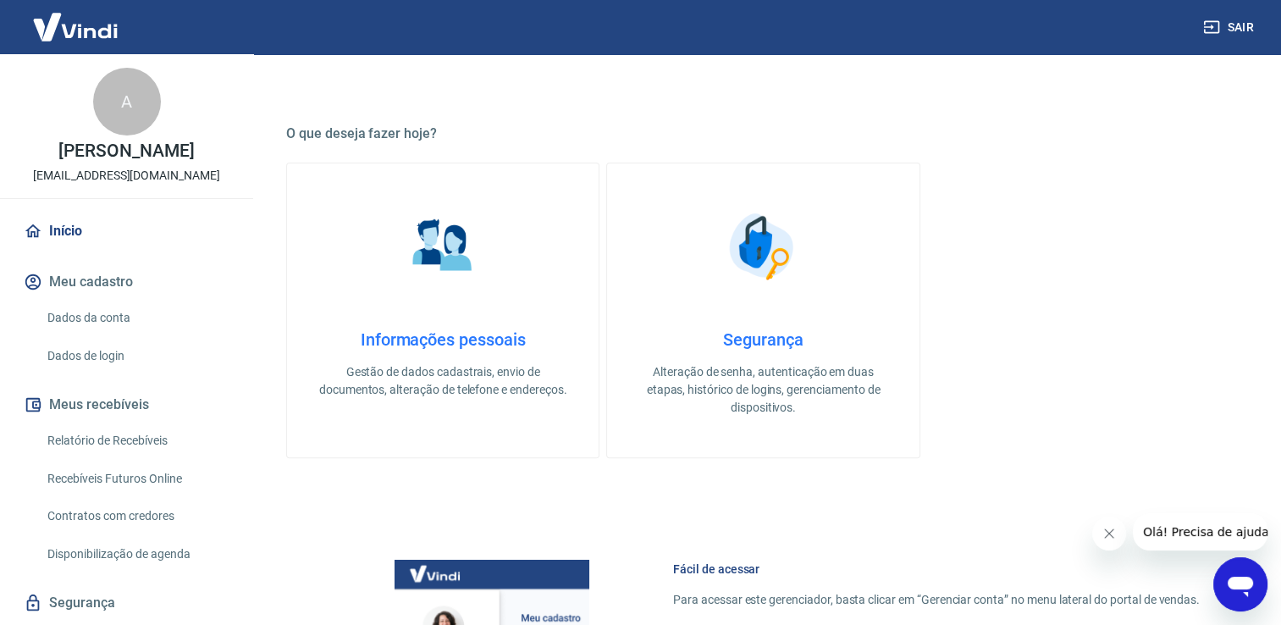
scroll to position [595, 0]
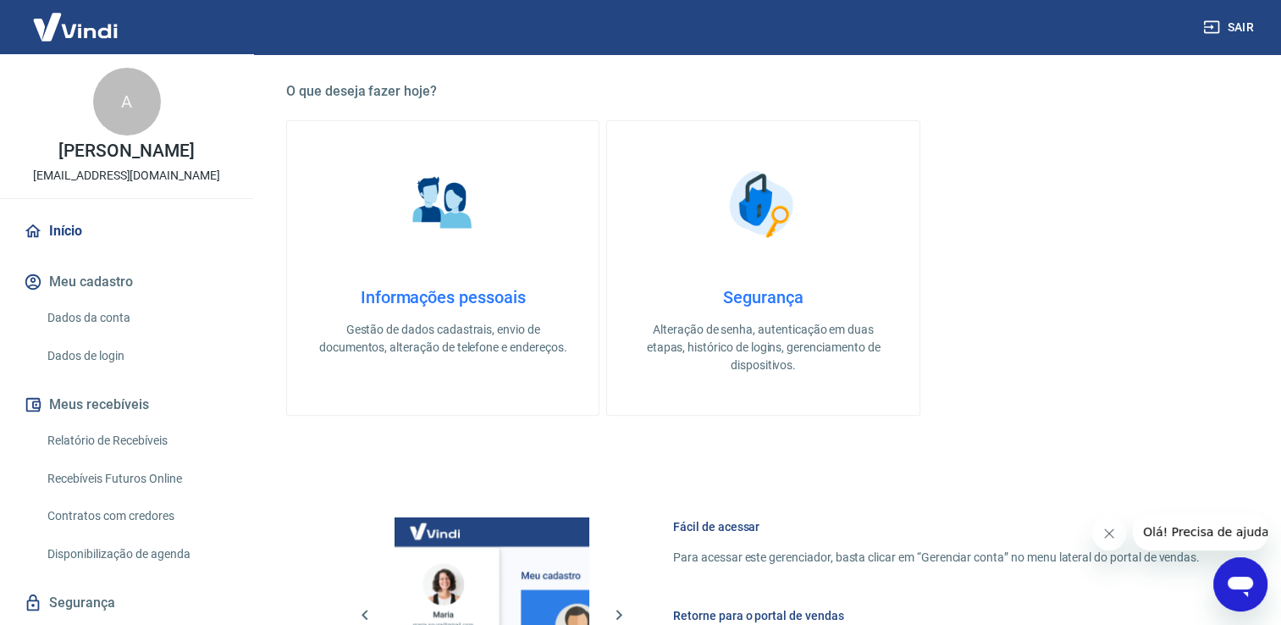
click at [515, 273] on link "Informações pessoais Gestão de dados cadastrais, envio de documentos, alteração…" at bounding box center [442, 267] width 313 height 295
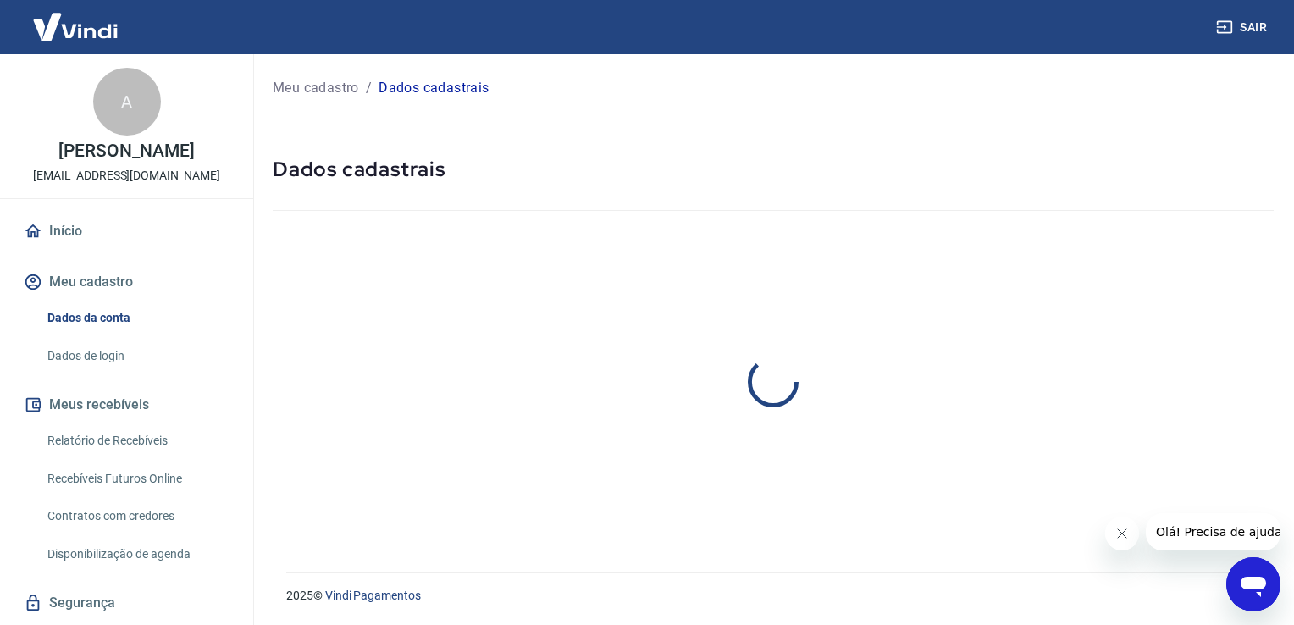
select select "SP"
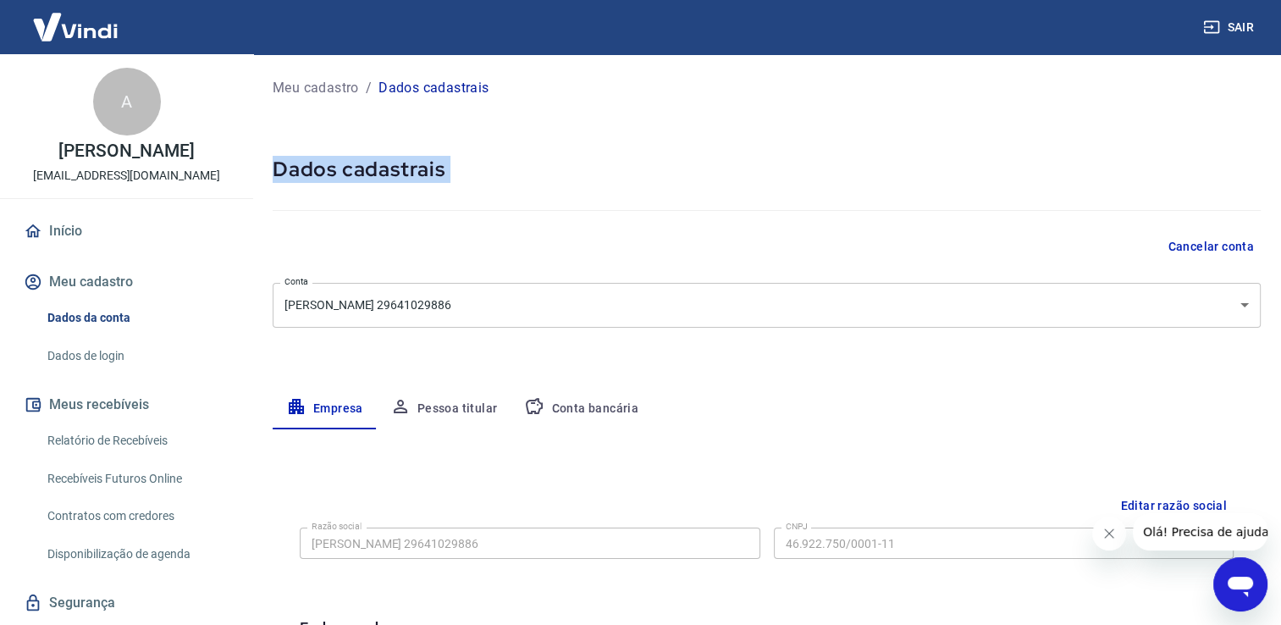
drag, startPoint x: 1278, startPoint y: 124, endPoint x: 1290, endPoint y: 234, distance: 110.7
click at [1281, 234] on html "Sair A [PERSON_NAME] [EMAIL_ADDRESS][DOMAIN_NAME] Início Meu cadastro Dados da …" at bounding box center [640, 312] width 1281 height 625
drag, startPoint x: 1290, startPoint y: 234, endPoint x: 1082, endPoint y: 212, distance: 209.4
click at [1082, 212] on div at bounding box center [767, 207] width 988 height 48
click at [1192, 141] on div "Meu cadastro / Dados cadastrais Dados cadastrais Cancelar conta Conta ANDRE RAN…" at bounding box center [766, 601] width 1029 height 1094
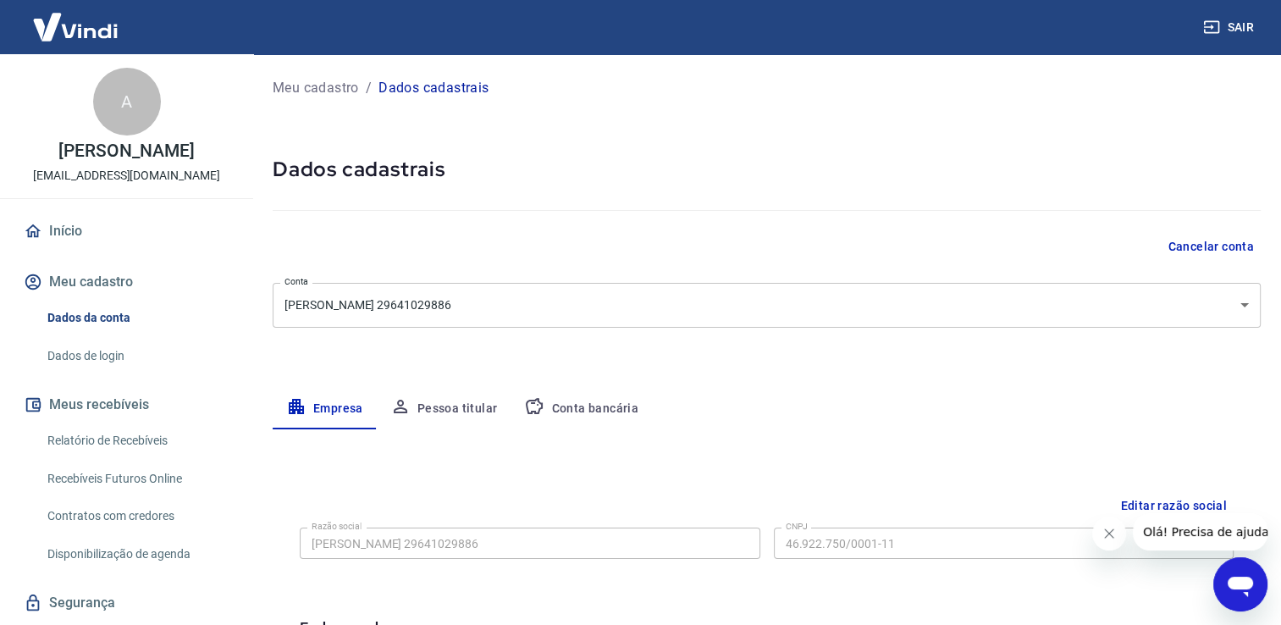
click at [113, 179] on p "[EMAIL_ADDRESS][DOMAIN_NAME]" at bounding box center [126, 176] width 187 height 18
click at [85, 357] on link "Dados de login" at bounding box center [137, 356] width 192 height 35
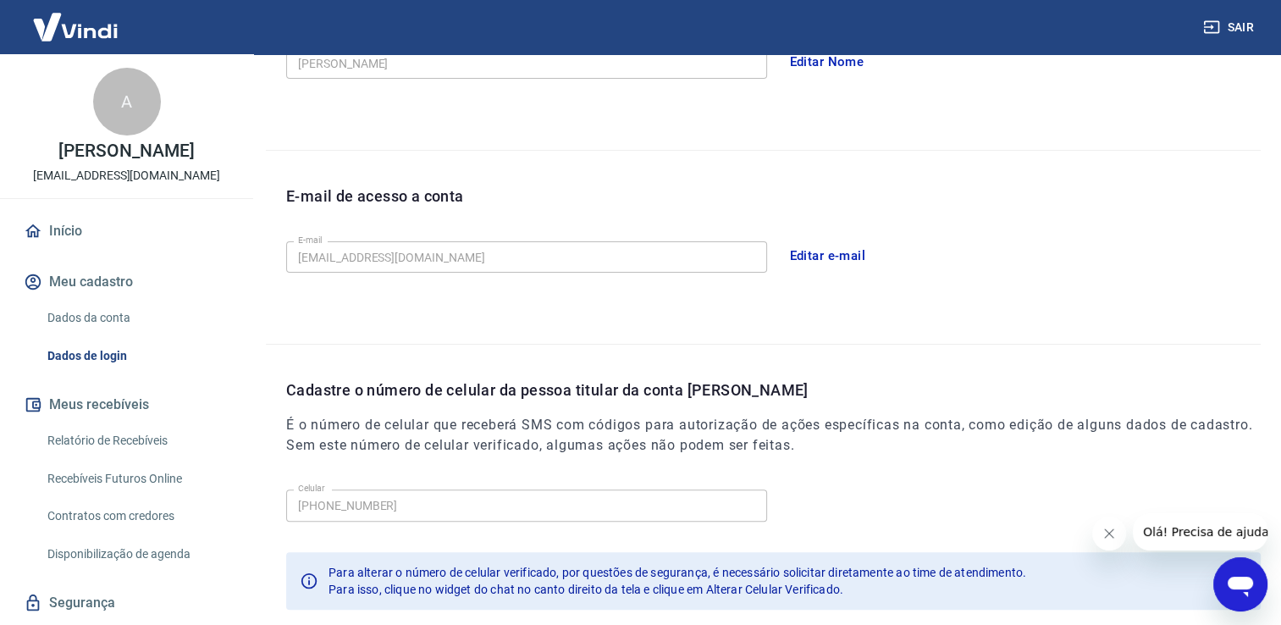
scroll to position [458, 0]
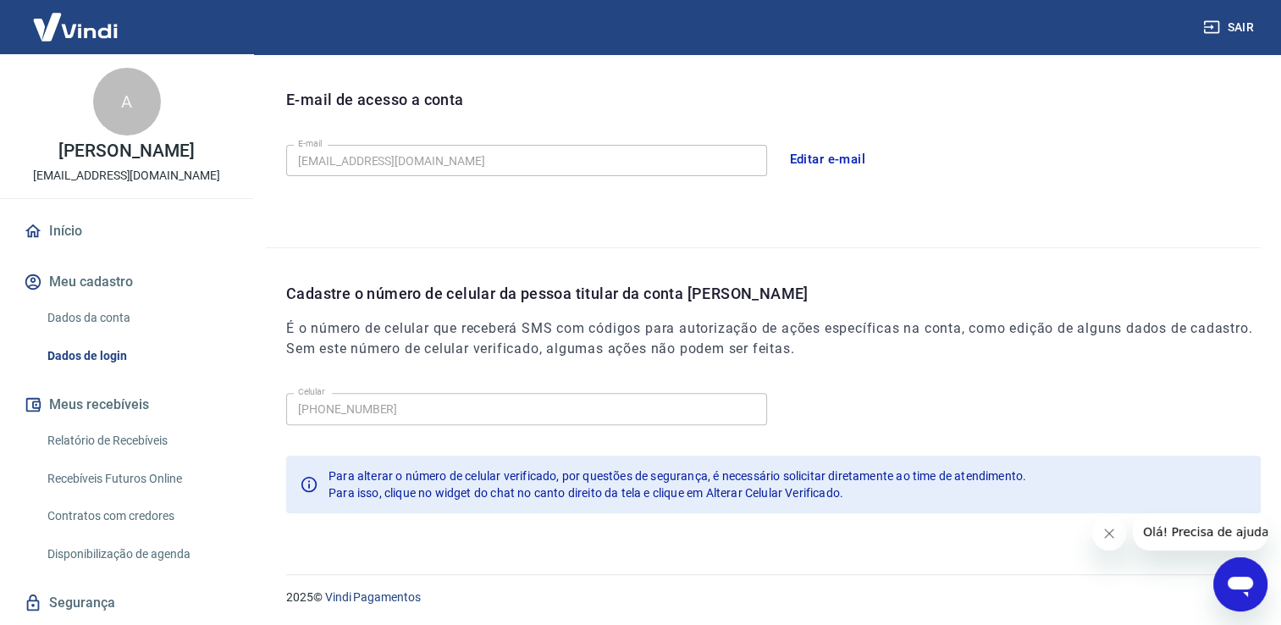
click at [824, 157] on button "Editar e-mail" at bounding box center [828, 159] width 95 height 36
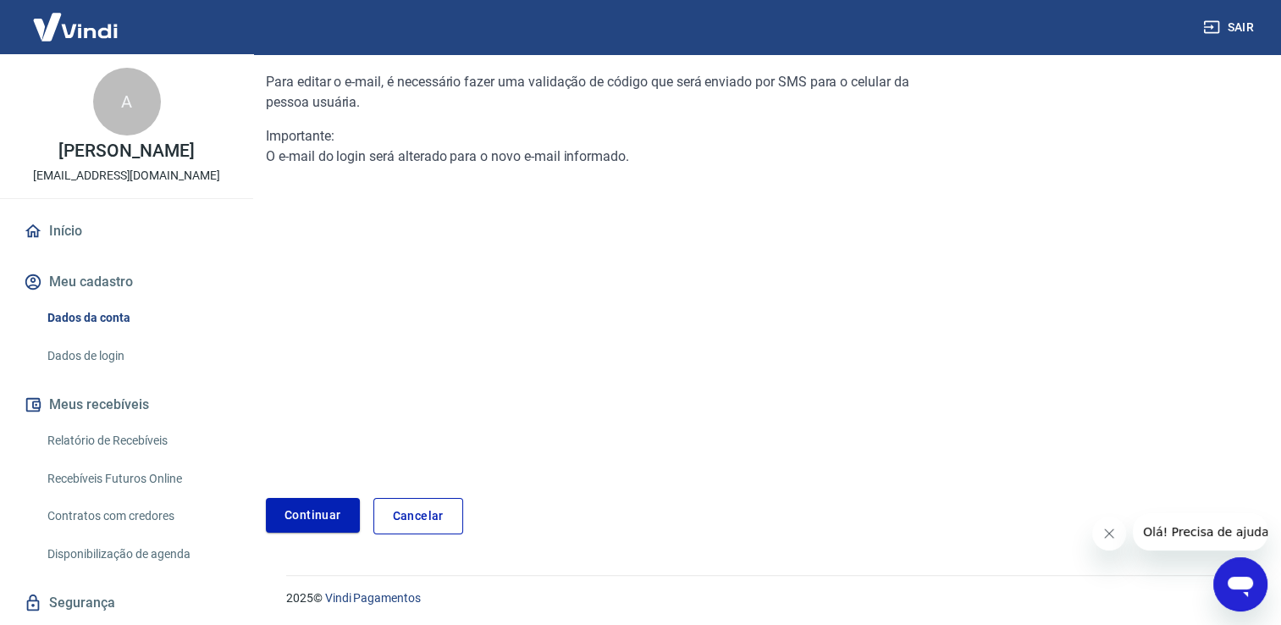
scroll to position [170, 0]
click at [310, 503] on link "Continuar" at bounding box center [313, 514] width 94 height 35
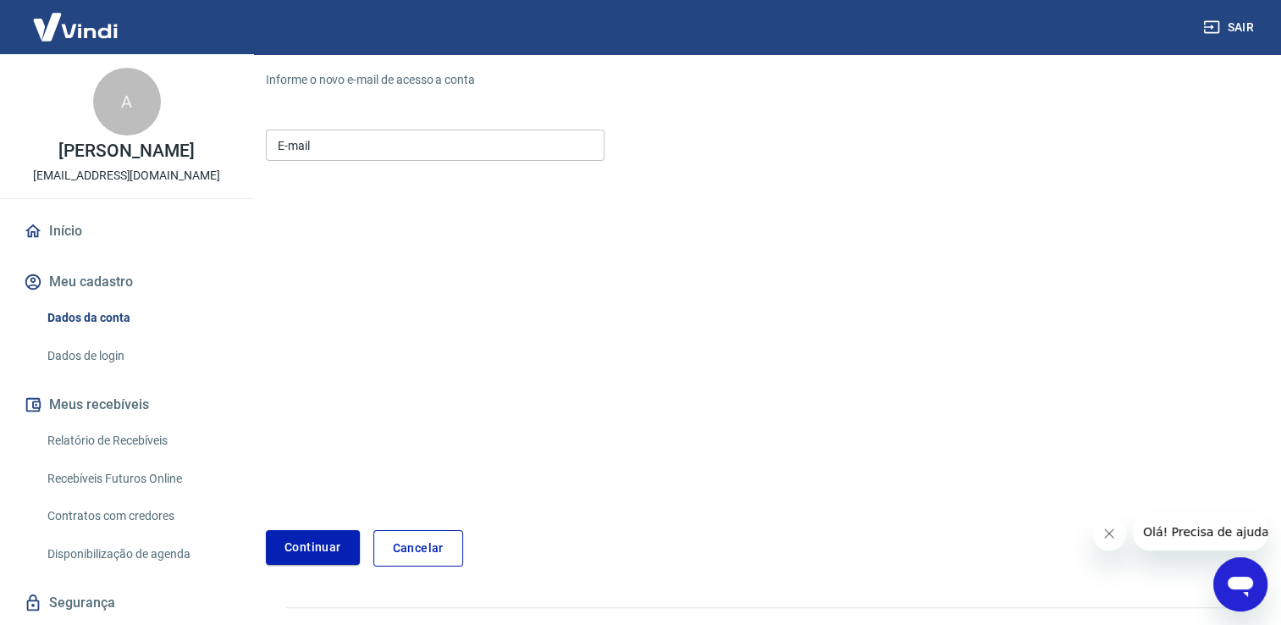
scroll to position [203, 0]
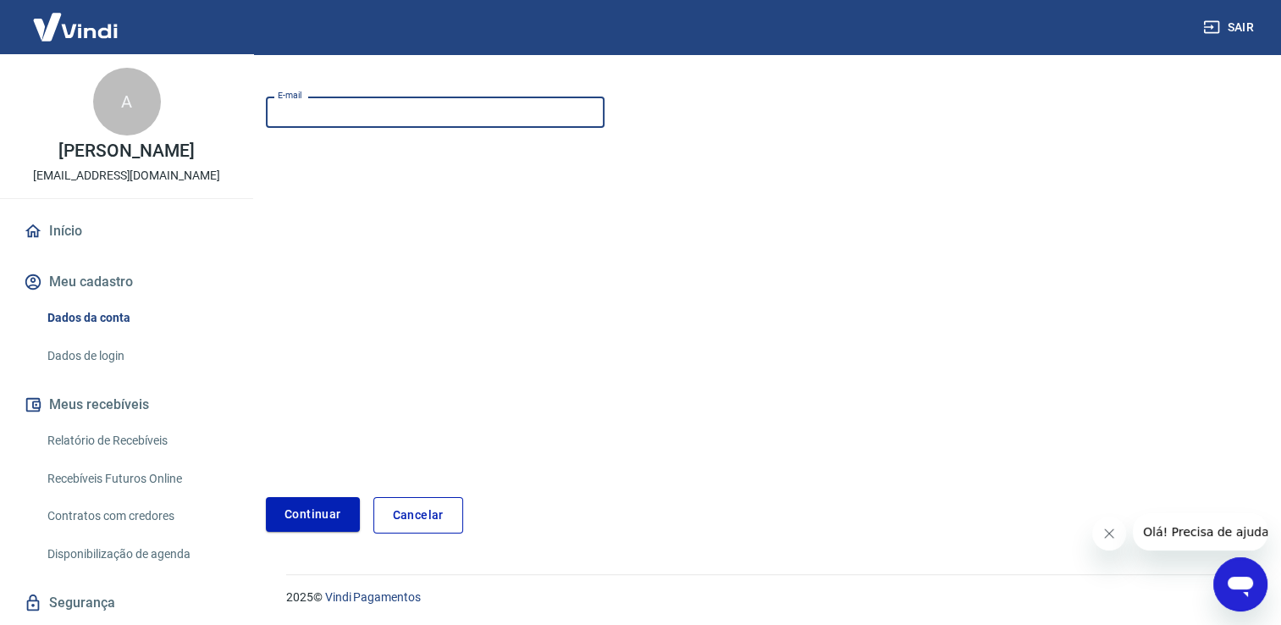
click at [325, 110] on input "E-mail" at bounding box center [435, 112] width 339 height 31
type input "c"
click at [424, 511] on link "Cancelar" at bounding box center [418, 515] width 90 height 36
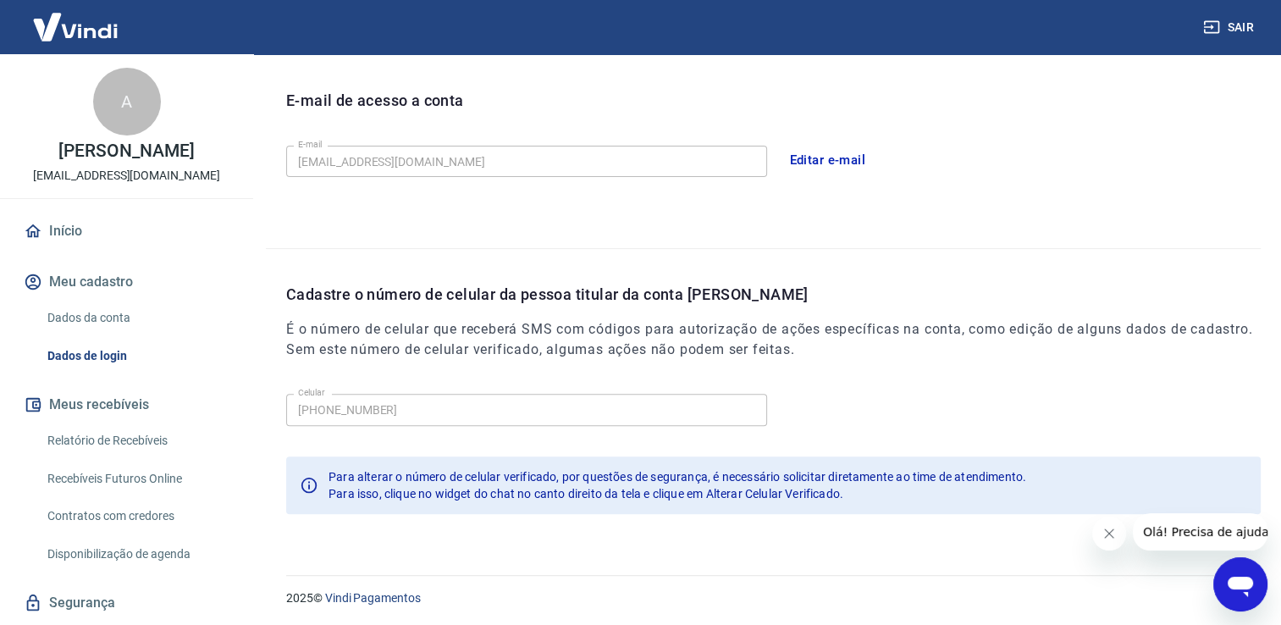
scroll to position [458, 0]
click at [1102, 536] on icon "Fechar mensagem da empresa" at bounding box center [1109, 534] width 14 height 14
